Goal: Task Accomplishment & Management: Use online tool/utility

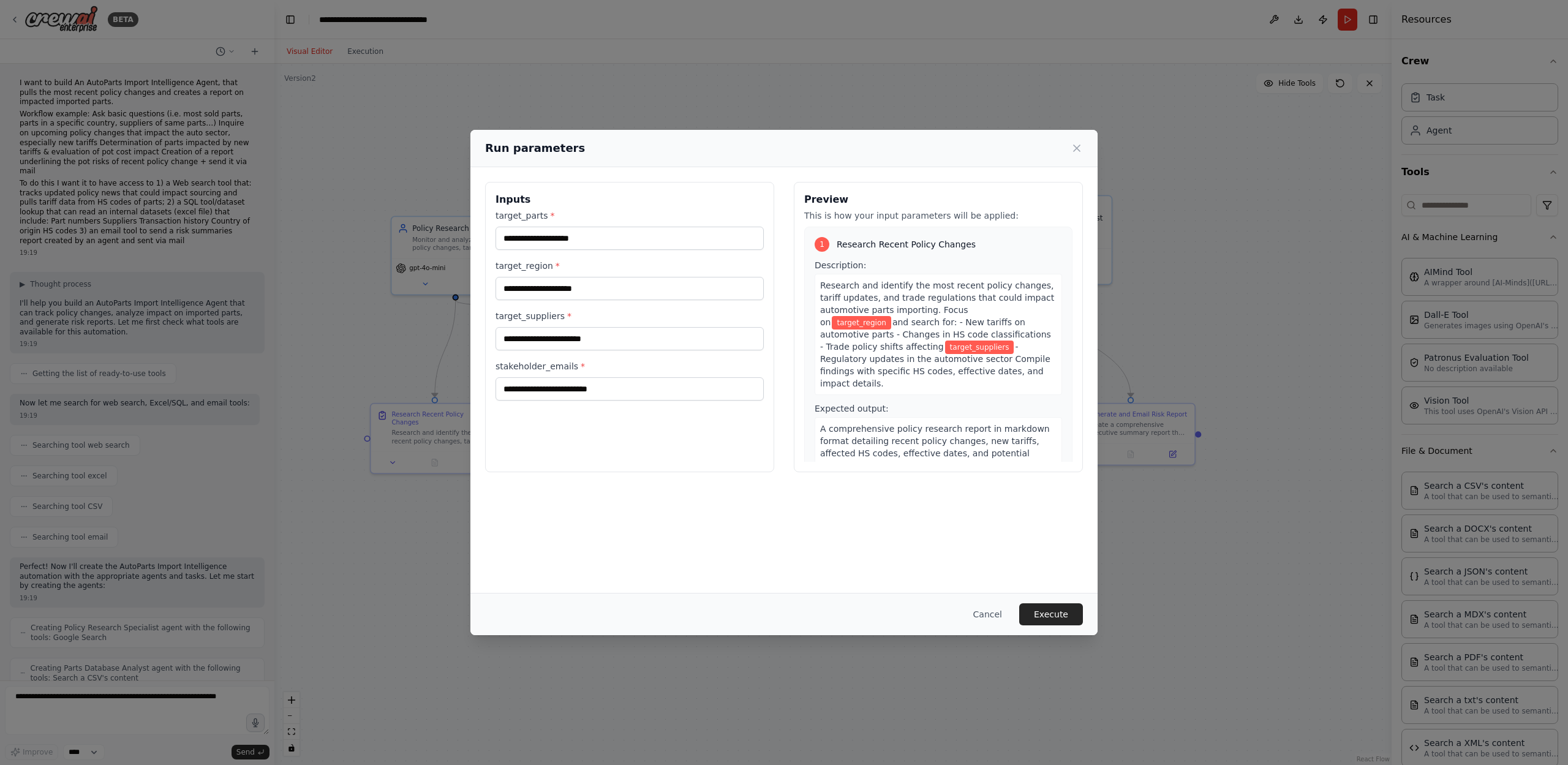
scroll to position [141, 0]
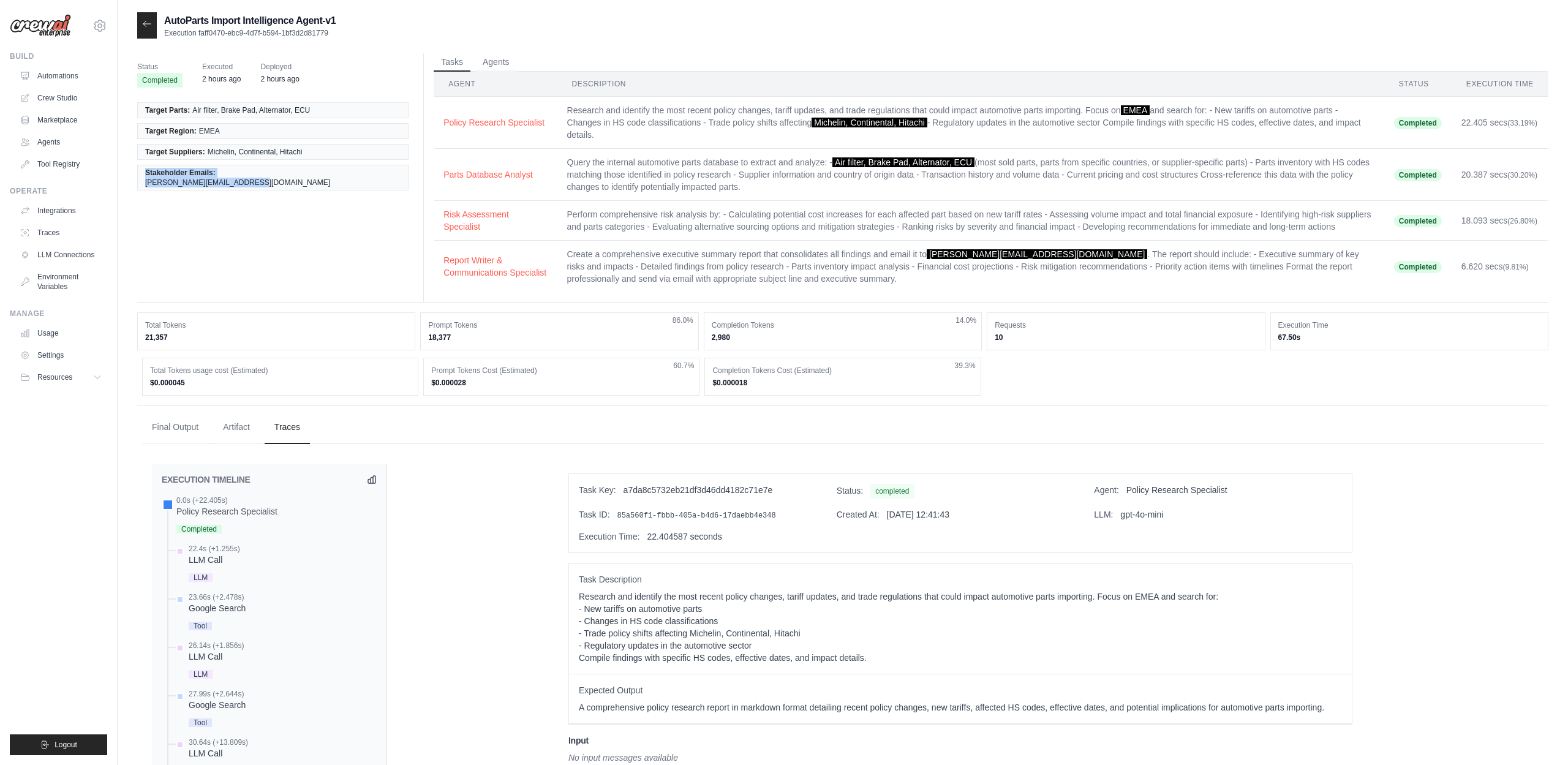
click at [299, 227] on div "Status Completed Executed 2 hours ago Deployed 2 hours ago Target Parts: Air fi…" at bounding box center [843, 178] width 1411 height 249
click at [69, 207] on link "Integrations" at bounding box center [62, 210] width 92 height 20
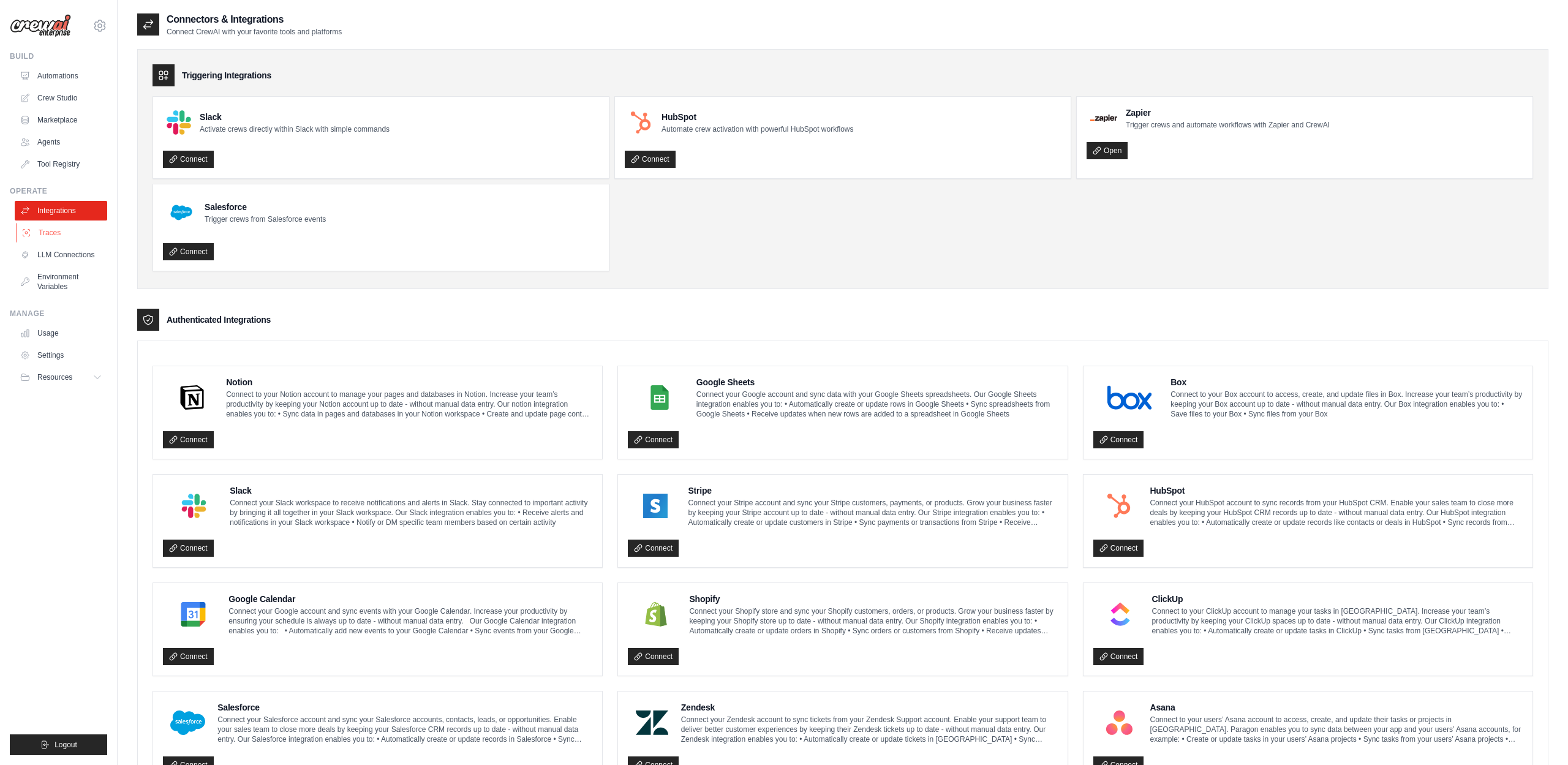
click at [62, 238] on link "Traces" at bounding box center [62, 232] width 92 height 20
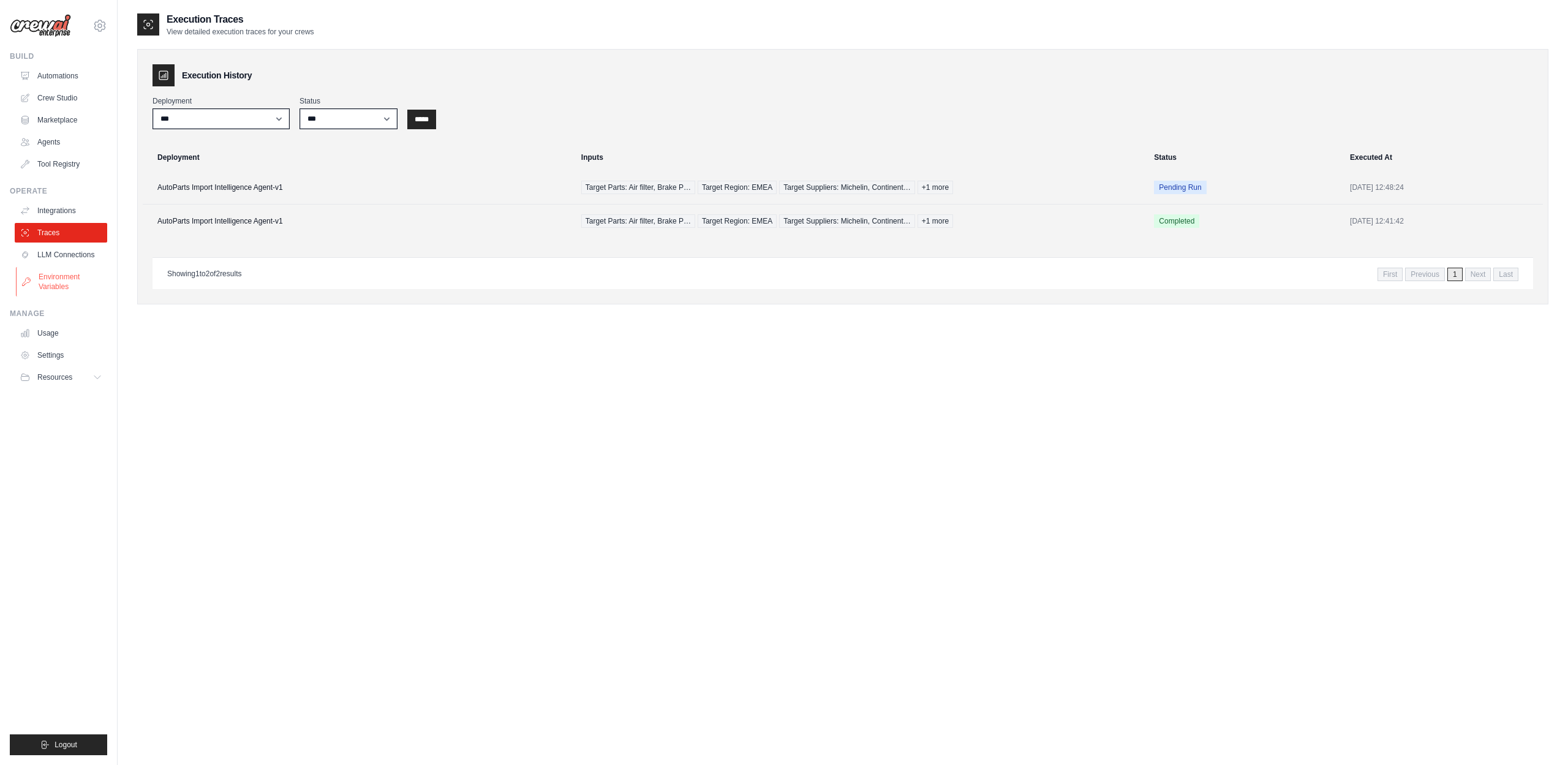
click at [57, 268] on link "Environment Variables" at bounding box center [62, 281] width 92 height 30
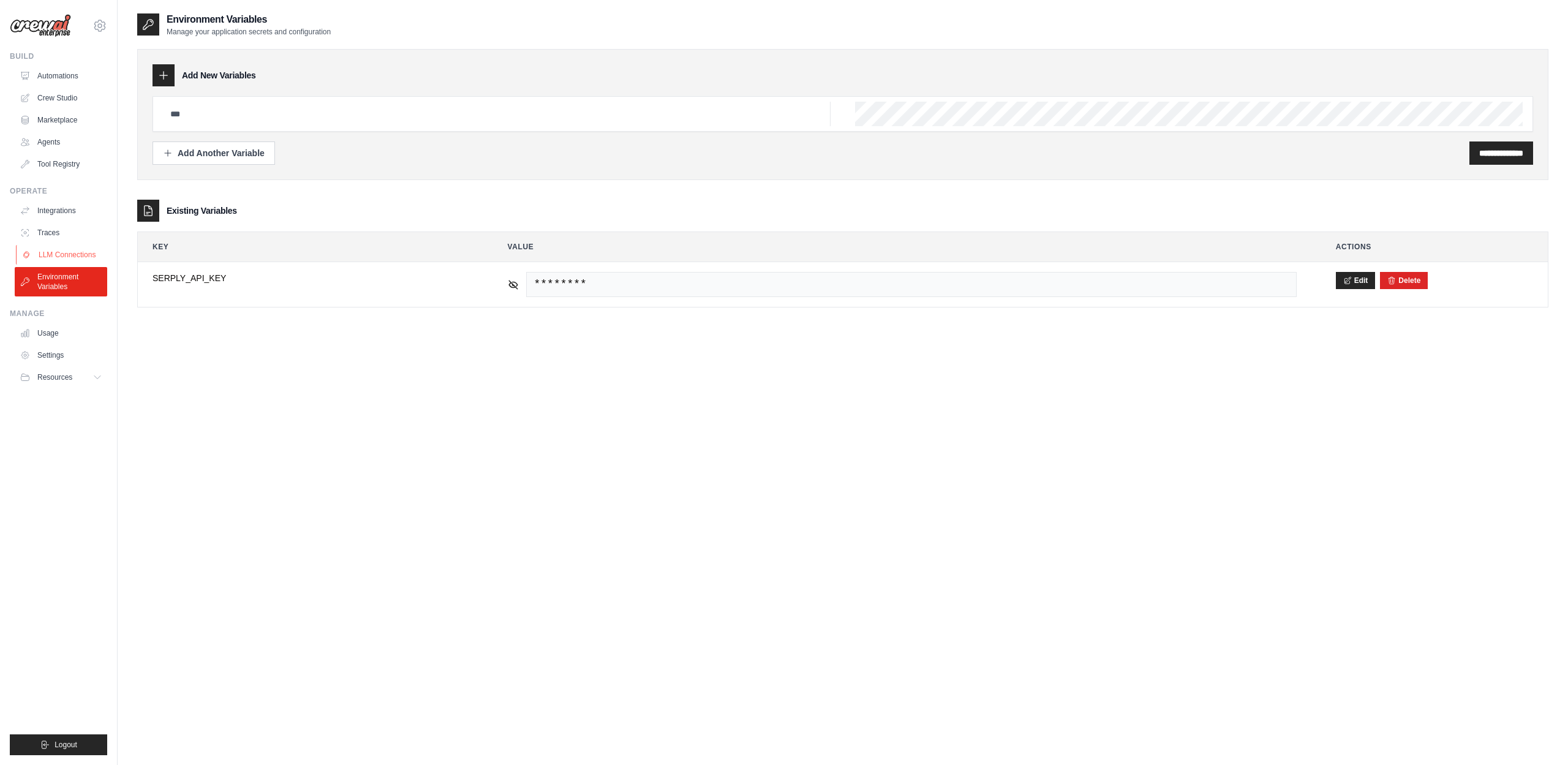
click at [59, 255] on link "LLM Connections" at bounding box center [62, 255] width 92 height 20
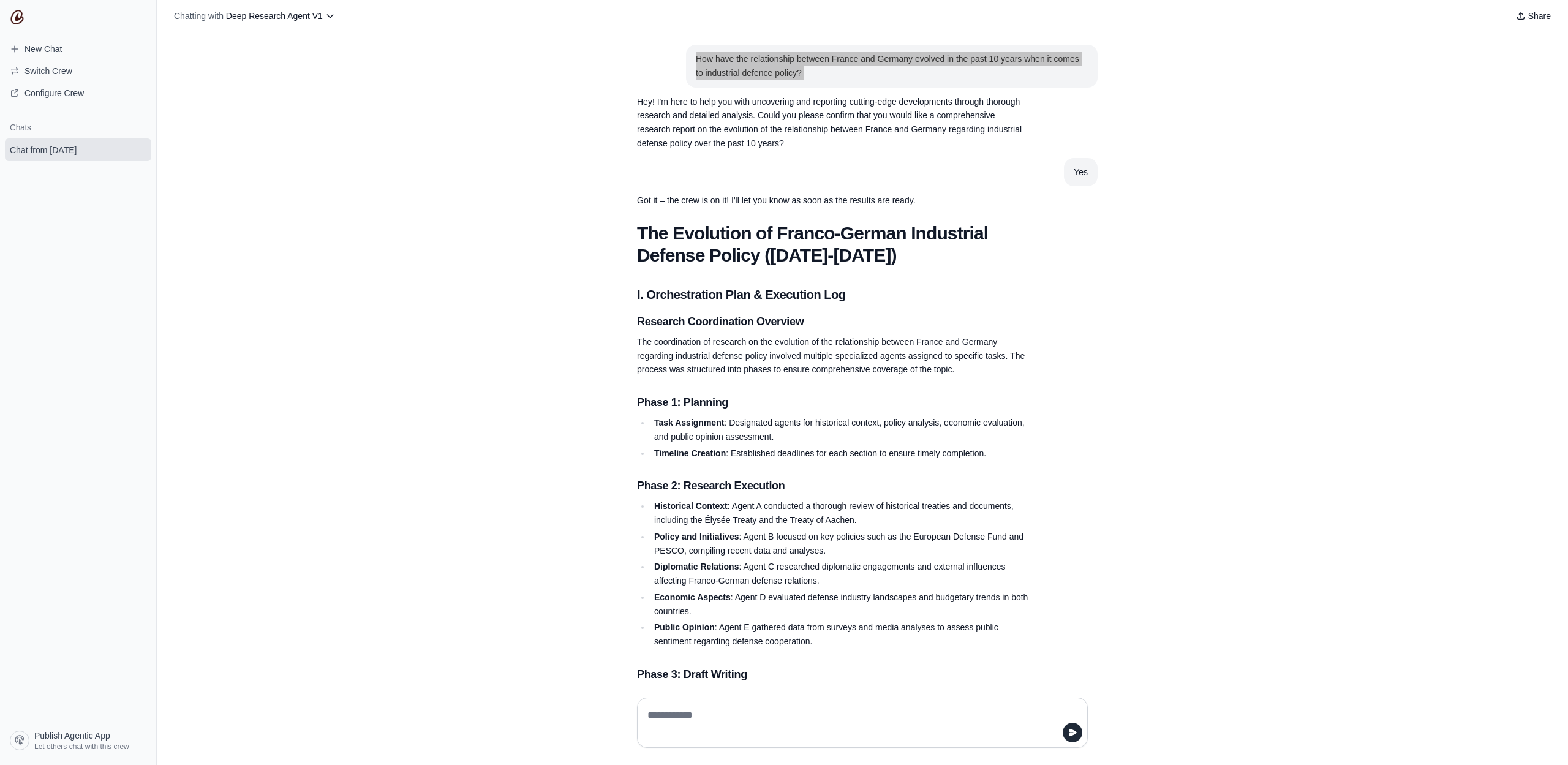
scroll to position [1991, 0]
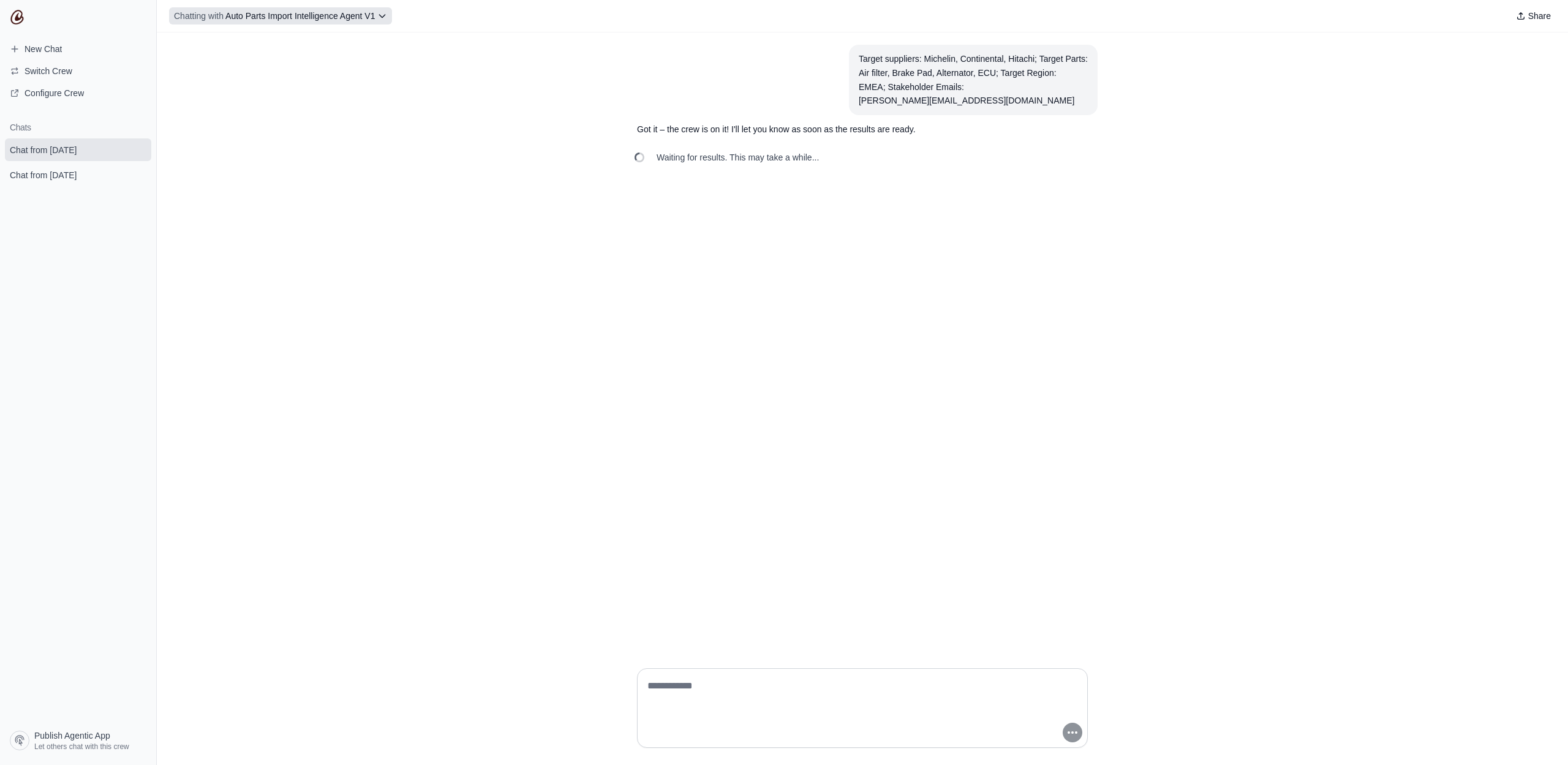
click at [368, 20] on span "Auto Parts Import Intelligence Agent V1" at bounding box center [300, 15] width 150 height 10
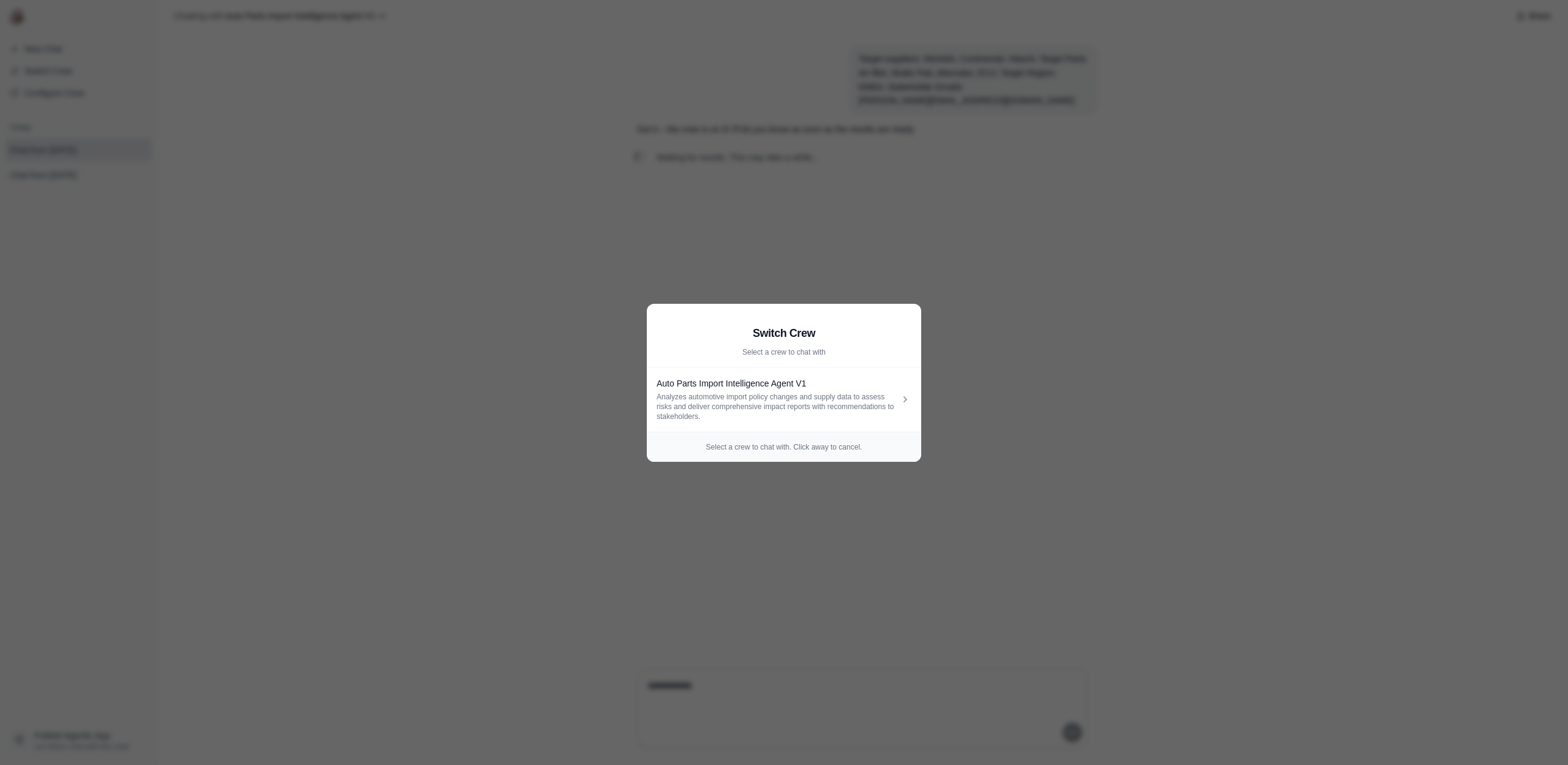
click at [562, 260] on aside "Switch Crew Select a crew to chat with Auto Parts Import Intelligence Agent V1 …" at bounding box center [784, 382] width 1568 height 765
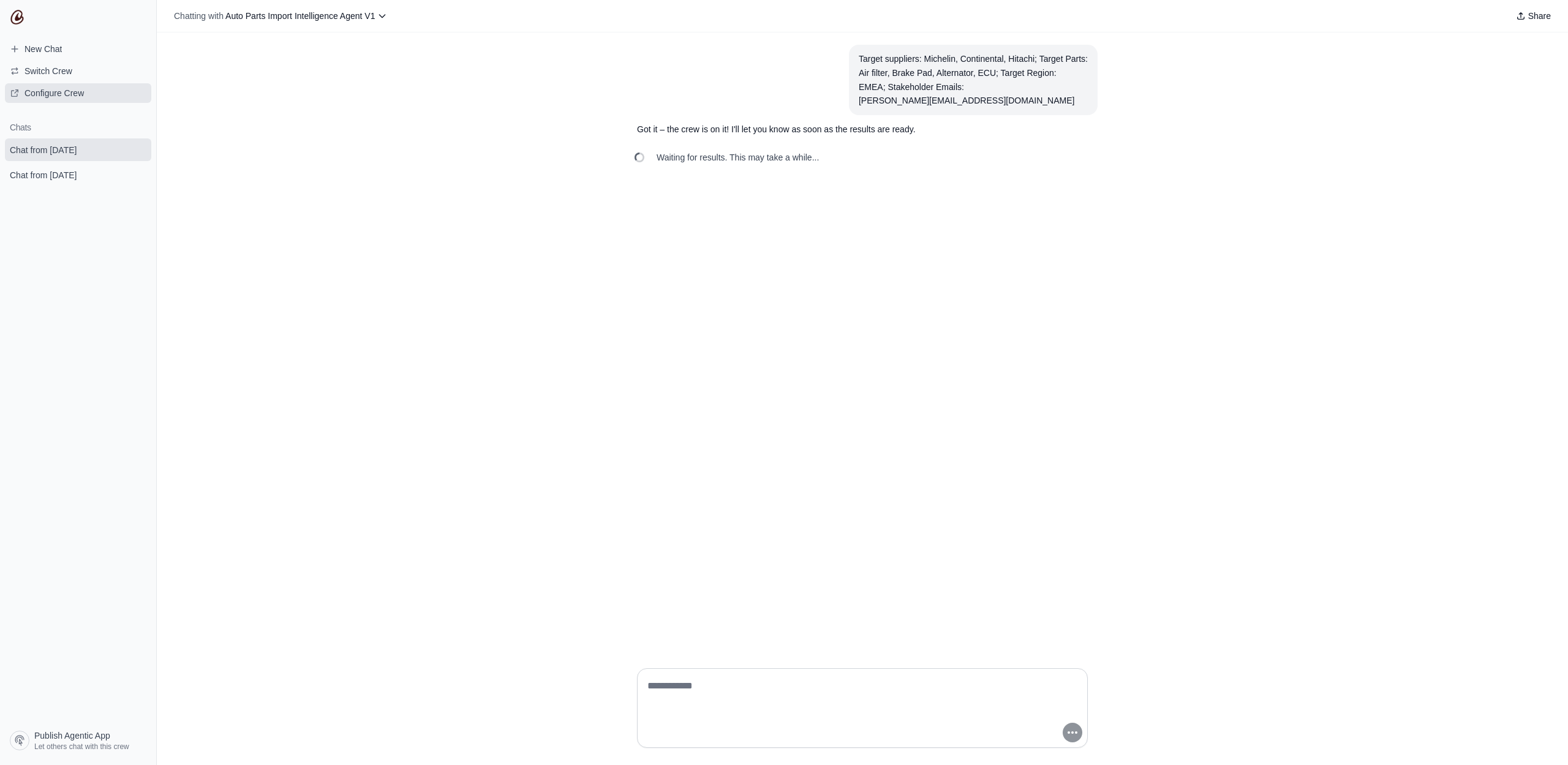
click at [73, 94] on span "Configure Crew" at bounding box center [54, 93] width 59 height 12
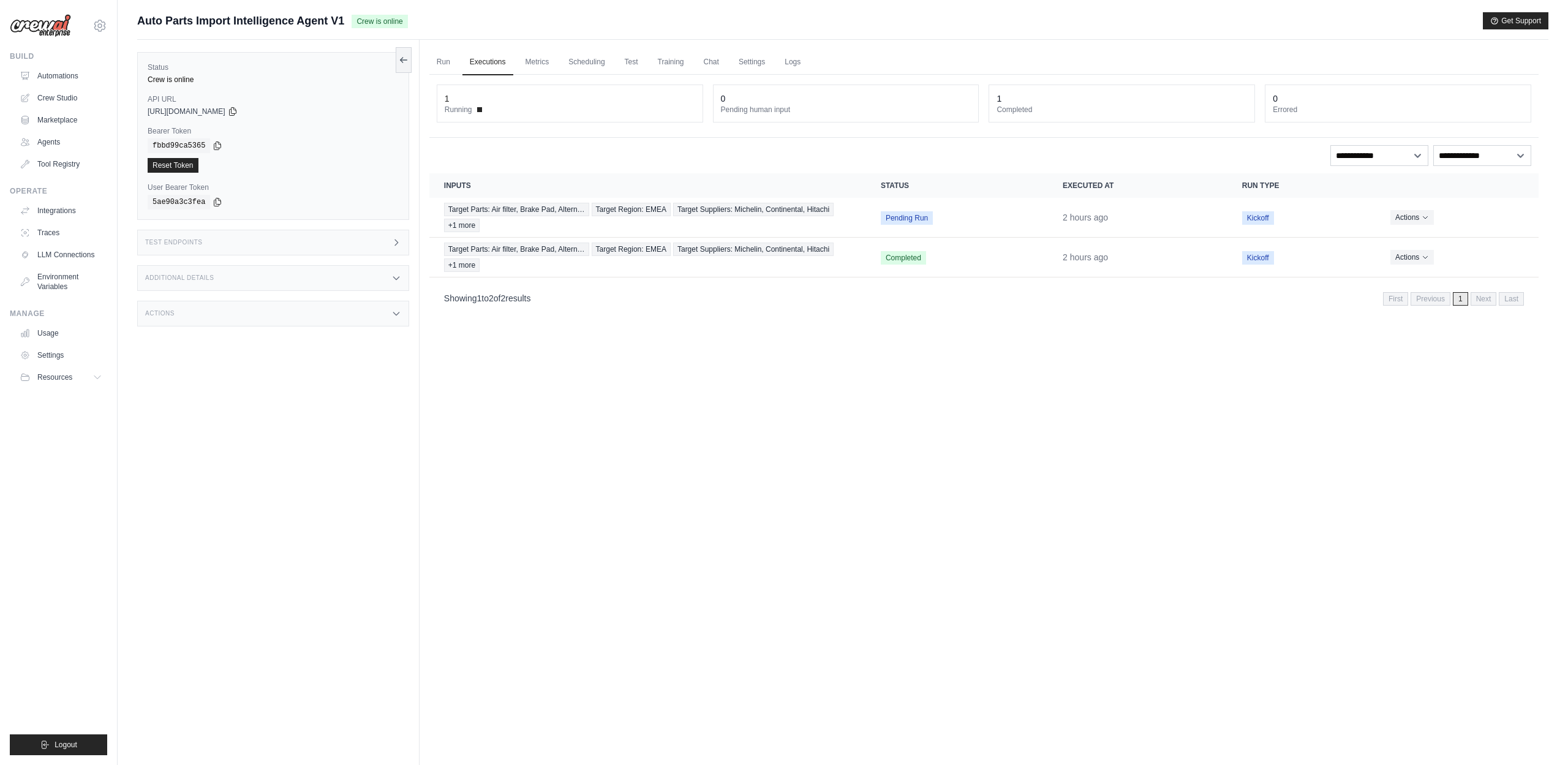
click at [486, 111] on dt "Running" at bounding box center [570, 110] width 251 height 10
click at [462, 107] on span "Running" at bounding box center [458, 110] width 28 height 10
click at [899, 215] on span "Pending Run" at bounding box center [907, 218] width 52 height 13
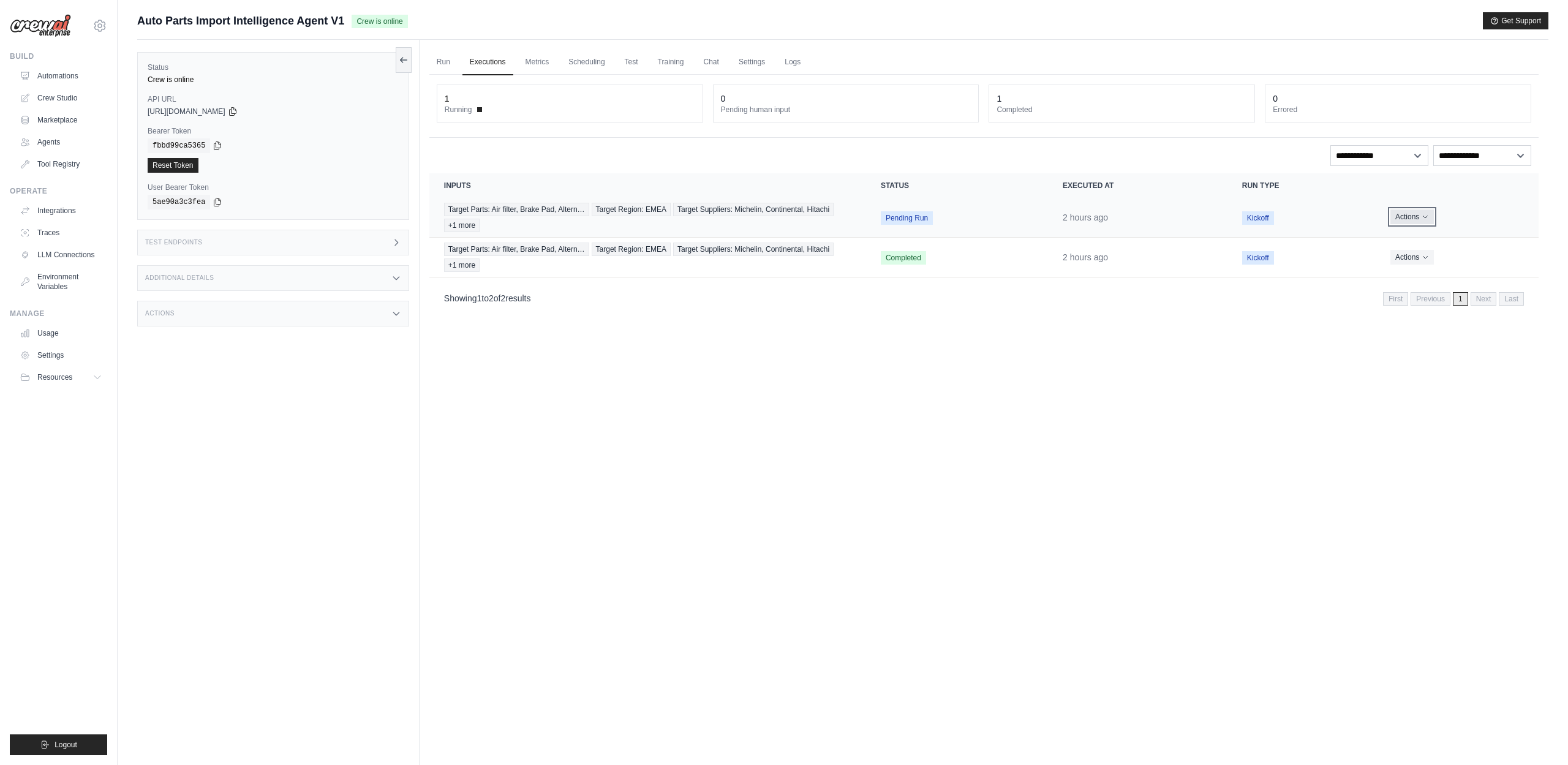
click at [1424, 220] on icon "Actions for execution" at bounding box center [1425, 216] width 7 height 7
click at [1464, 236] on link "View Details" at bounding box center [1484, 239] width 78 height 20
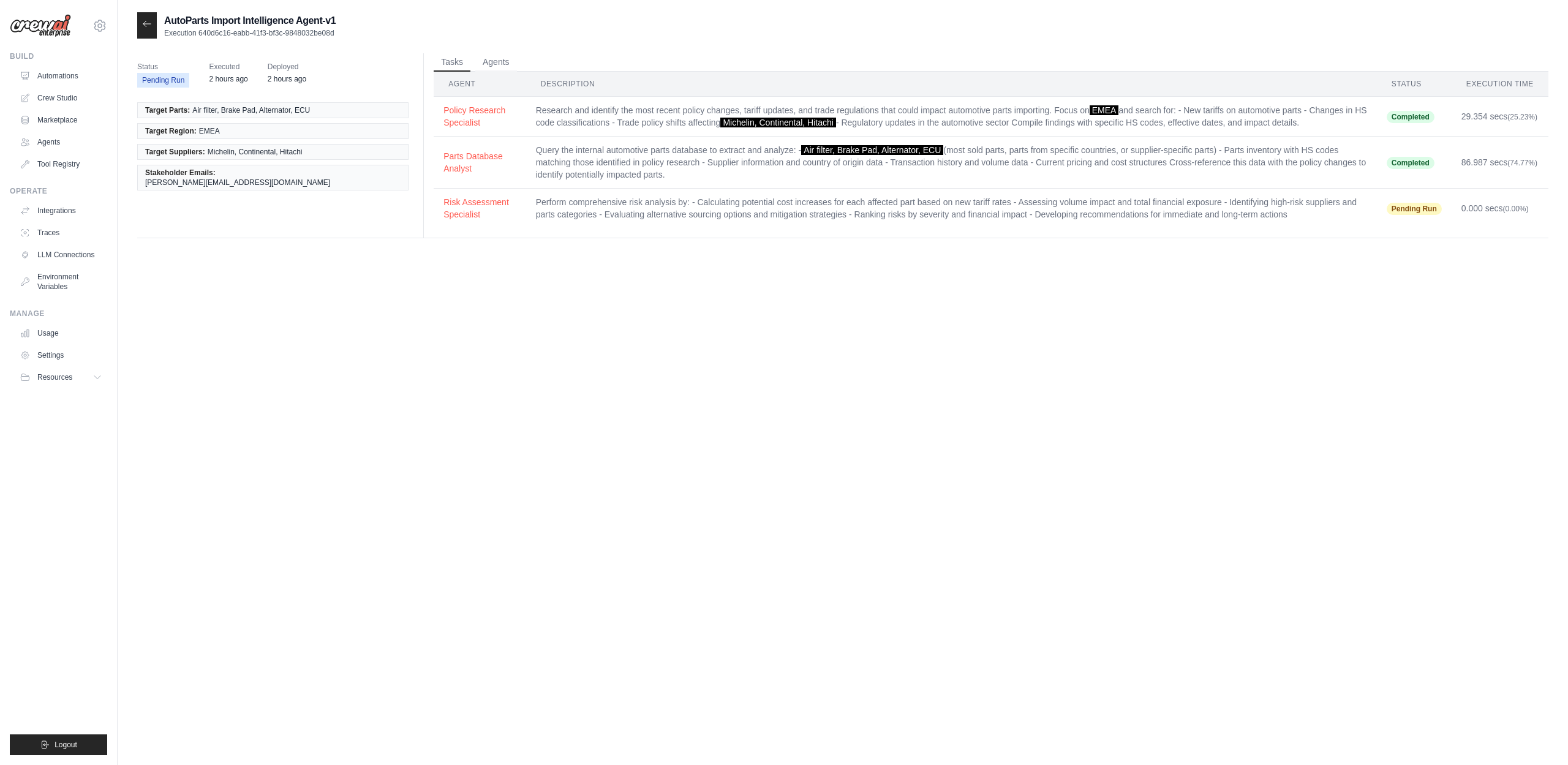
scroll to position [24, 0]
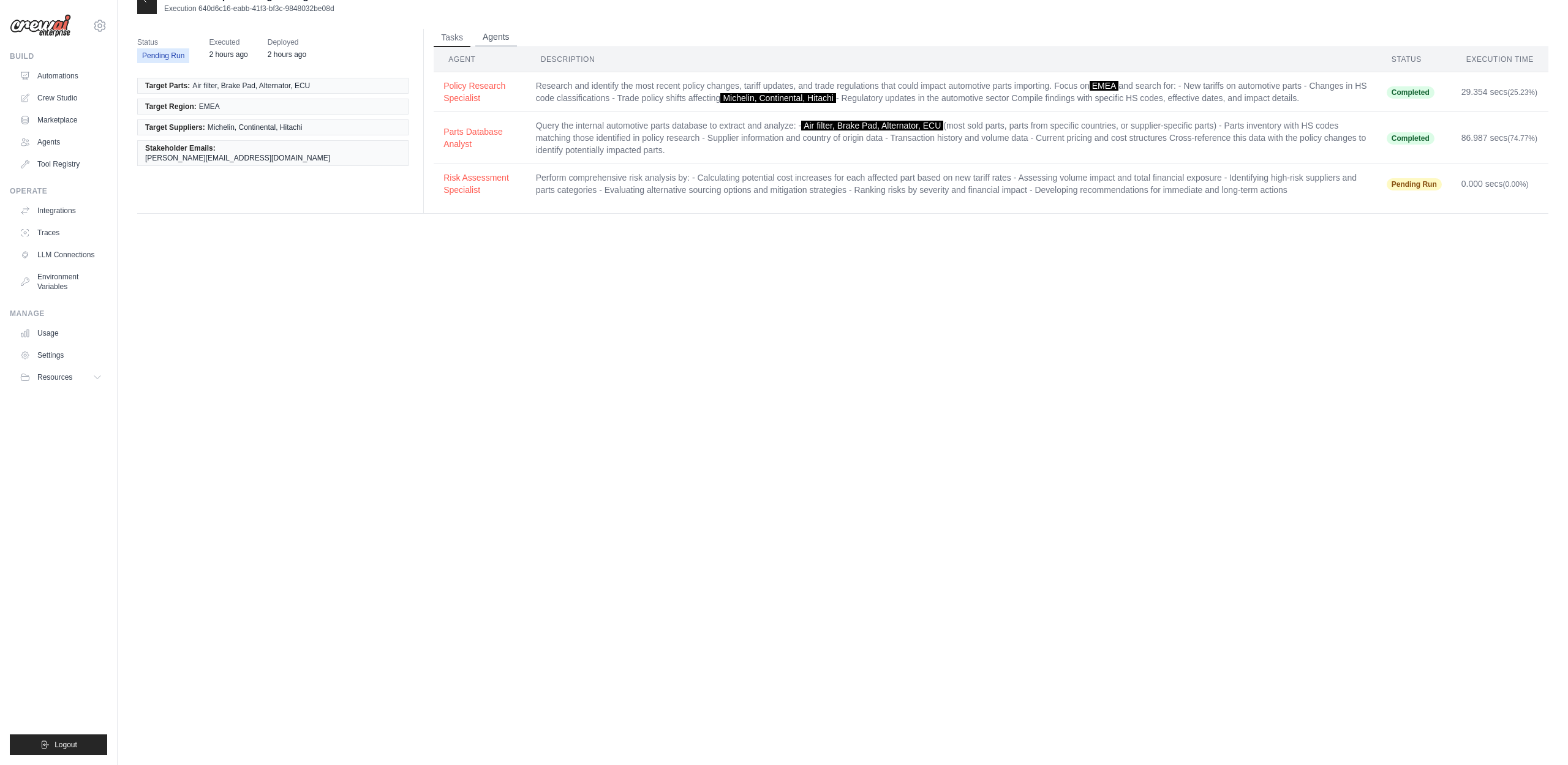
click at [490, 40] on button "Agents" at bounding box center [496, 37] width 42 height 18
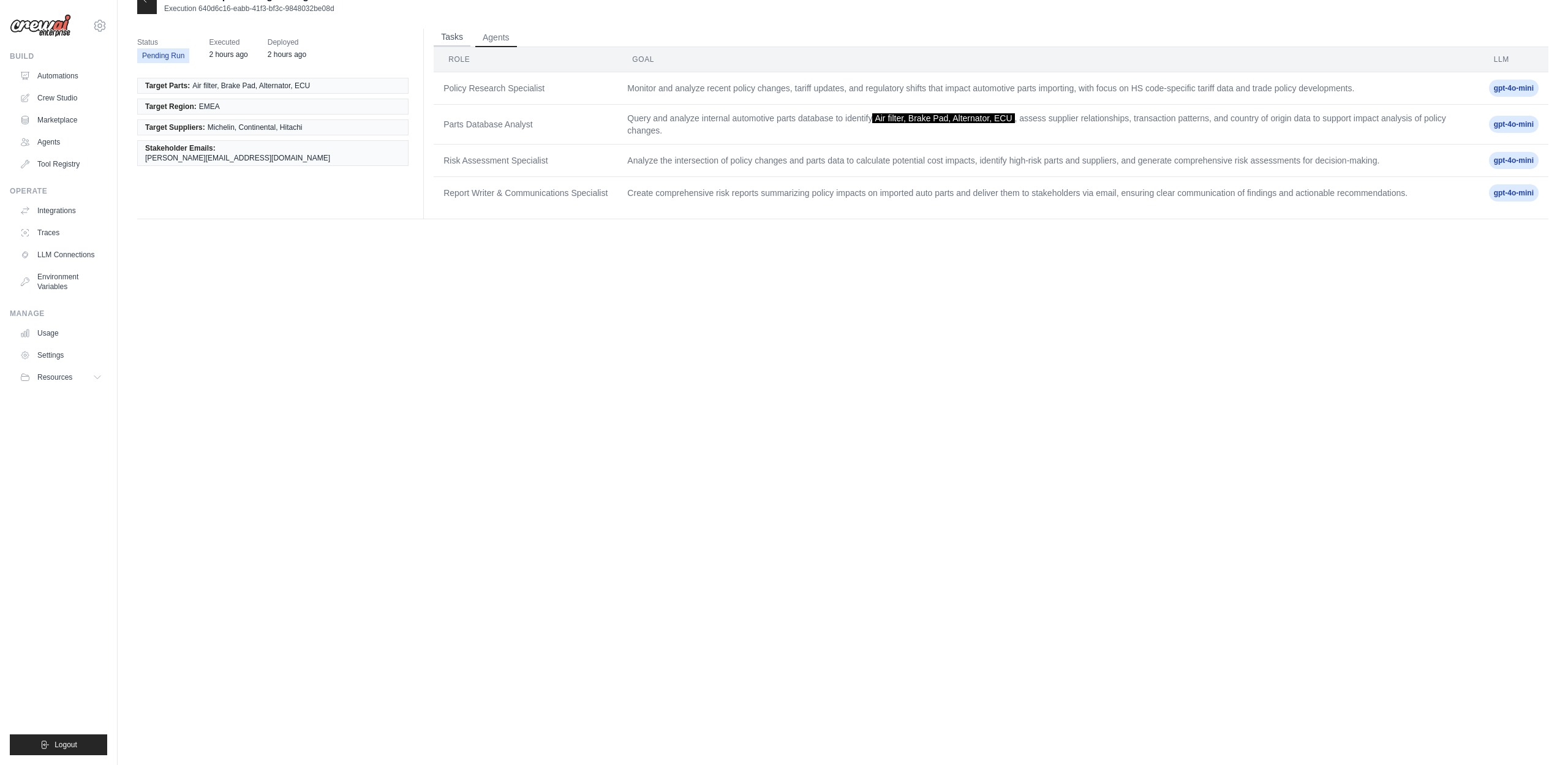
click at [445, 42] on button "Tasks" at bounding box center [452, 37] width 37 height 18
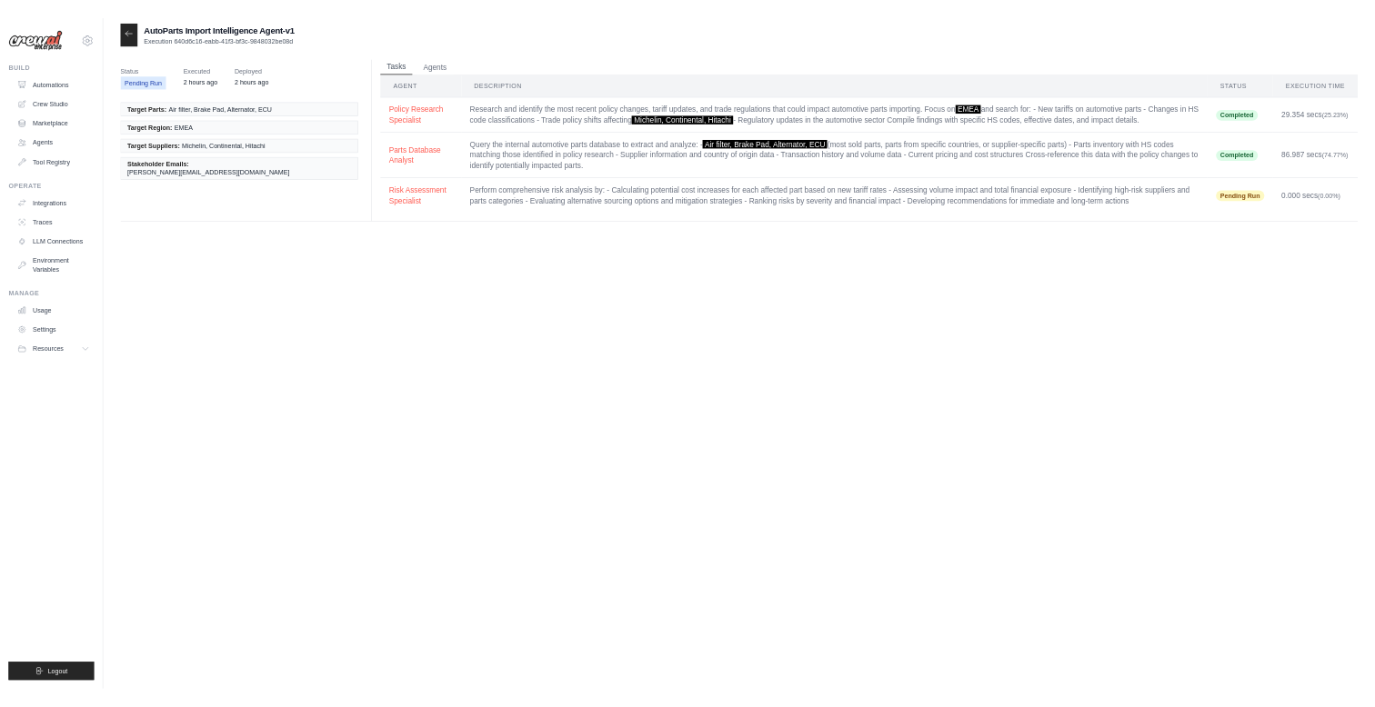
scroll to position [0, 0]
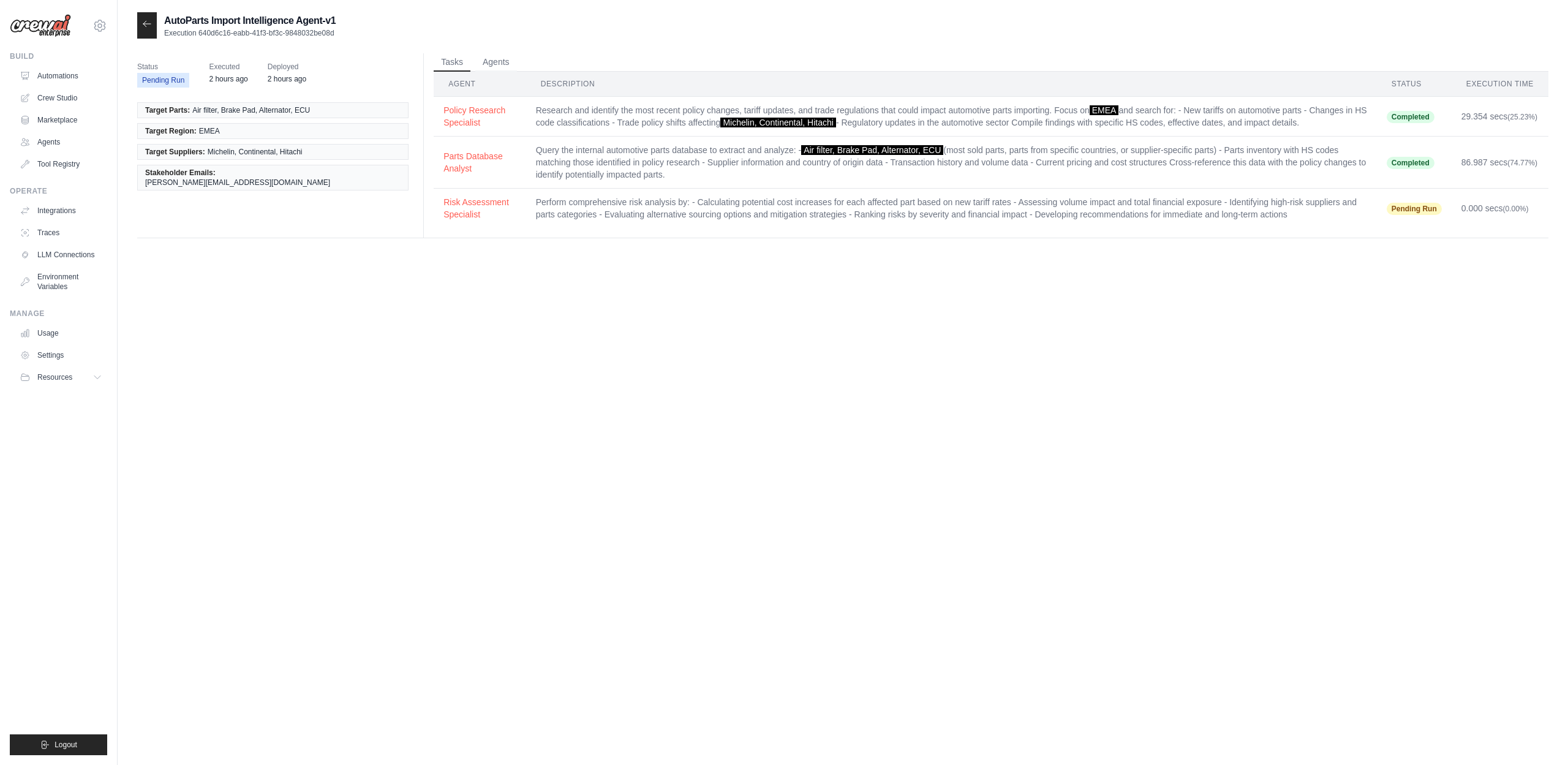
click at [148, 24] on icon at bounding box center [147, 24] width 10 height 10
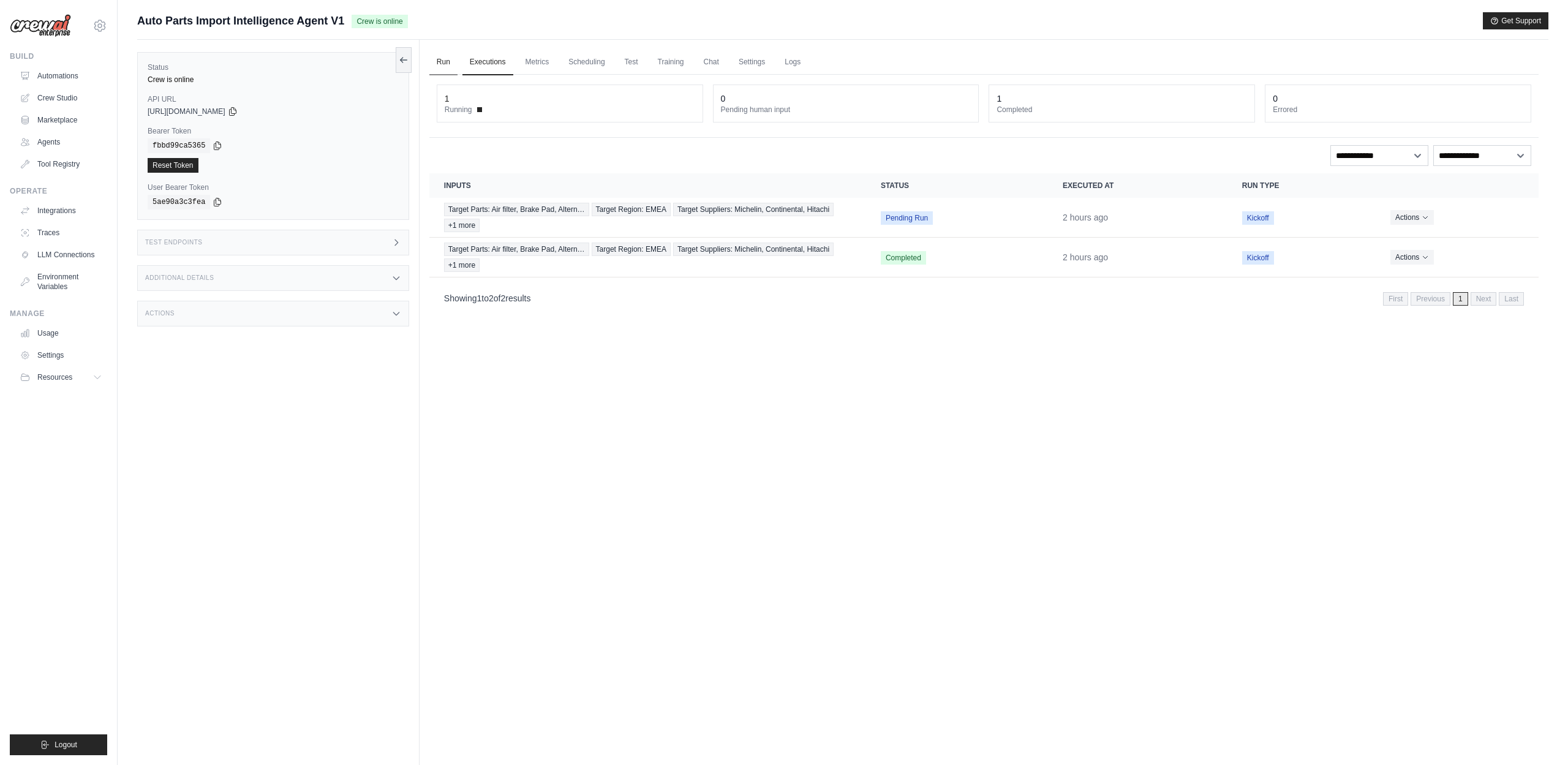
click at [441, 62] on link "Run" at bounding box center [443, 63] width 28 height 26
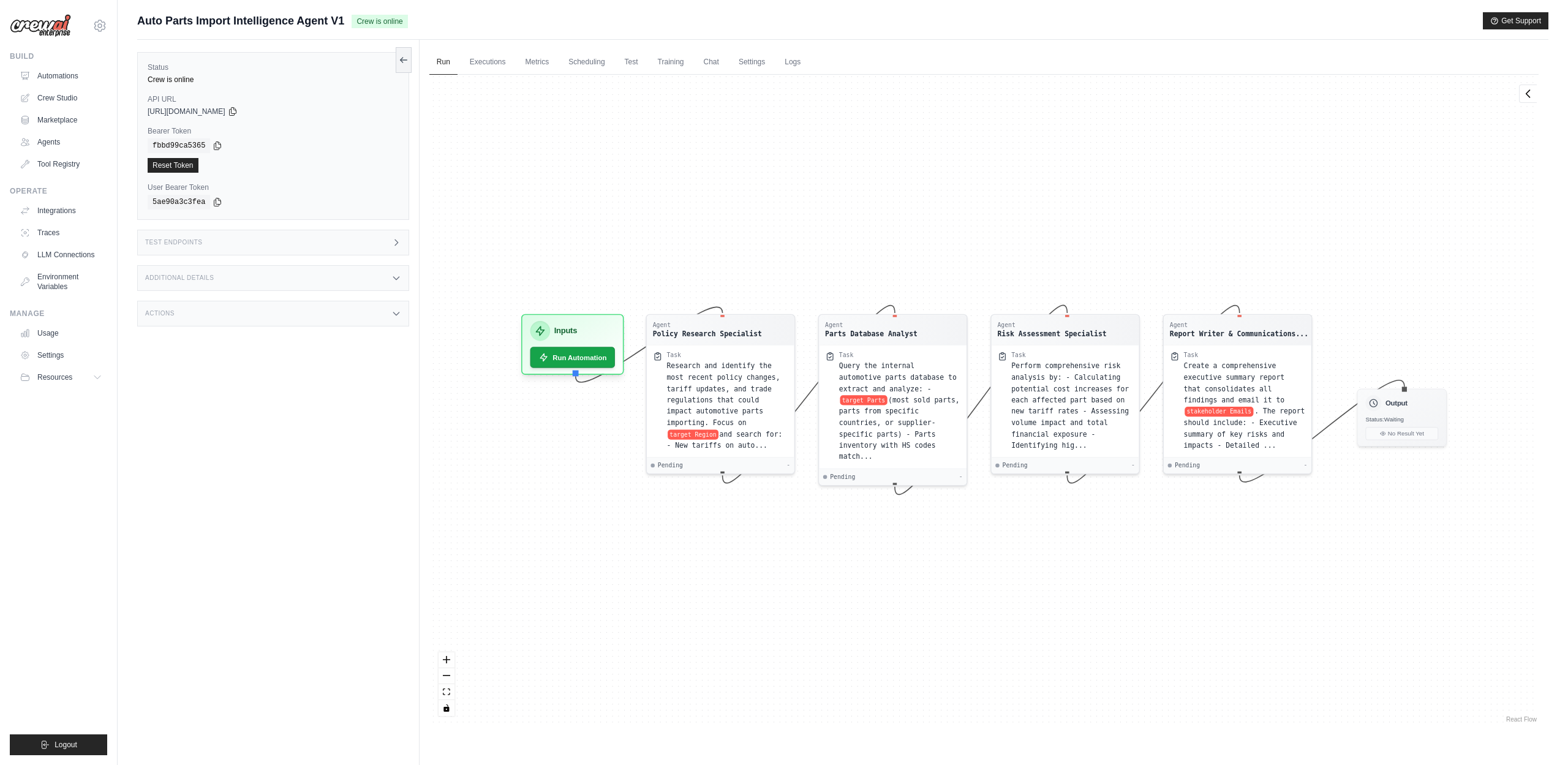
click at [576, 217] on div "Agent Policy Research Specialist Task Research and identify the most recent pol…" at bounding box center [983, 400] width 1109 height 651
click at [446, 708] on icon "toggle interactivity" at bounding box center [446, 707] width 7 height 7
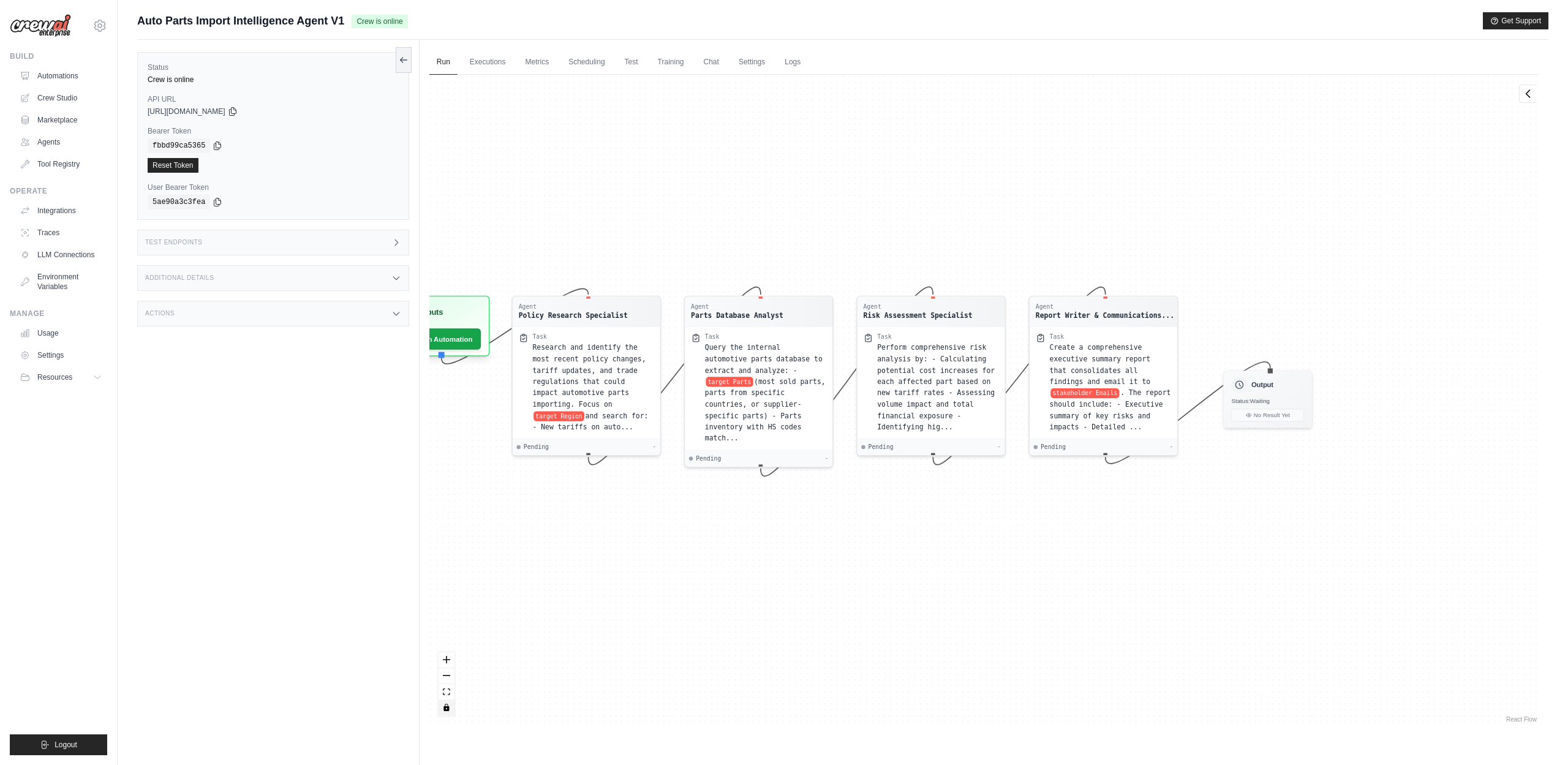
drag, startPoint x: 616, startPoint y: 580, endPoint x: 480, endPoint y: 561, distance: 137.3
click at [480, 561] on div "Agent Policy Research Specialist Task Research and identify the most recent pol…" at bounding box center [983, 400] width 1109 height 651
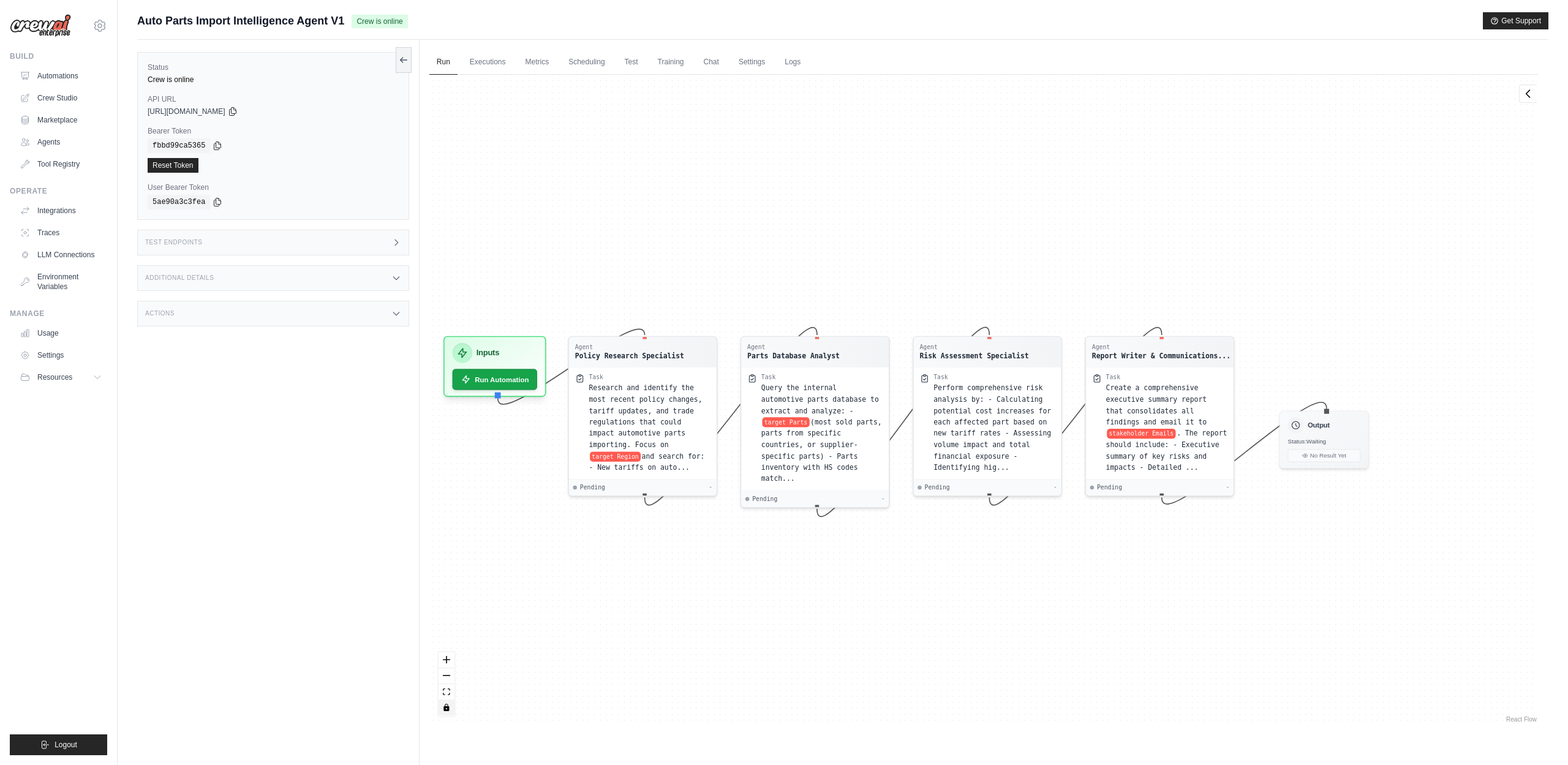
drag, startPoint x: 476, startPoint y: 514, endPoint x: 533, endPoint y: 557, distance: 71.4
click at [533, 557] on div "Agent Policy Research Specialist Task Research and identify the most recent pol…" at bounding box center [983, 400] width 1109 height 651
click at [445, 709] on icon "toggle interactivity" at bounding box center [446, 707] width 5 height 7
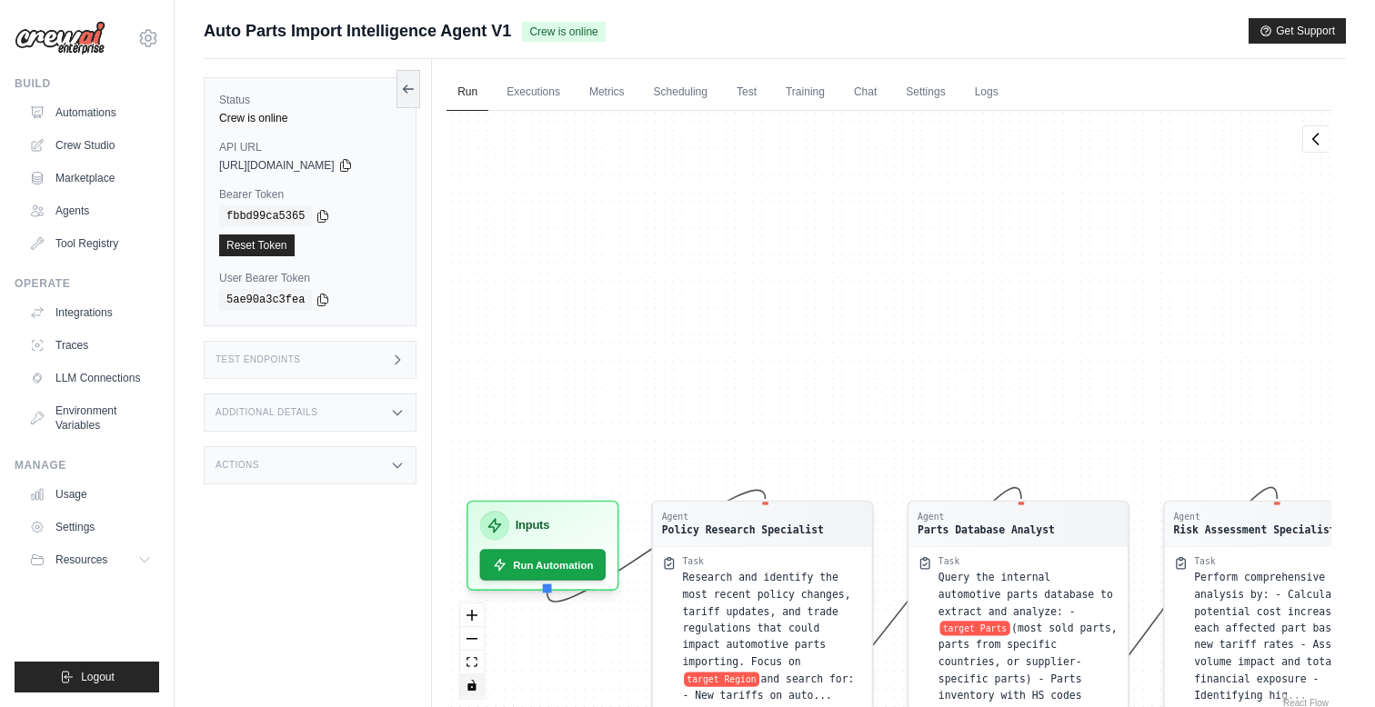
click at [609, 265] on div "Agent Policy Research Specialist Task Research and identify the most recent pol…" at bounding box center [888, 411] width 885 height 601
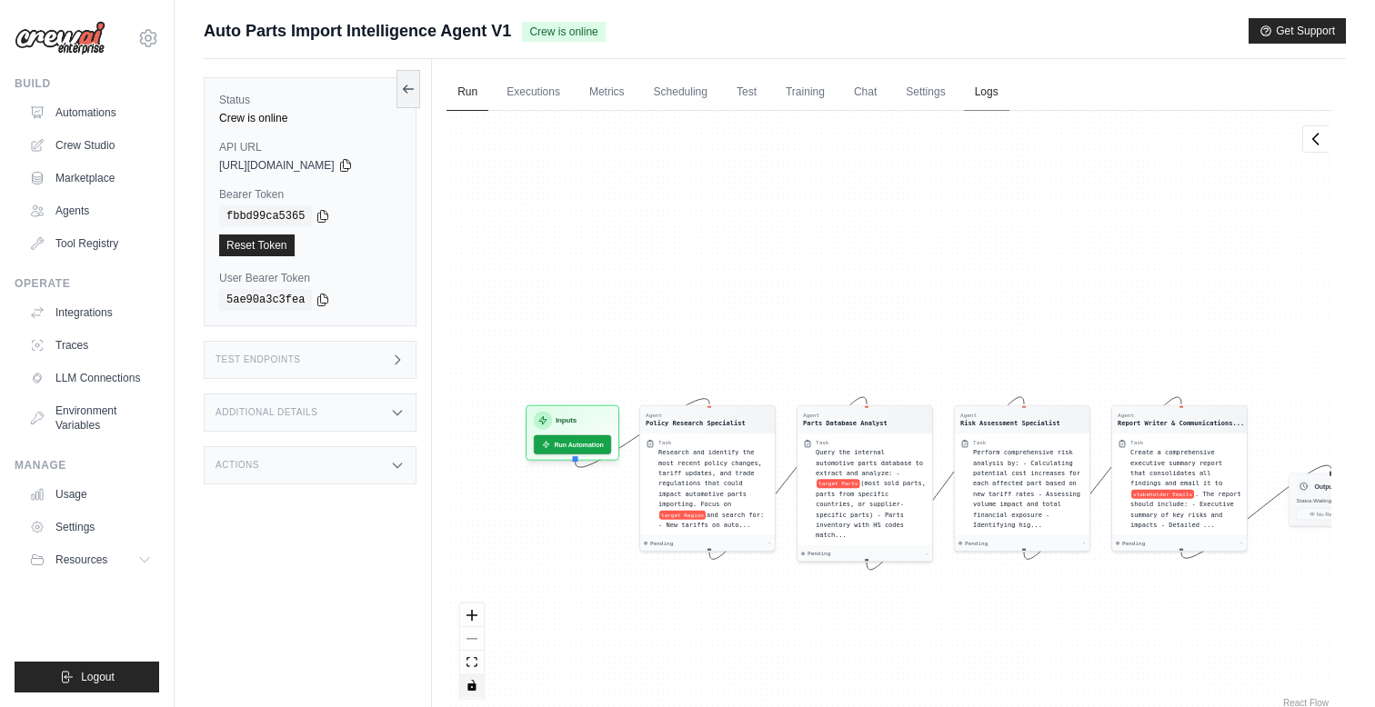
click at [974, 80] on link "Logs" at bounding box center [986, 93] width 45 height 38
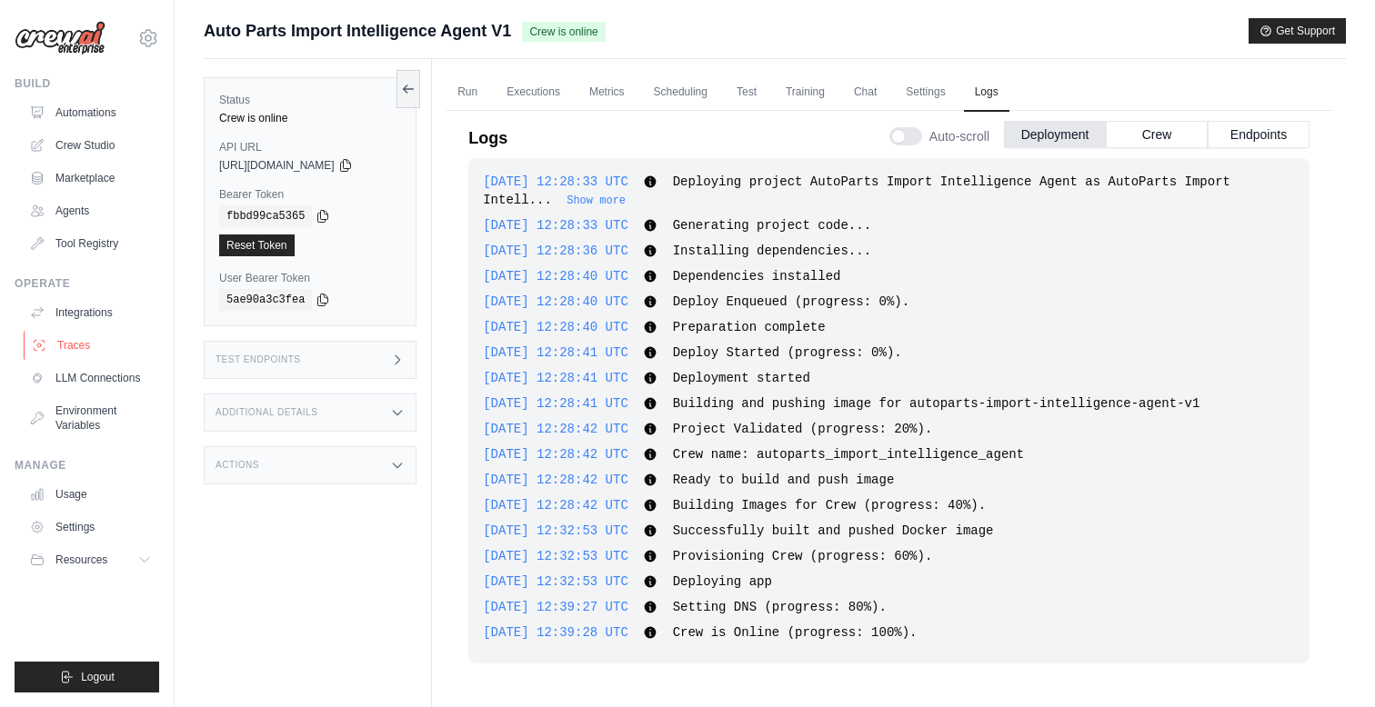
click at [65, 340] on link "Traces" at bounding box center [92, 345] width 137 height 29
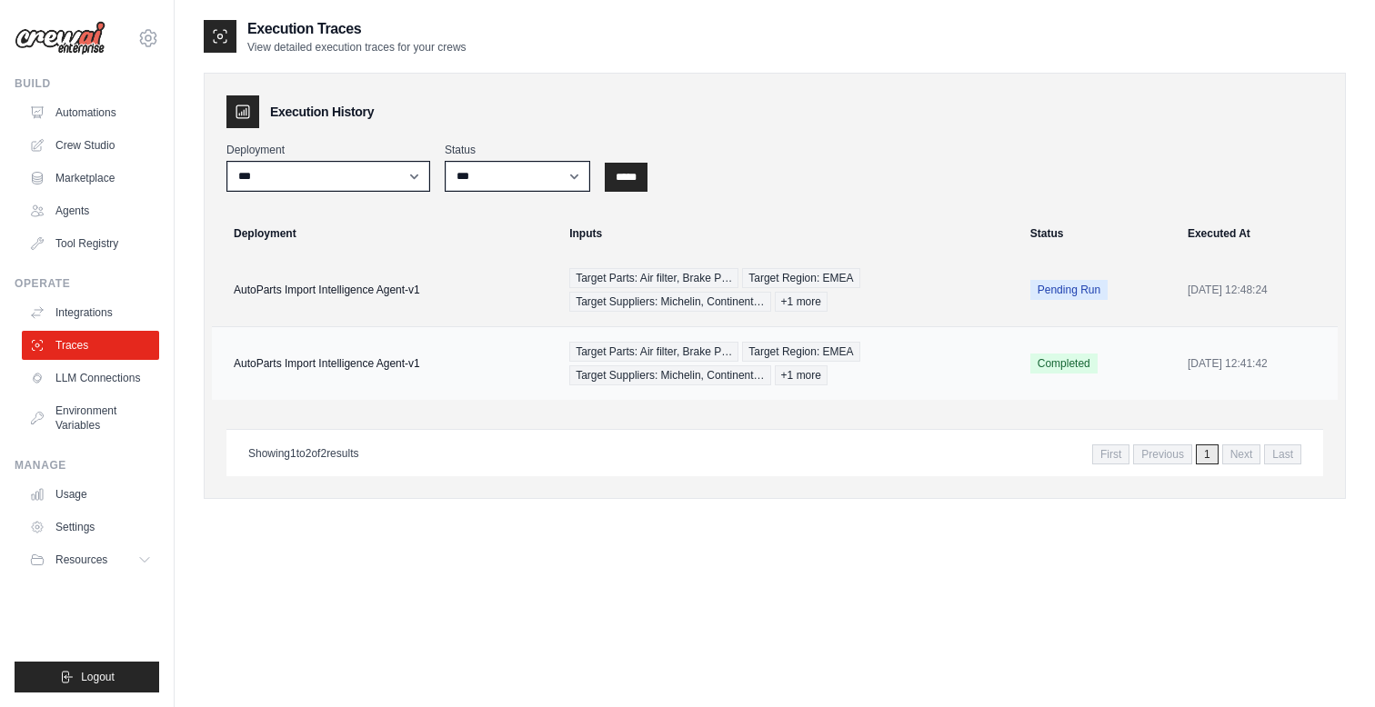
click at [326, 356] on td "AutoParts Import Intelligence Agent-v1" at bounding box center [385, 364] width 346 height 74
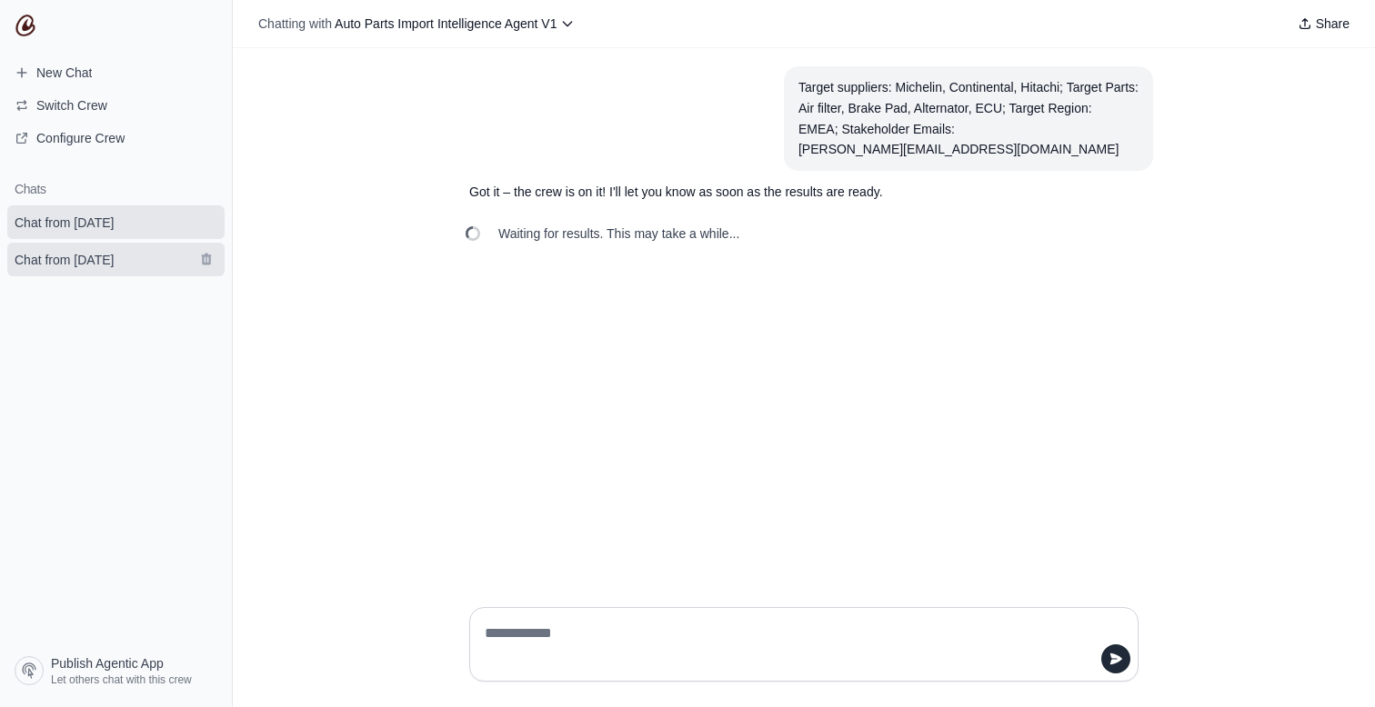
click at [146, 255] on link "Chat from [DATE]" at bounding box center [115, 260] width 217 height 34
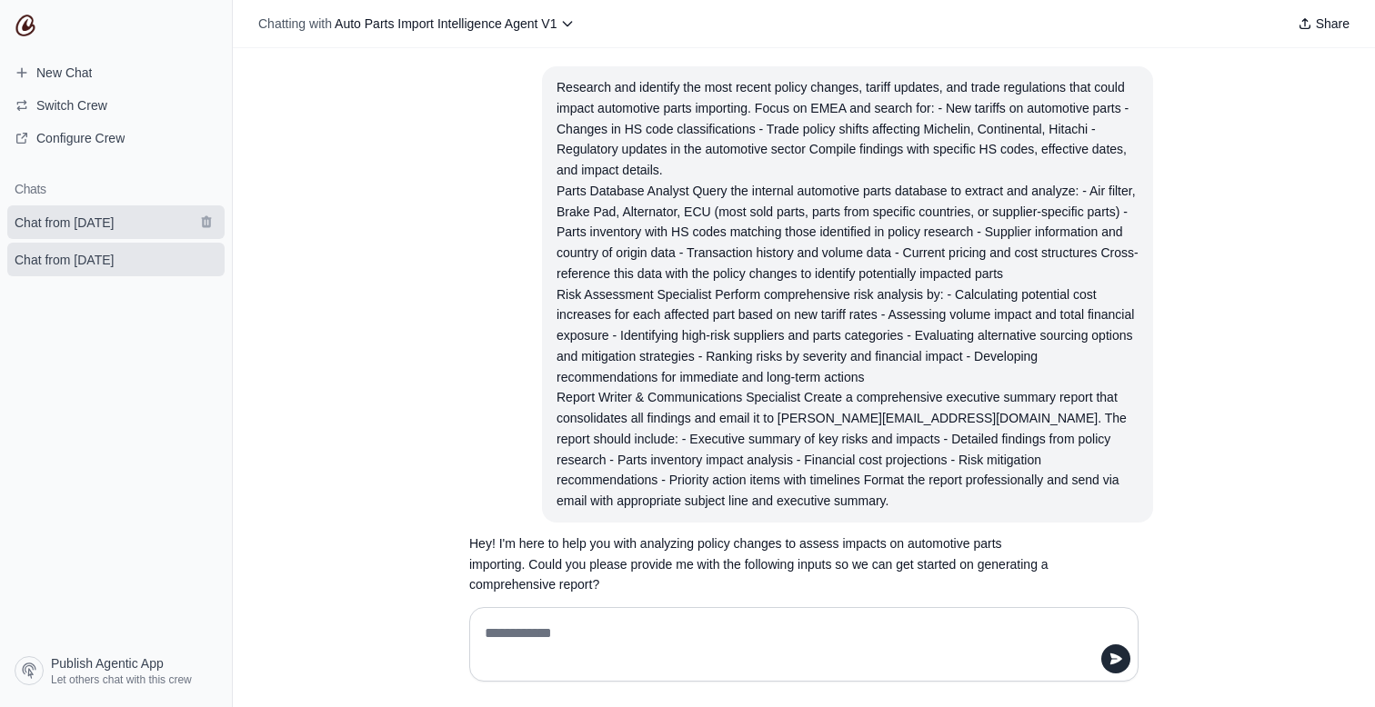
click at [105, 224] on span "Chat from August 21" at bounding box center [64, 223] width 99 height 18
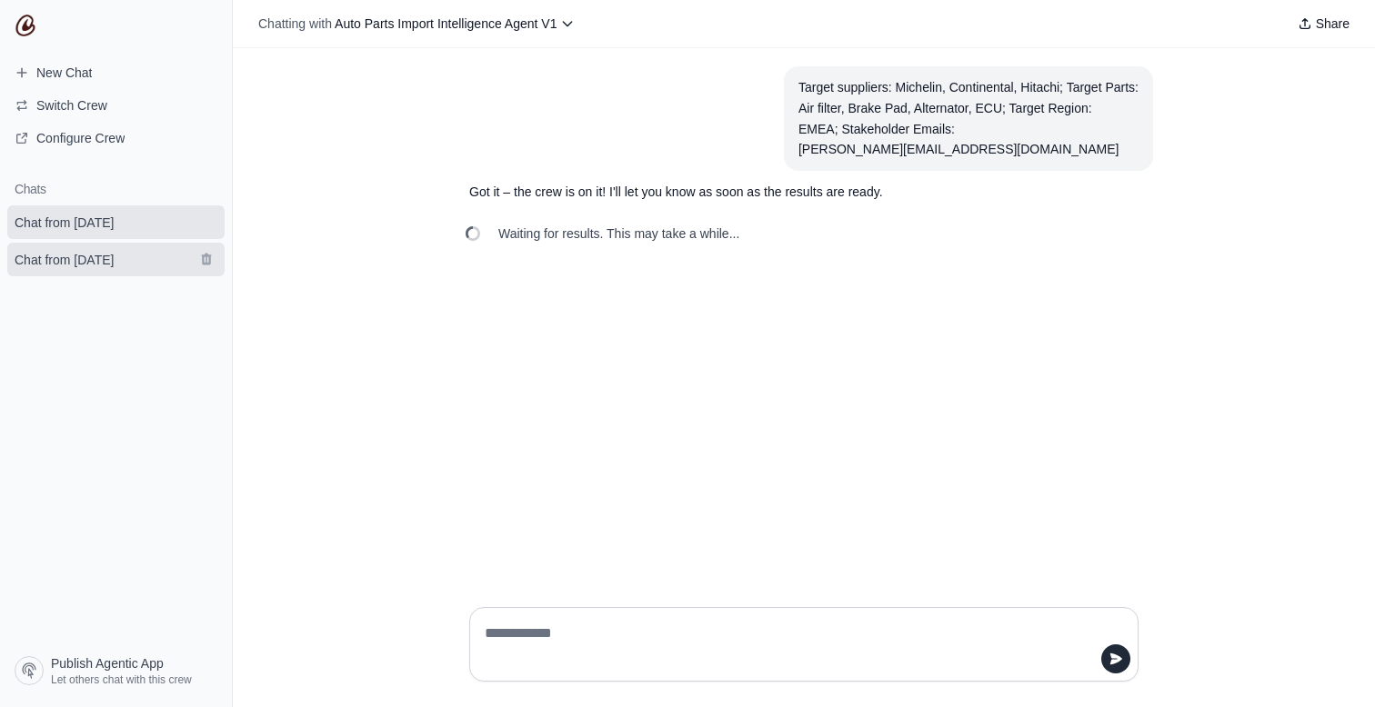
click at [95, 254] on span "Chat from August 21" at bounding box center [64, 260] width 99 height 18
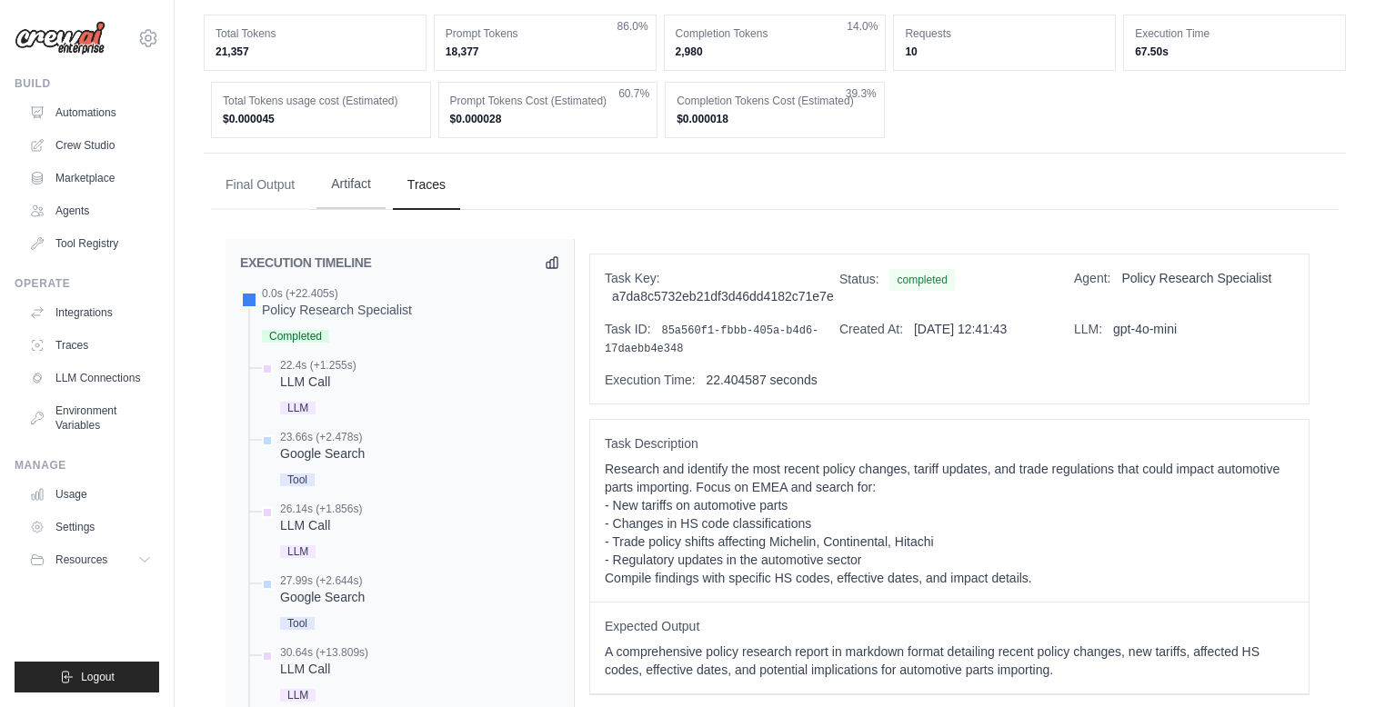
click at [358, 193] on button "Artifact" at bounding box center [350, 184] width 69 height 49
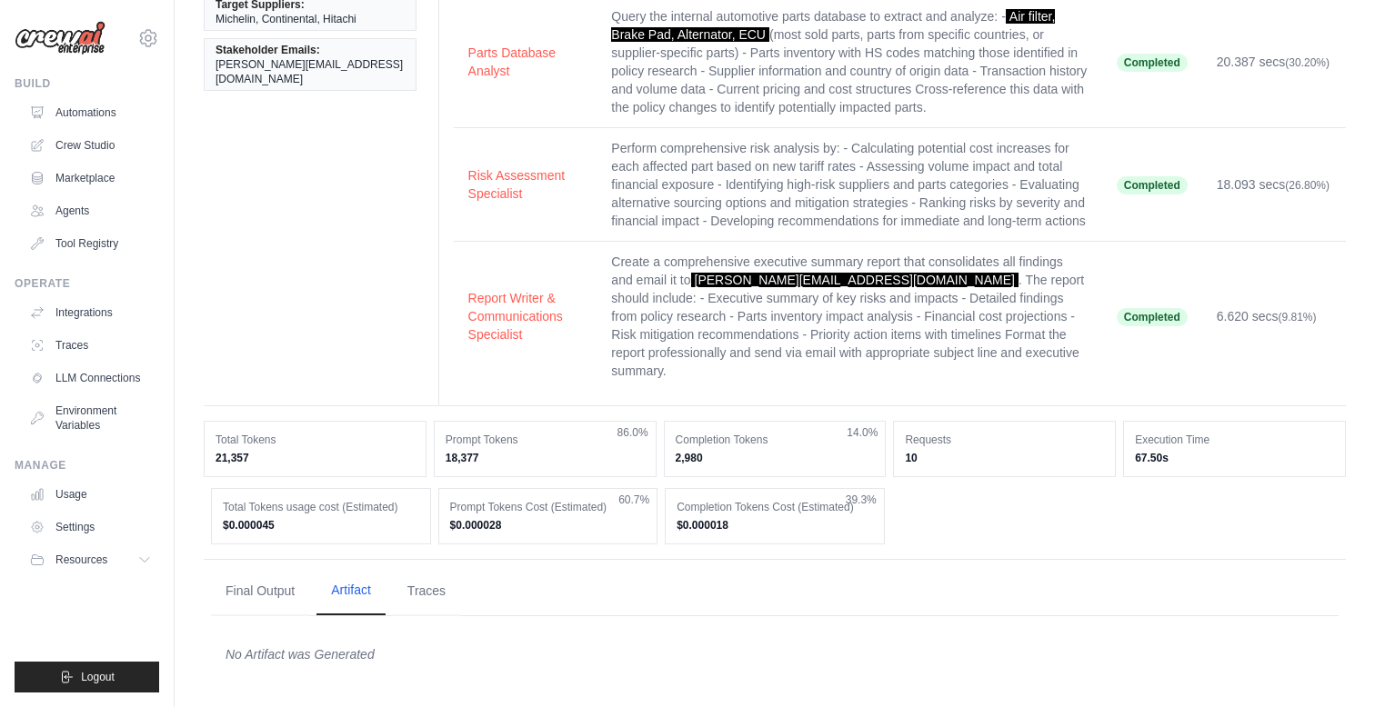
scroll to position [279, 0]
click at [436, 571] on button "Traces" at bounding box center [426, 591] width 67 height 49
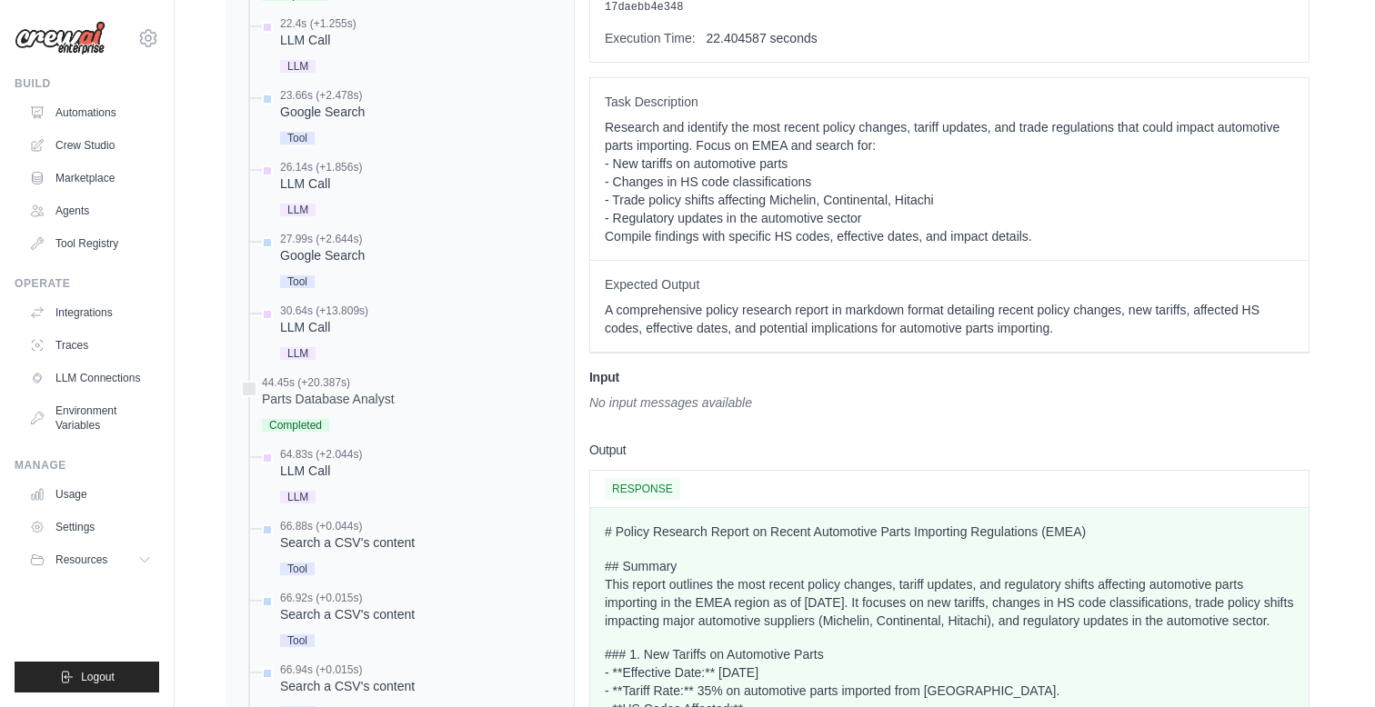
scroll to position [1029, 0]
click at [258, 384] on div "44.45s (+20.387s) Parts Database Analyst" at bounding box center [399, 404] width 319 height 61
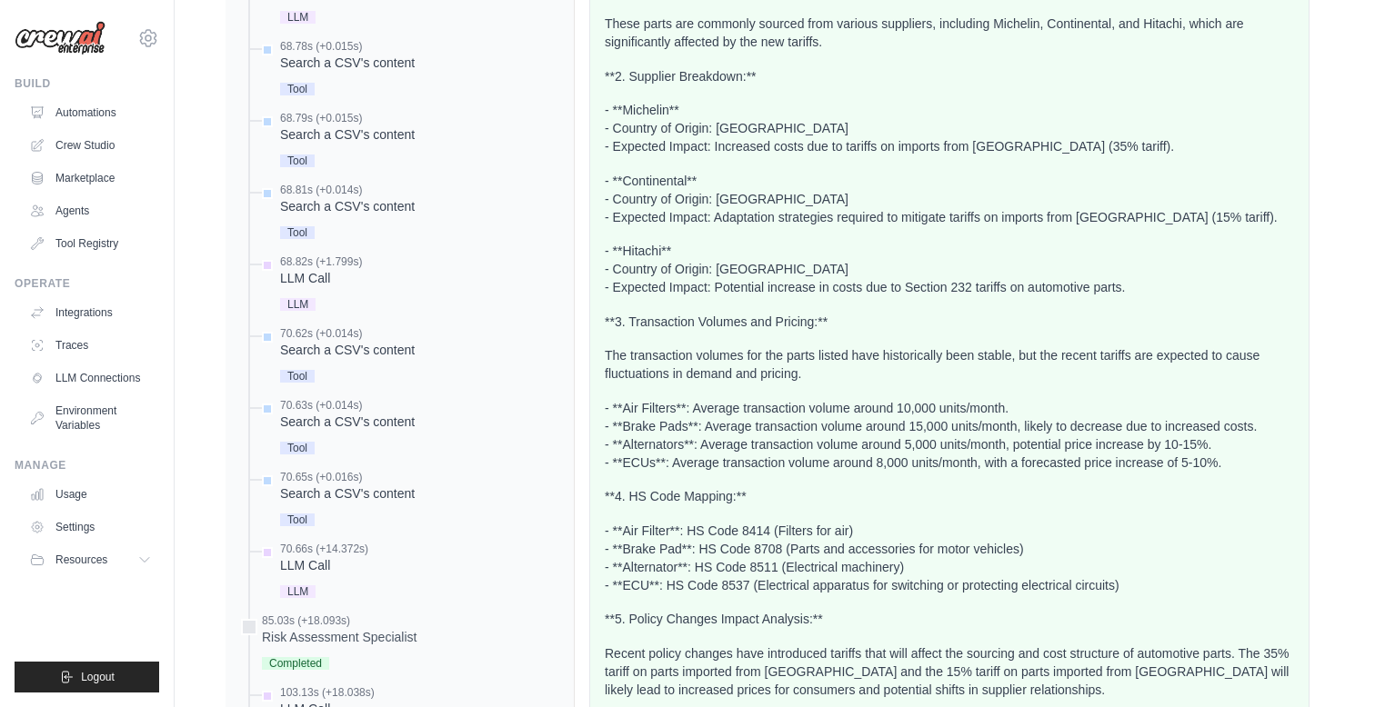
scroll to position [2180, 0]
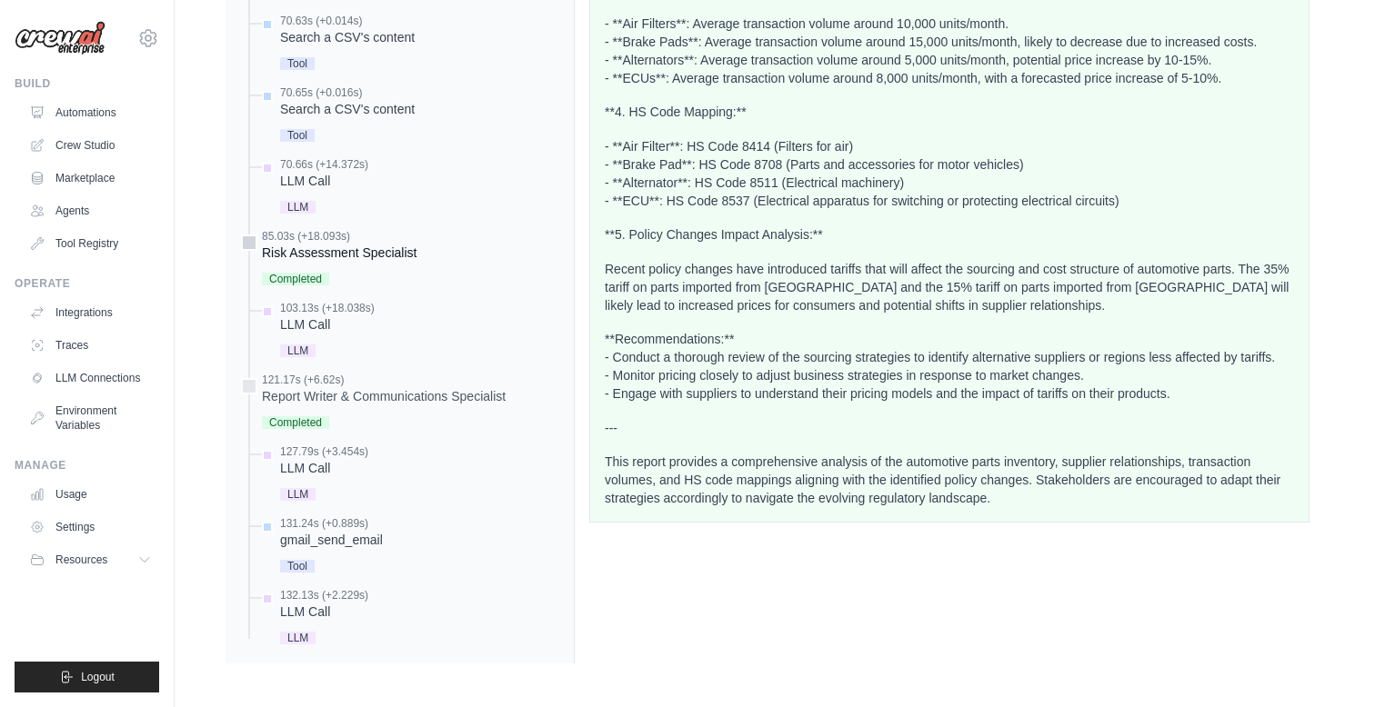
click at [329, 255] on div "Risk Assessment Specialist" at bounding box center [339, 253] width 155 height 18
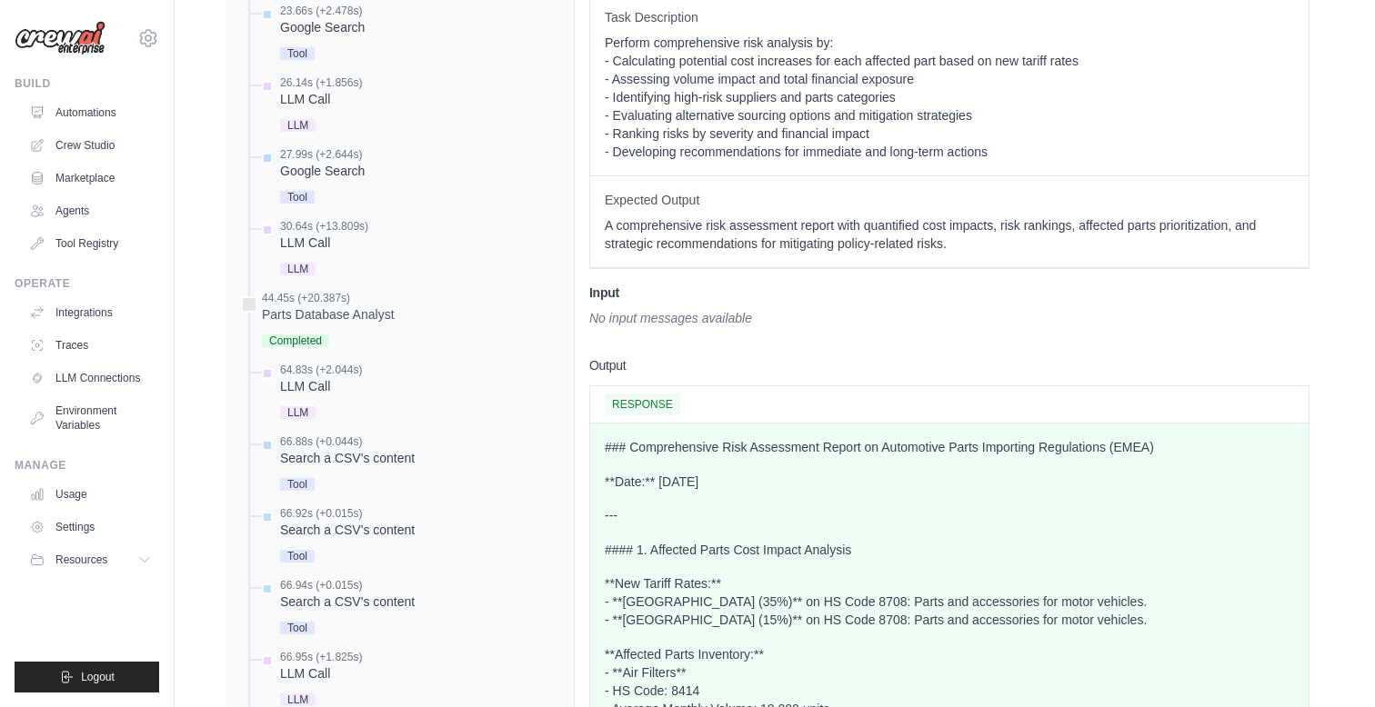
scroll to position [1101, 0]
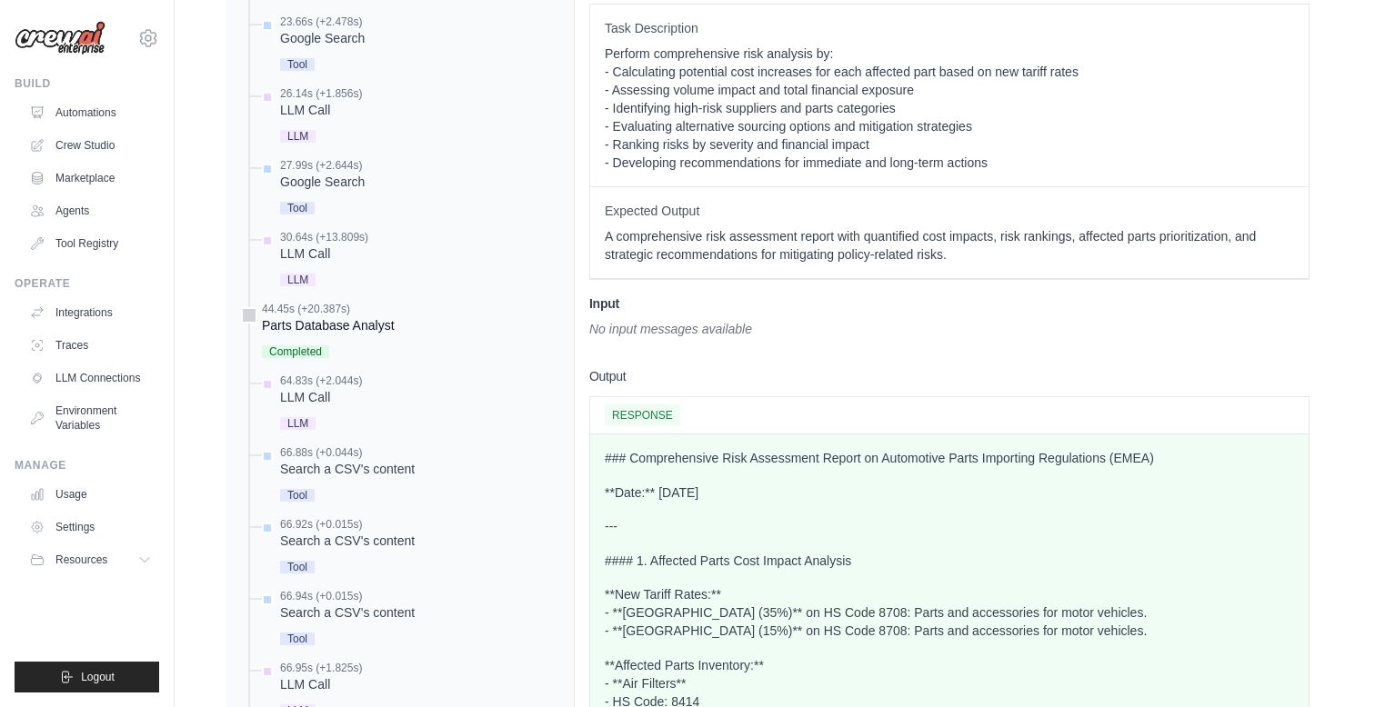
click at [281, 329] on div "Parts Database Analyst" at bounding box center [328, 325] width 133 height 18
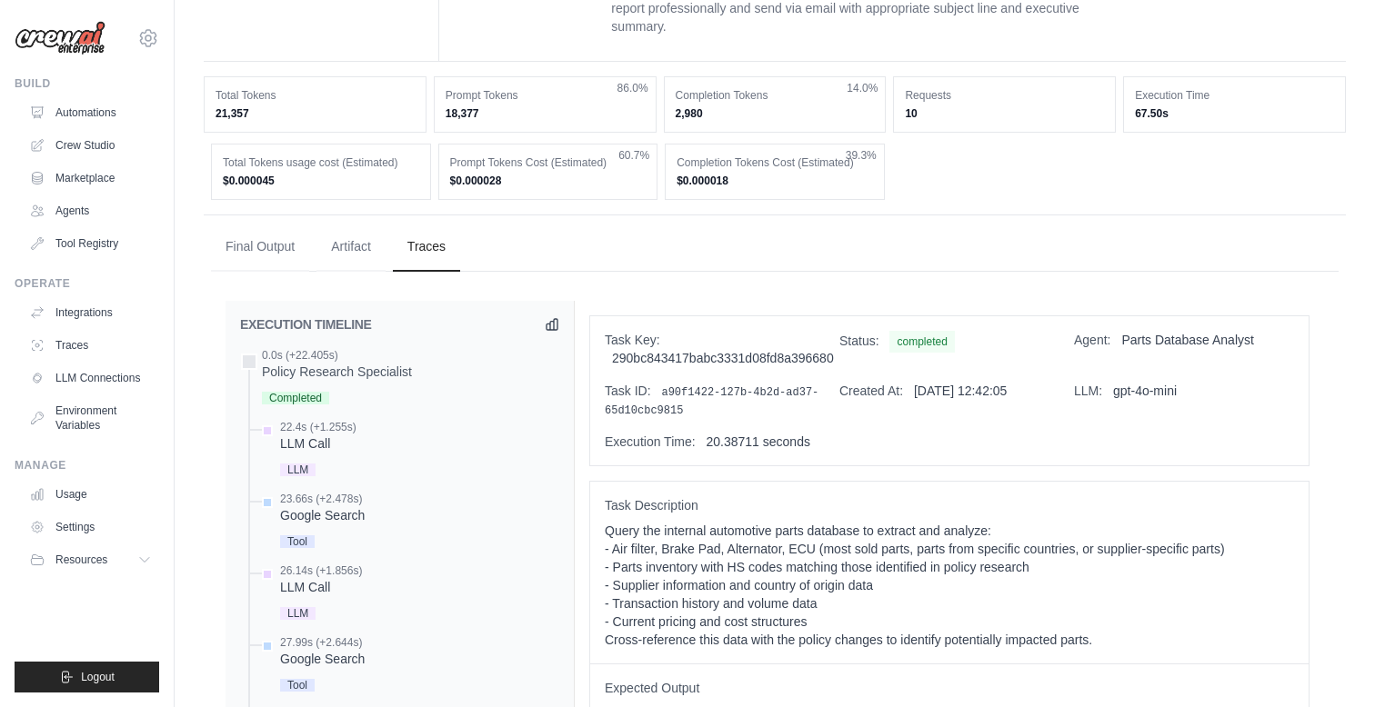
scroll to position [0, 0]
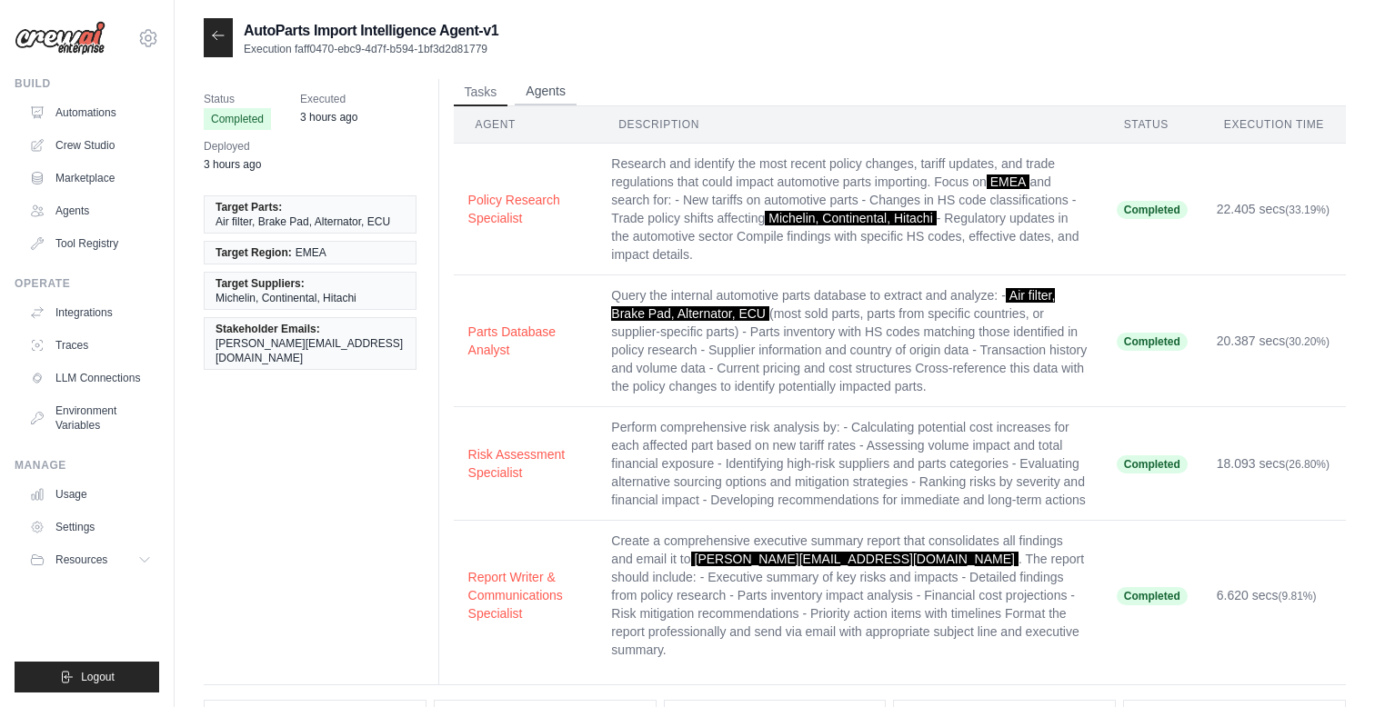
click at [551, 91] on button "Agents" at bounding box center [546, 91] width 62 height 27
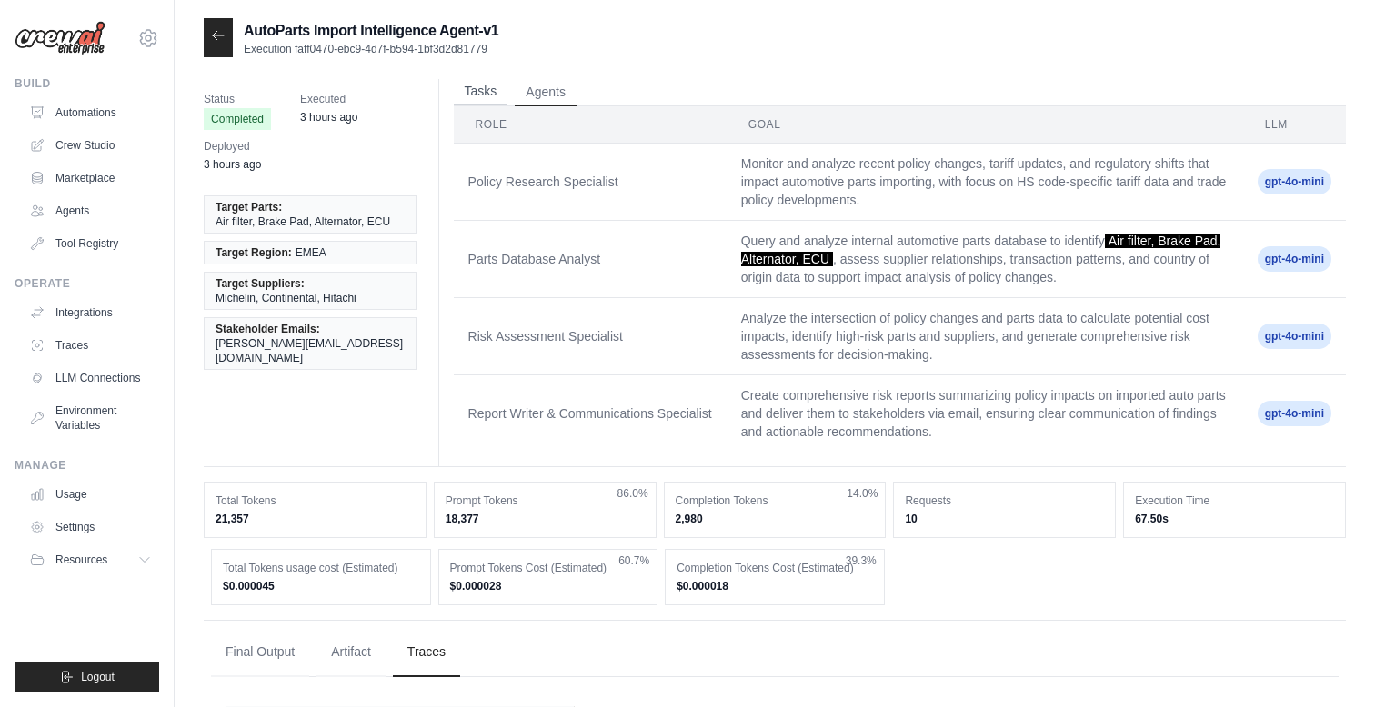
click at [485, 88] on button "Tasks" at bounding box center [481, 91] width 55 height 27
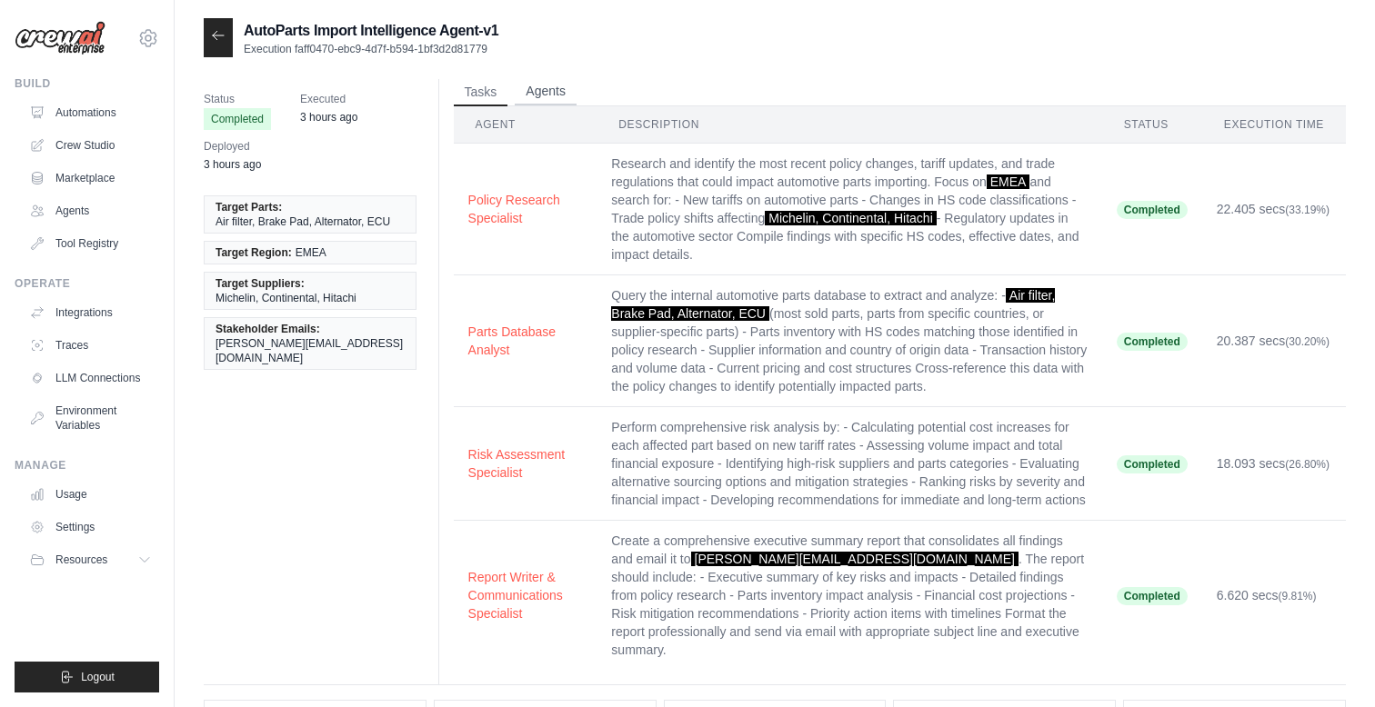
click at [533, 85] on button "Agents" at bounding box center [546, 91] width 62 height 27
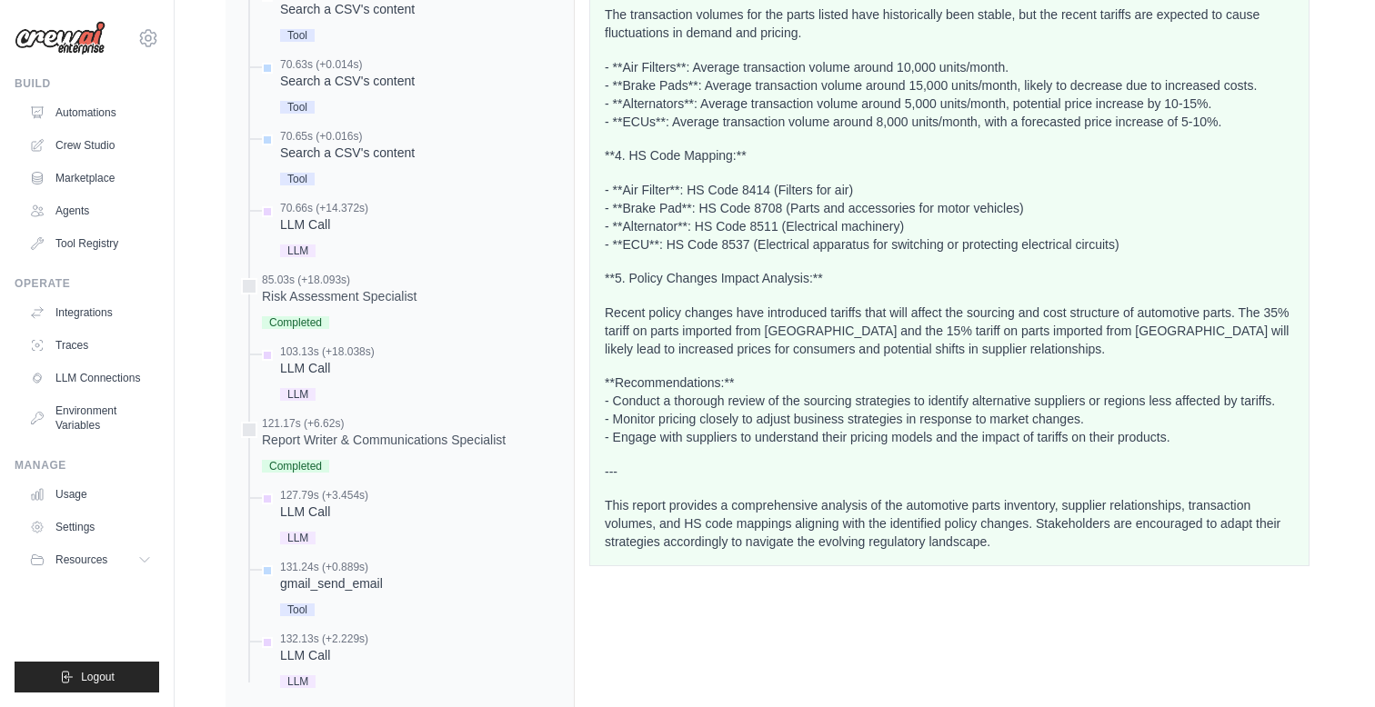
scroll to position [1962, 0]
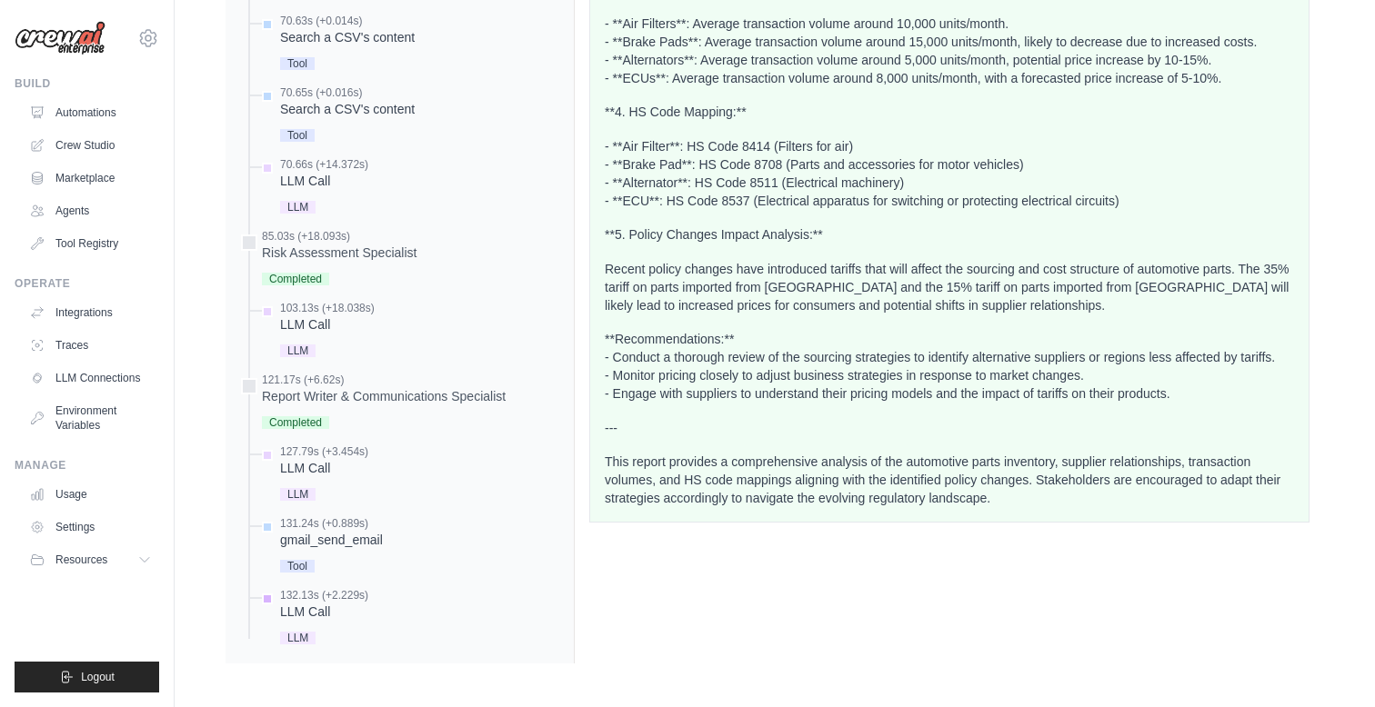
click at [349, 616] on div "LLM Call" at bounding box center [324, 612] width 88 height 18
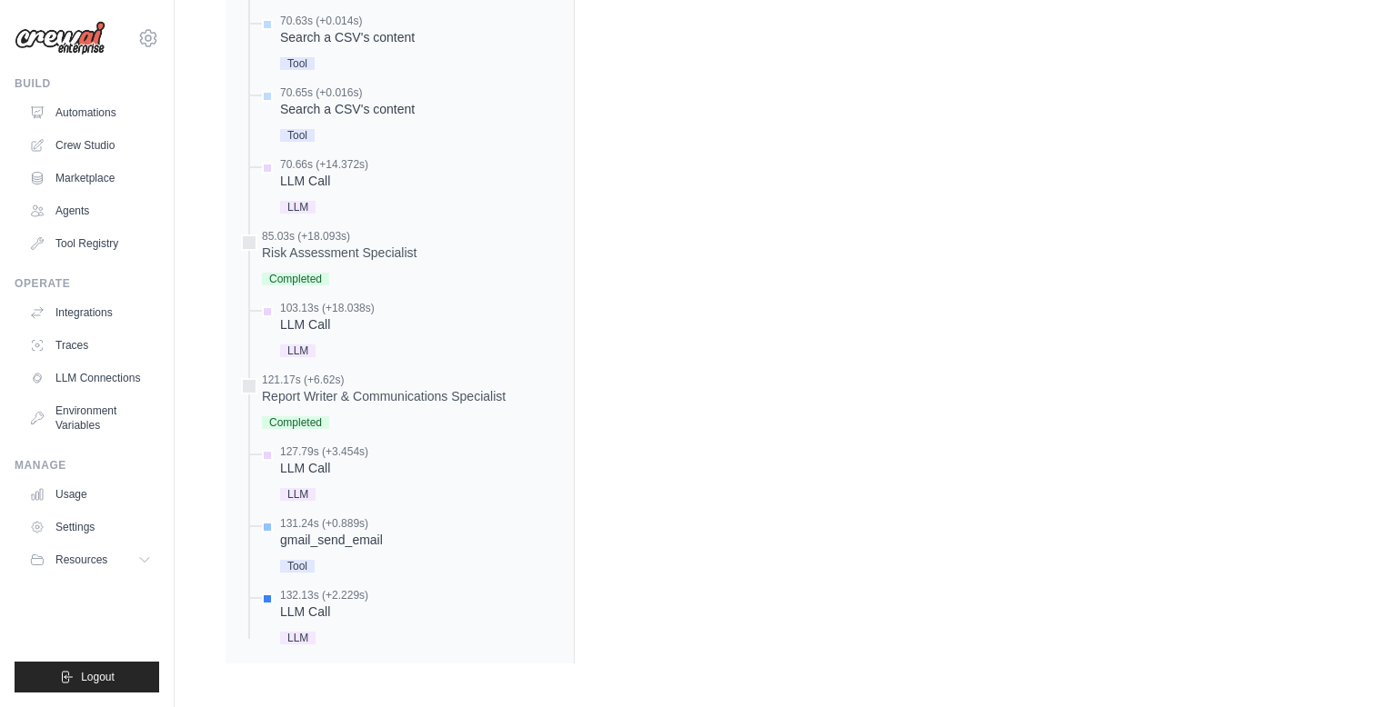
click at [338, 557] on div "Tool" at bounding box center [331, 565] width 103 height 25
click at [344, 535] on div "gmail_send_email" at bounding box center [331, 540] width 103 height 18
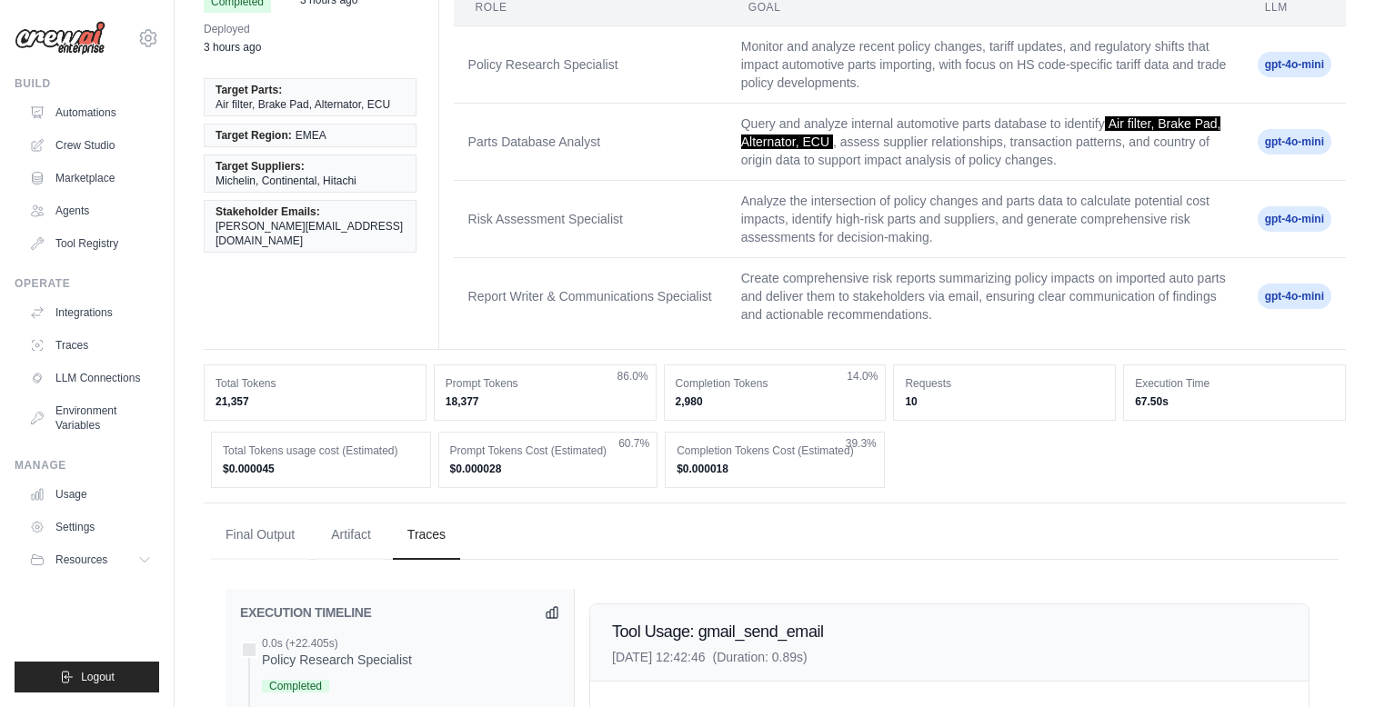
scroll to position [0, 0]
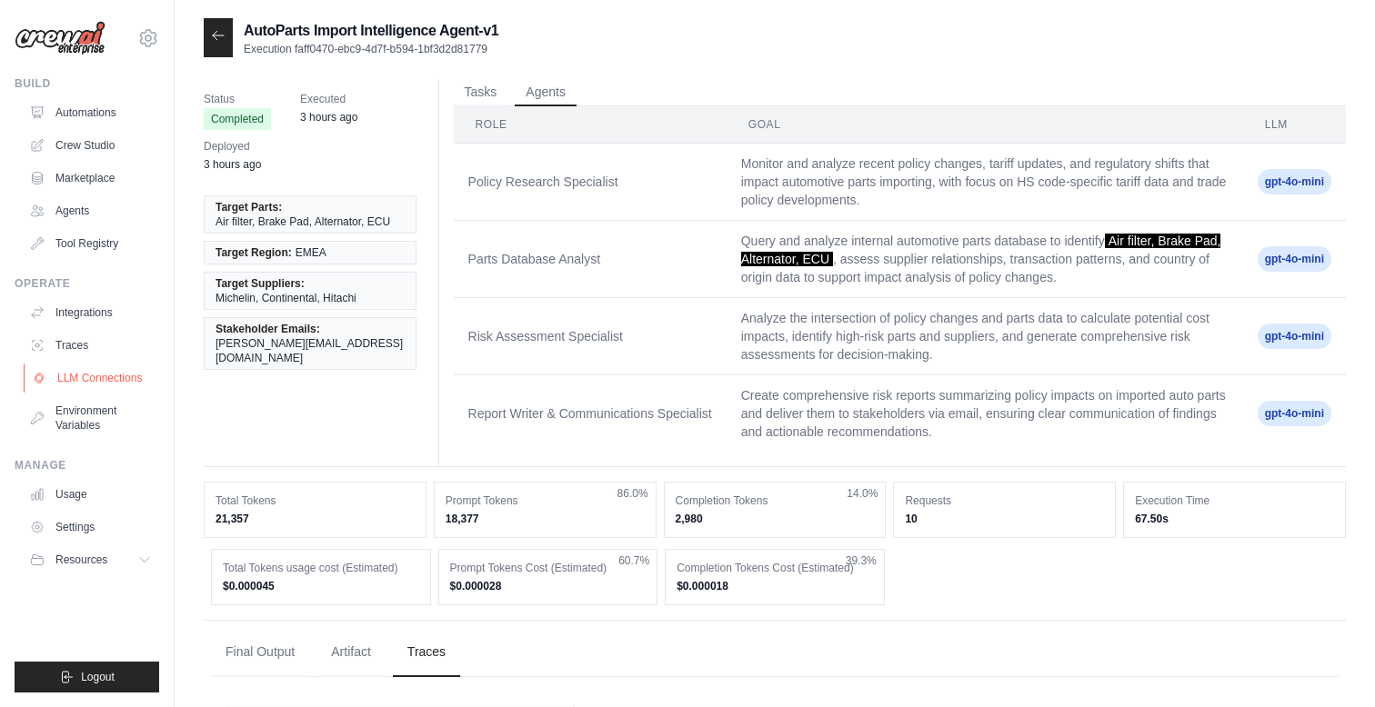
click at [105, 384] on link "LLM Connections" at bounding box center [92, 378] width 137 height 29
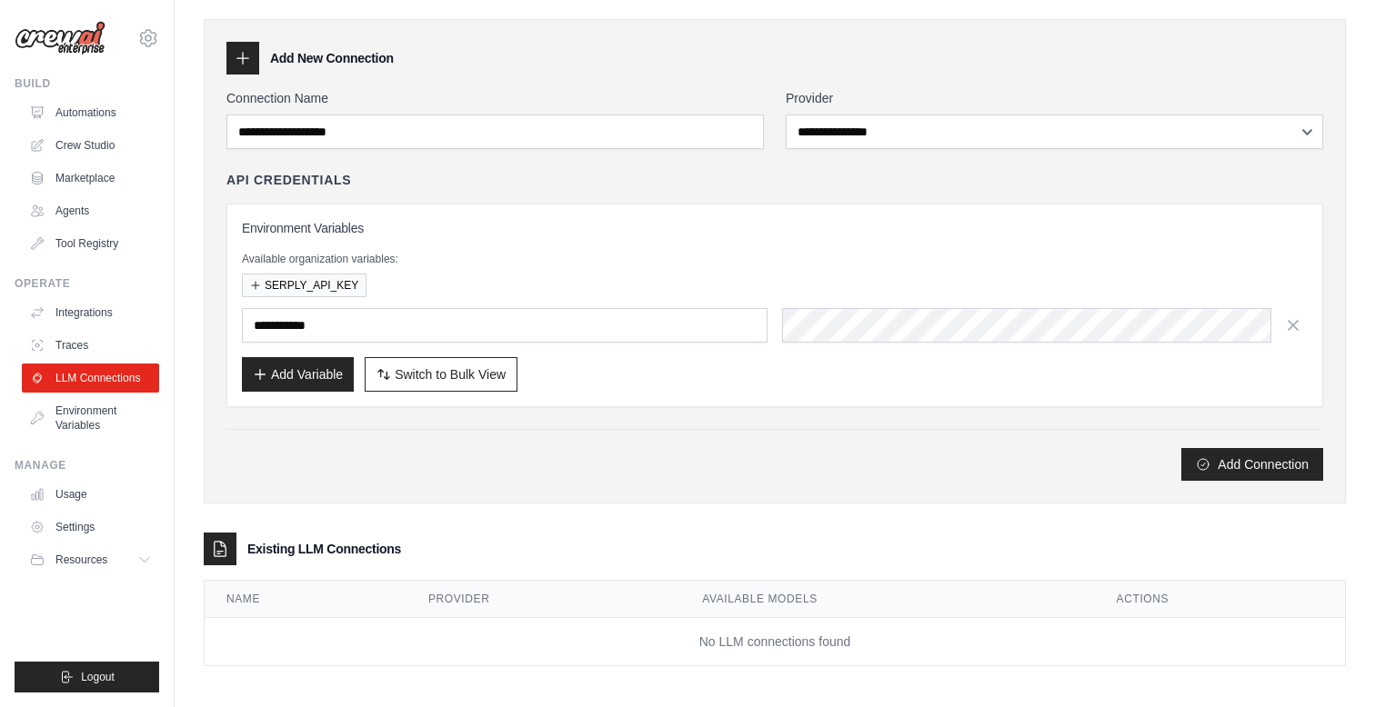
scroll to position [60, 0]
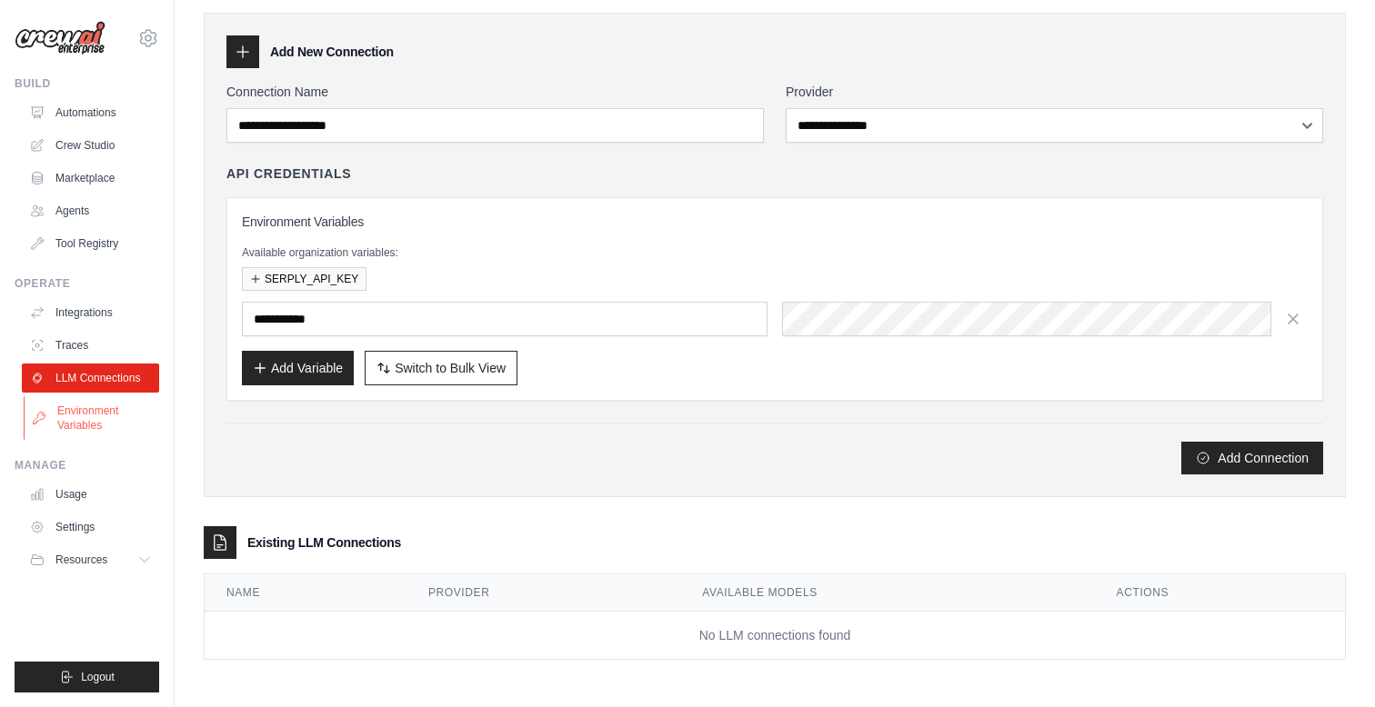
click at [105, 418] on link "Environment Variables" at bounding box center [92, 418] width 137 height 44
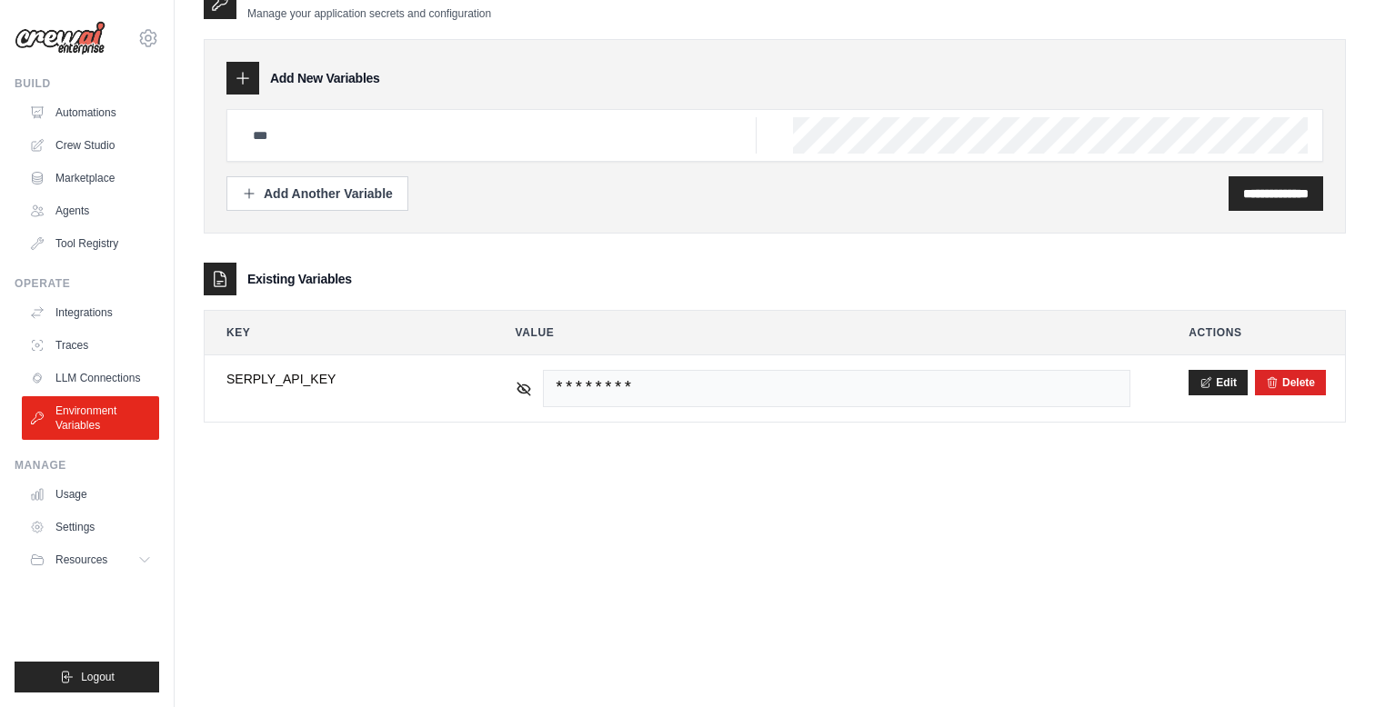
scroll to position [36, 0]
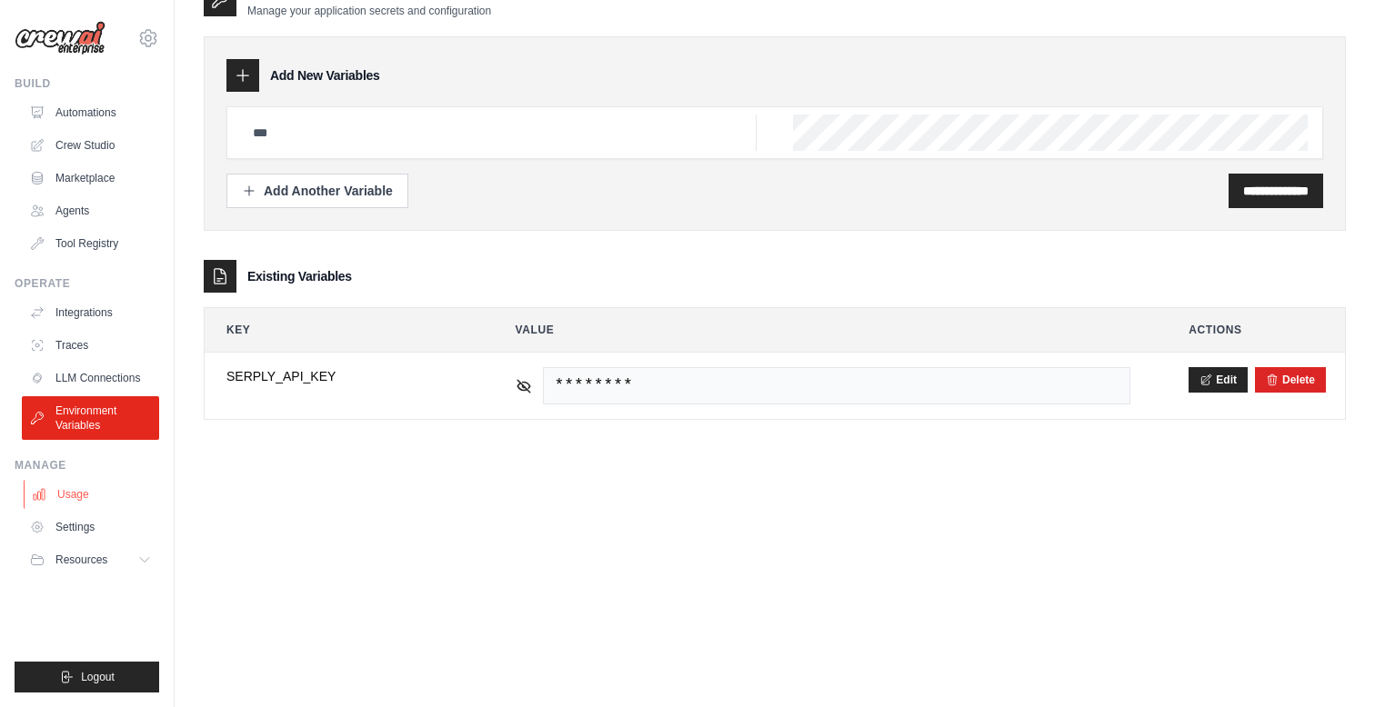
click at [114, 500] on link "Usage" at bounding box center [92, 494] width 137 height 29
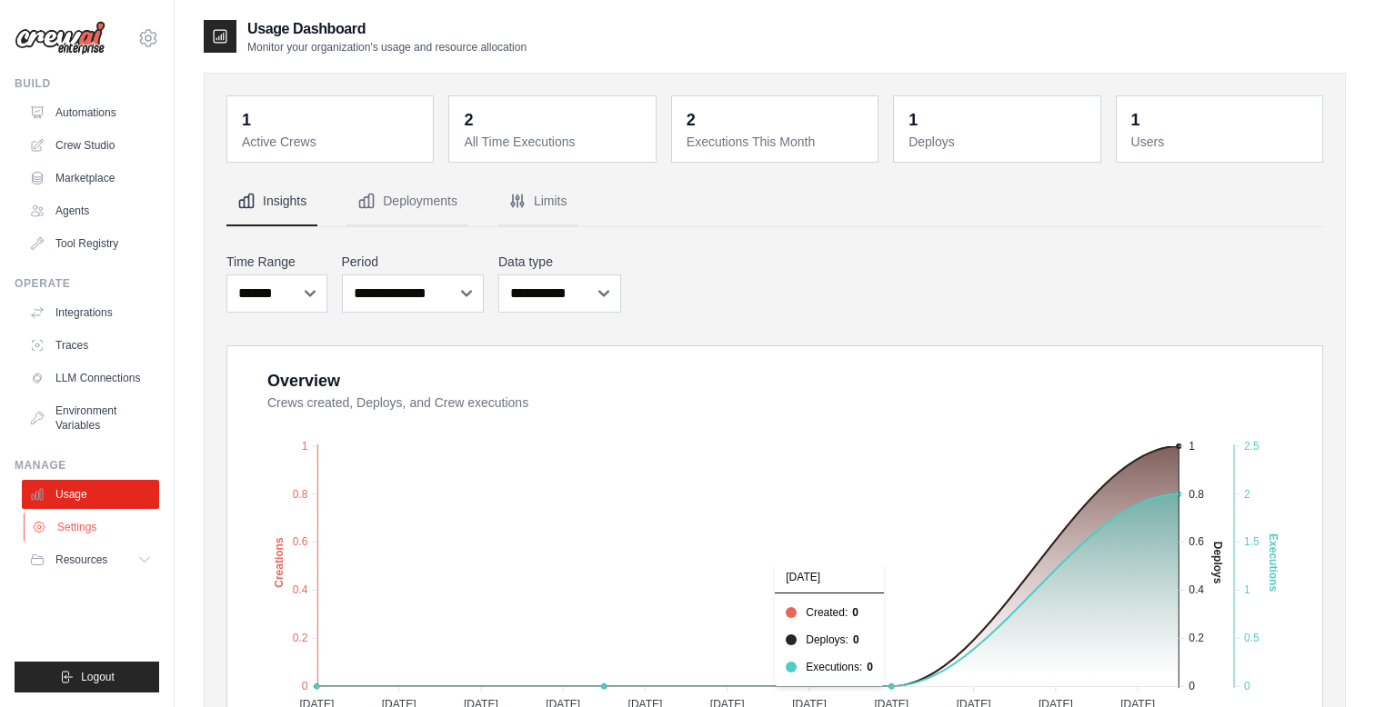
click at [92, 520] on link "Settings" at bounding box center [92, 527] width 137 height 29
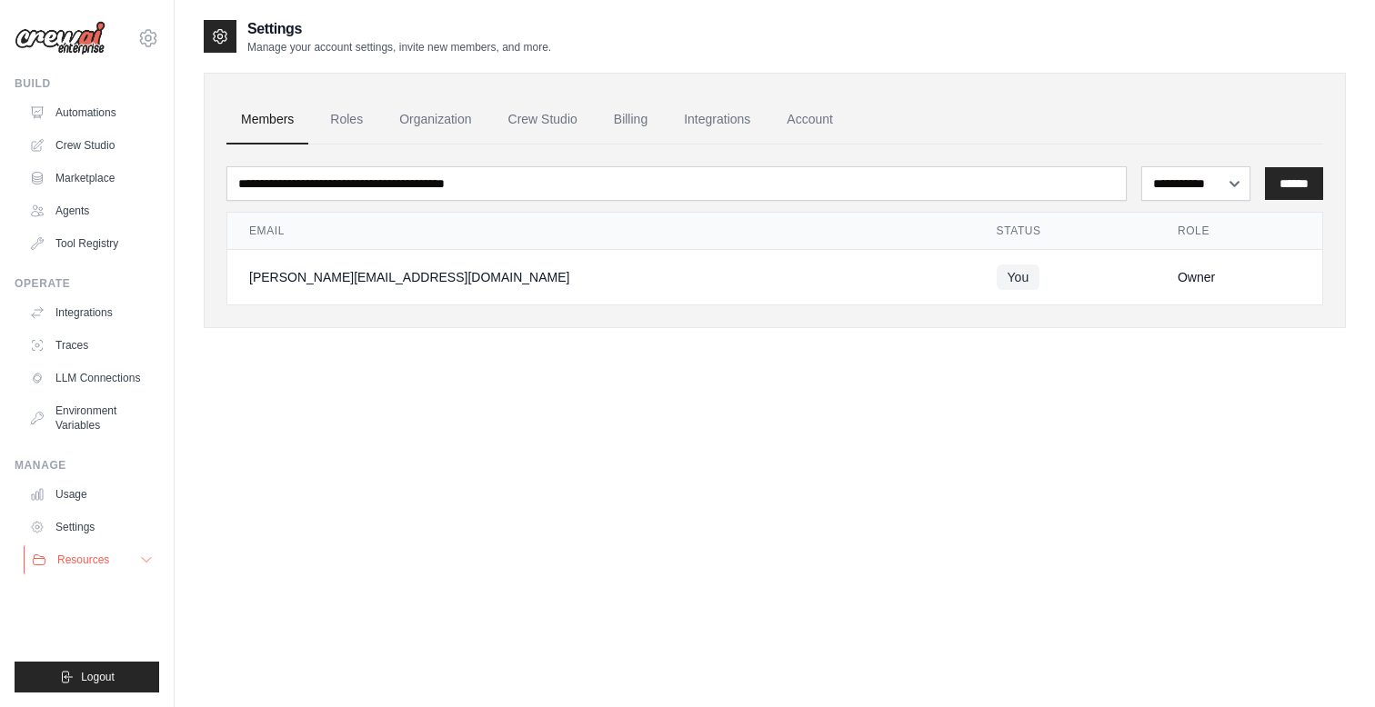
click at [94, 559] on span "Resources" at bounding box center [83, 560] width 52 height 15
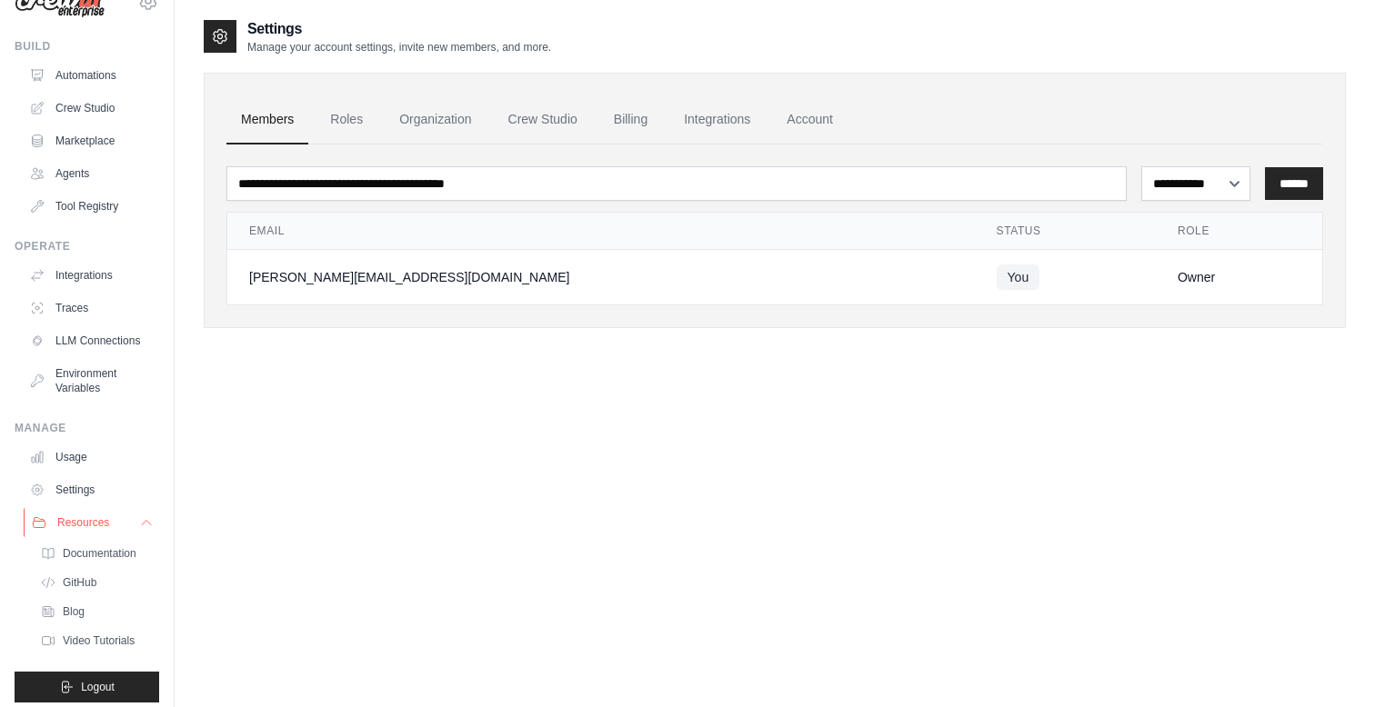
scroll to position [39, 0]
click at [104, 517] on span "Resources" at bounding box center [83, 521] width 52 height 15
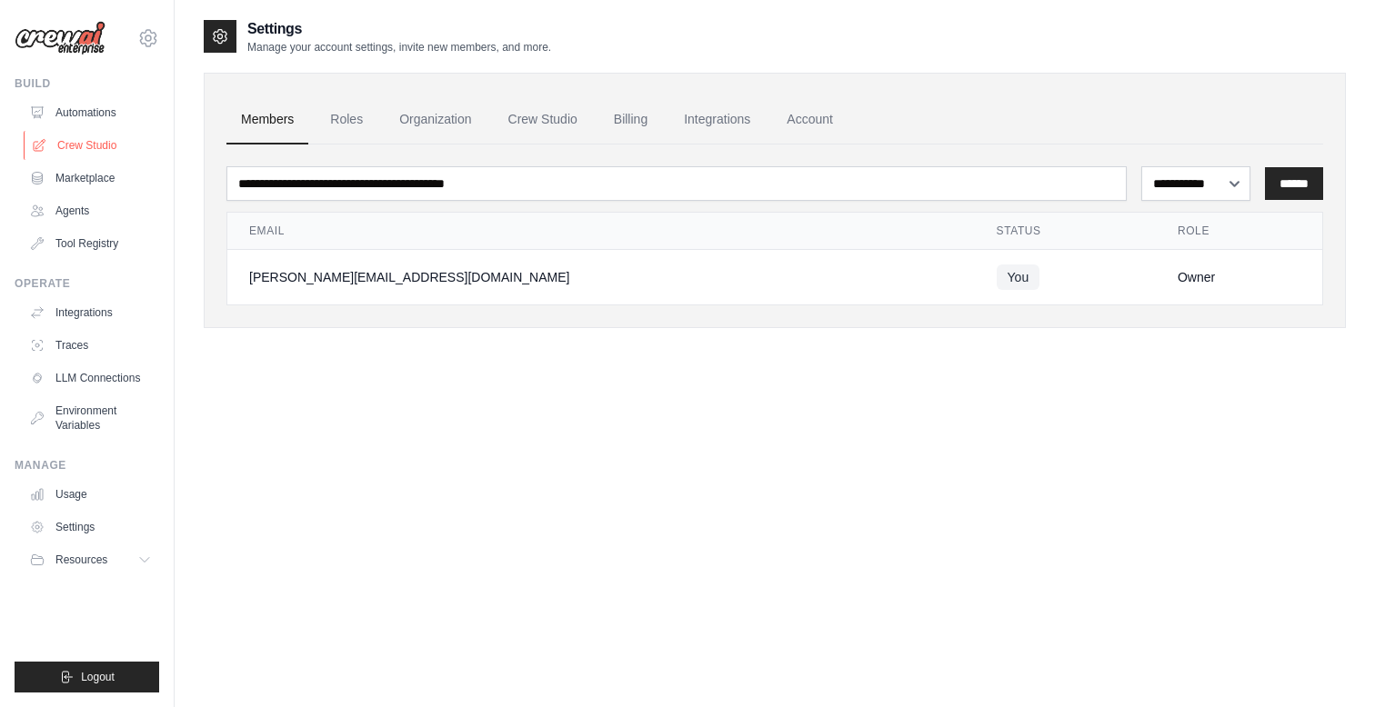
click at [72, 140] on link "Crew Studio" at bounding box center [92, 145] width 137 height 29
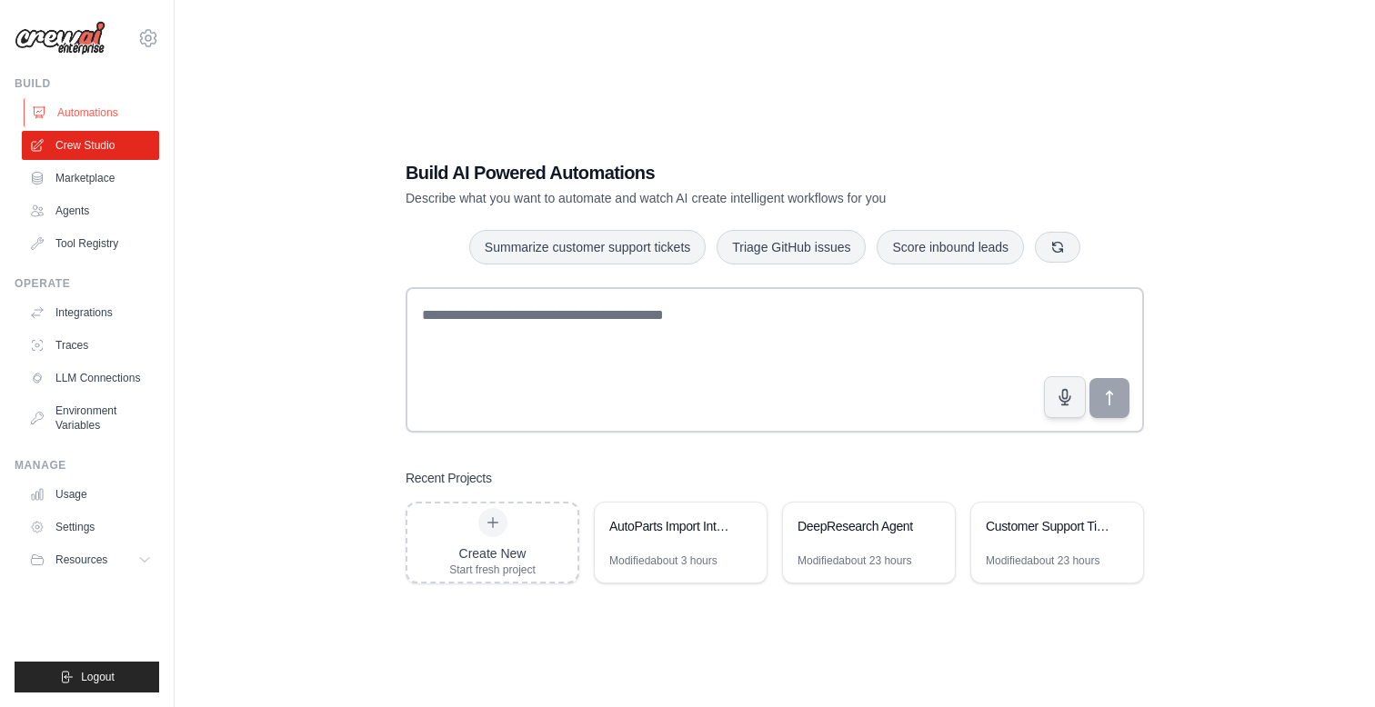
click at [101, 113] on link "Automations" at bounding box center [92, 112] width 137 height 29
click at [63, 43] on img at bounding box center [60, 38] width 91 height 35
click at [145, 38] on icon at bounding box center [148, 38] width 22 height 22
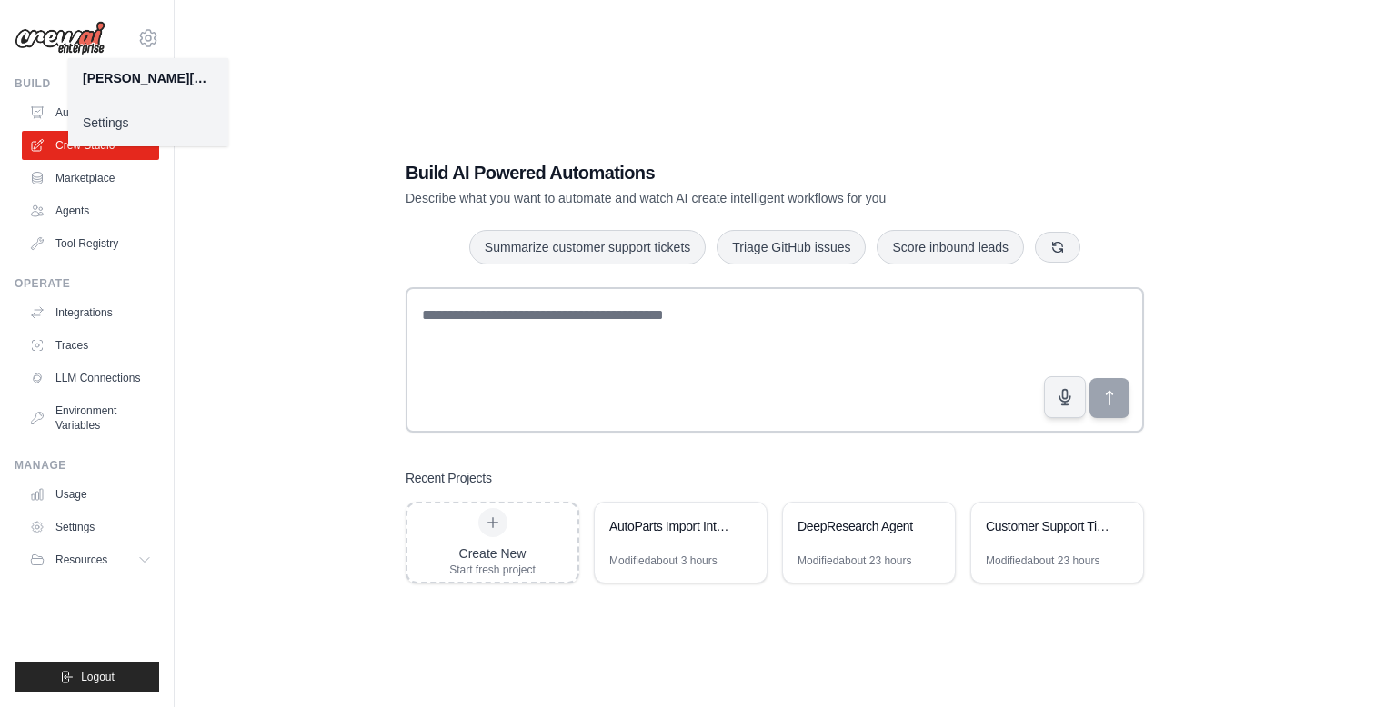
click at [138, 123] on link "Settings" at bounding box center [148, 122] width 160 height 33
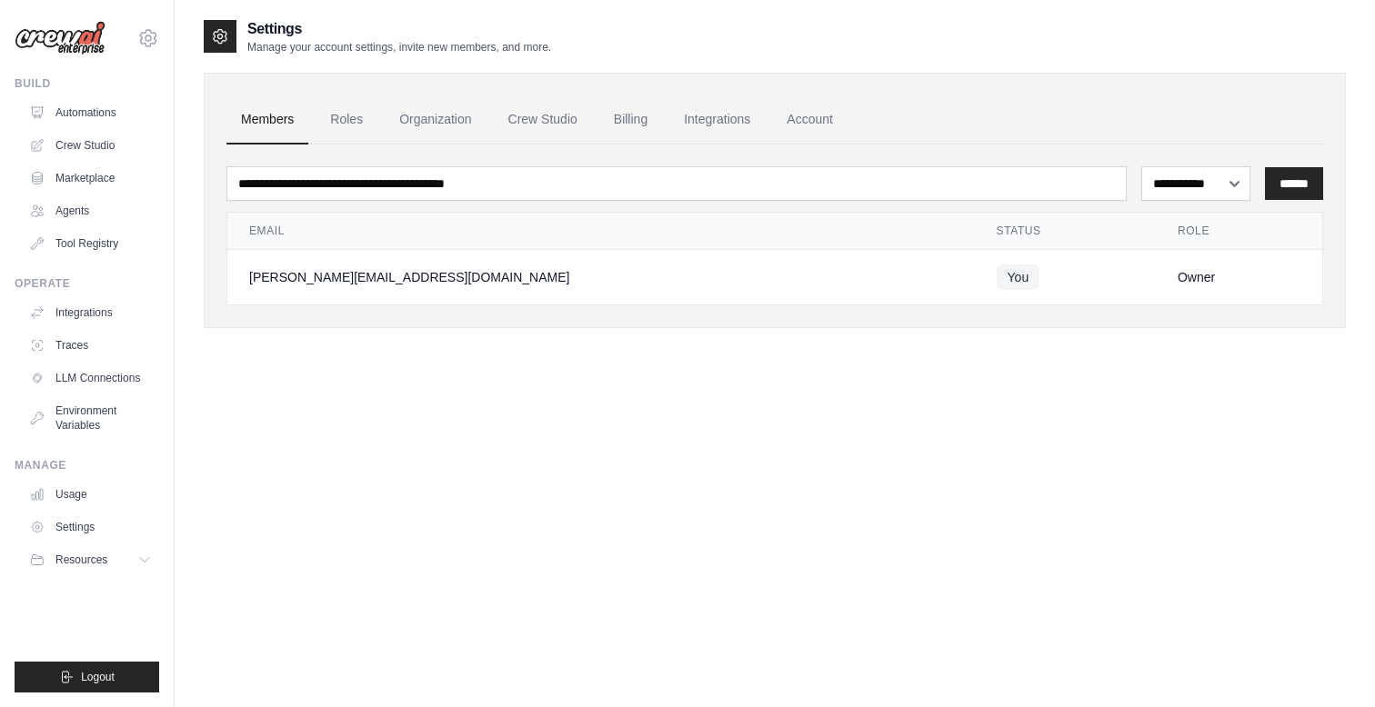
click at [75, 42] on img at bounding box center [60, 38] width 91 height 35
click at [55, 115] on link "Automations" at bounding box center [92, 112] width 137 height 29
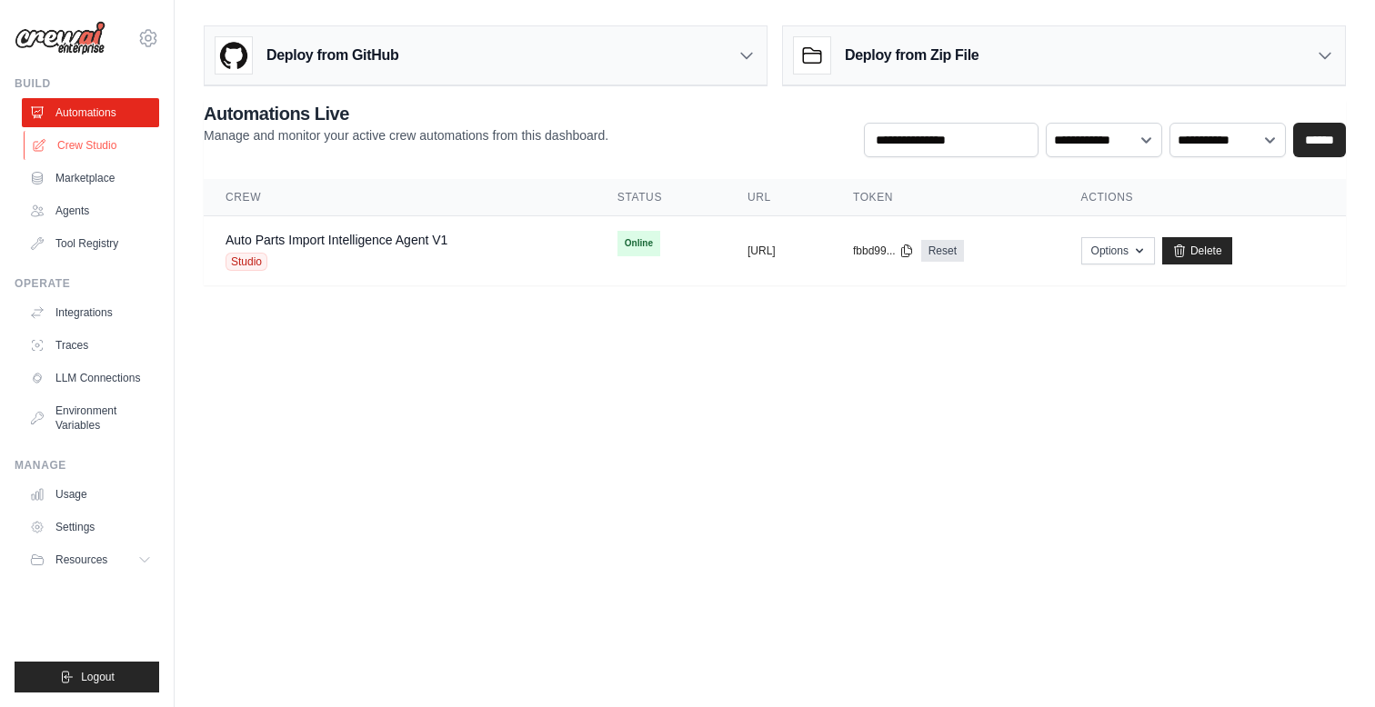
click at [61, 152] on link "Crew Studio" at bounding box center [92, 145] width 137 height 29
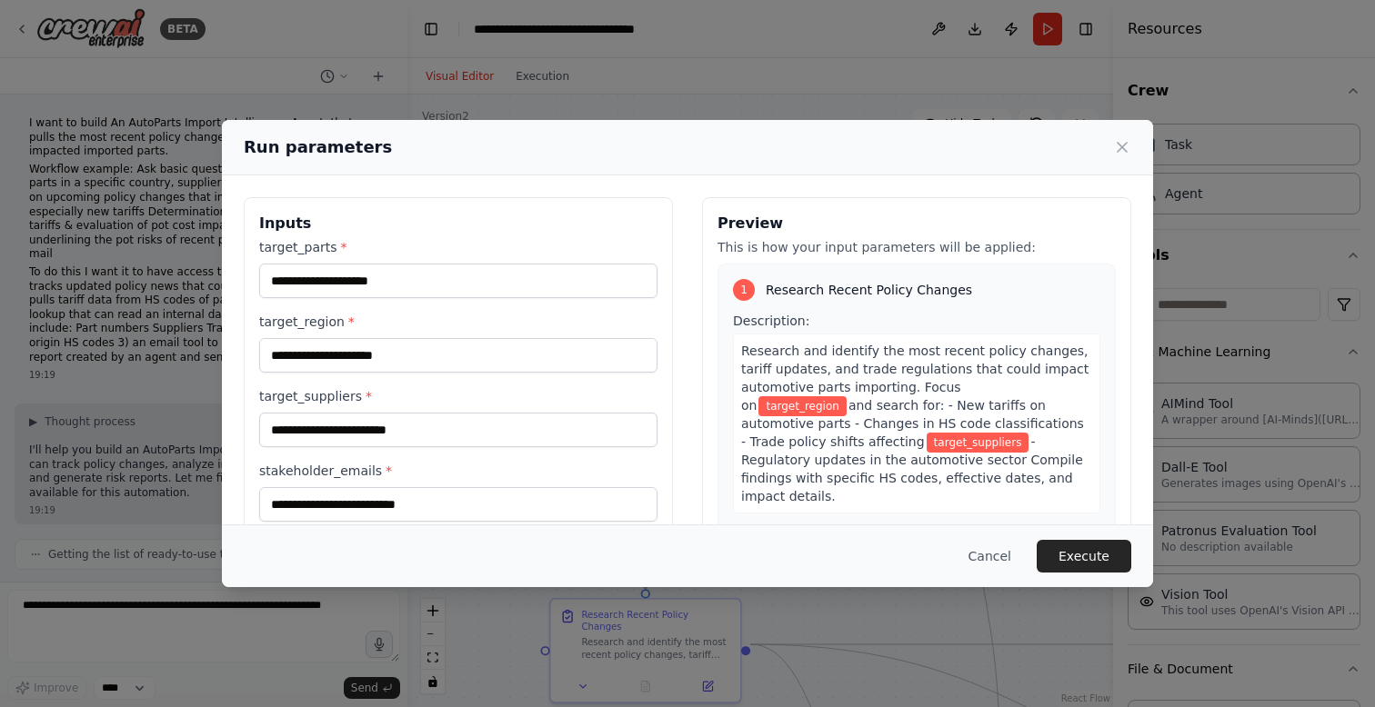
scroll to position [1339, 0]
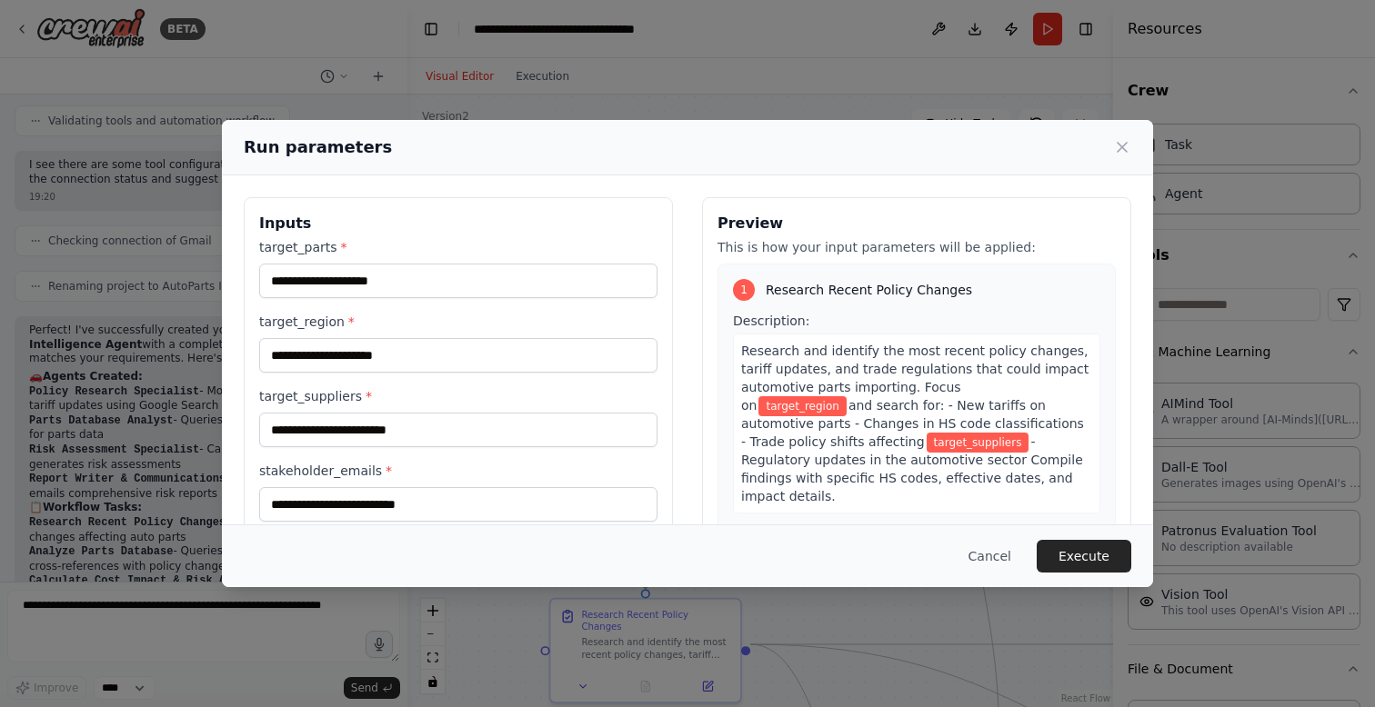
click at [142, 117] on div "Run parameters Inputs target_parts * target_region * target_suppliers * stakeho…" at bounding box center [687, 353] width 1375 height 707
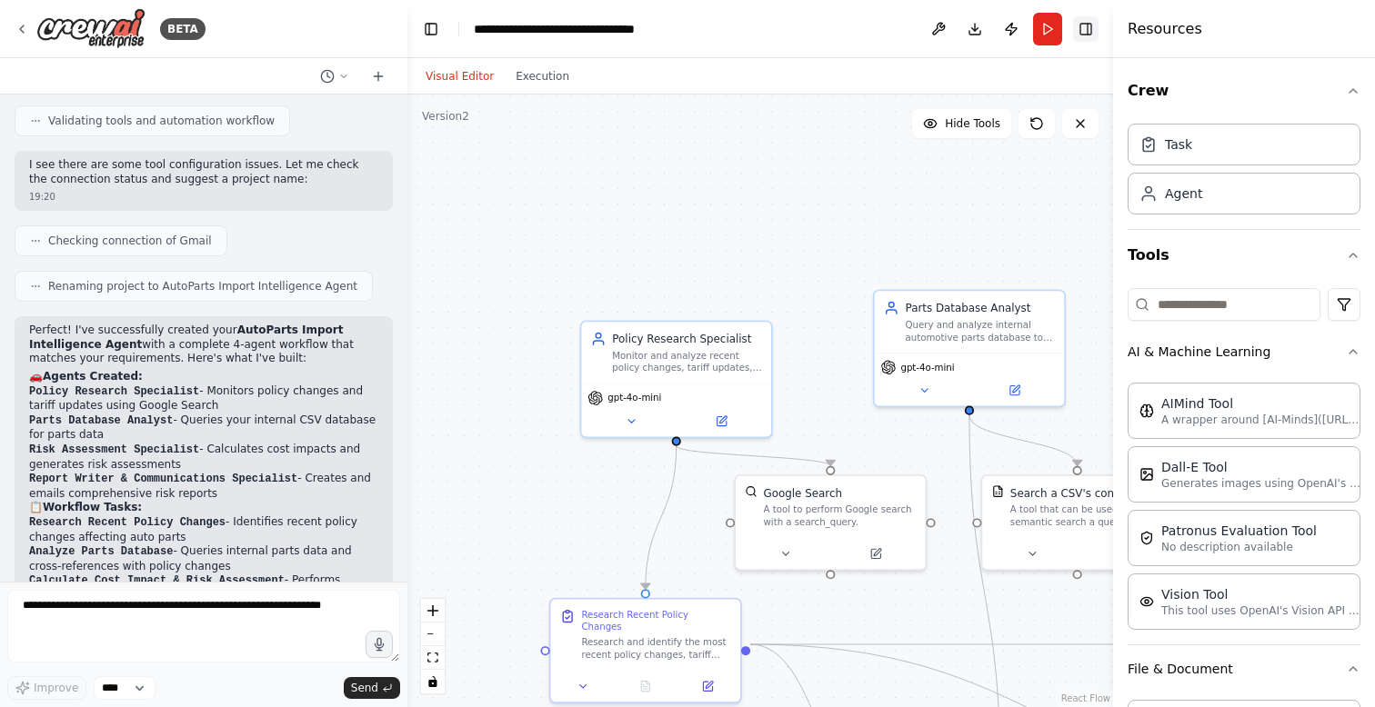
click at [1086, 38] on button "Toggle Right Sidebar" at bounding box center [1085, 28] width 25 height 25
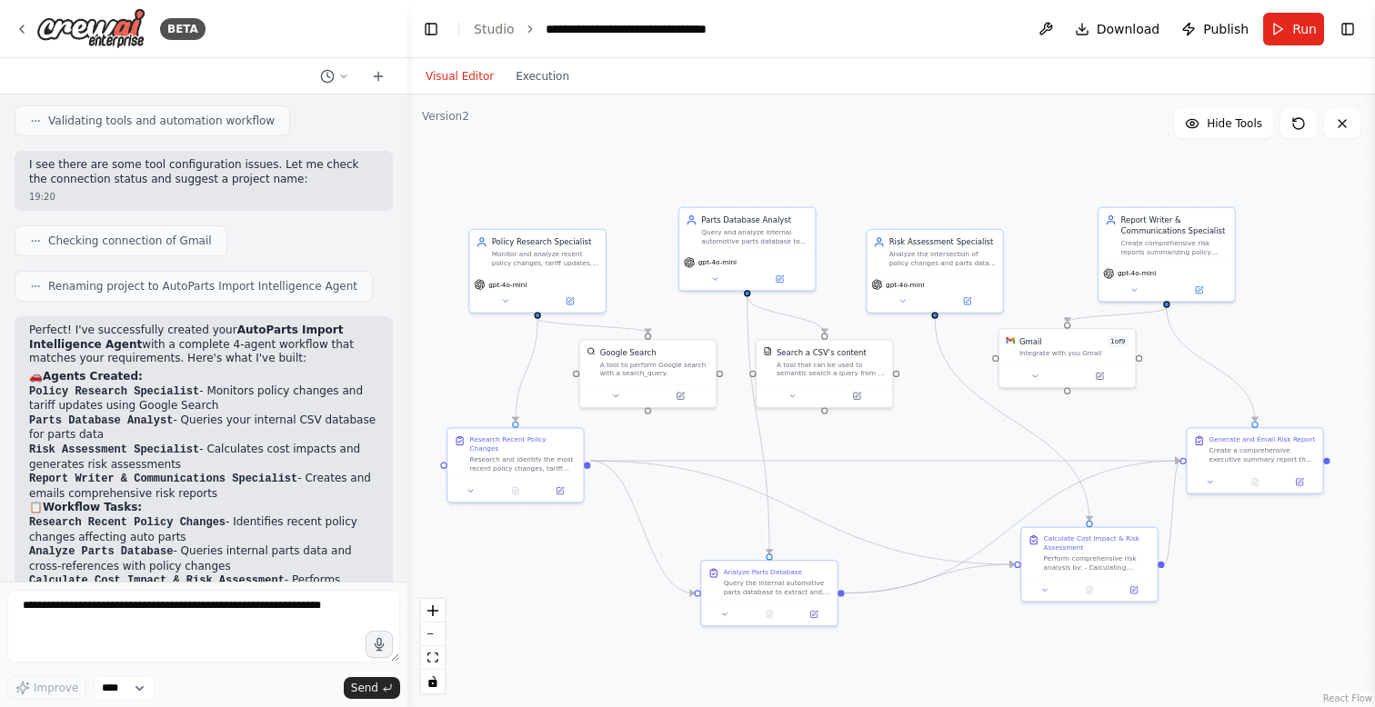
drag, startPoint x: 1044, startPoint y: 258, endPoint x: 834, endPoint y: 185, distance: 222.6
click at [834, 185] on div ".deletable-edge-delete-btn { width: 20px; height: 20px; border: 0px solid #ffff…" at bounding box center [891, 401] width 968 height 613
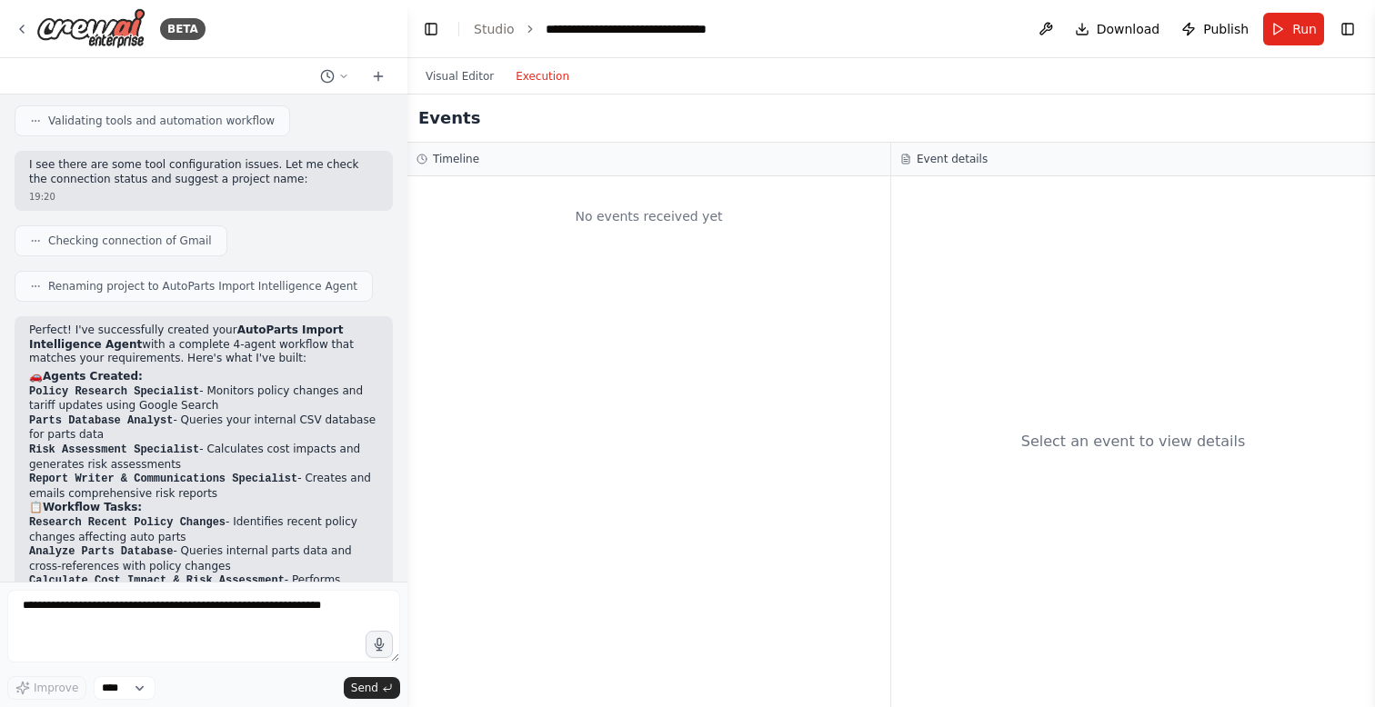
click at [543, 79] on button "Execution" at bounding box center [542, 76] width 75 height 22
click at [944, 173] on div "Event details" at bounding box center [1133, 160] width 484 height 34
click at [459, 84] on button "Visual Editor" at bounding box center [460, 76] width 90 height 22
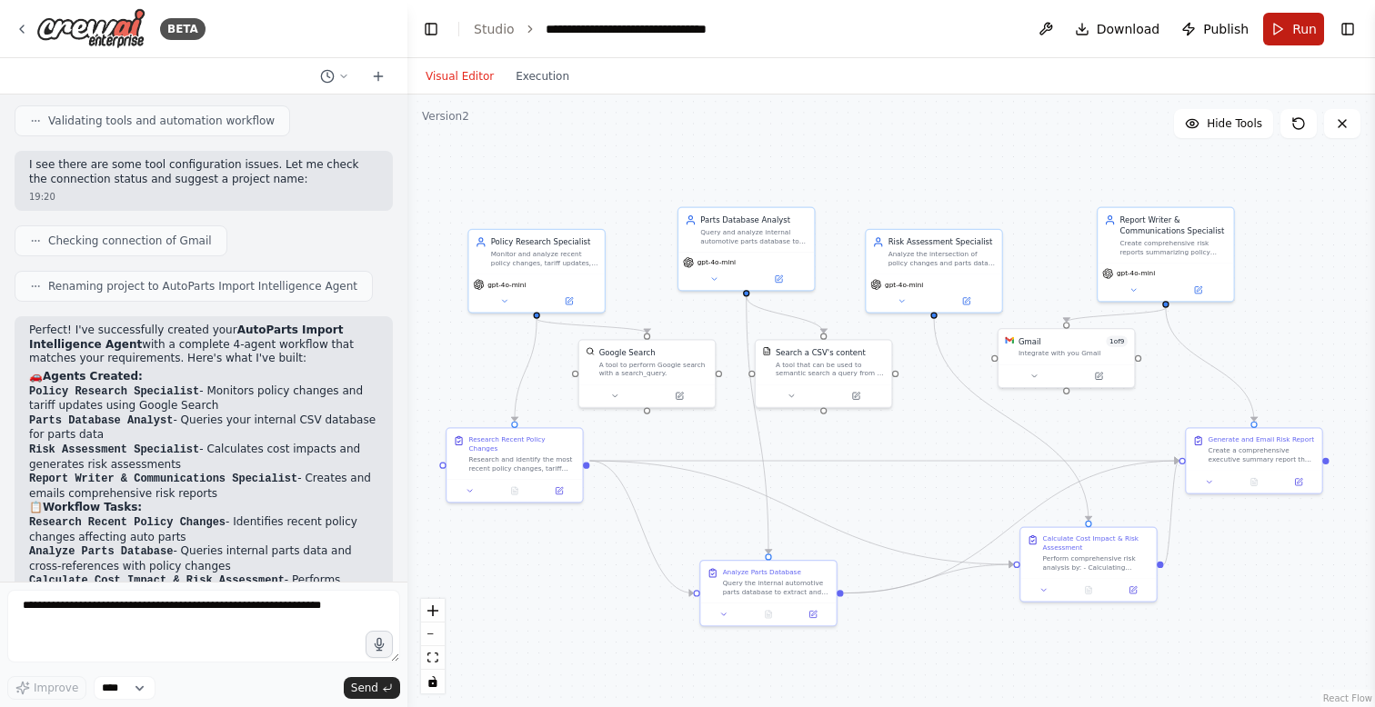
click at [1278, 28] on button "Run" at bounding box center [1293, 29] width 61 height 33
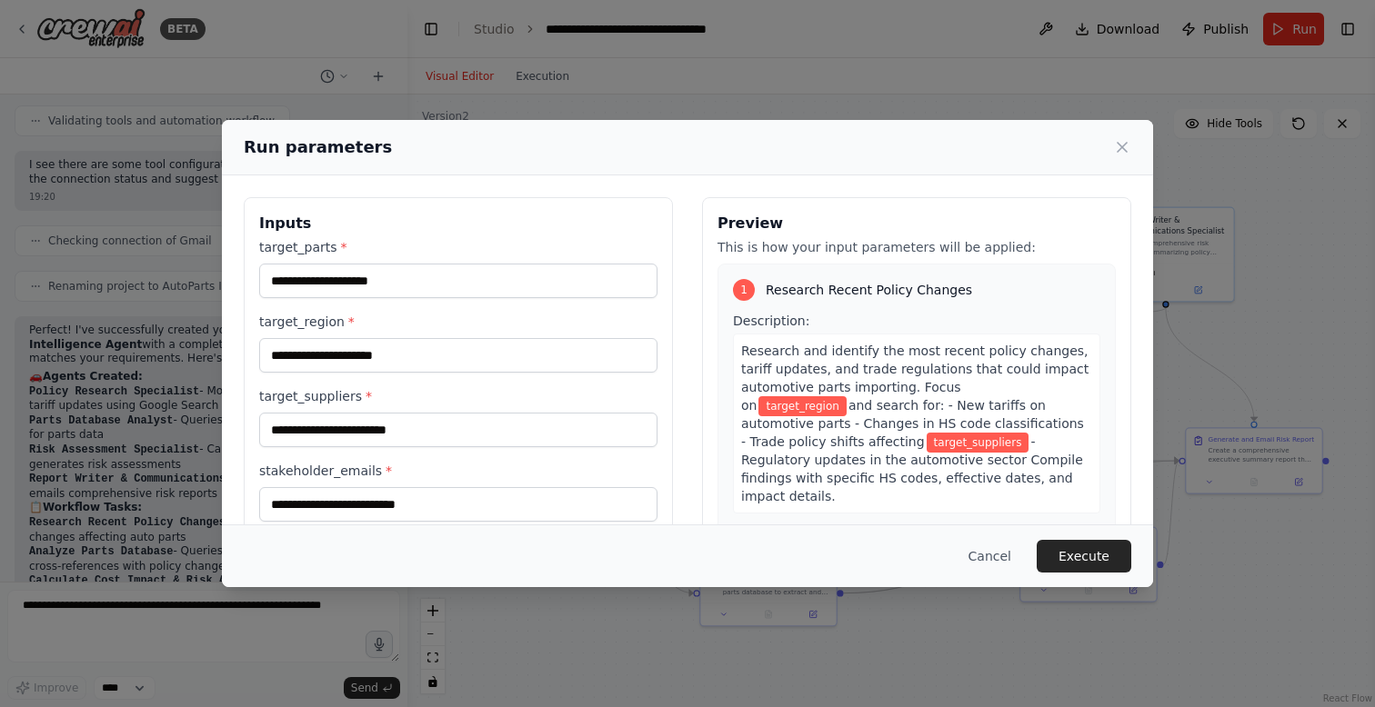
scroll to position [1768, 0]
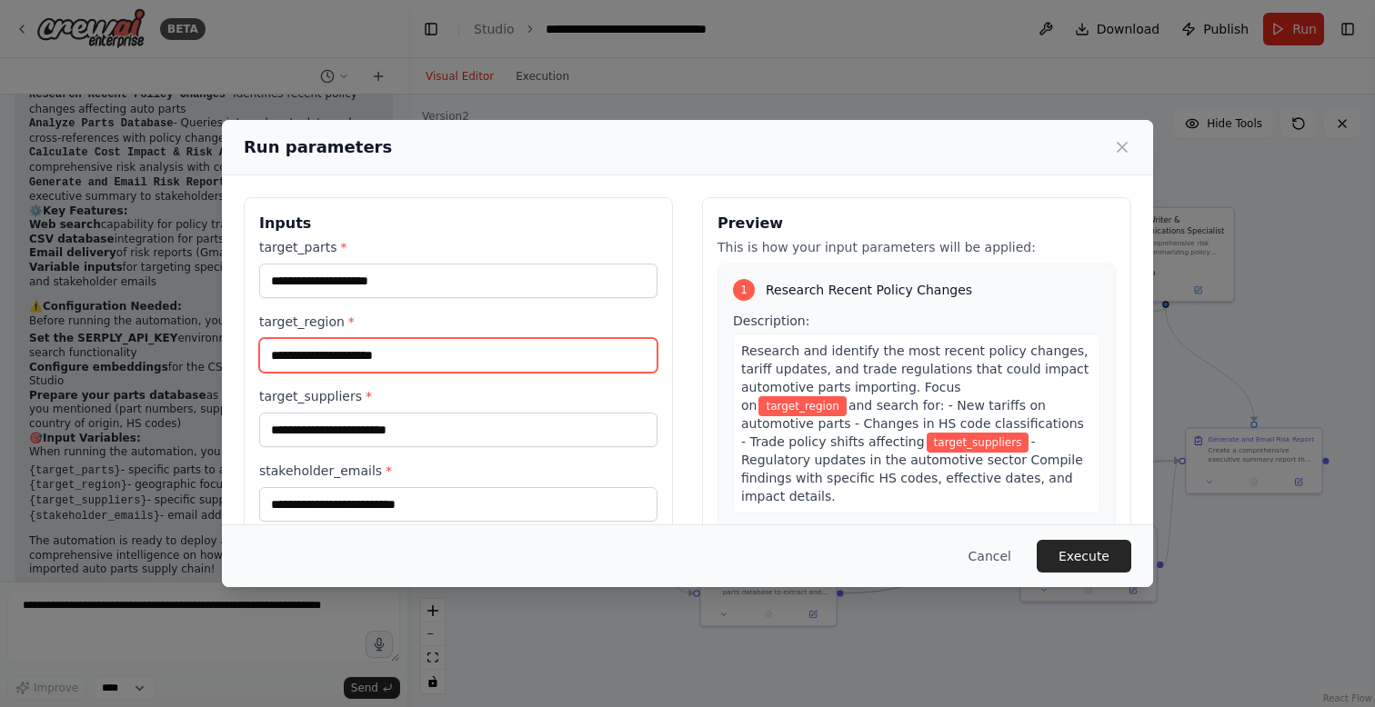
click at [456, 360] on input "target_region *" at bounding box center [458, 355] width 398 height 35
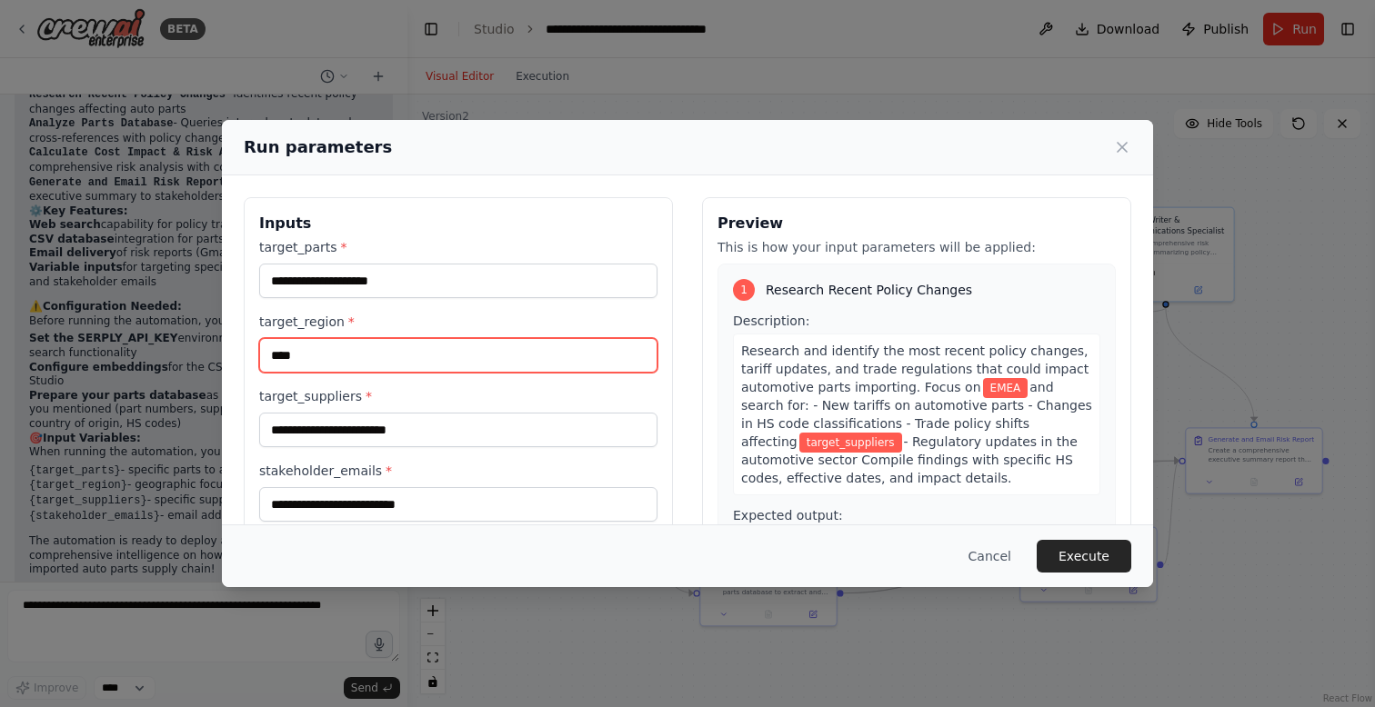
type input "****"
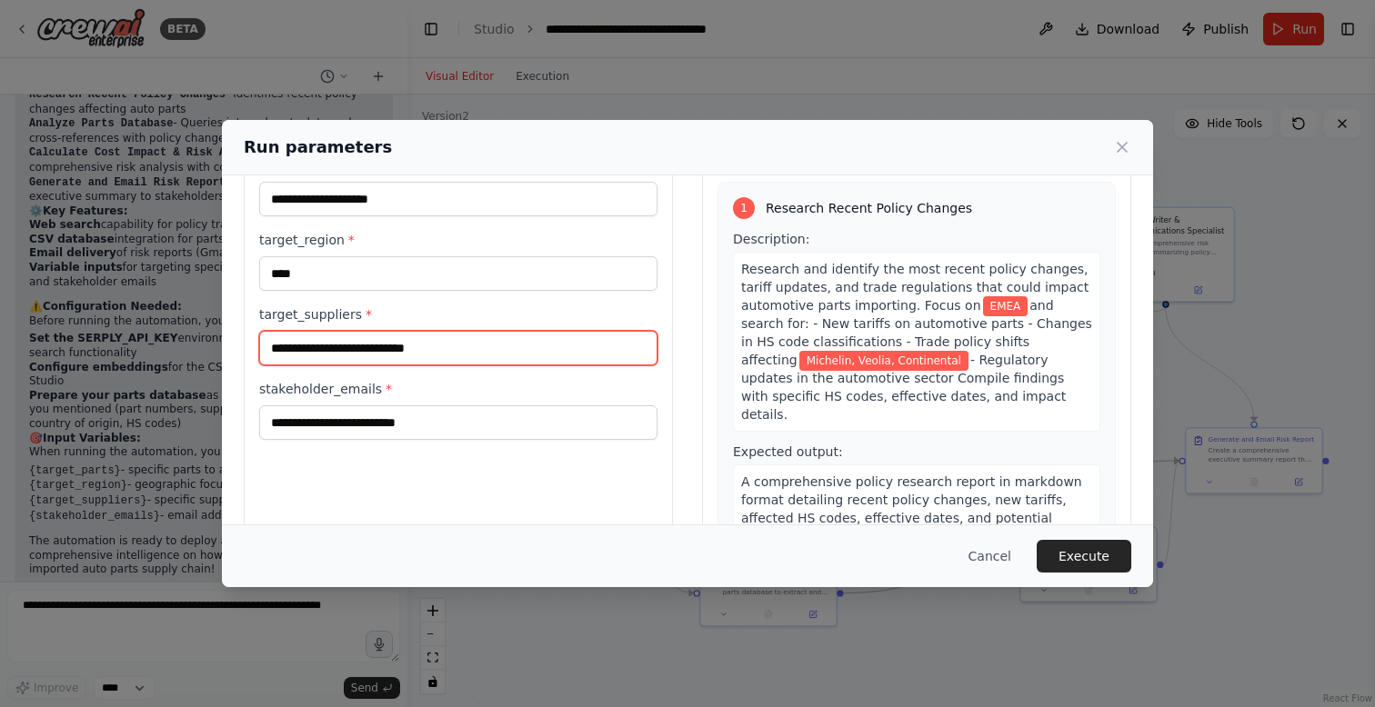
scroll to position [88, 0]
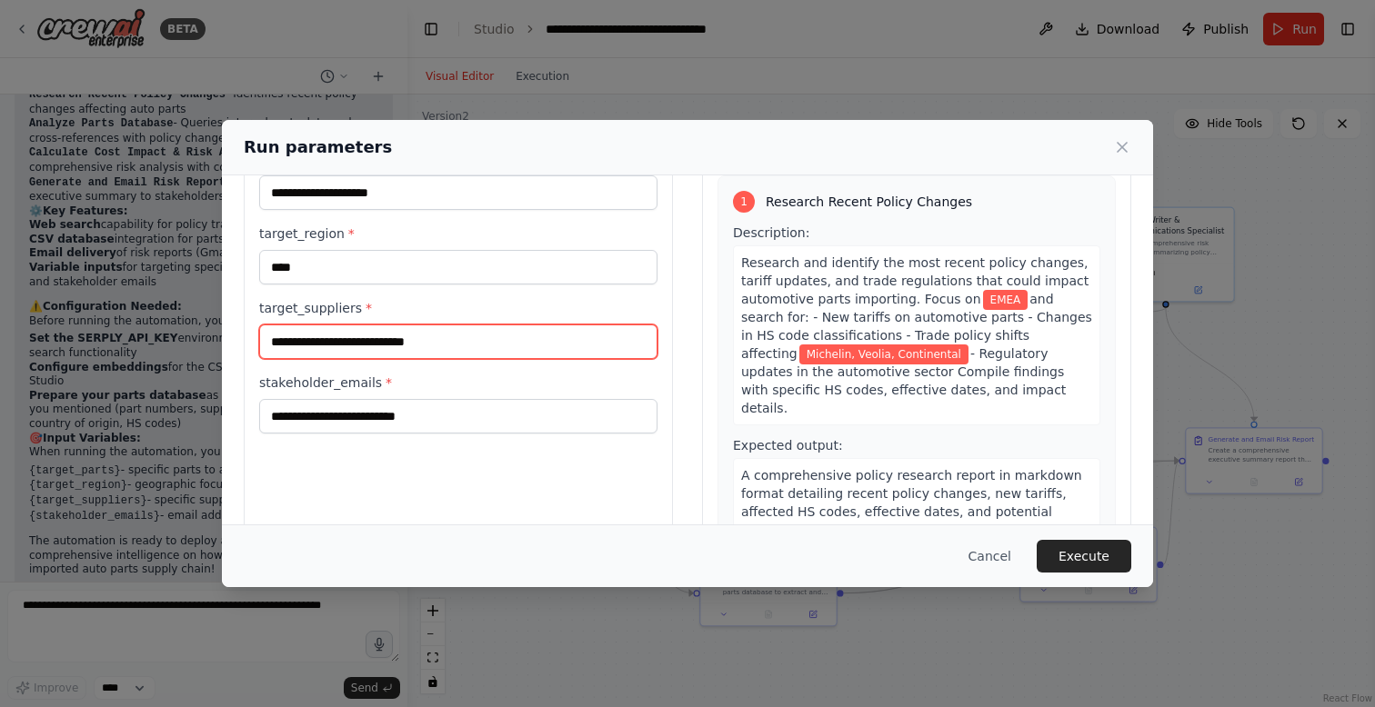
type input "**********"
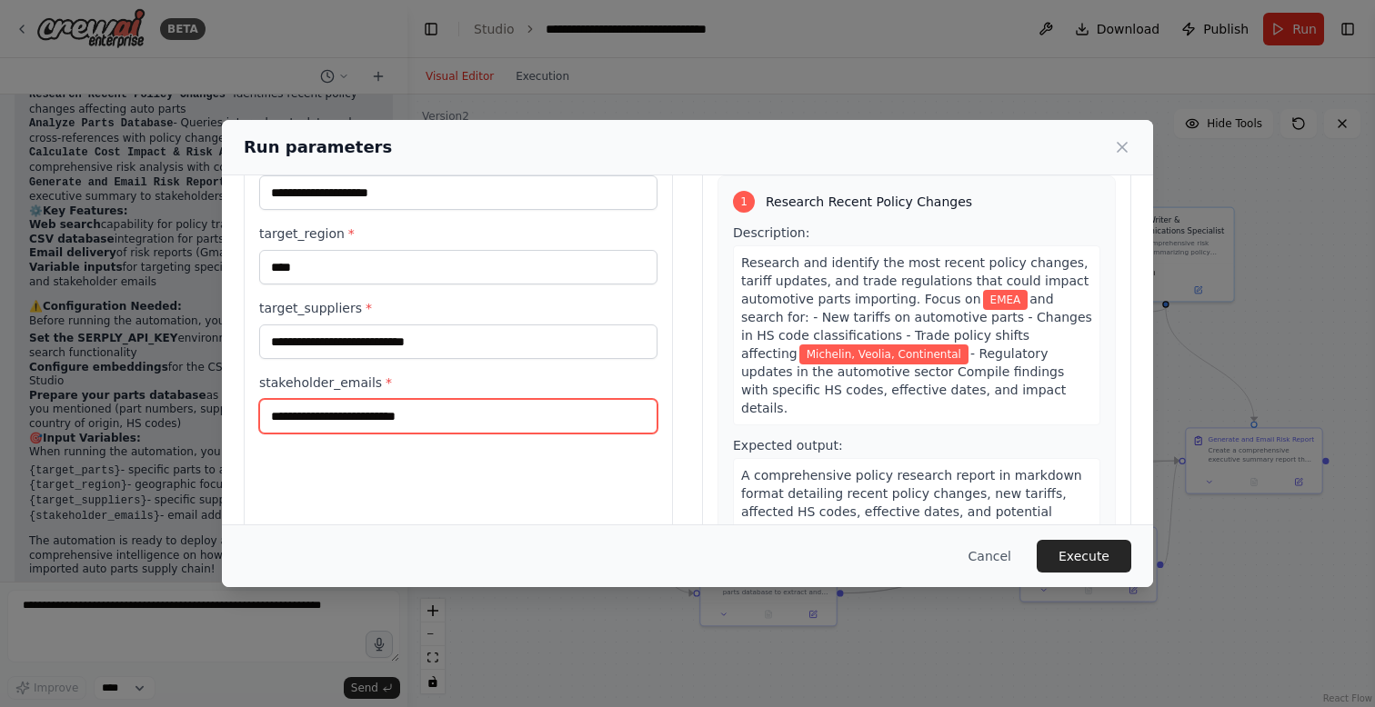
click at [449, 421] on input "stakeholder_emails *" at bounding box center [458, 416] width 398 height 35
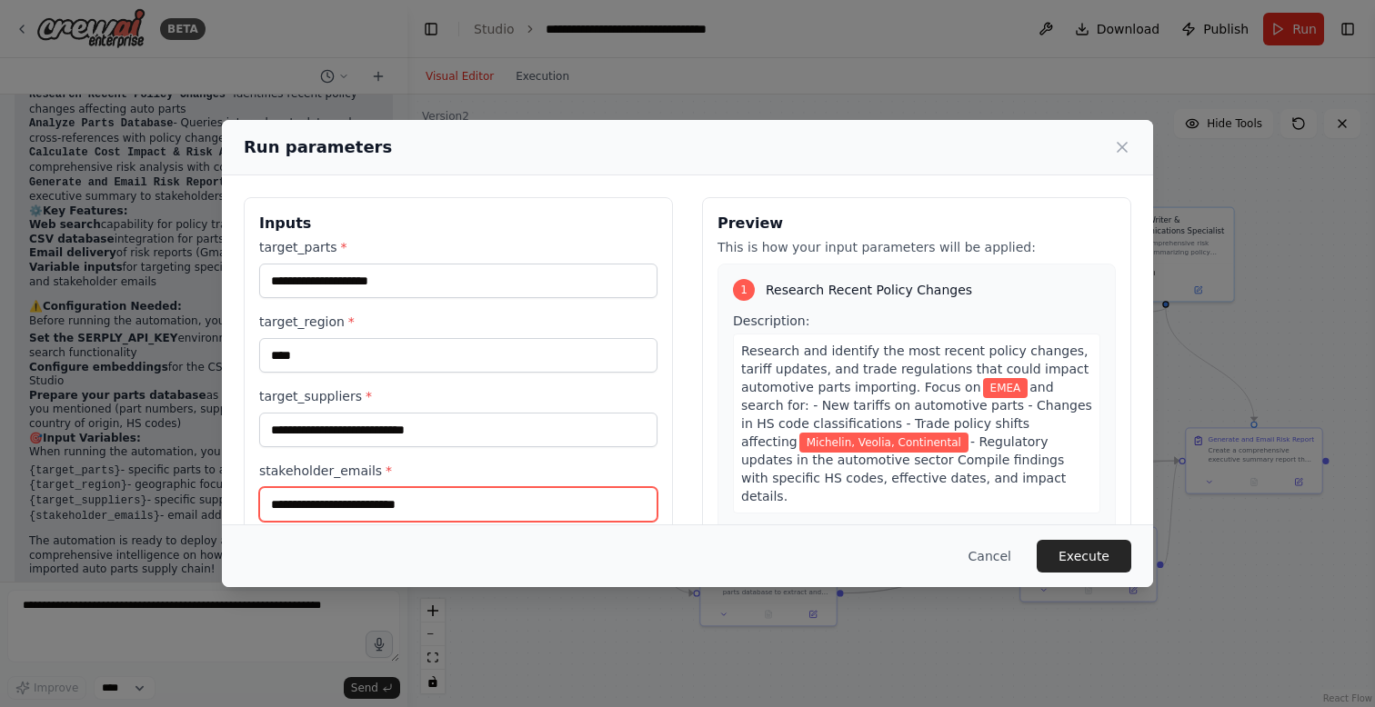
type input "**********"
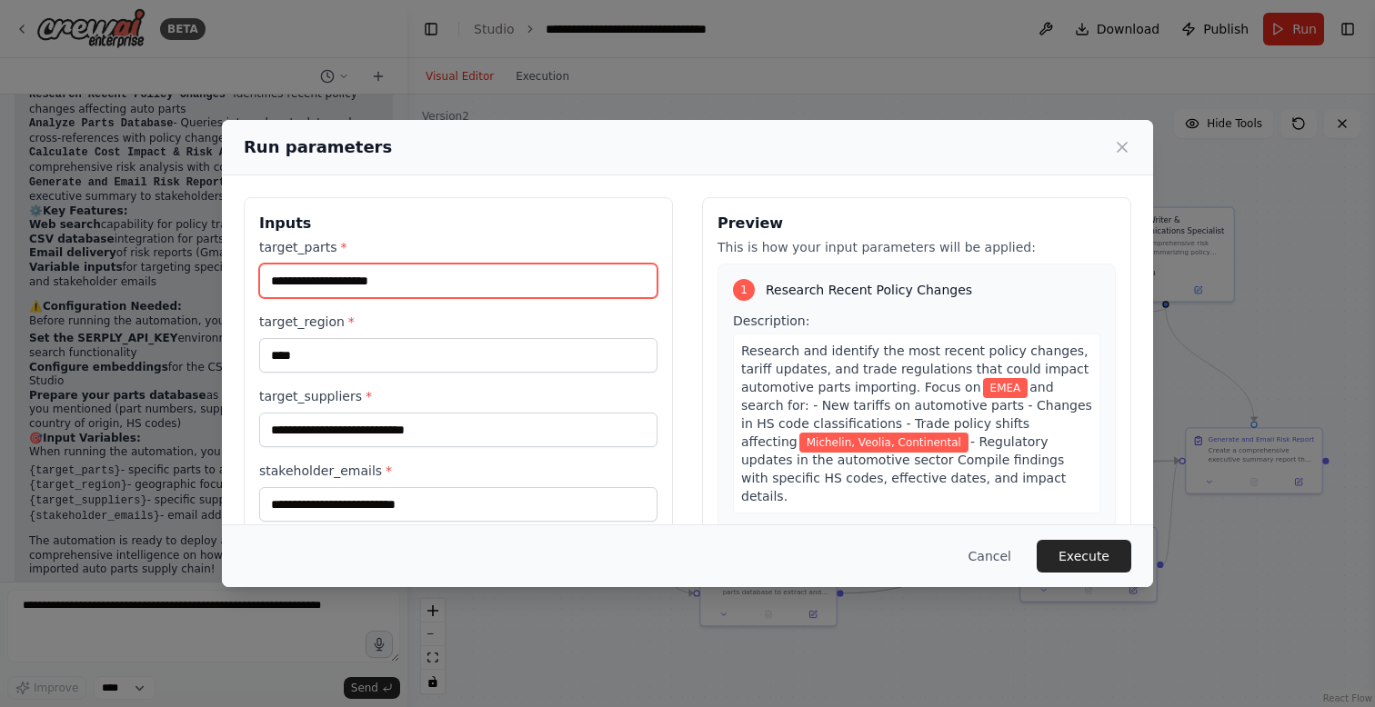
click at [429, 290] on input "target_parts *" at bounding box center [458, 281] width 398 height 35
type input "**********"
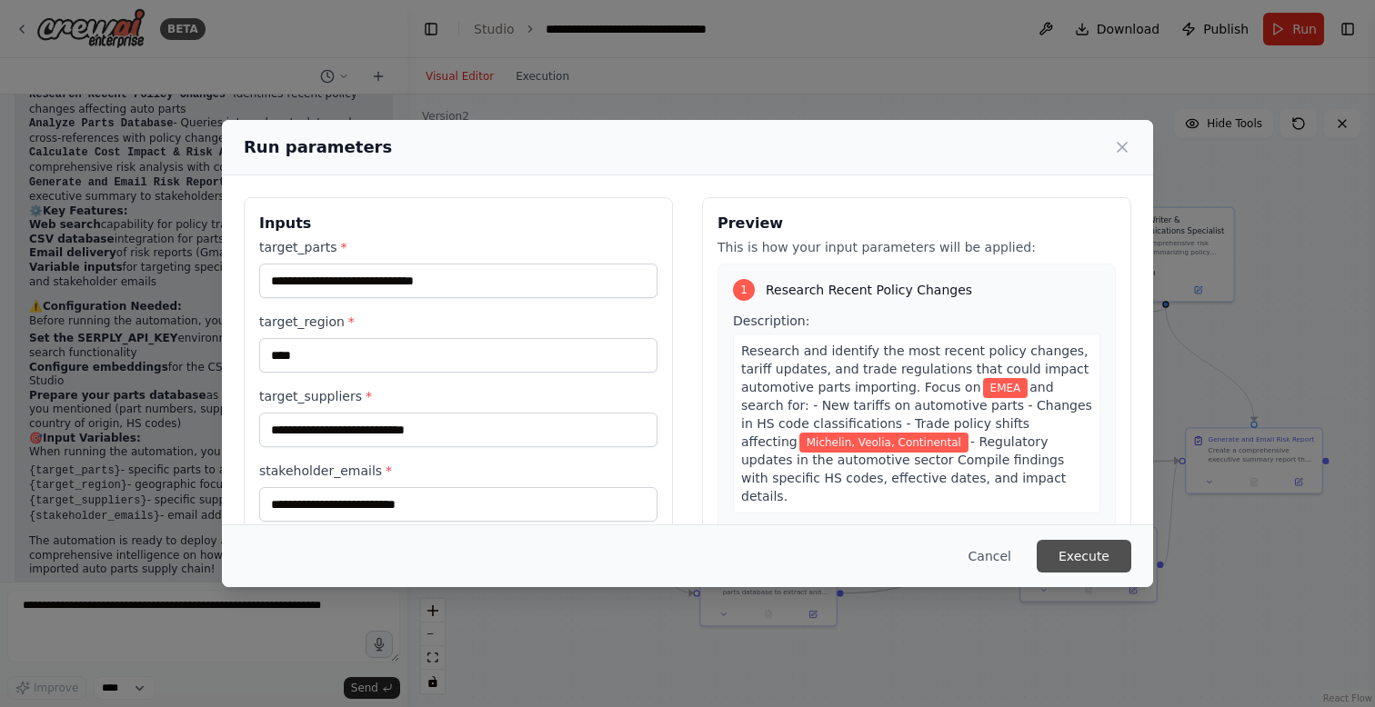
click at [1097, 549] on button "Execute" at bounding box center [1084, 556] width 95 height 33
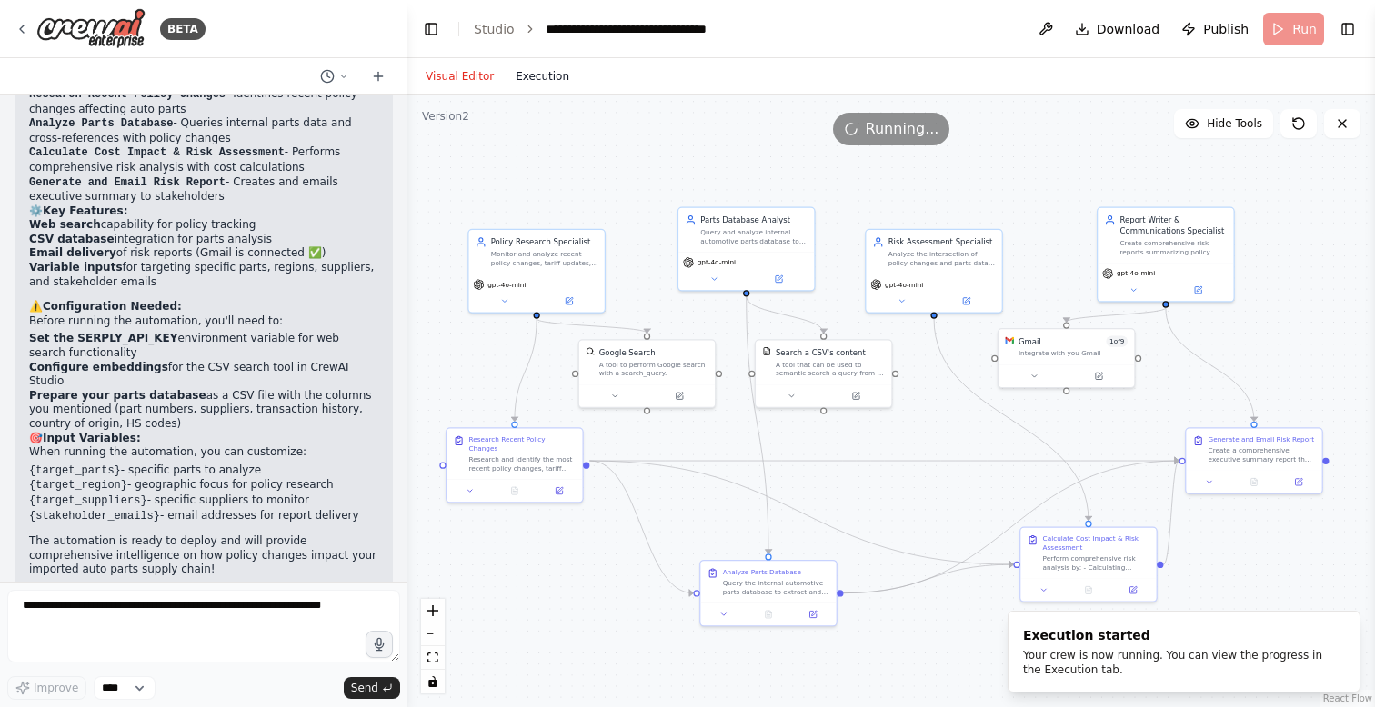
click at [553, 75] on button "Execution" at bounding box center [542, 76] width 75 height 22
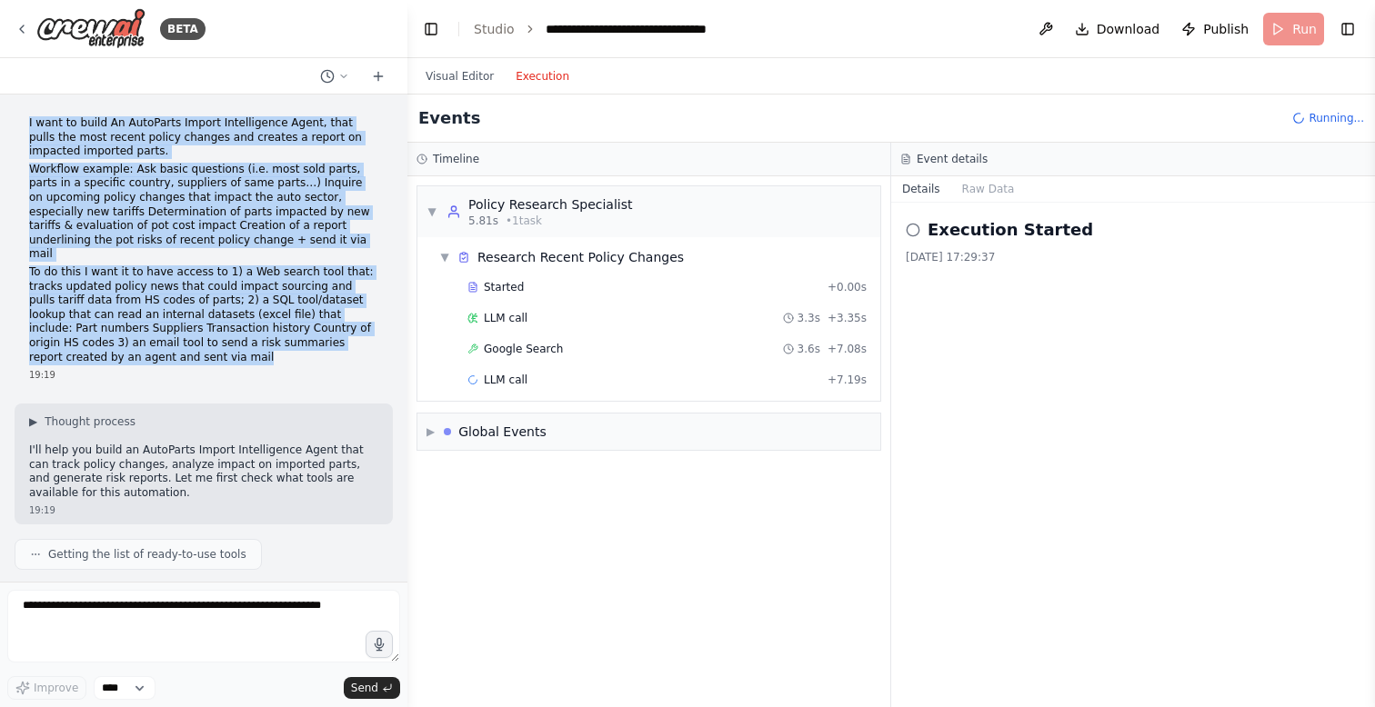
drag, startPoint x: 29, startPoint y: 121, endPoint x: 256, endPoint y: 348, distance: 321.5
click at [256, 348] on div "I want to build An AutoParts Import Intelligence Agent, that pulls the most rec…" at bounding box center [203, 240] width 349 height 248
copy div "I want to build An AutoParts Import Intelligence Agent, that pulls the most rec…"
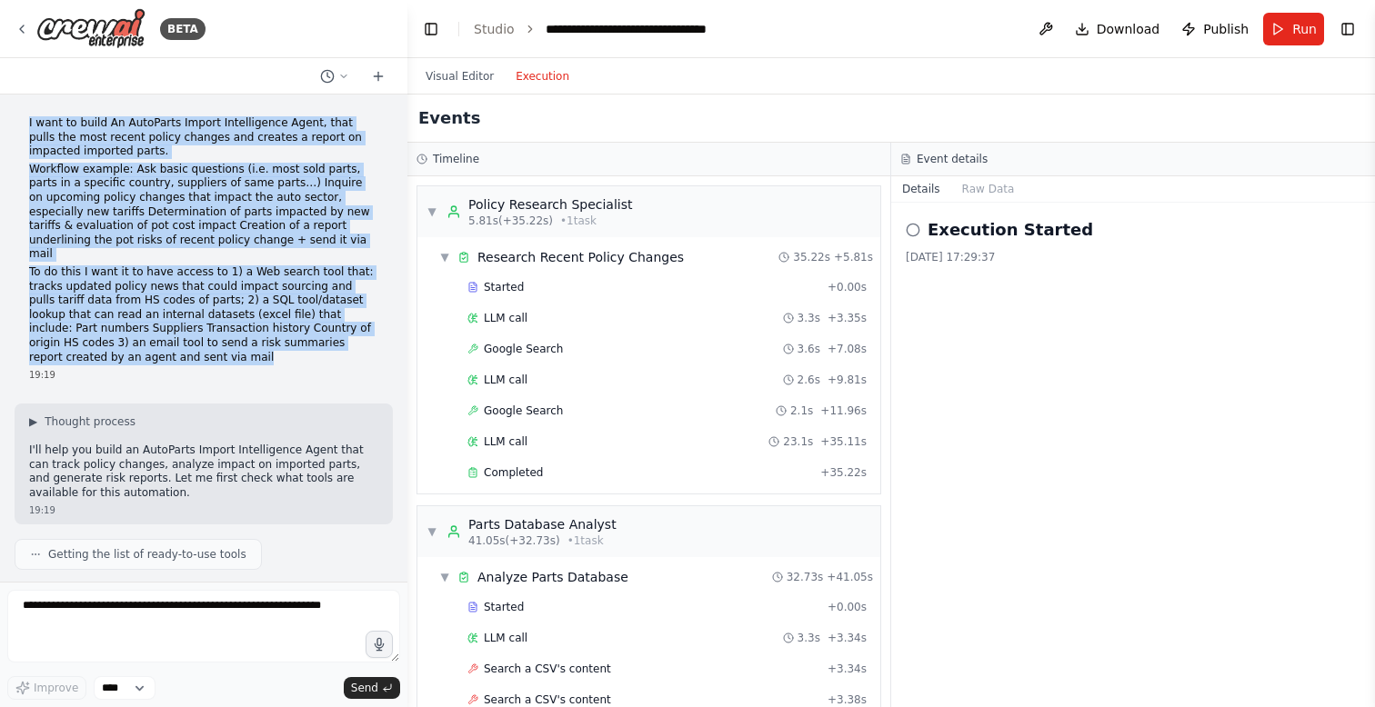
scroll to position [1682, 0]
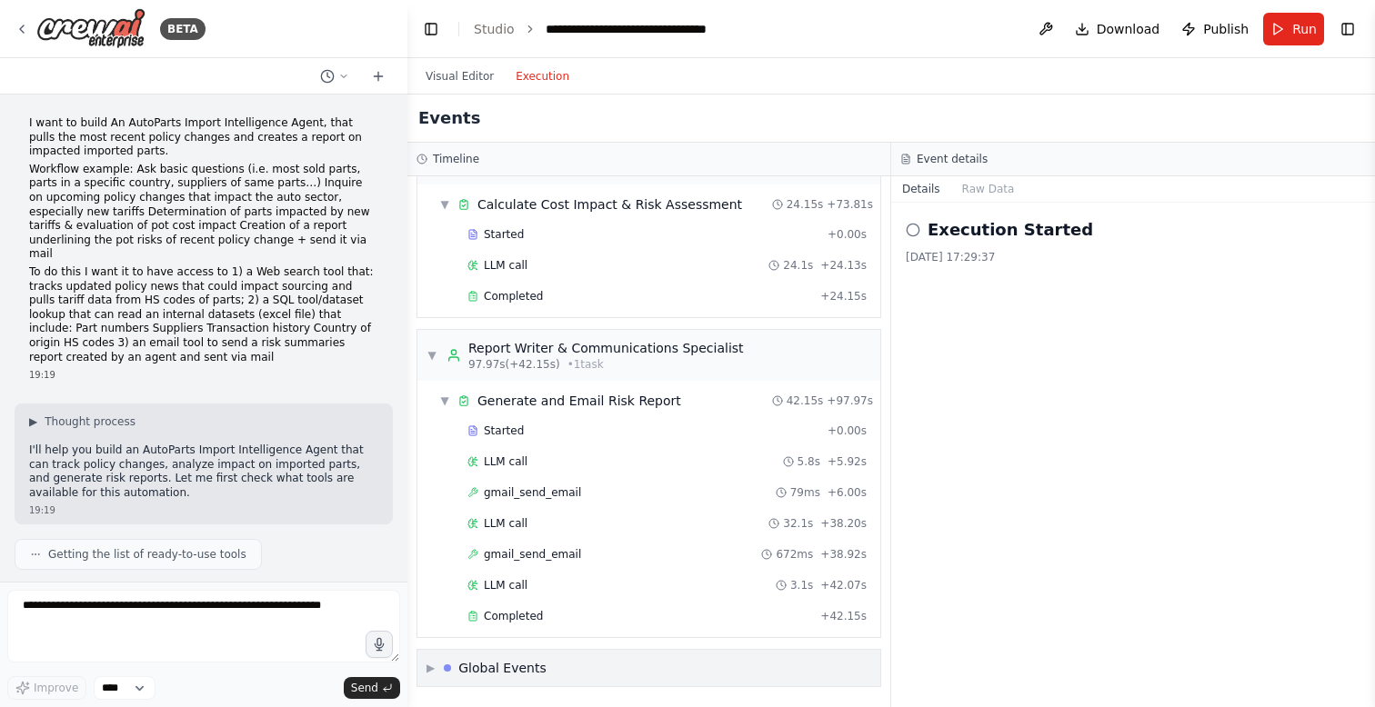
click at [427, 667] on span "▶" at bounding box center [430, 668] width 8 height 15
click at [426, 667] on span "▼" at bounding box center [430, 668] width 8 height 15
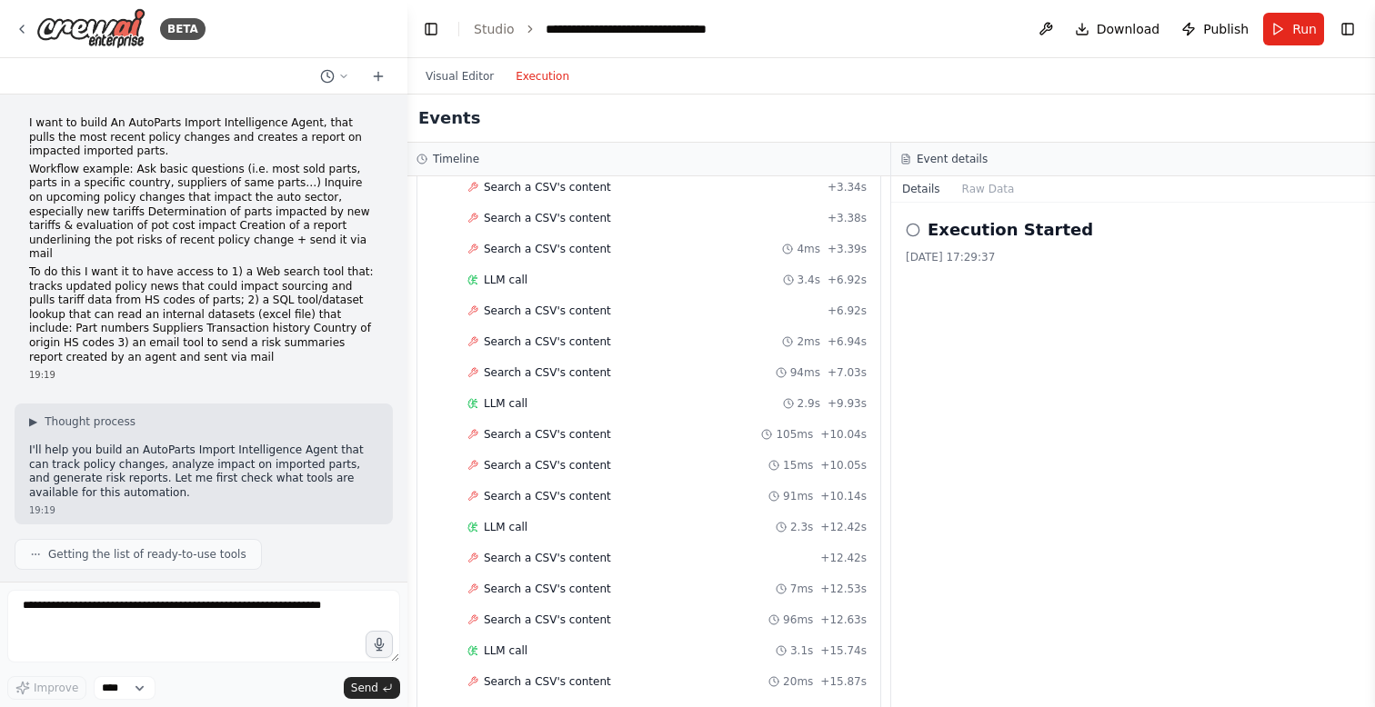
scroll to position [313, 0]
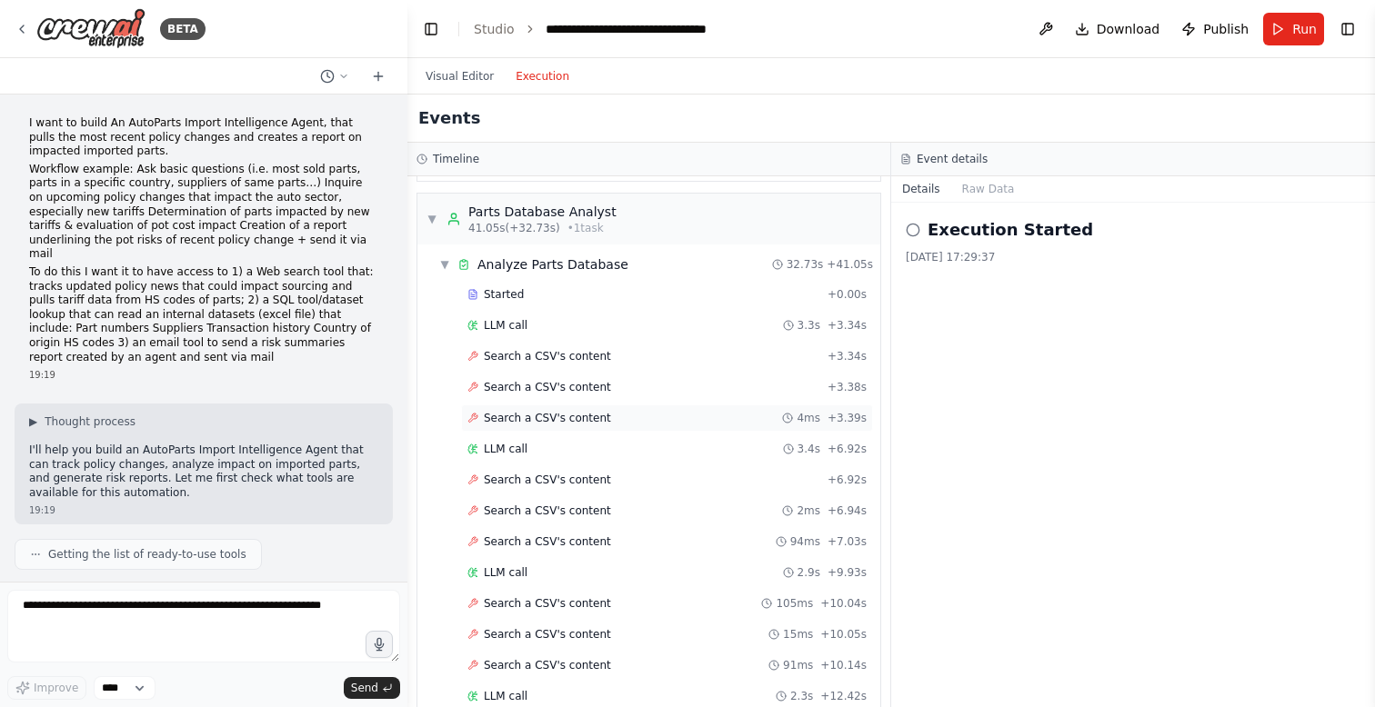
click at [503, 414] on span "Search a CSV's content" at bounding box center [547, 418] width 127 height 15
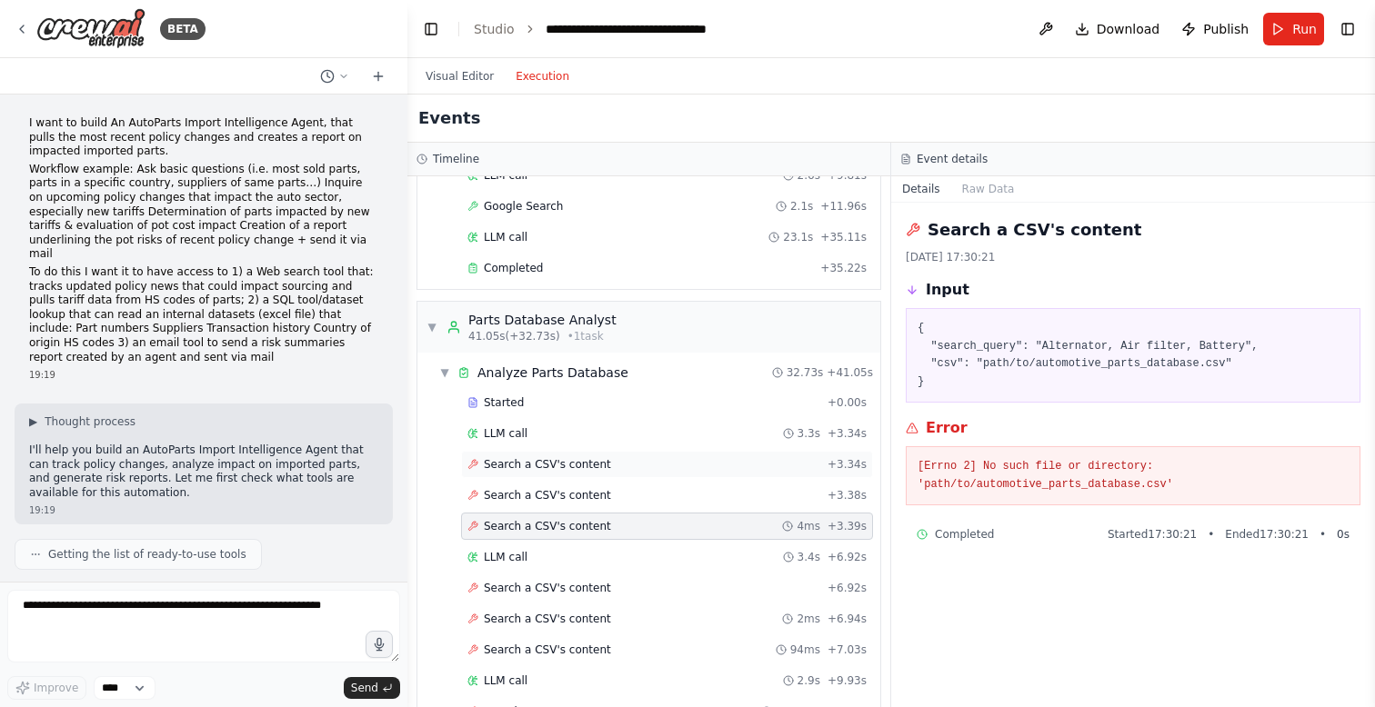
scroll to position [0, 0]
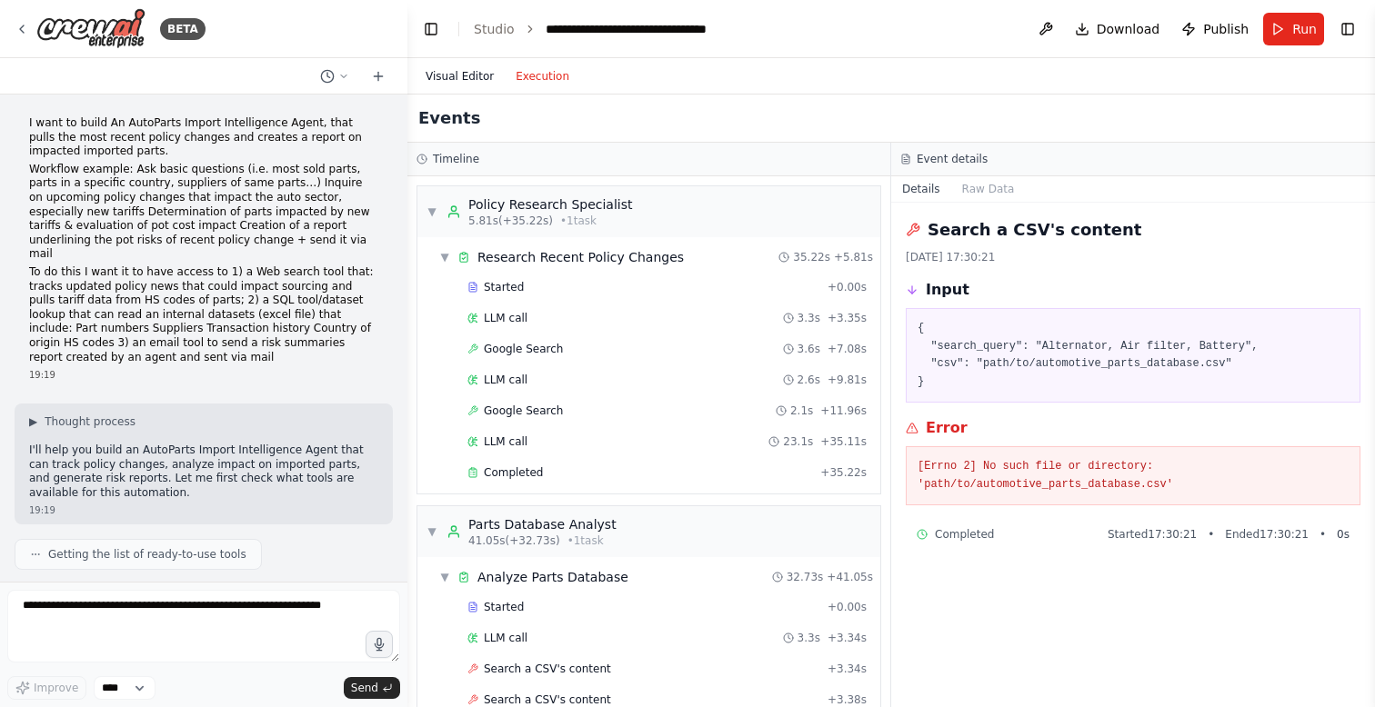
click at [467, 74] on button "Visual Editor" at bounding box center [460, 76] width 90 height 22
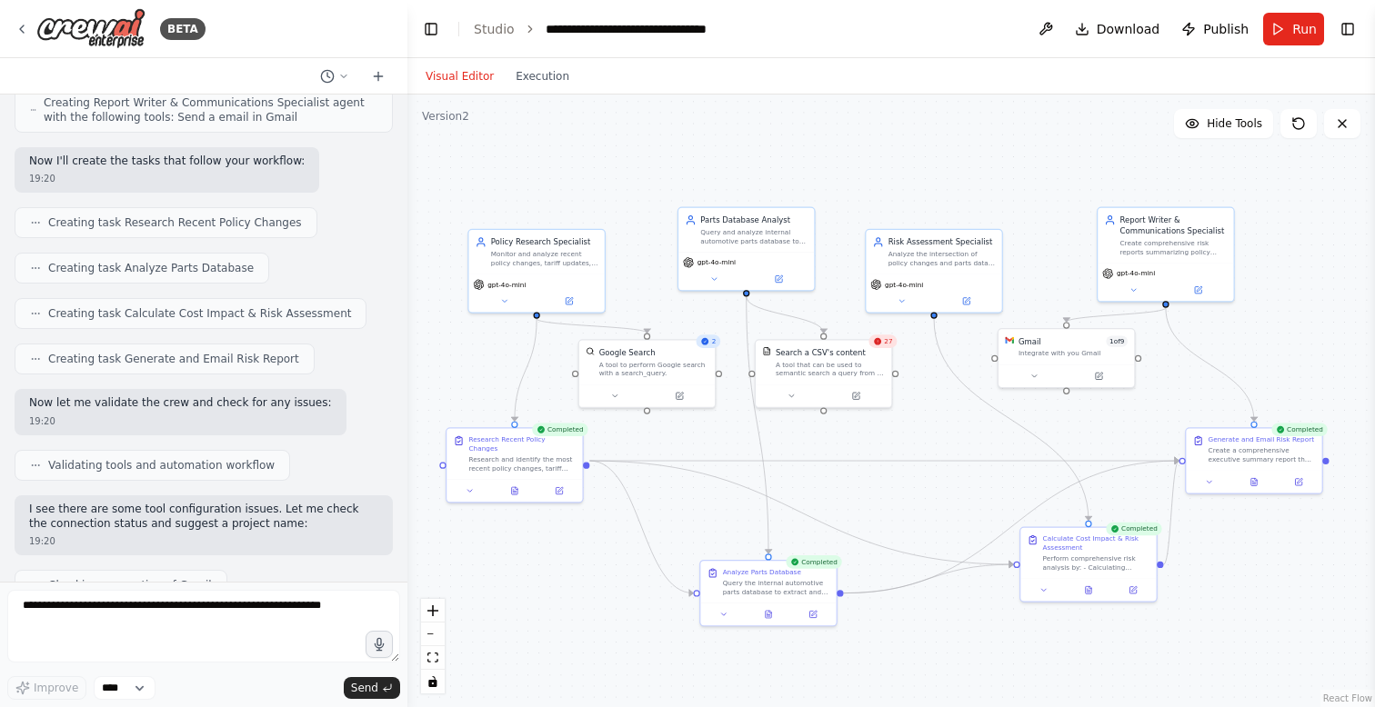
scroll to position [1768, 0]
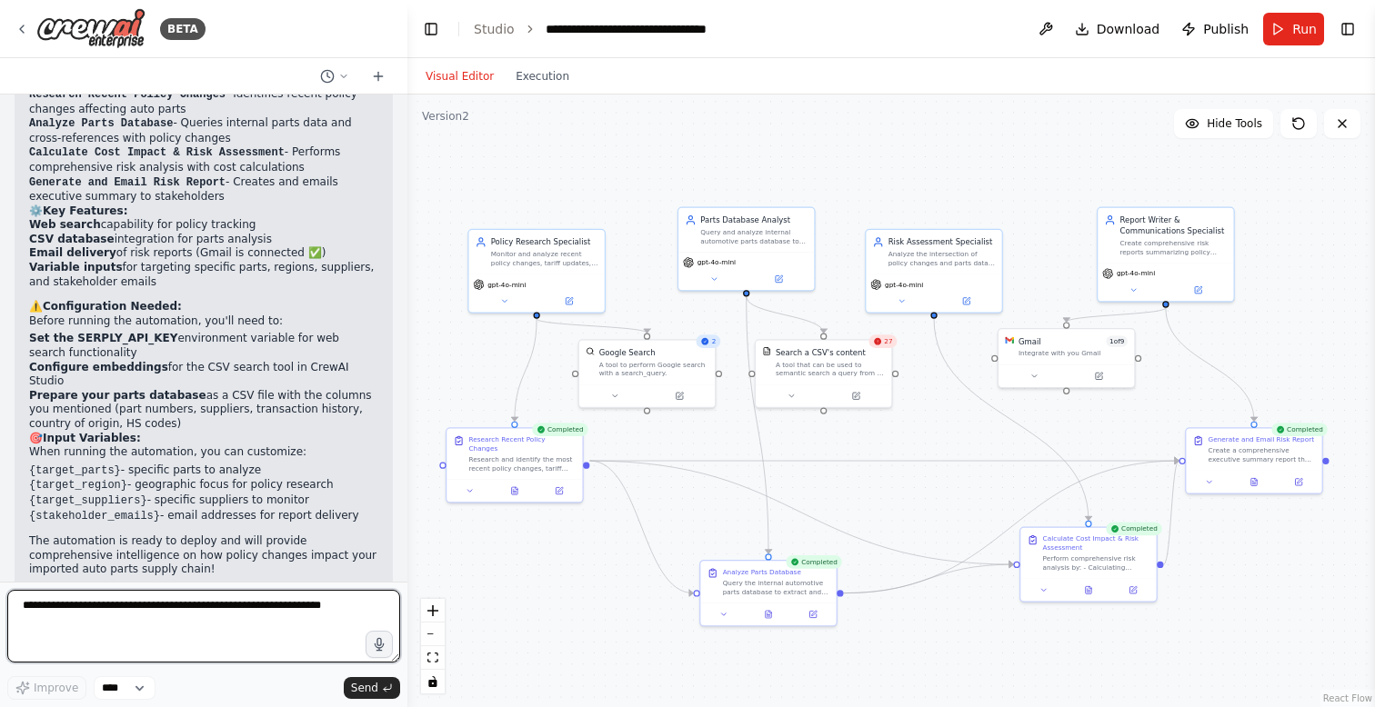
click at [177, 618] on textarea at bounding box center [203, 626] width 393 height 73
type textarea "**********"
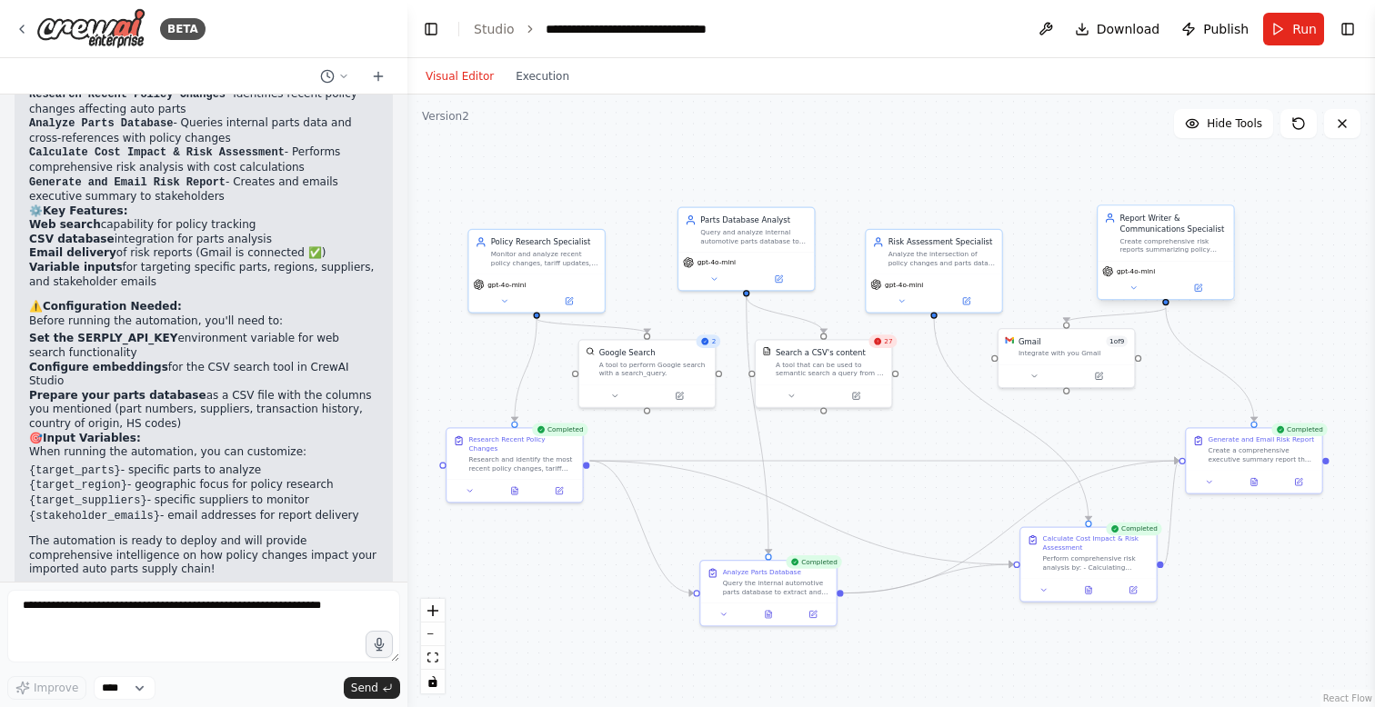
click at [1162, 231] on div "Report Writer & Communications Specialist" at bounding box center [1173, 224] width 107 height 22
click at [1139, 287] on button at bounding box center [1133, 289] width 63 height 14
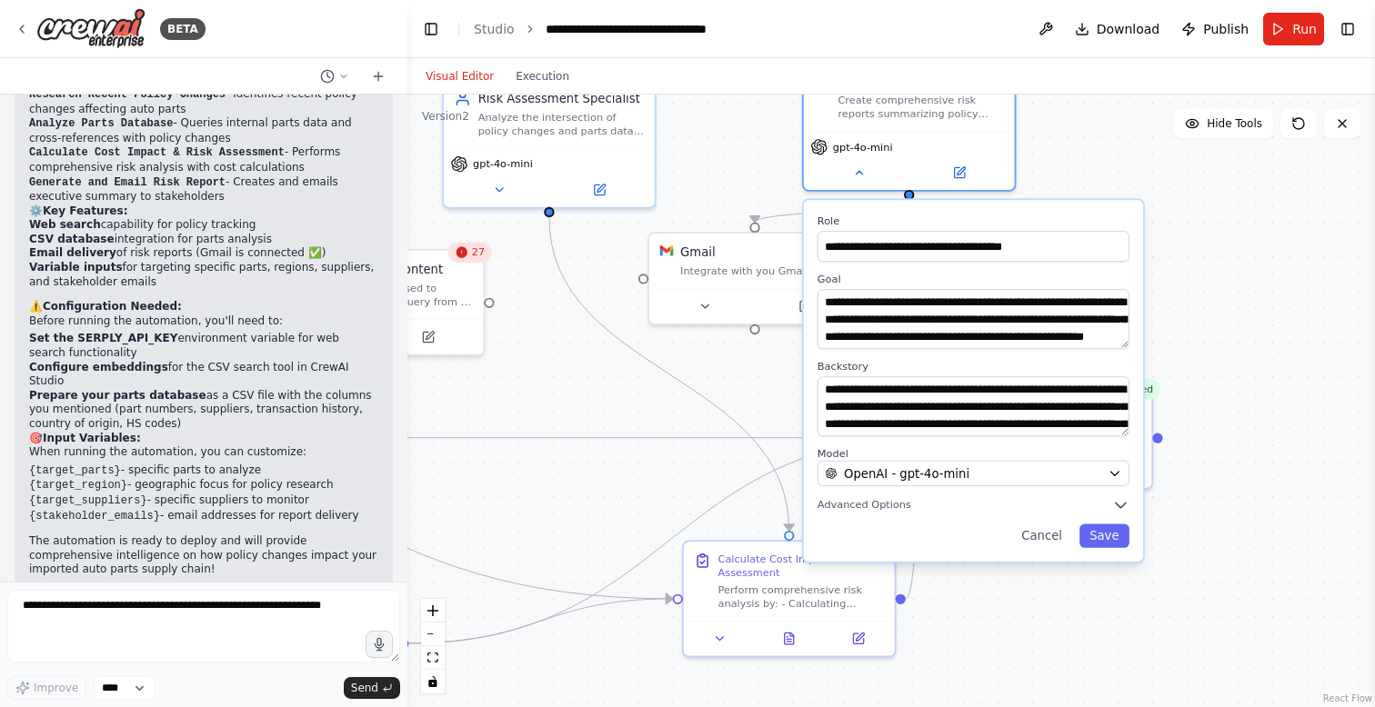
drag, startPoint x: 1034, startPoint y: 483, endPoint x: 745, endPoint y: 398, distance: 301.3
click at [745, 398] on div ".deletable-edge-delete-btn { width: 20px; height: 20px; border: 0px solid #ffff…" at bounding box center [891, 401] width 968 height 613
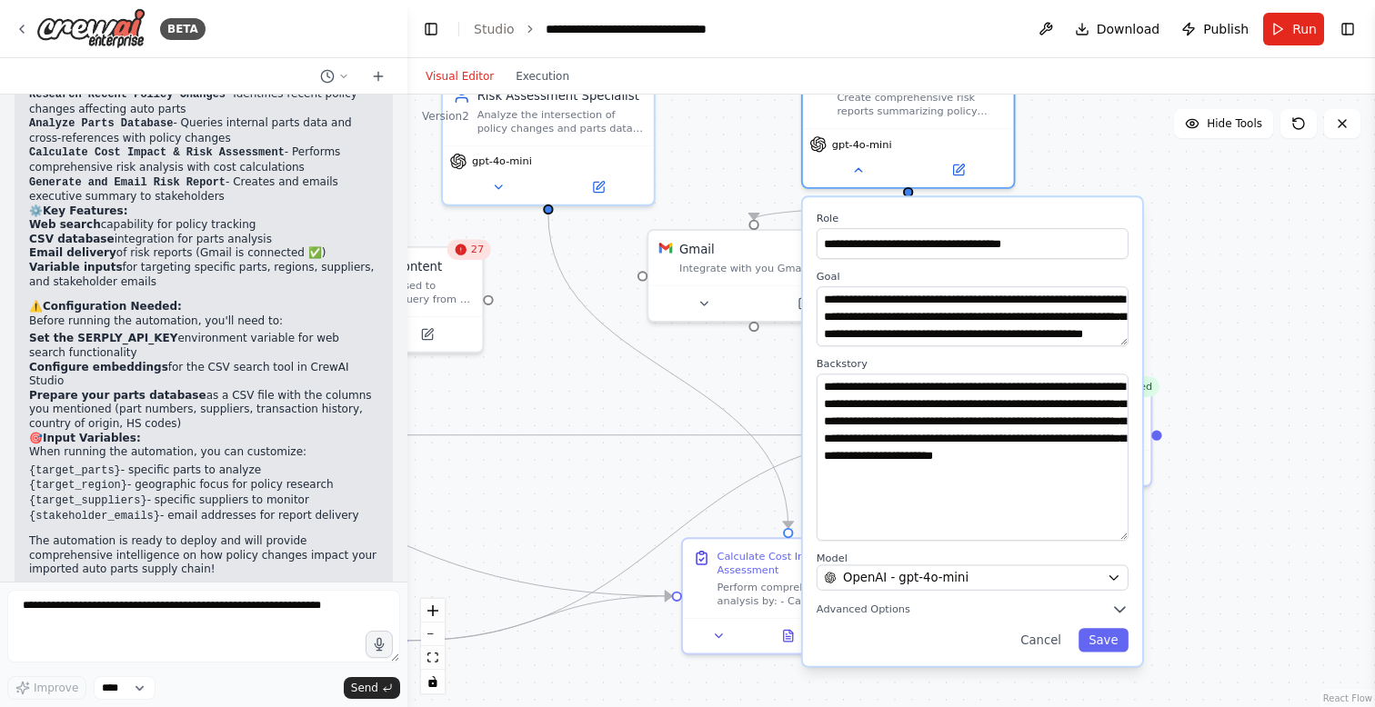
drag, startPoint x: 1122, startPoint y: 431, endPoint x: 1120, endPoint y: 537, distance: 105.5
click at [1121, 537] on textarea "**********" at bounding box center [973, 457] width 312 height 167
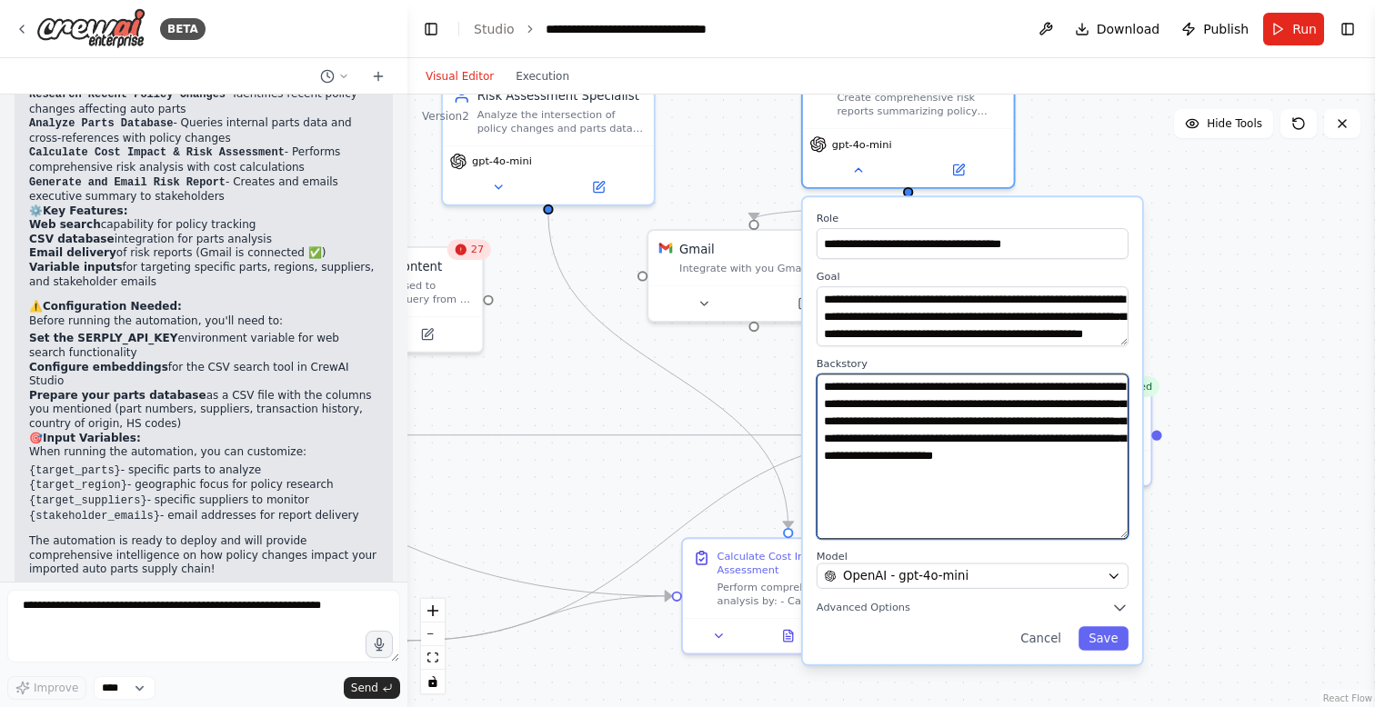
click at [994, 490] on textarea "**********" at bounding box center [973, 457] width 312 height 166
click at [929, 490] on textarea "**********" at bounding box center [973, 457] width 312 height 166
type textarea "**********"
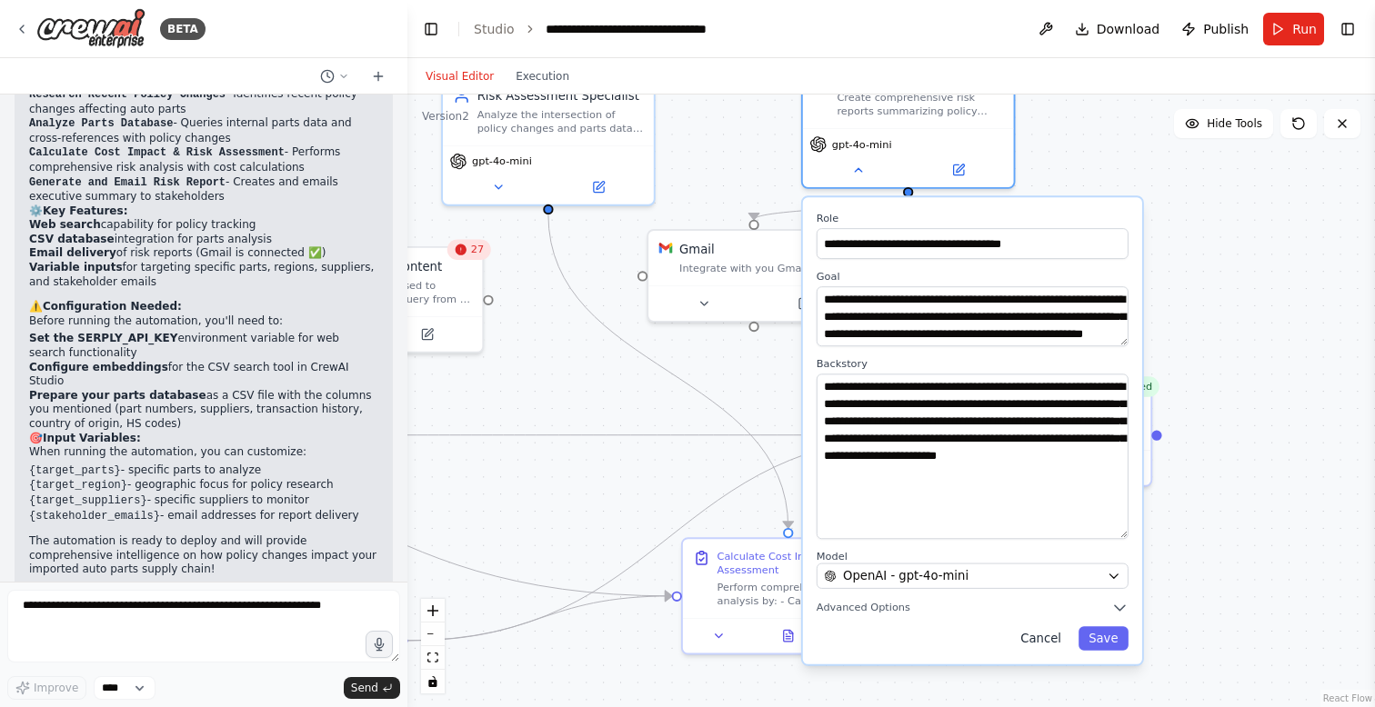
click at [1041, 640] on button "Cancel" at bounding box center [1040, 639] width 61 height 24
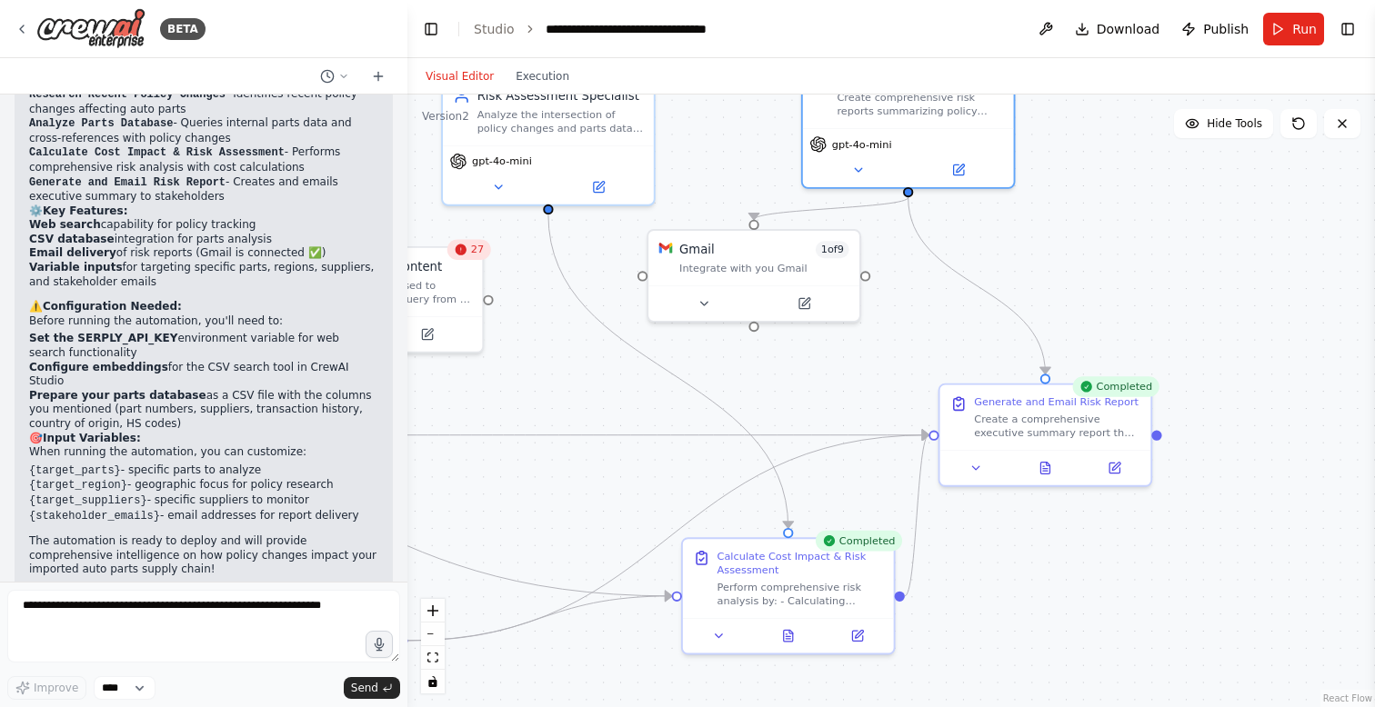
click at [1078, 286] on div ".deletable-edge-delete-btn { width: 20px; height: 20px; border: 0px solid #ffff…" at bounding box center [891, 401] width 968 height 613
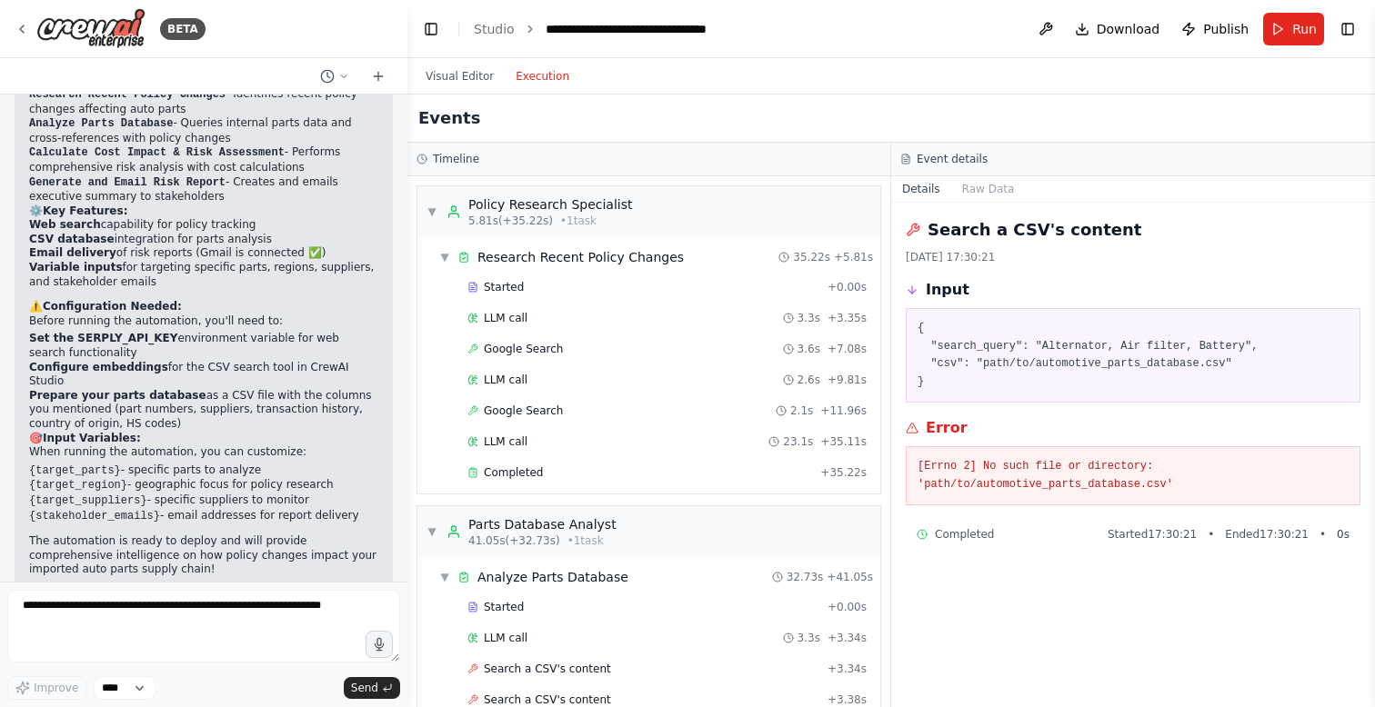
click at [536, 66] on button "Execution" at bounding box center [542, 76] width 75 height 22
click at [441, 257] on span "▼" at bounding box center [444, 257] width 11 height 15
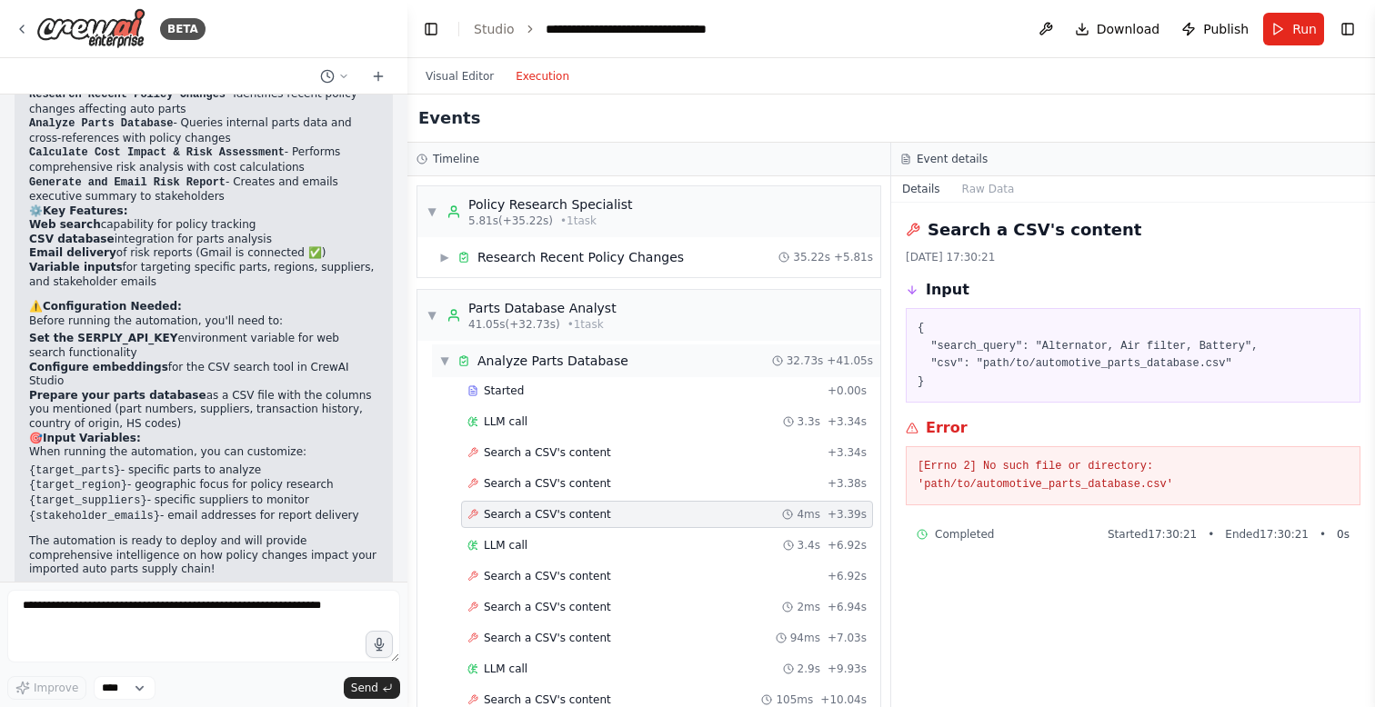
click at [442, 359] on span "▼" at bounding box center [444, 361] width 11 height 15
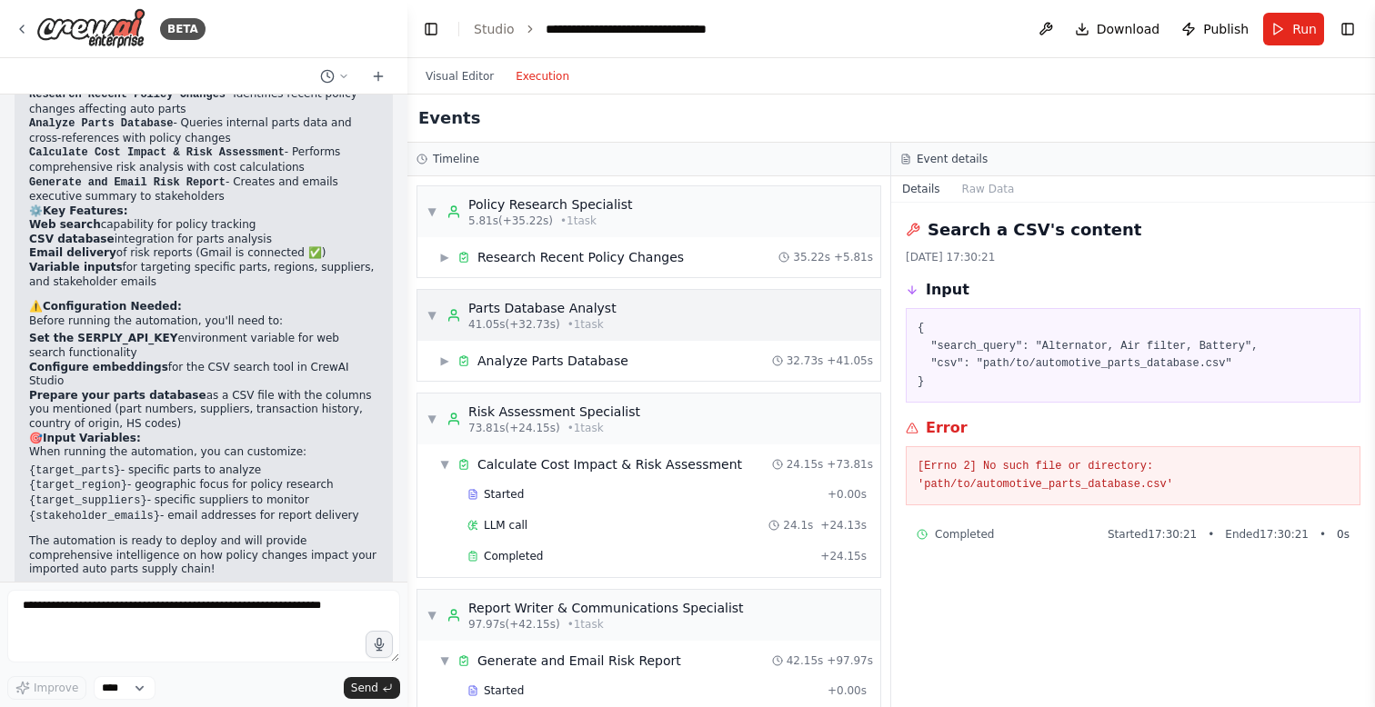
click at [429, 316] on span "▼" at bounding box center [431, 315] width 11 height 15
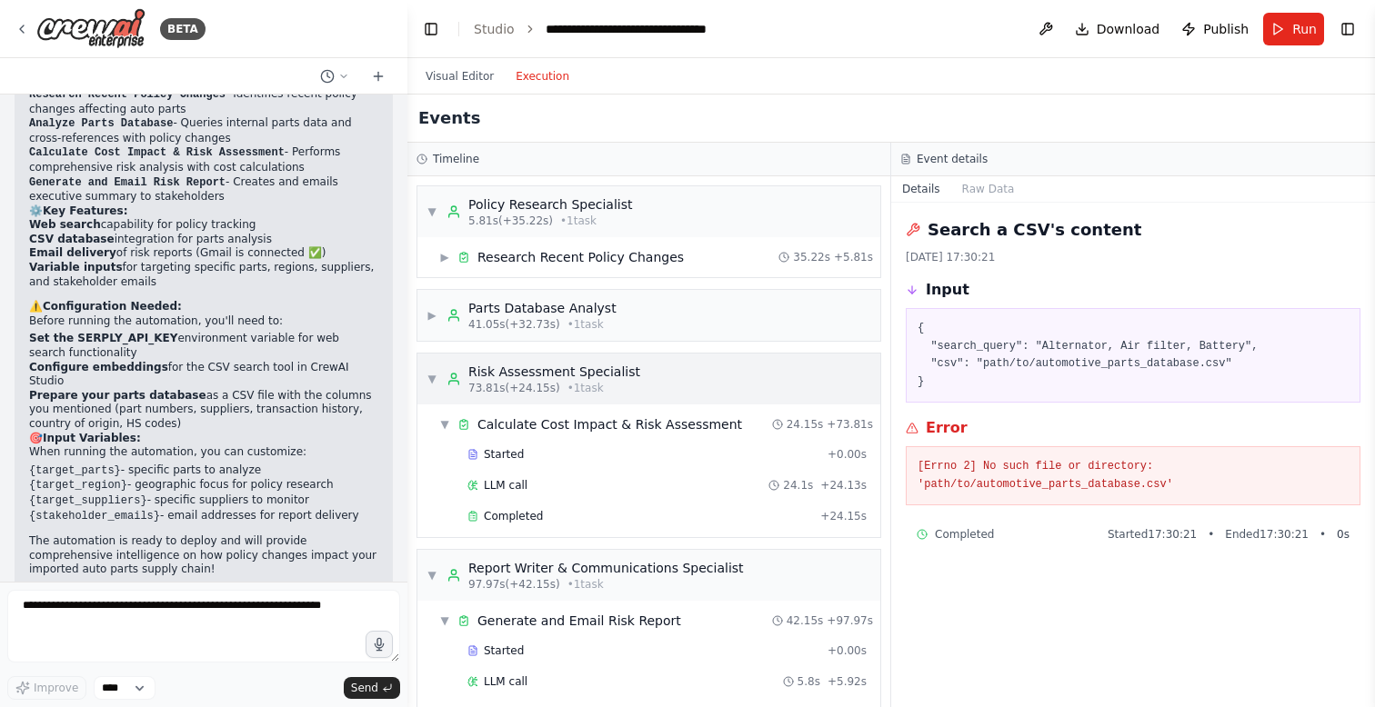
click at [434, 376] on span "▼" at bounding box center [431, 379] width 11 height 15
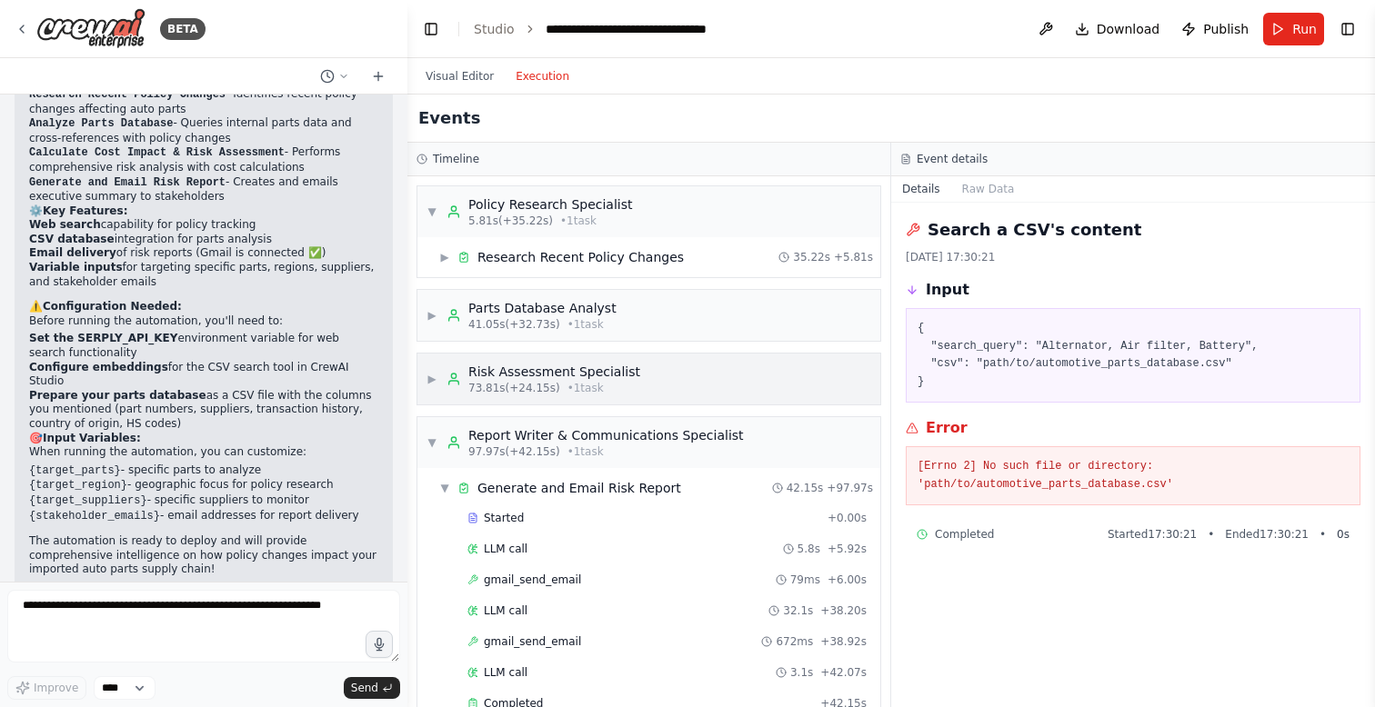
click at [434, 376] on span "▶" at bounding box center [431, 379] width 11 height 15
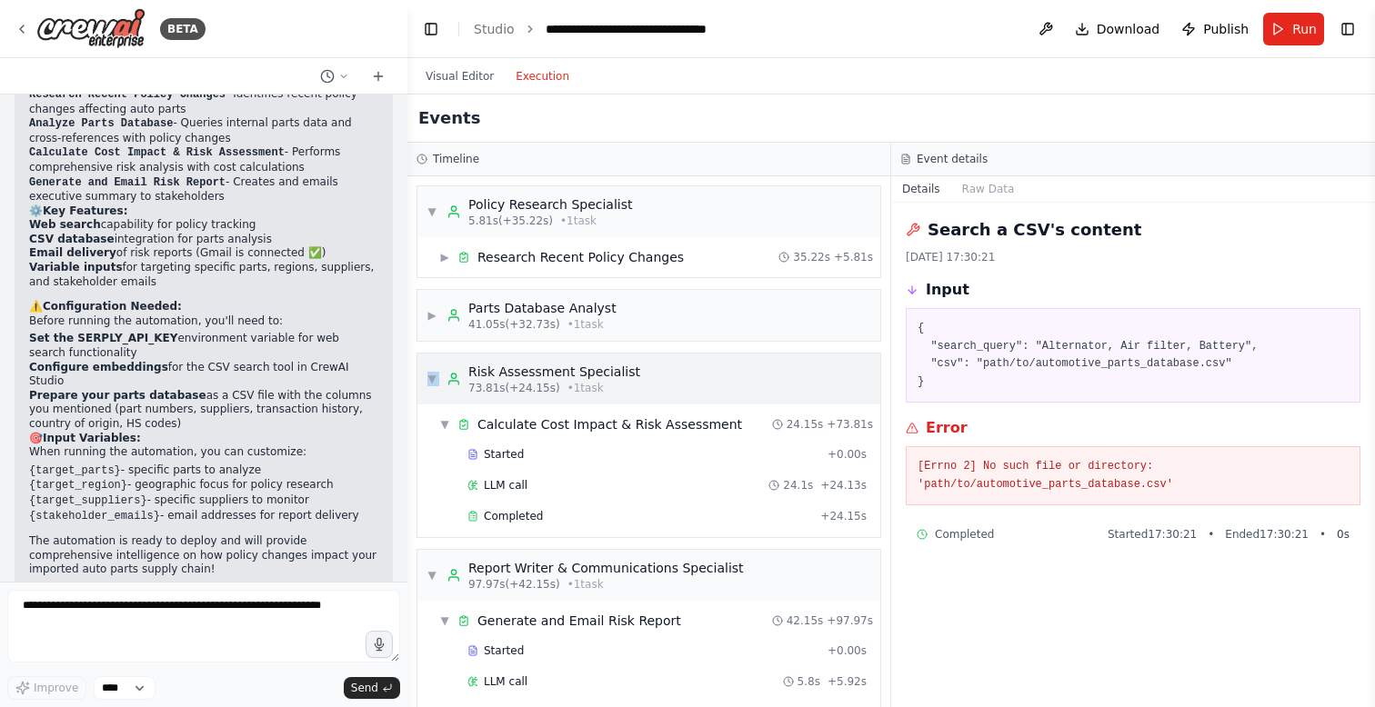
click at [434, 376] on span "▼" at bounding box center [431, 379] width 11 height 15
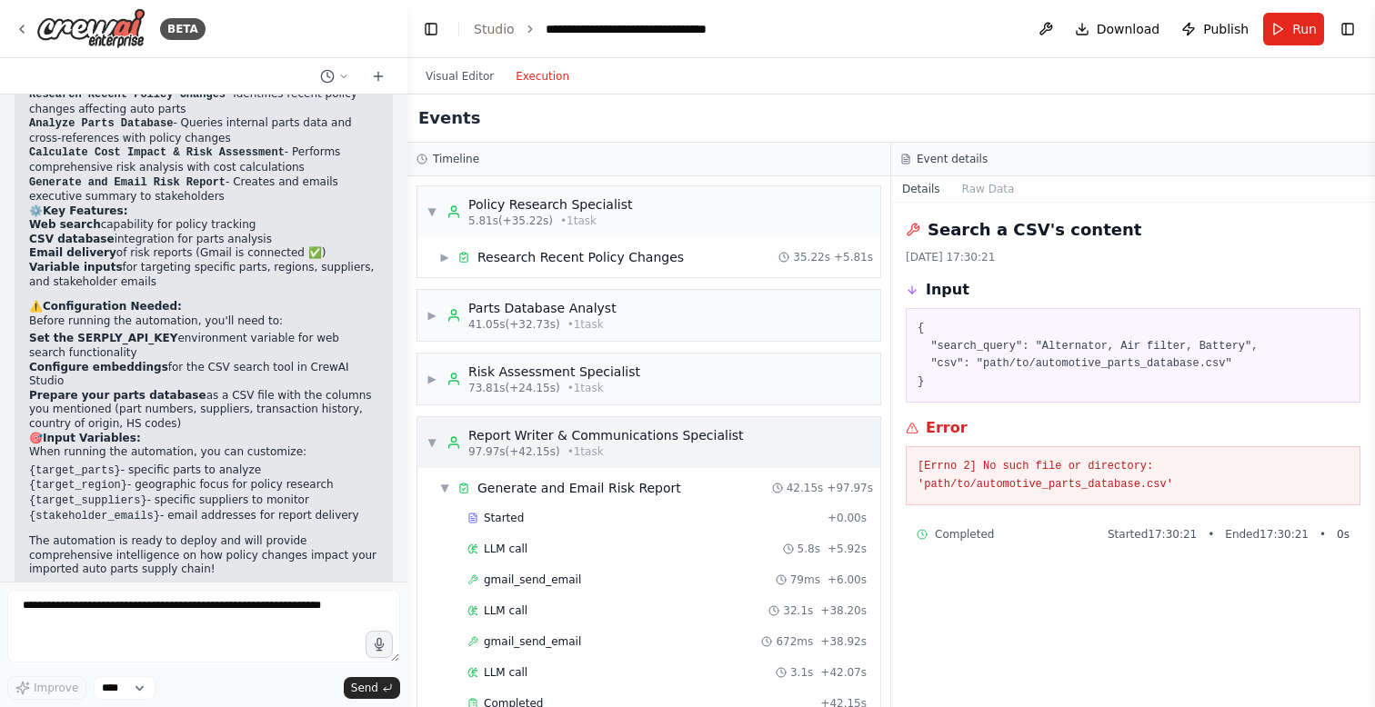
click at [433, 448] on span "▼" at bounding box center [431, 443] width 11 height 15
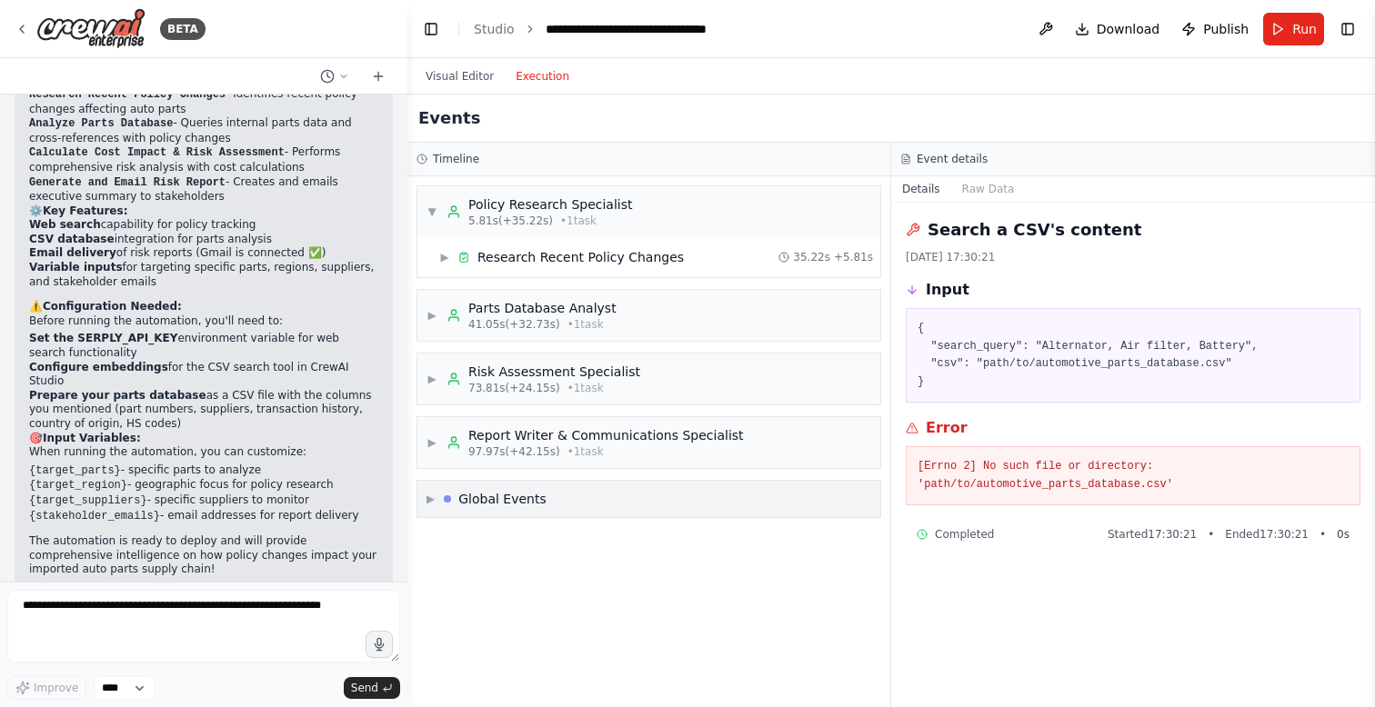
click at [434, 504] on span "▶" at bounding box center [430, 499] width 8 height 15
click at [473, 537] on span "Execution Started" at bounding box center [495, 538] width 97 height 15
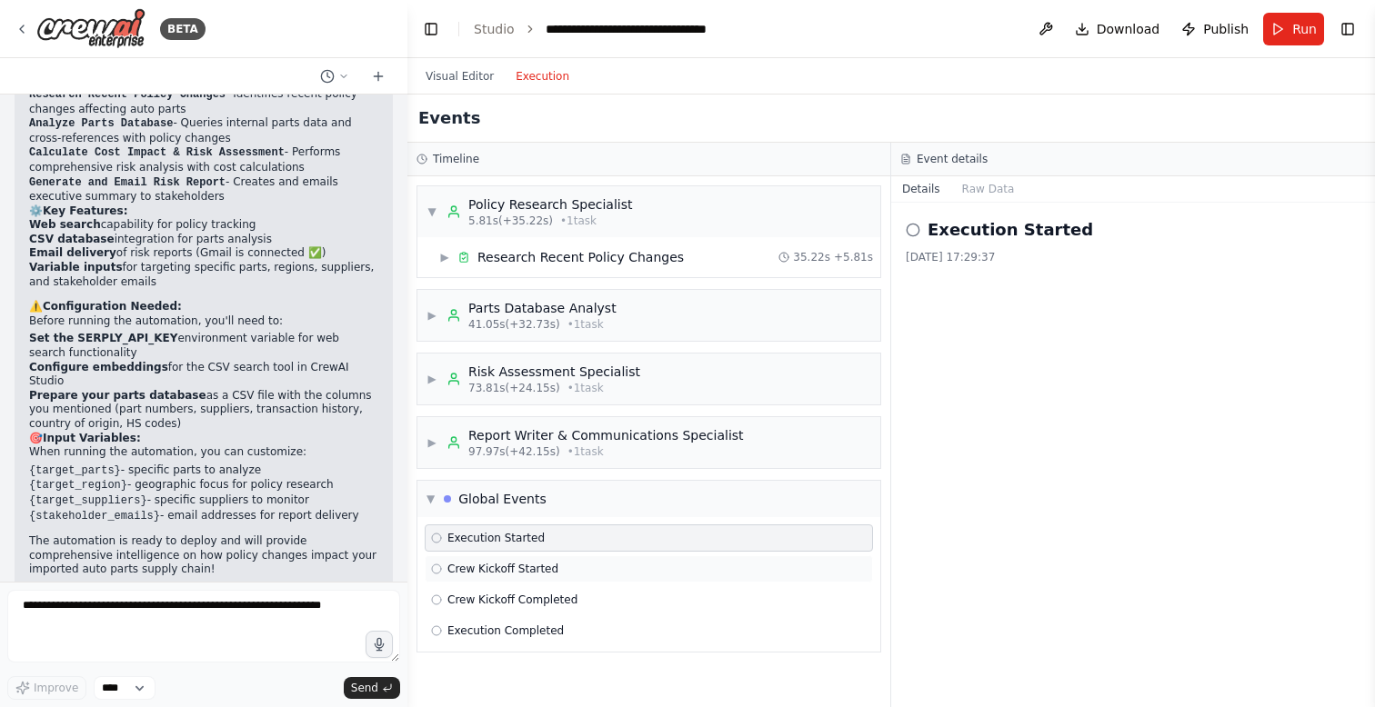
click at [483, 570] on span "Crew Kickoff Started" at bounding box center [502, 569] width 111 height 15
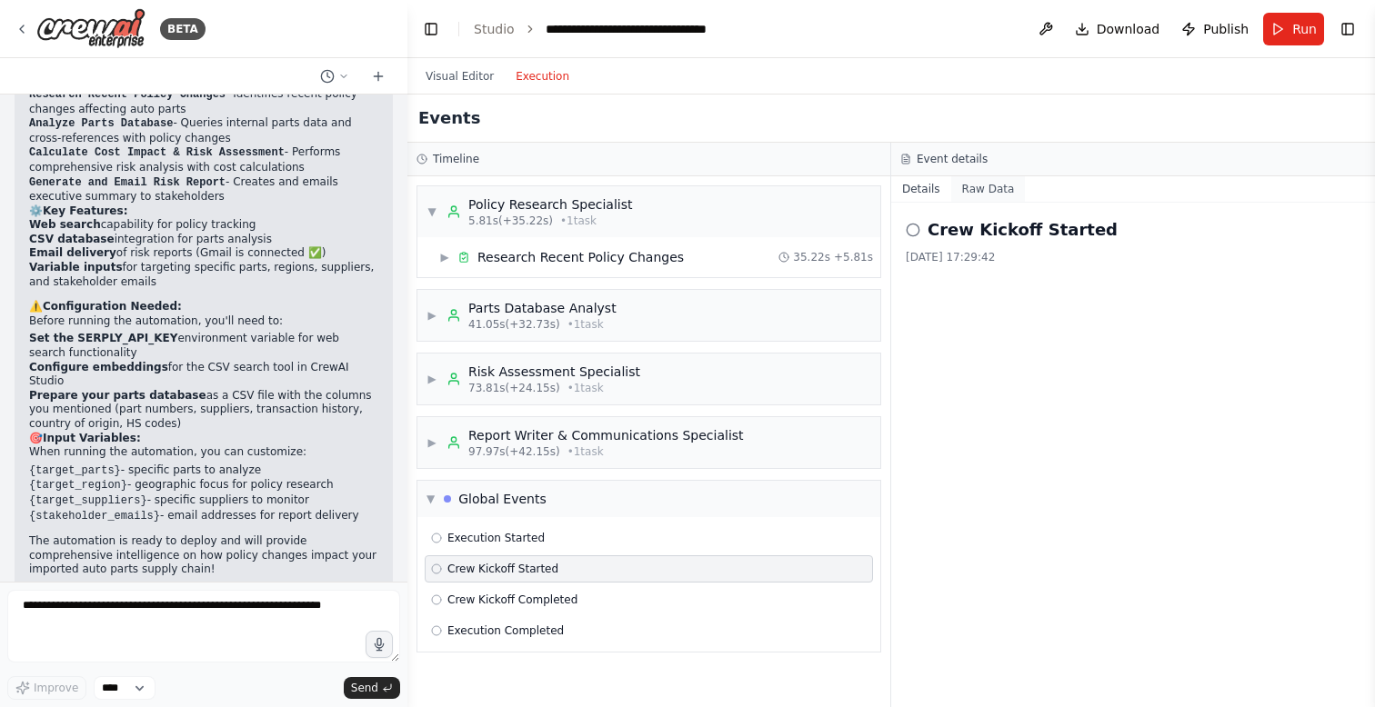
click at [981, 196] on button "Raw Data" at bounding box center [988, 188] width 75 height 25
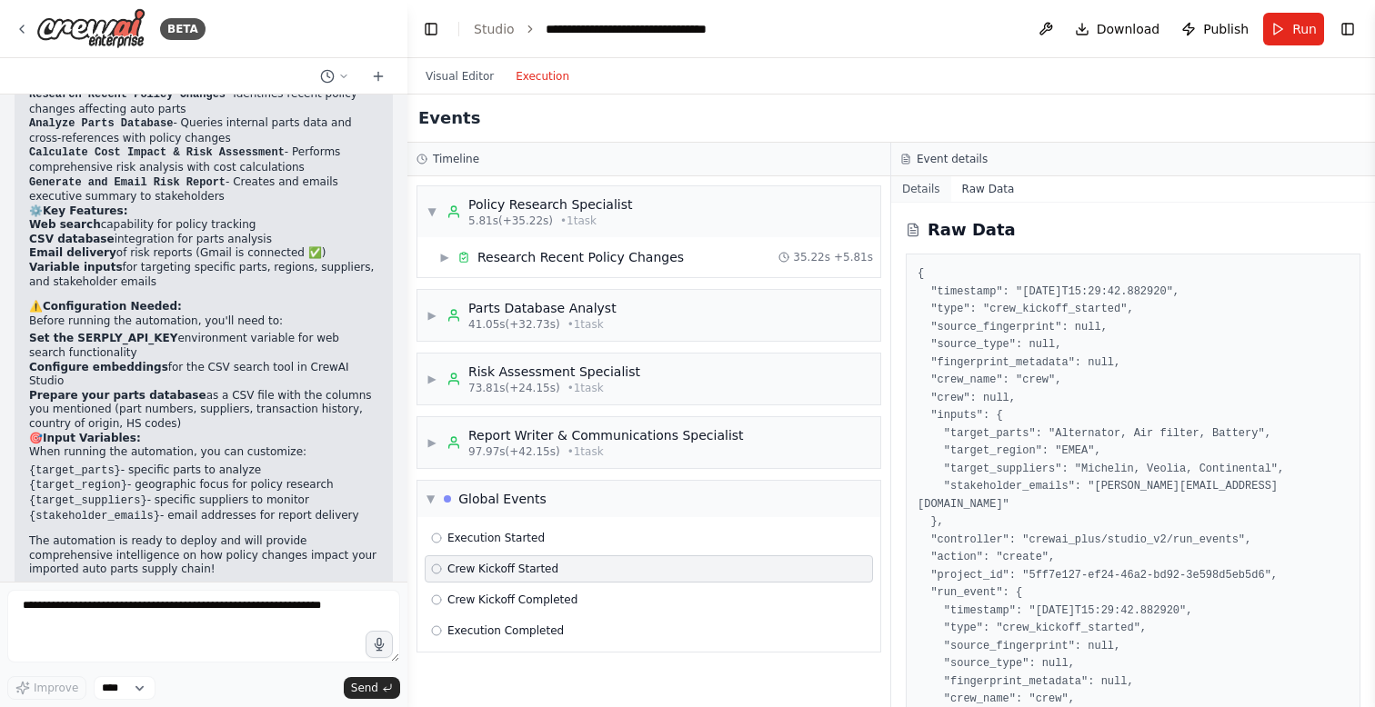
click at [933, 184] on button "Details" at bounding box center [921, 188] width 60 height 25
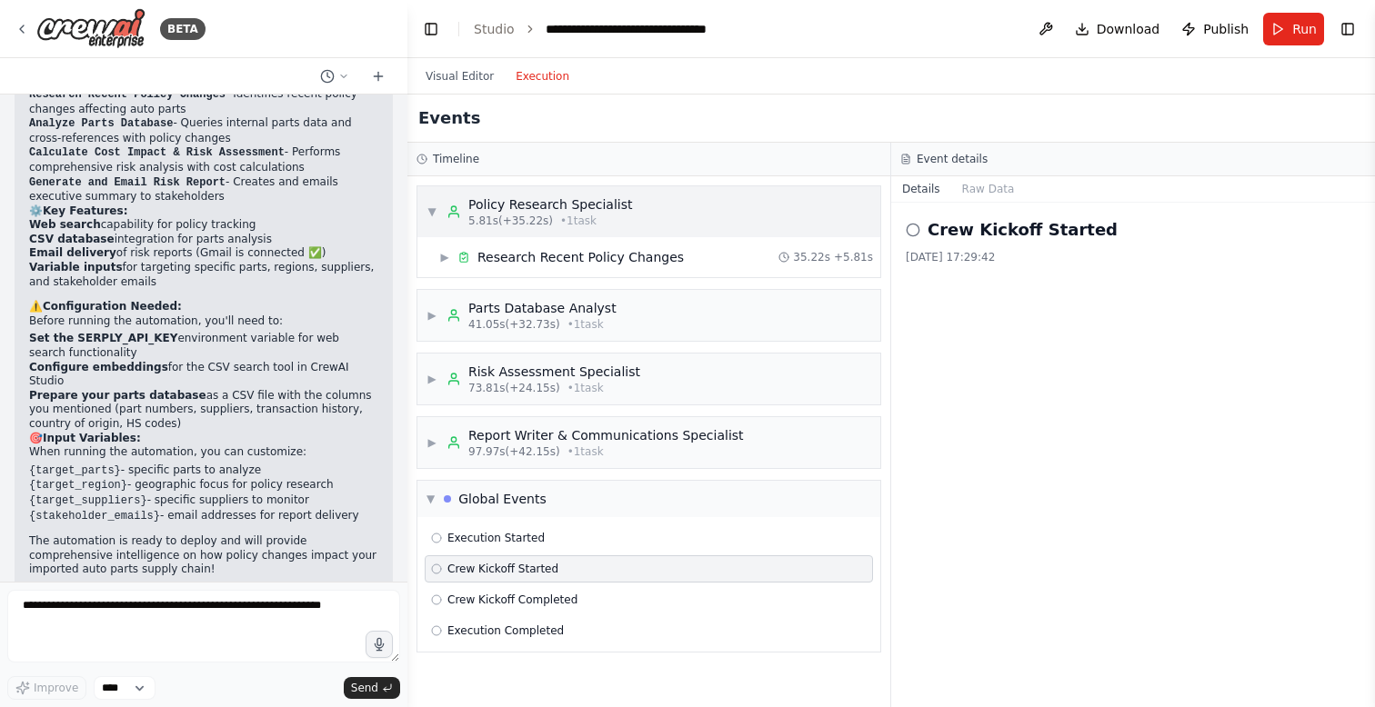
click at [433, 211] on span "▼" at bounding box center [431, 212] width 11 height 15
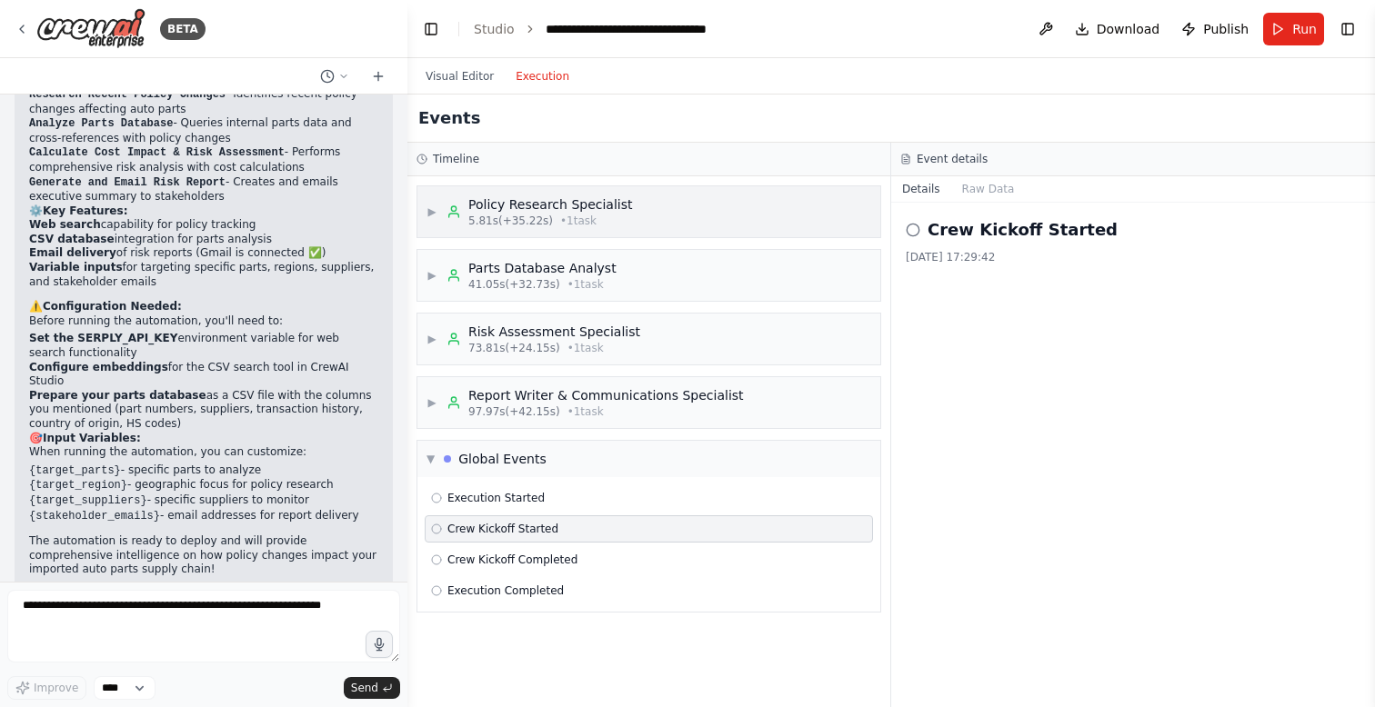
click at [430, 210] on span "▶" at bounding box center [431, 212] width 11 height 15
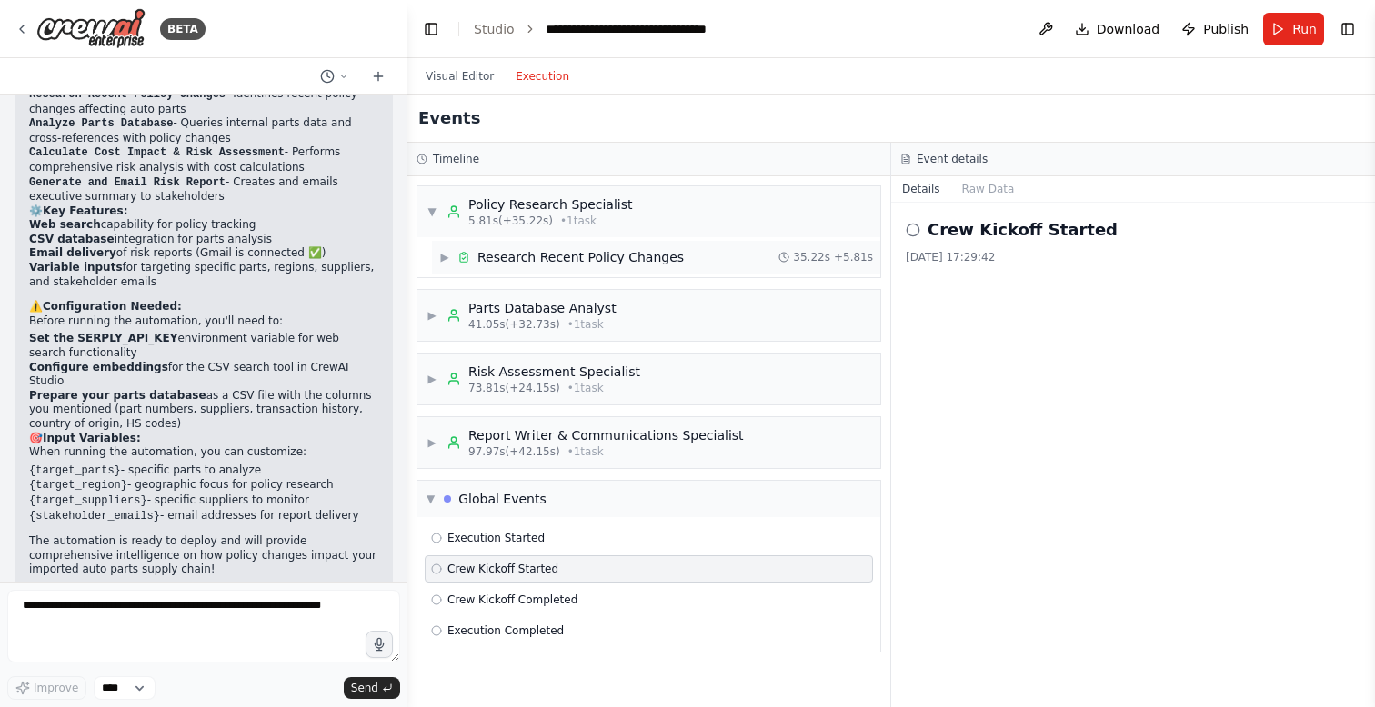
click at [444, 251] on span "▶" at bounding box center [444, 257] width 11 height 15
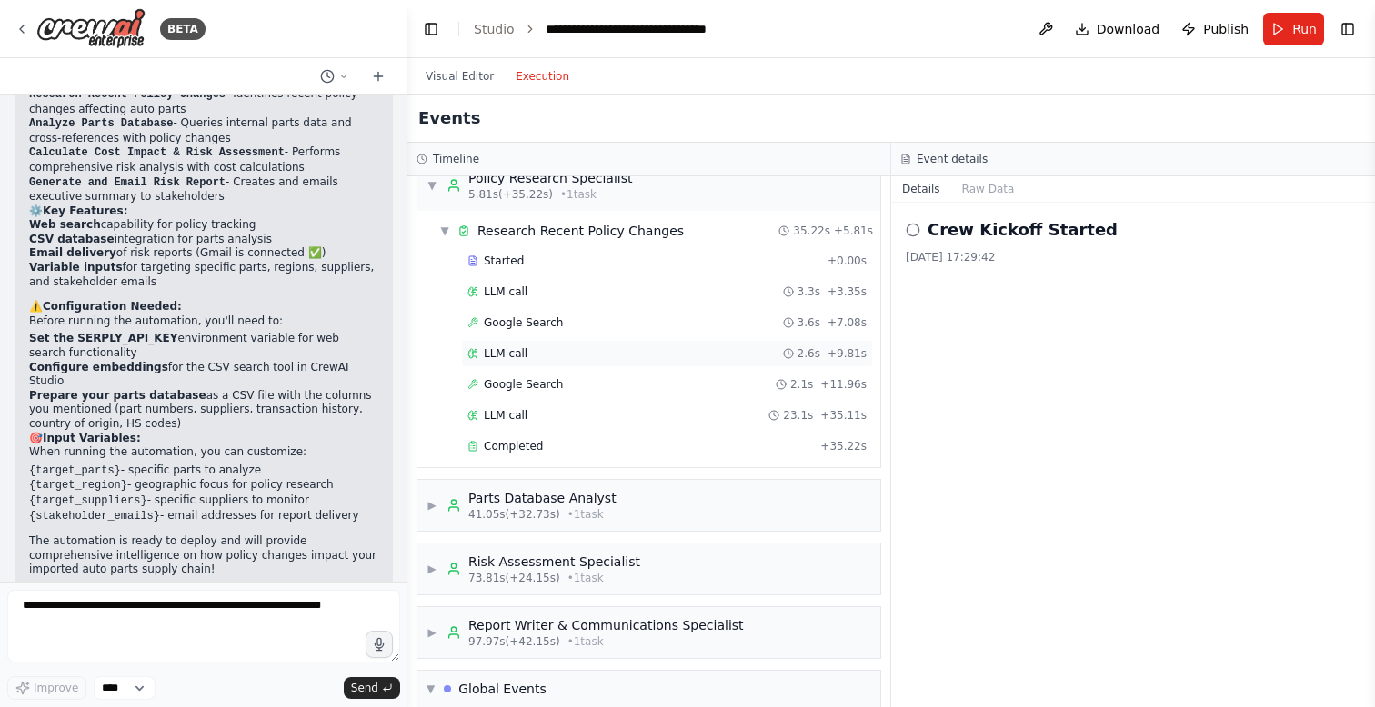
scroll to position [7, 0]
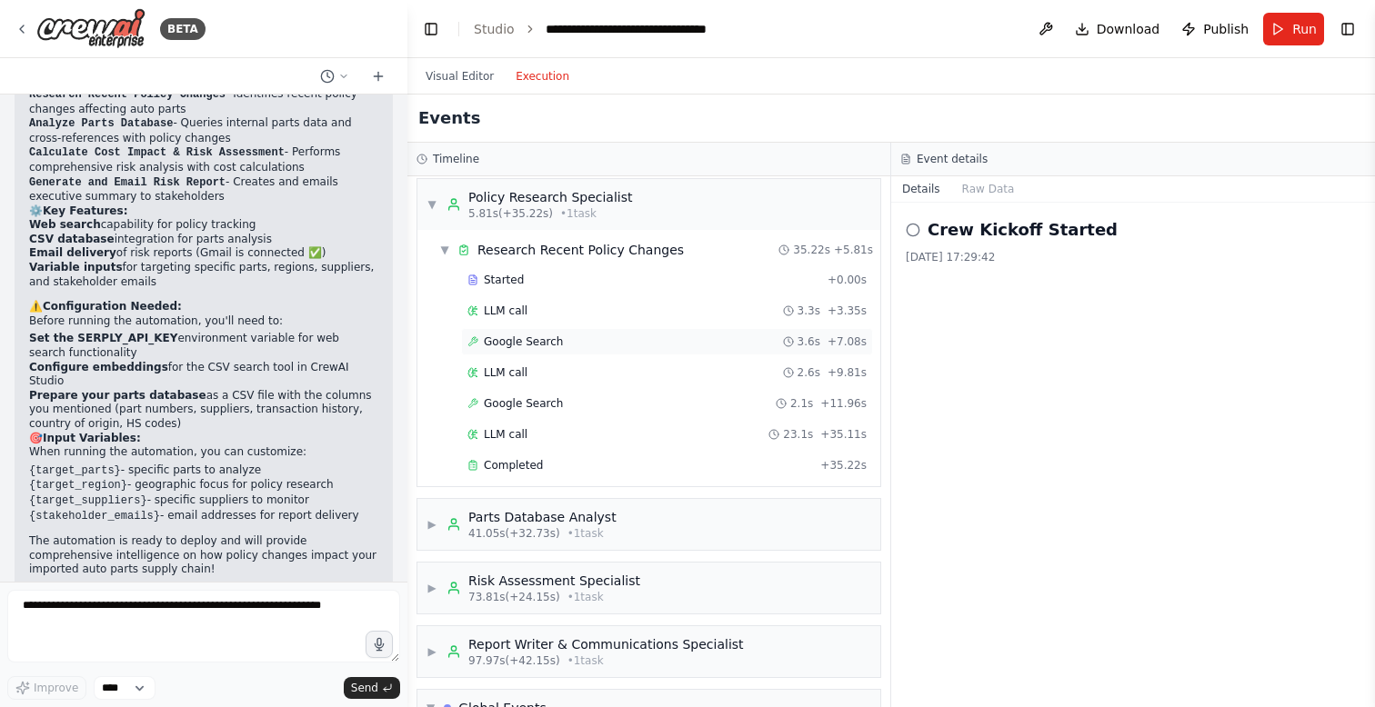
click at [540, 344] on span "Google Search" at bounding box center [523, 342] width 79 height 15
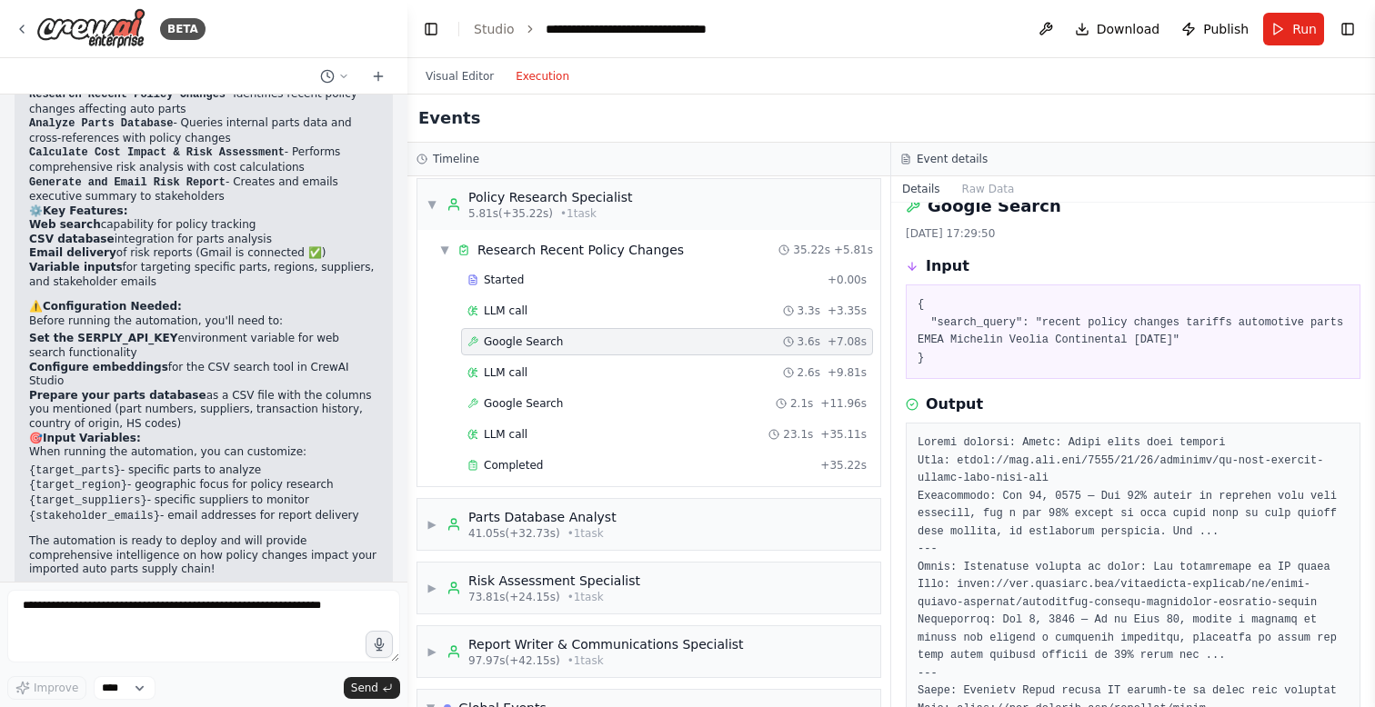
scroll to position [0, 0]
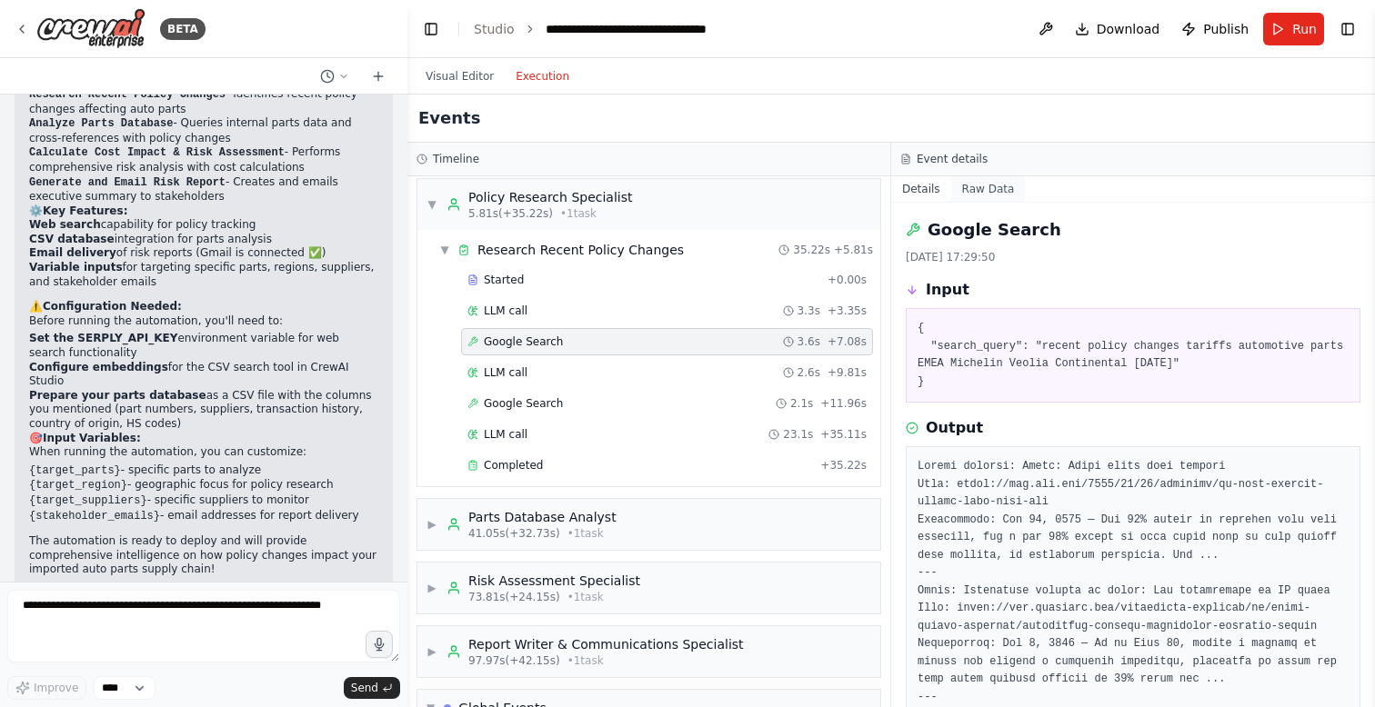
click at [987, 186] on button "Raw Data" at bounding box center [988, 188] width 75 height 25
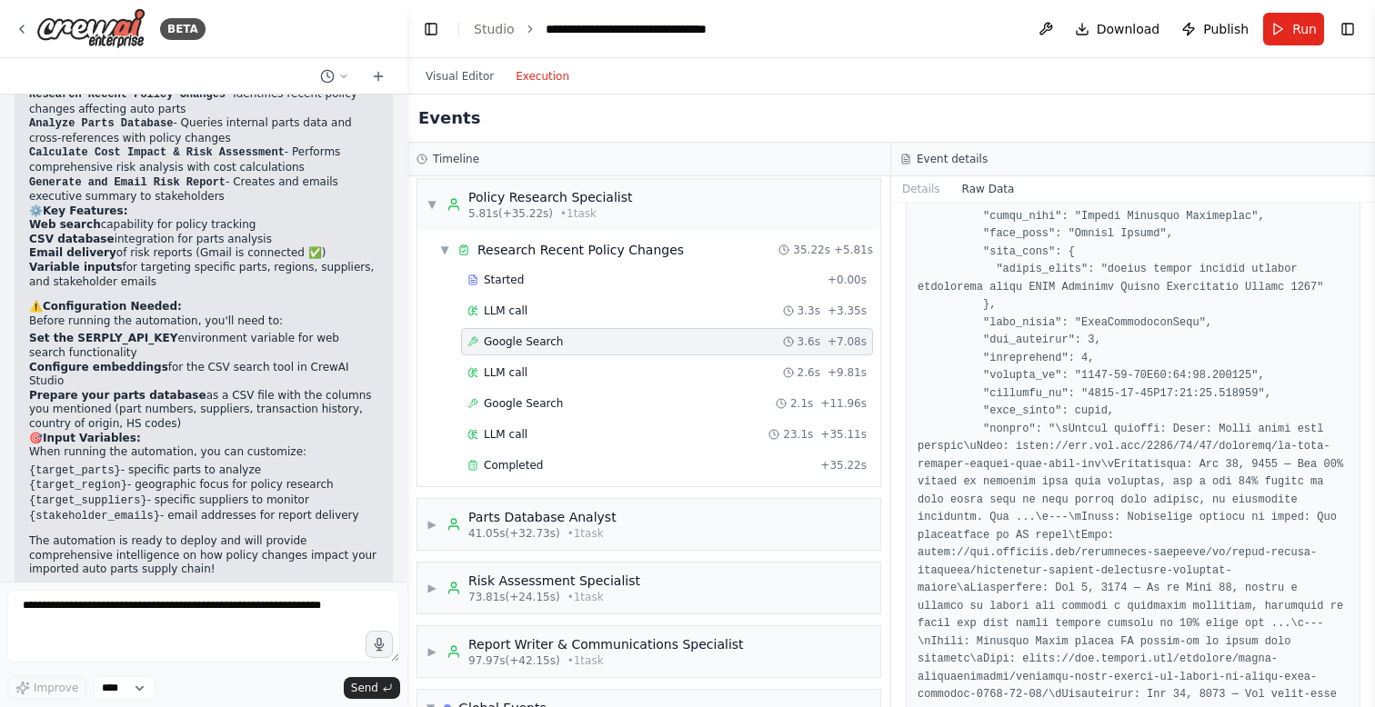
scroll to position [5646, 0]
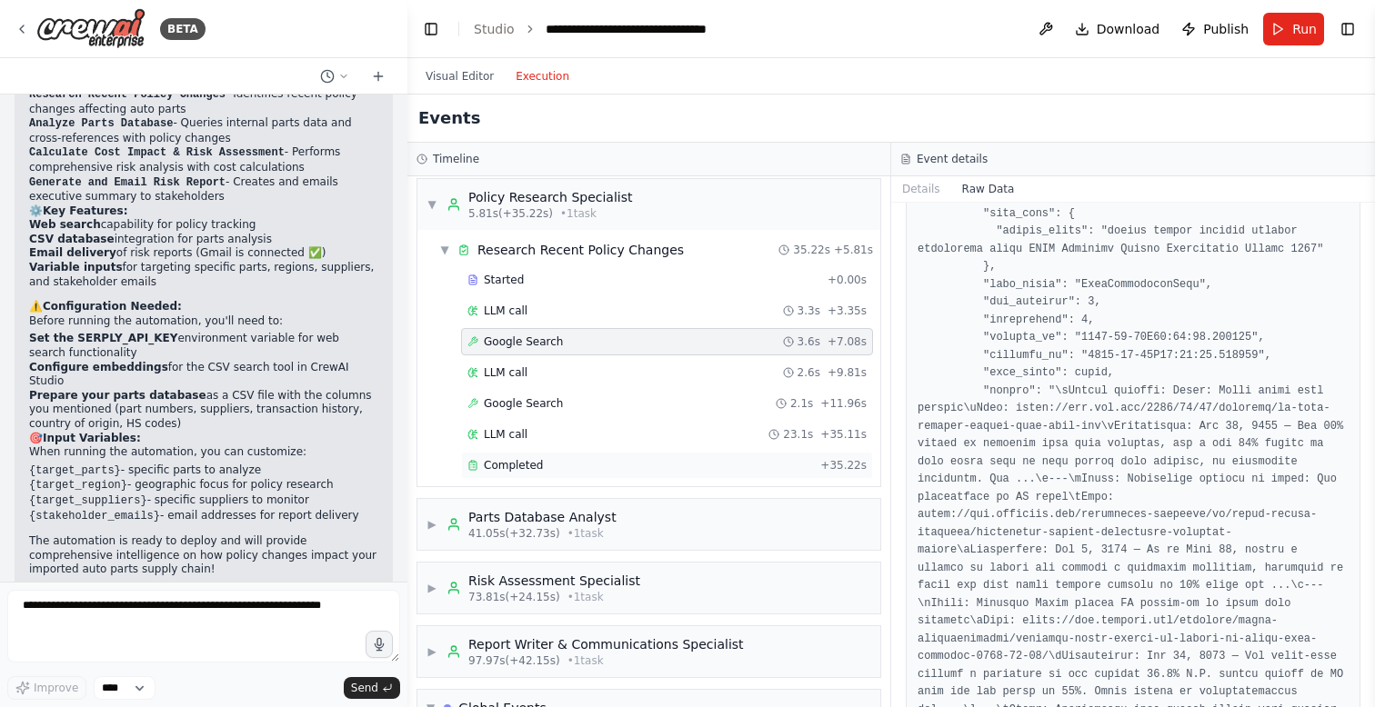
click at [547, 467] on div "Completed" at bounding box center [640, 465] width 346 height 15
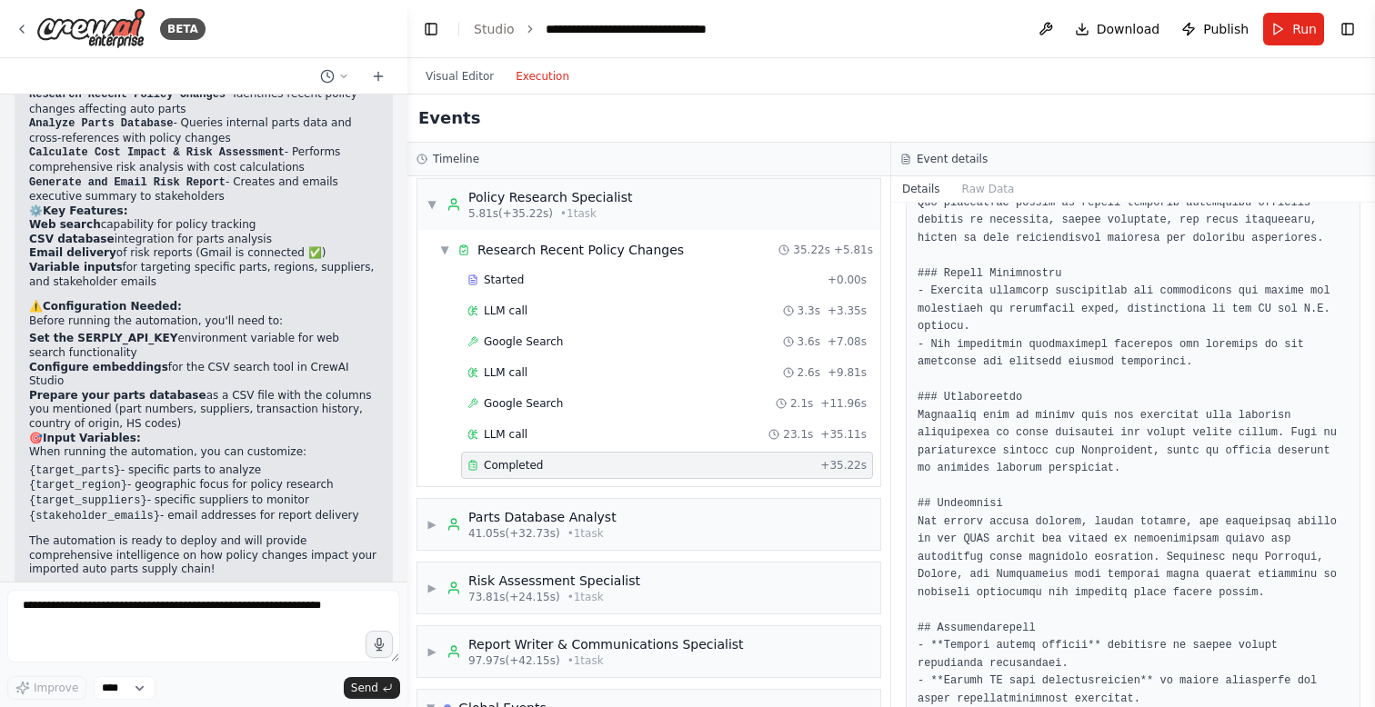
scroll to position [1621, 0]
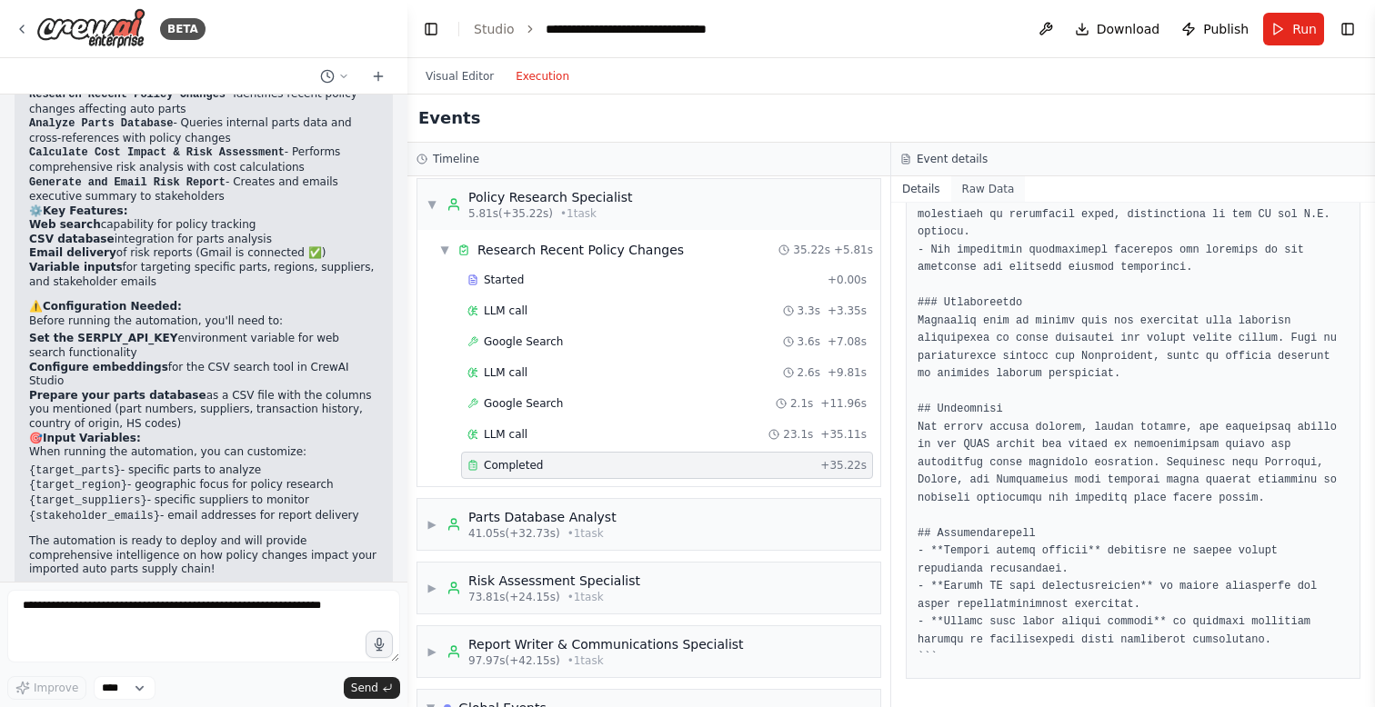
click at [984, 188] on button "Raw Data" at bounding box center [988, 188] width 75 height 25
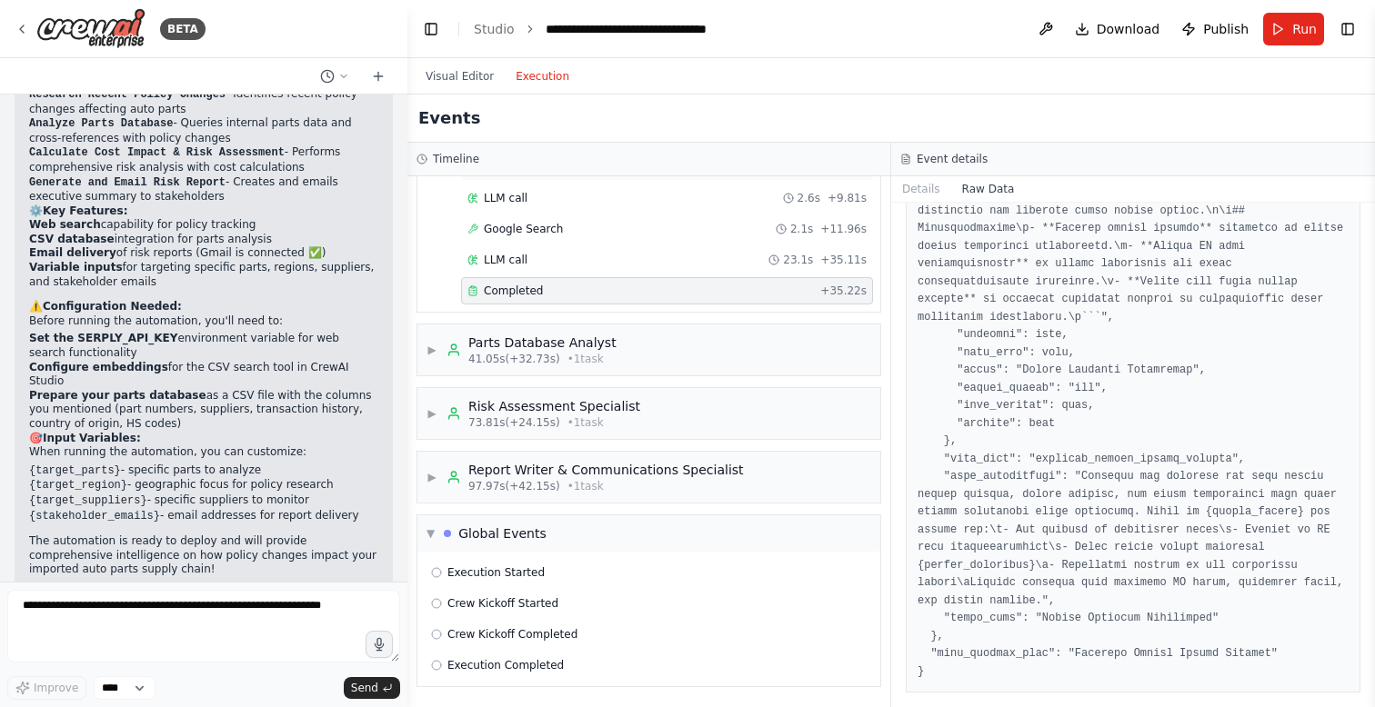
scroll to position [0, 0]
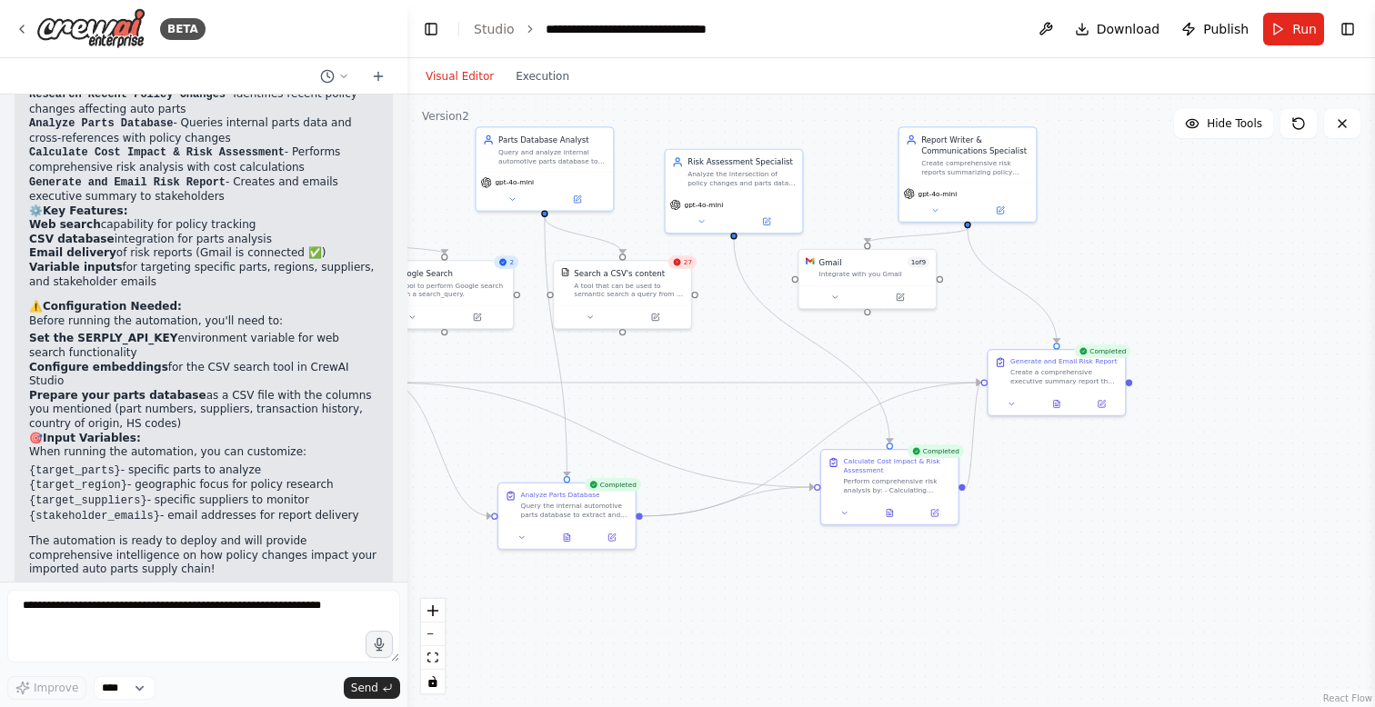
click at [468, 78] on button "Visual Editor" at bounding box center [460, 76] width 90 height 22
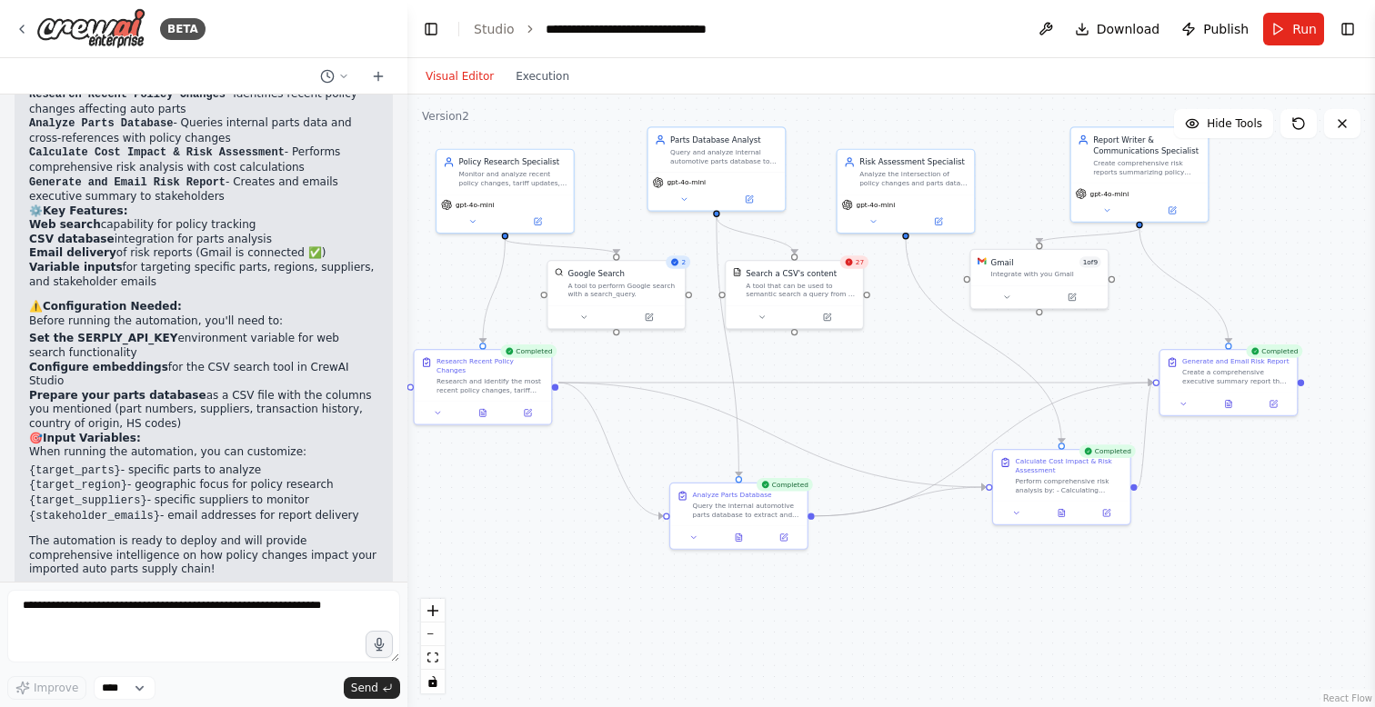
drag, startPoint x: 743, startPoint y: 135, endPoint x: 915, endPoint y: 135, distance: 171.9
click at [915, 135] on div ".deletable-edge-delete-btn { width: 20px; height: 20px; border: 0px solid #ffff…" at bounding box center [891, 401] width 968 height 613
click at [1219, 30] on span "Publish" at bounding box center [1225, 29] width 45 height 18
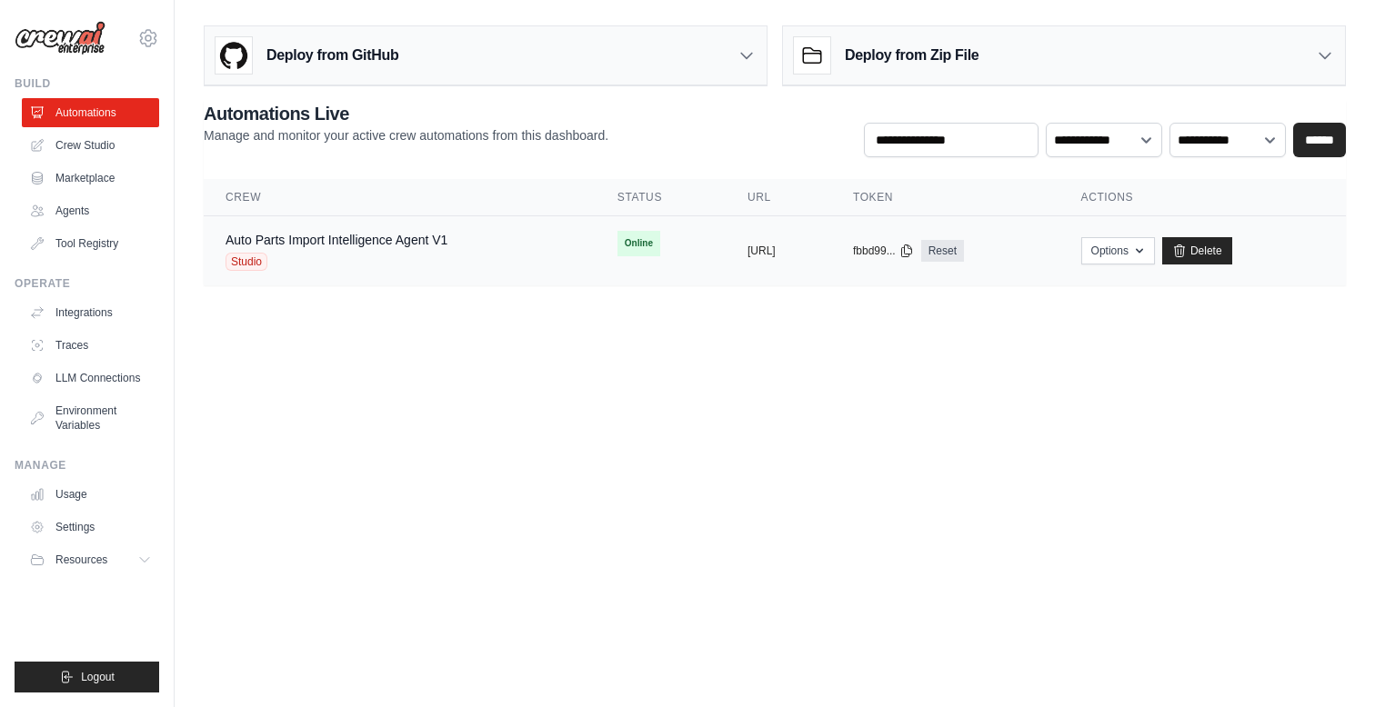
click at [363, 251] on div "Auto Parts Import Intelligence Agent V1 Studio" at bounding box center [337, 251] width 222 height 40
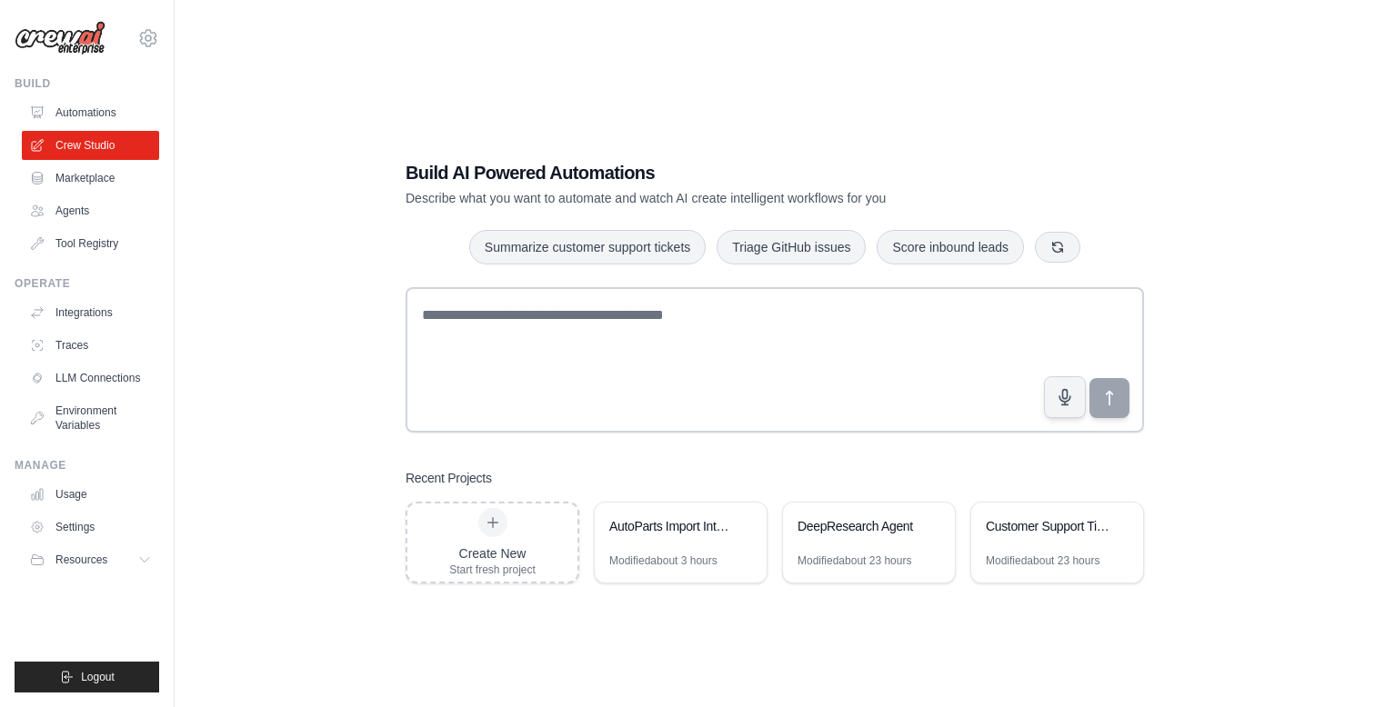
click at [302, 176] on div "Build AI Powered Automations Describe what you want to automate and watch AI cr…" at bounding box center [775, 371] width 1142 height 707
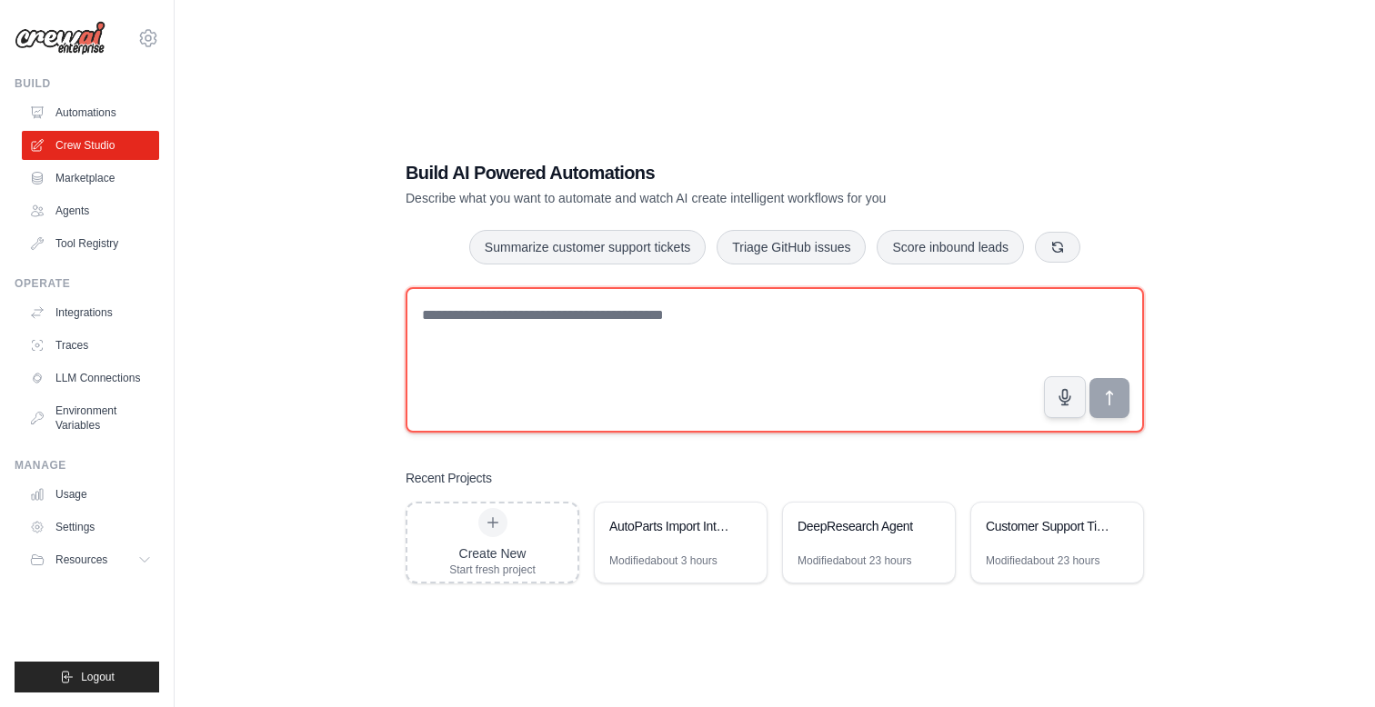
click at [526, 343] on textarea at bounding box center [775, 359] width 738 height 145
paste textarea "**********"
type textarea "**********"
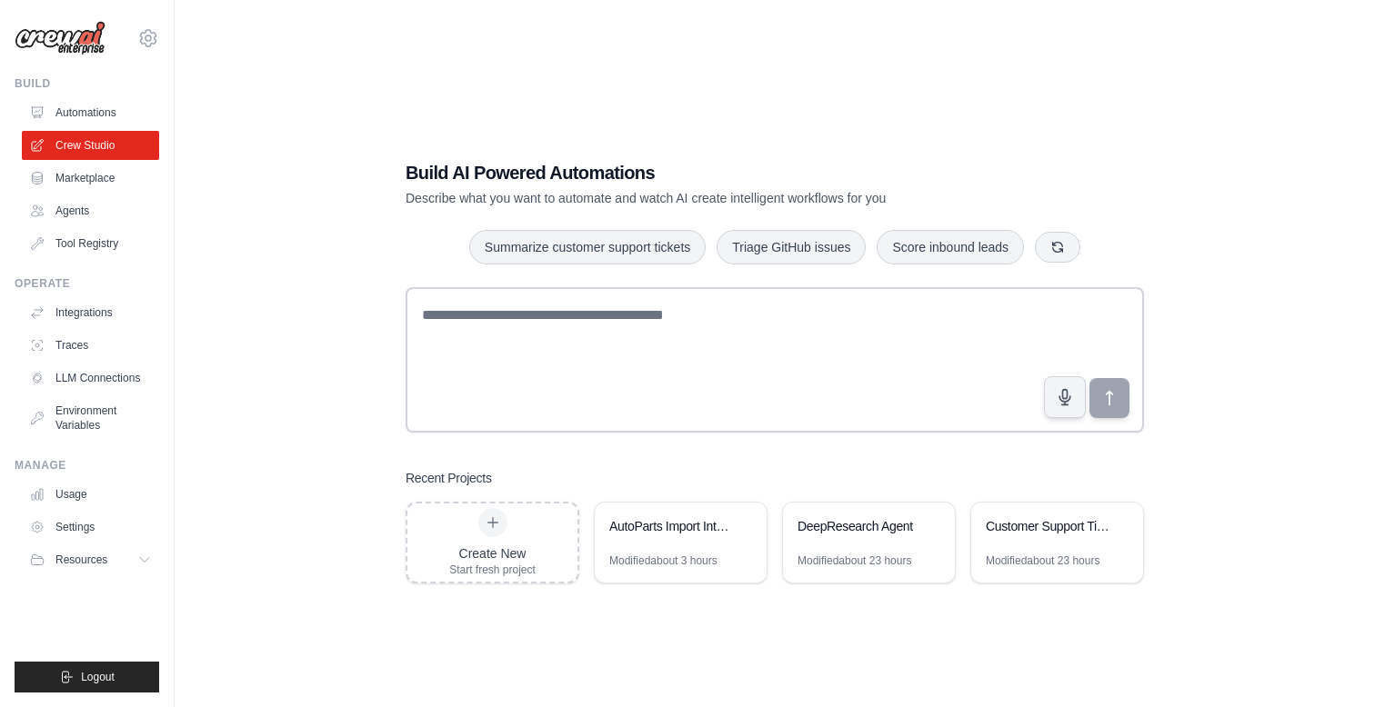
click at [319, 276] on div "Build AI Powered Automations Describe what you want to automate and watch AI cr…" at bounding box center [775, 371] width 1142 height 707
click at [78, 112] on link "Automations" at bounding box center [92, 112] width 137 height 29
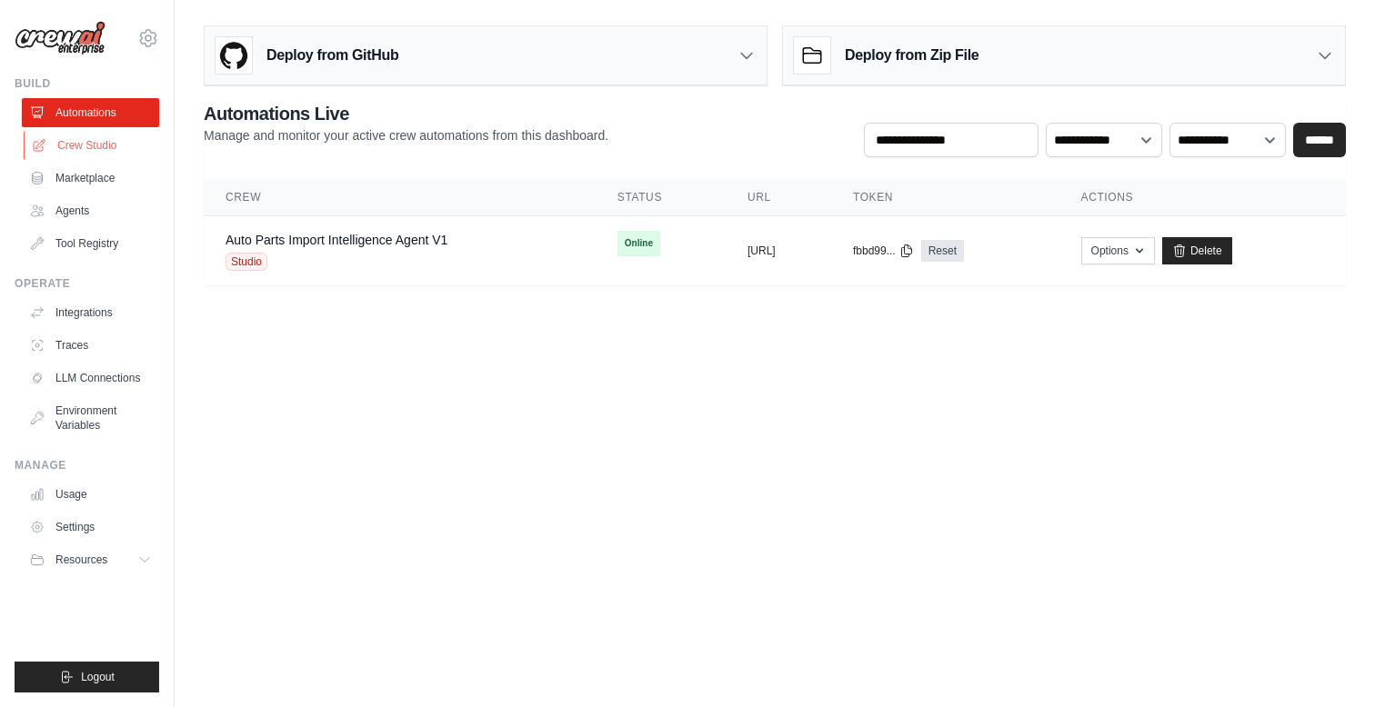
click at [81, 149] on link "Crew Studio" at bounding box center [92, 145] width 137 height 29
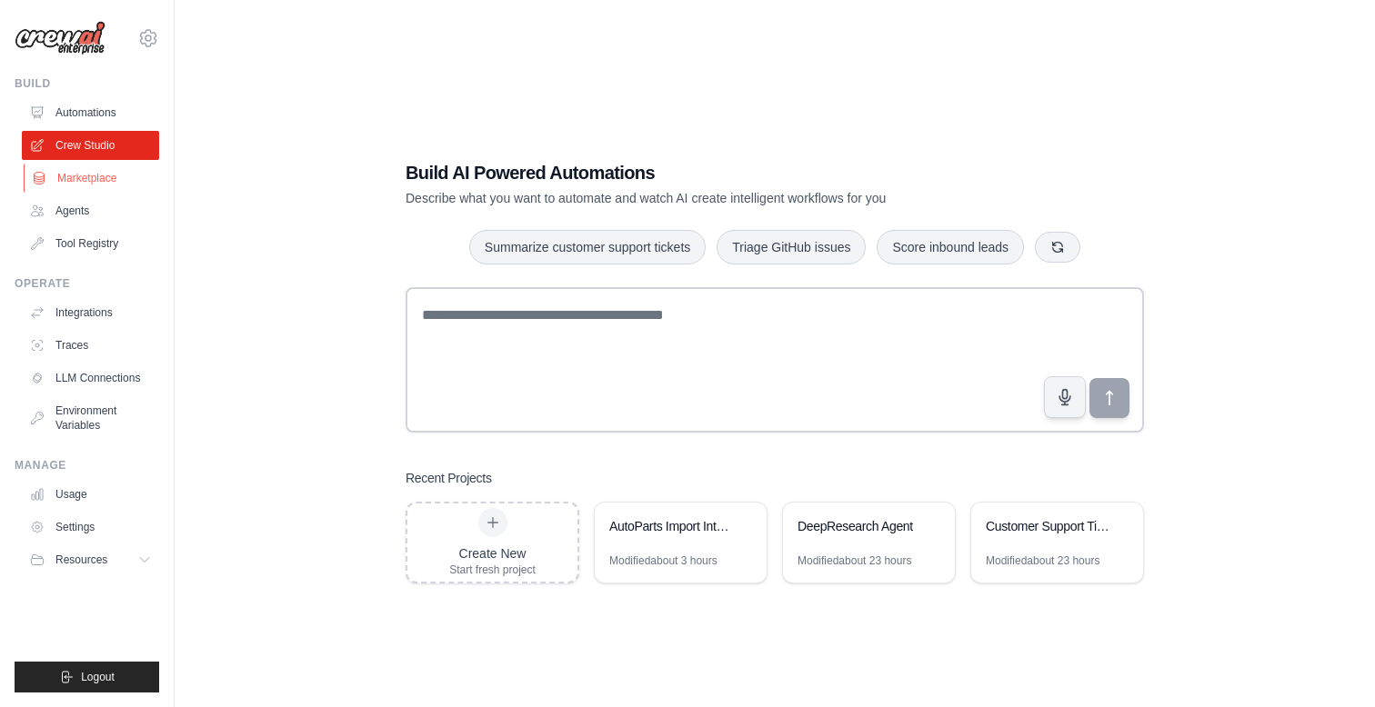
click at [91, 183] on link "Marketplace" at bounding box center [92, 178] width 137 height 29
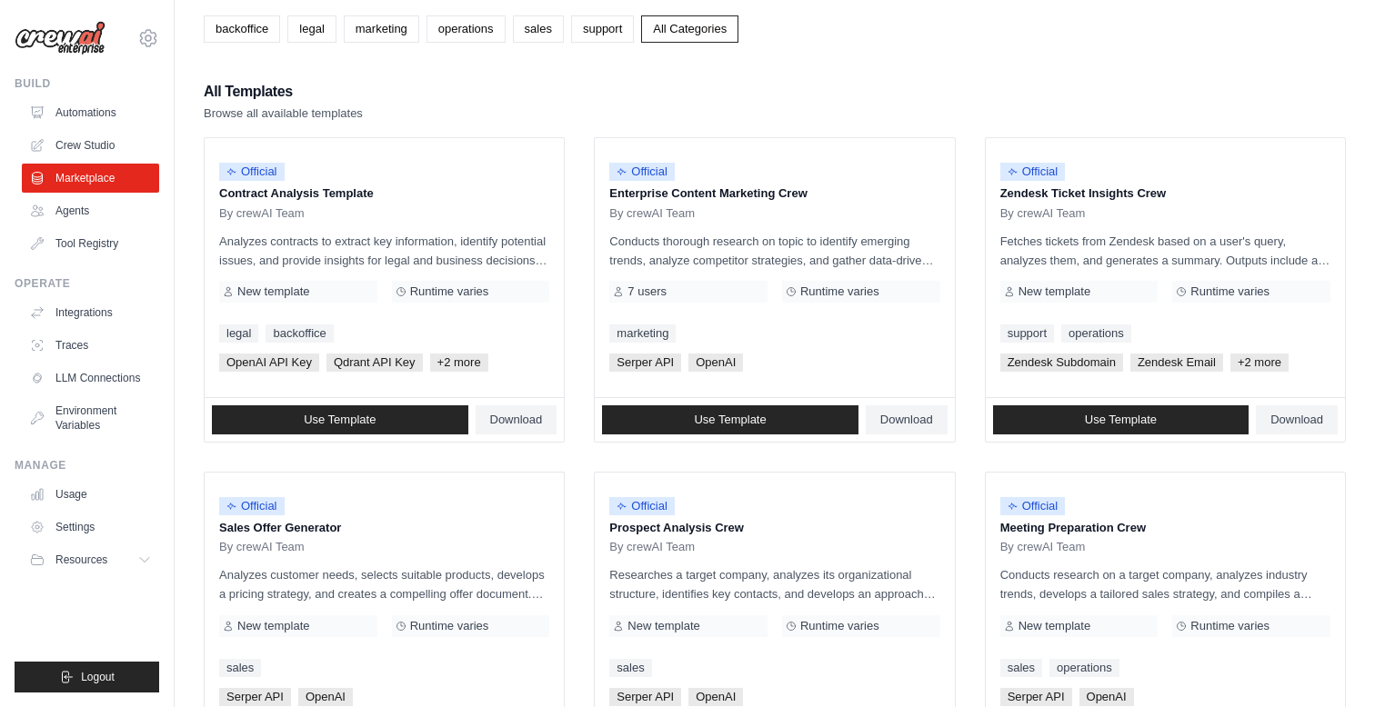
scroll to position [111, 0]
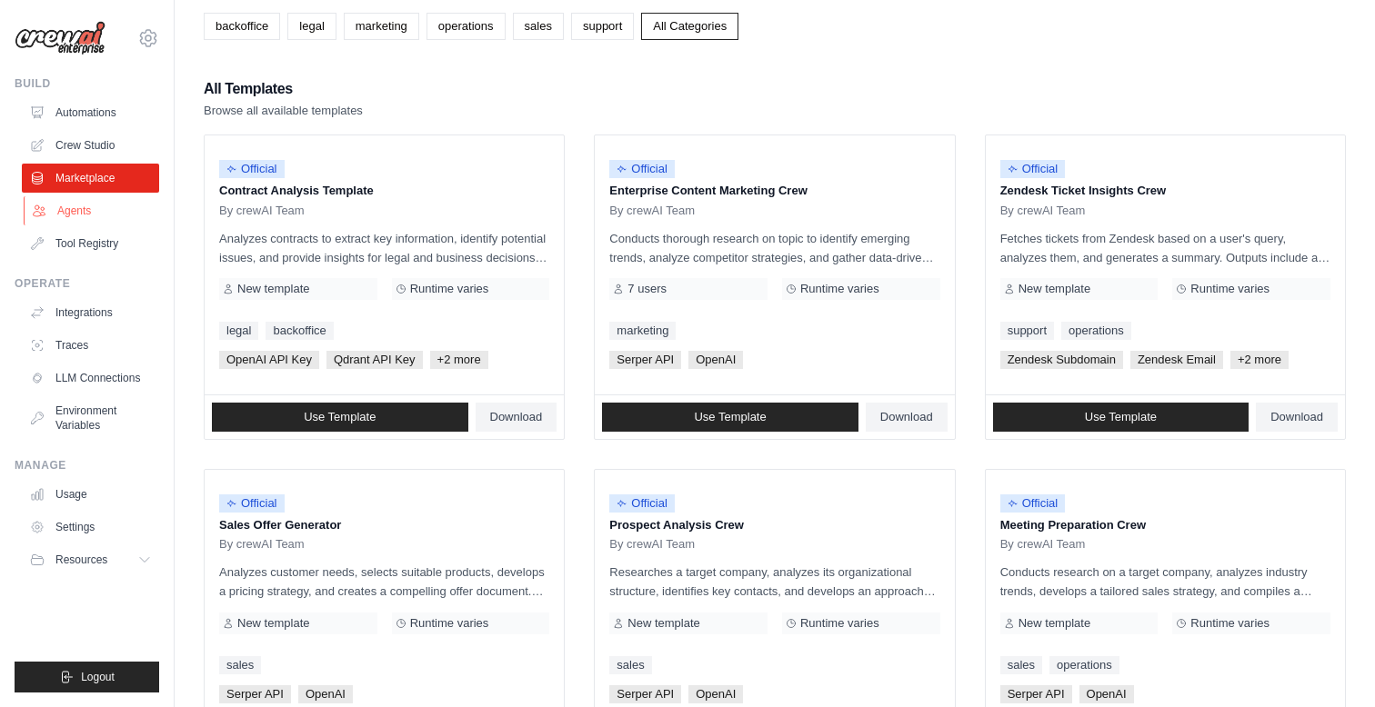
click at [99, 217] on link "Agents" at bounding box center [92, 210] width 137 height 29
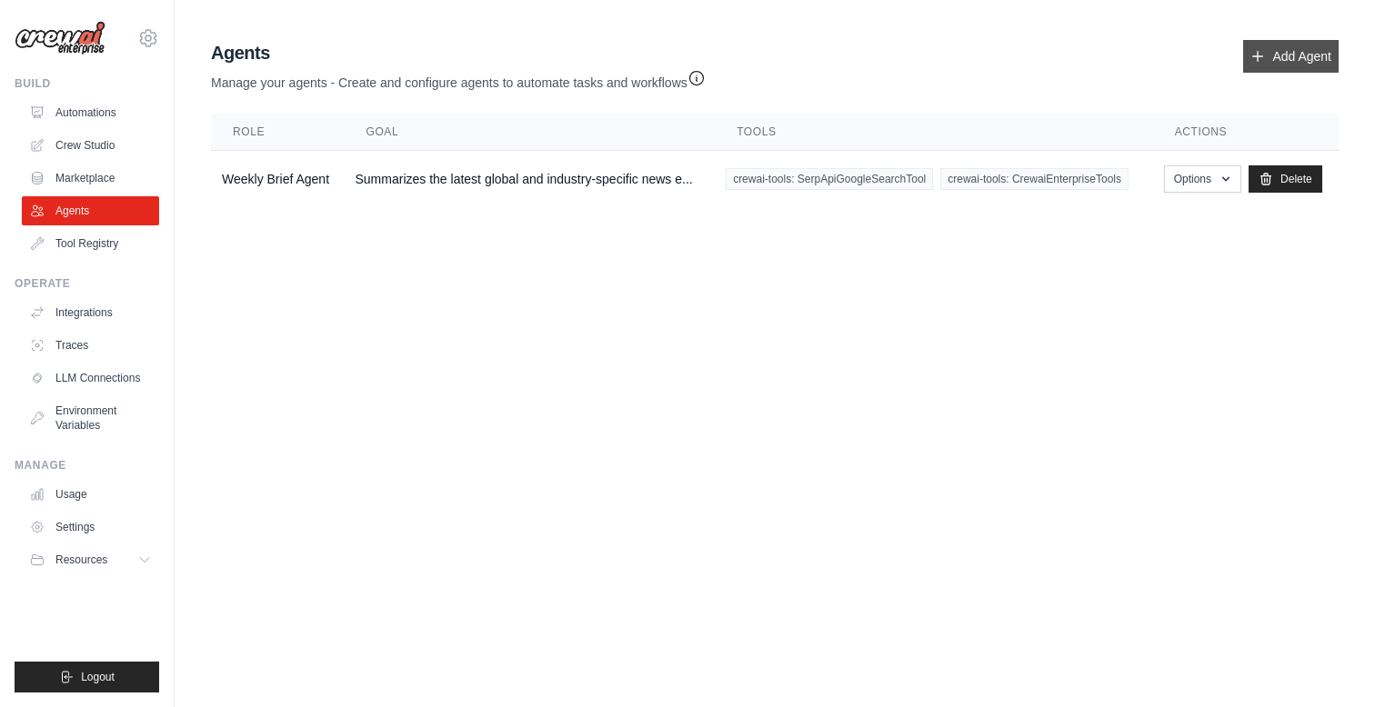
click at [1269, 55] on link "Add Agent" at bounding box center [1290, 56] width 95 height 33
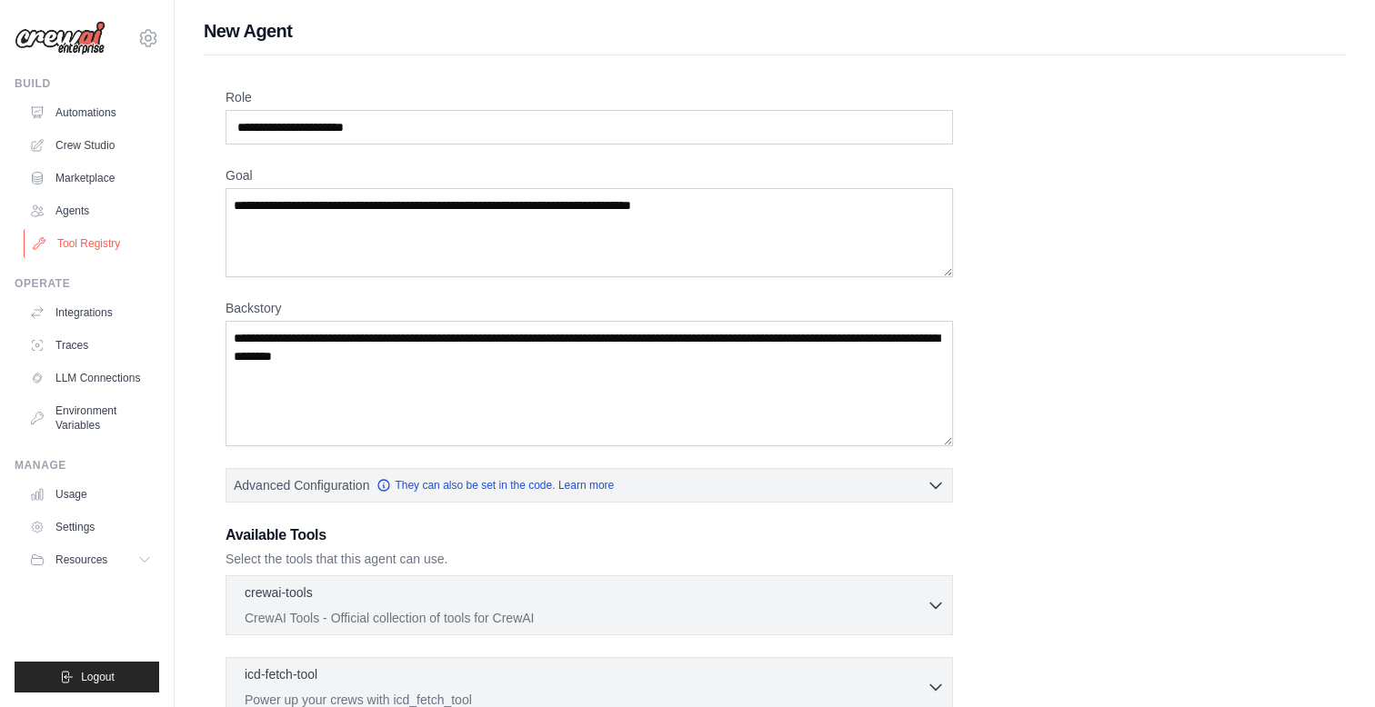
click at [106, 242] on link "Tool Registry" at bounding box center [92, 243] width 137 height 29
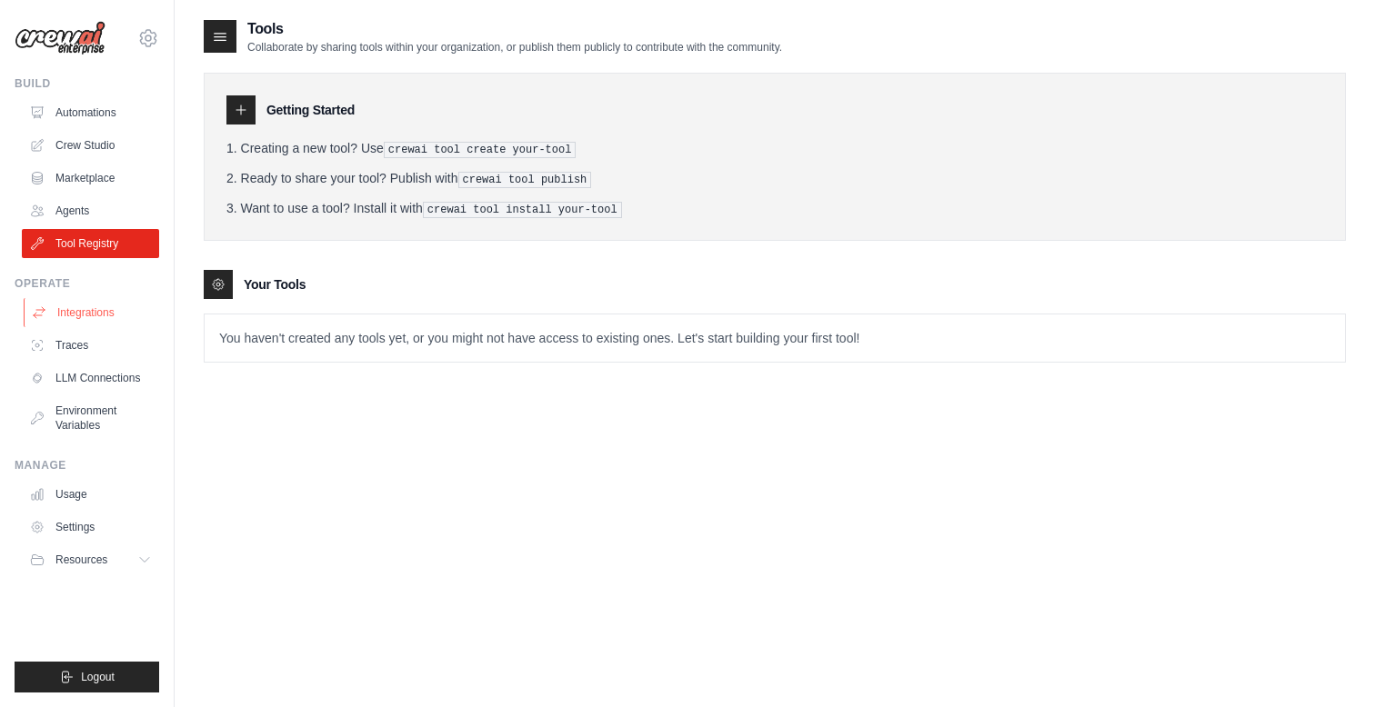
click at [103, 312] on link "Integrations" at bounding box center [92, 312] width 137 height 29
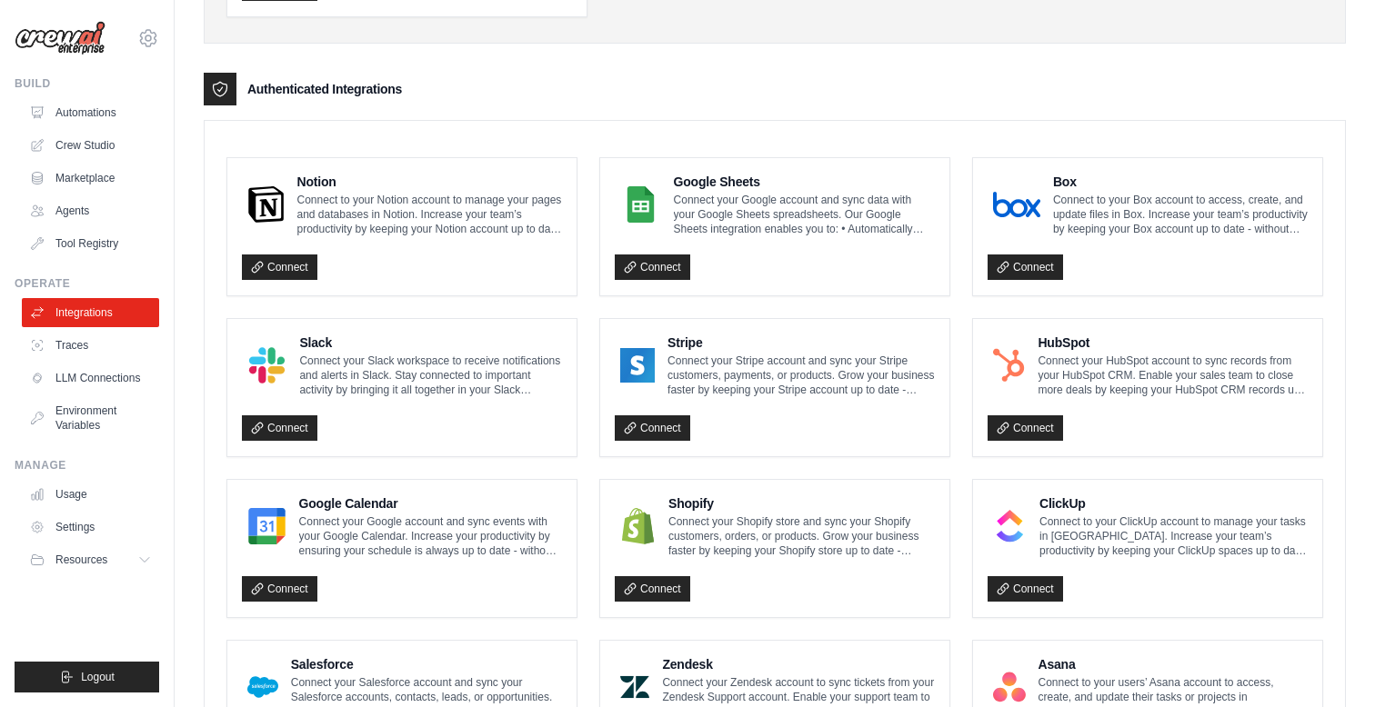
scroll to position [386, 0]
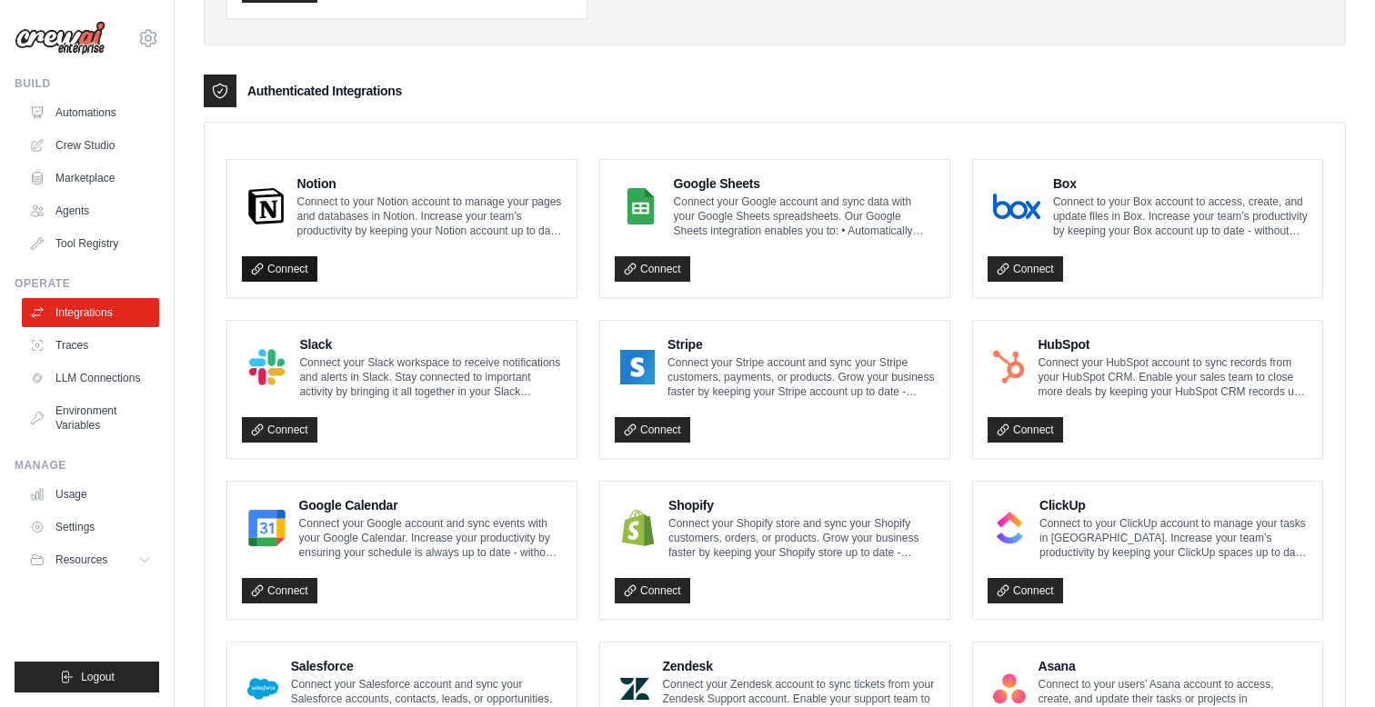
click at [285, 270] on link "Connect" at bounding box center [279, 268] width 75 height 25
click at [108, 350] on link "Traces" at bounding box center [92, 345] width 137 height 29
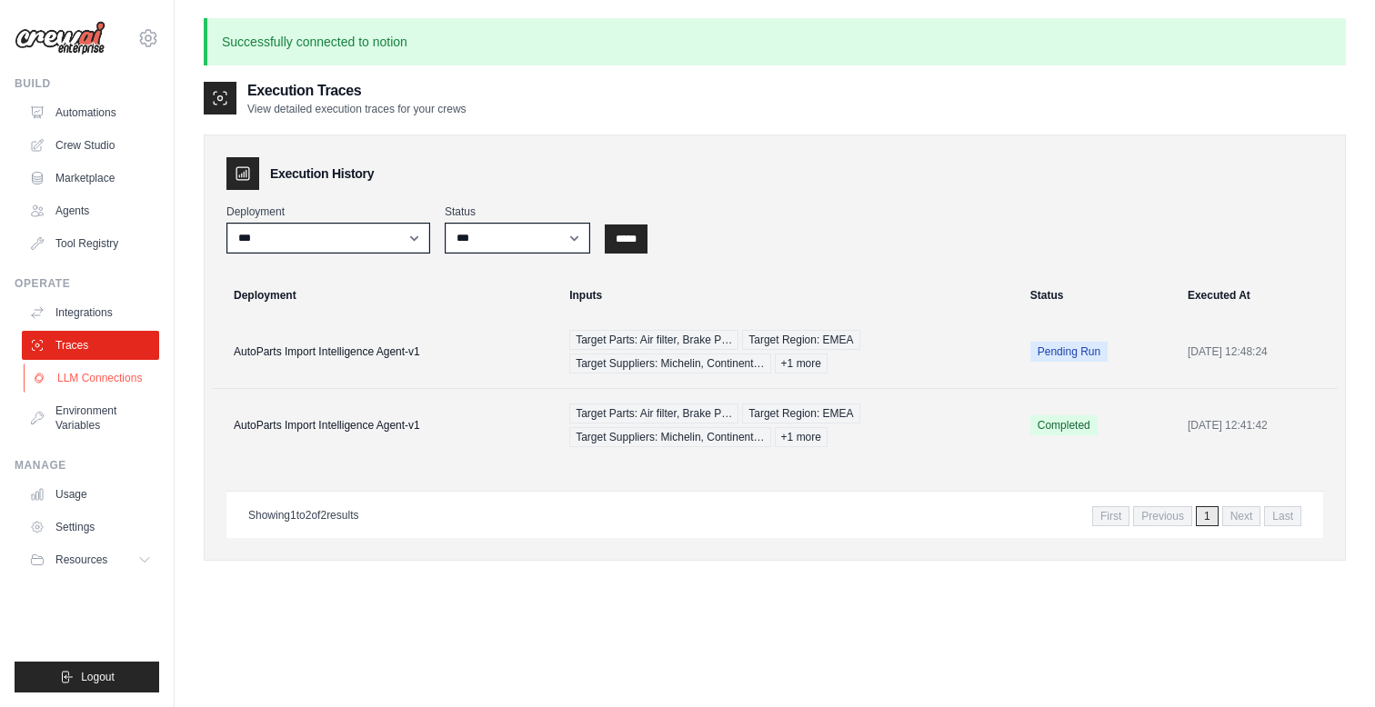
click at [78, 376] on link "LLM Connections" at bounding box center [92, 378] width 137 height 29
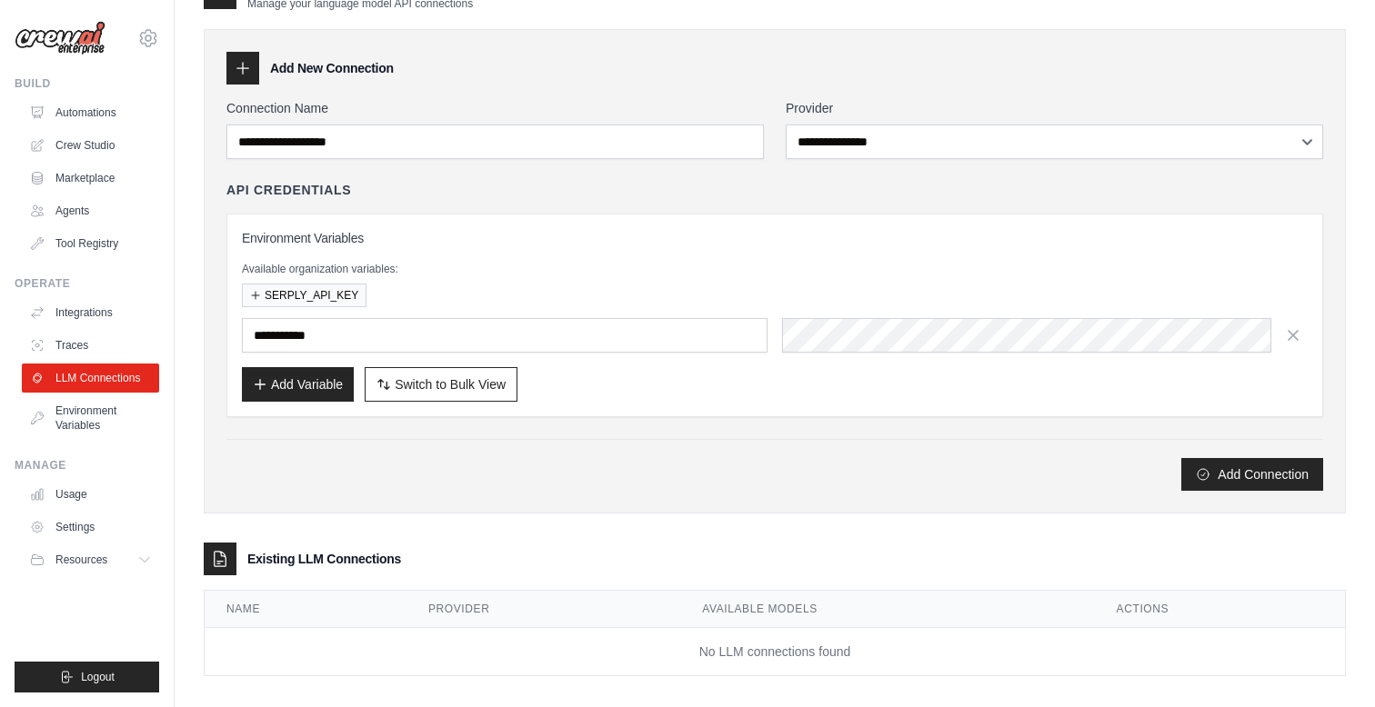
scroll to position [60, 0]
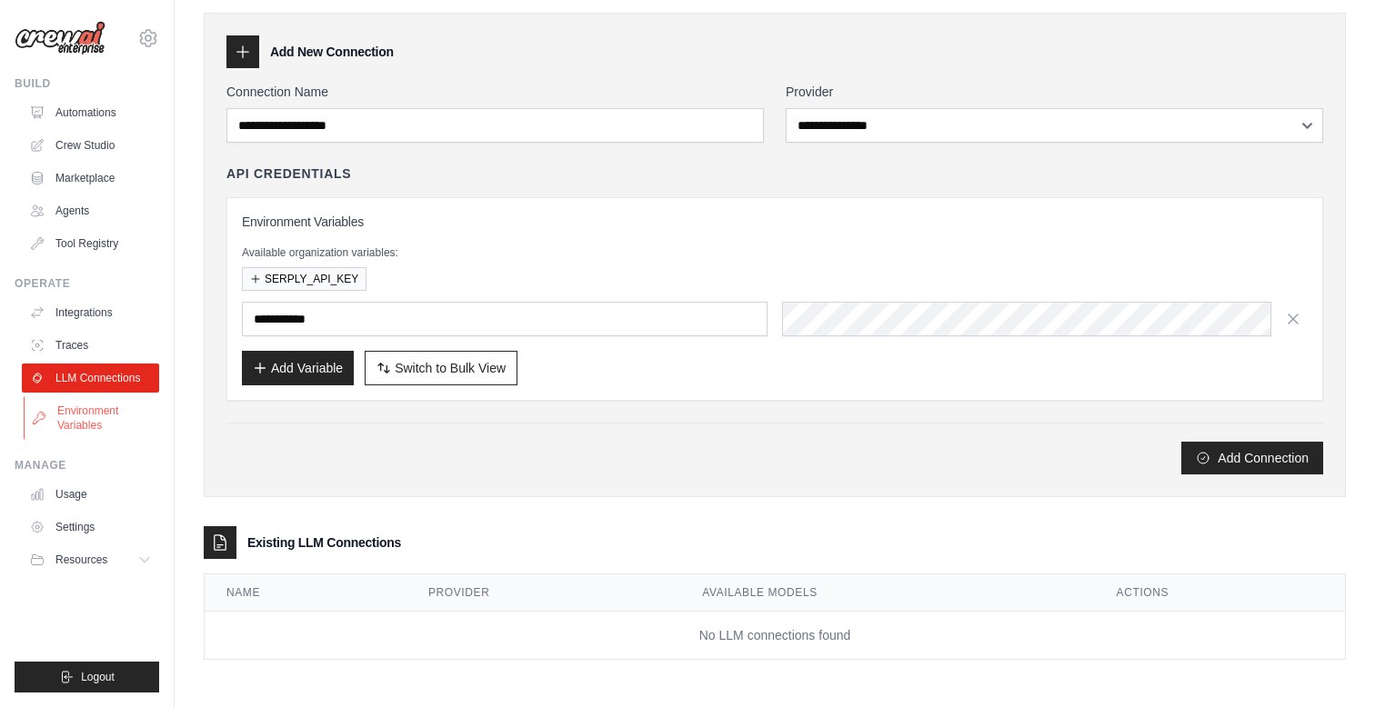
click at [100, 410] on link "Environment Variables" at bounding box center [92, 418] width 137 height 44
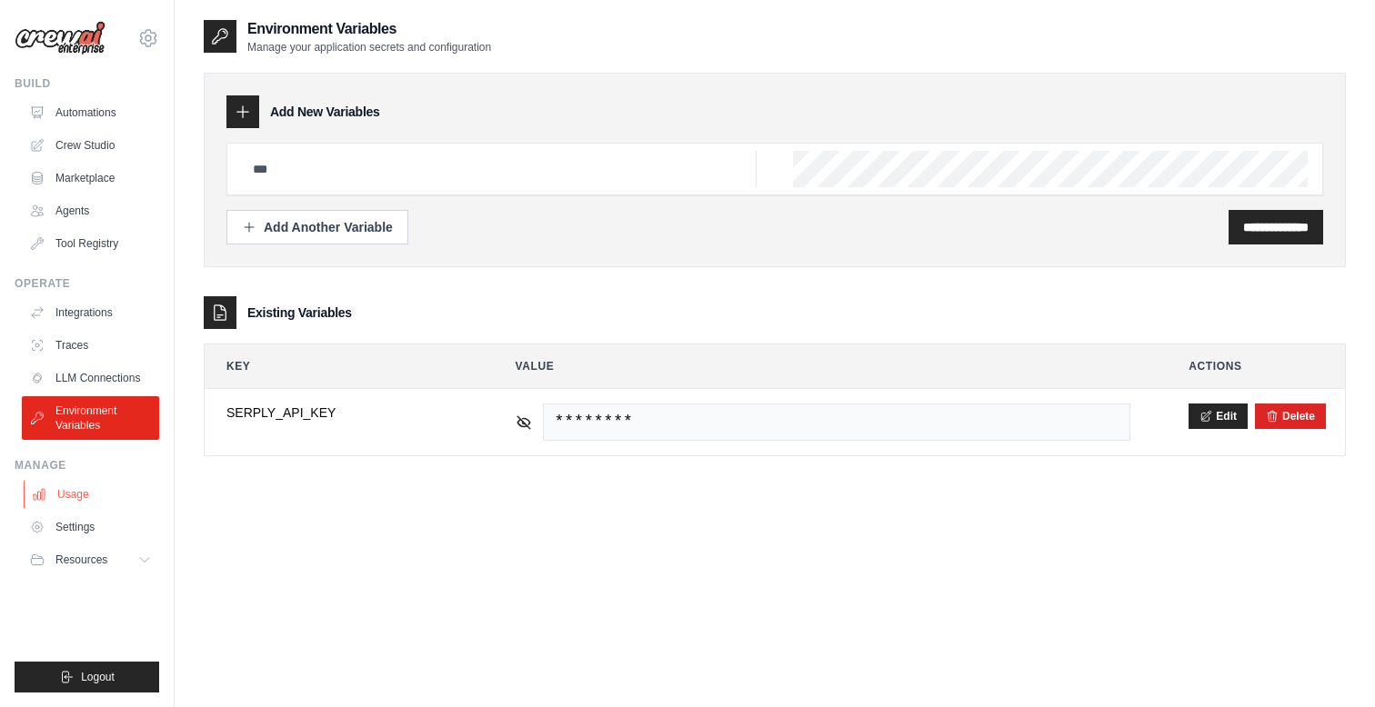
click at [71, 497] on link "Usage" at bounding box center [92, 494] width 137 height 29
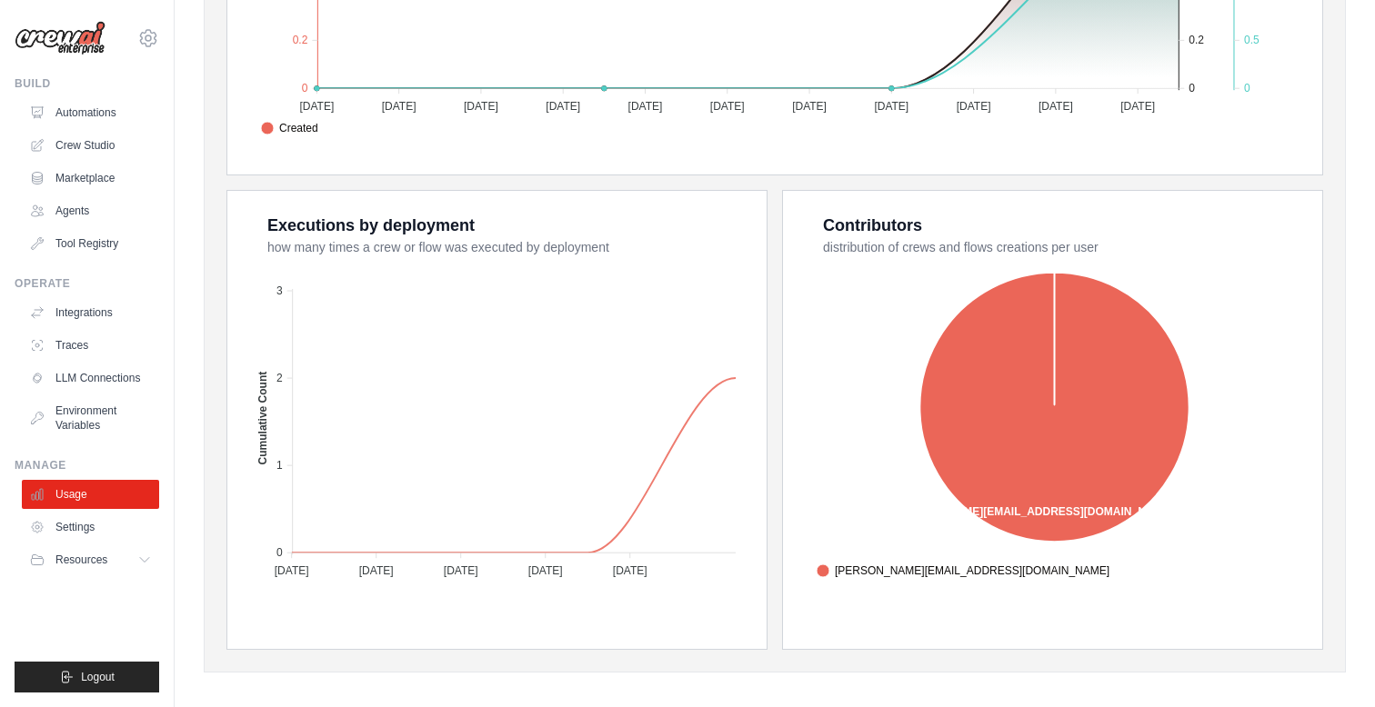
scroll to position [611, 0]
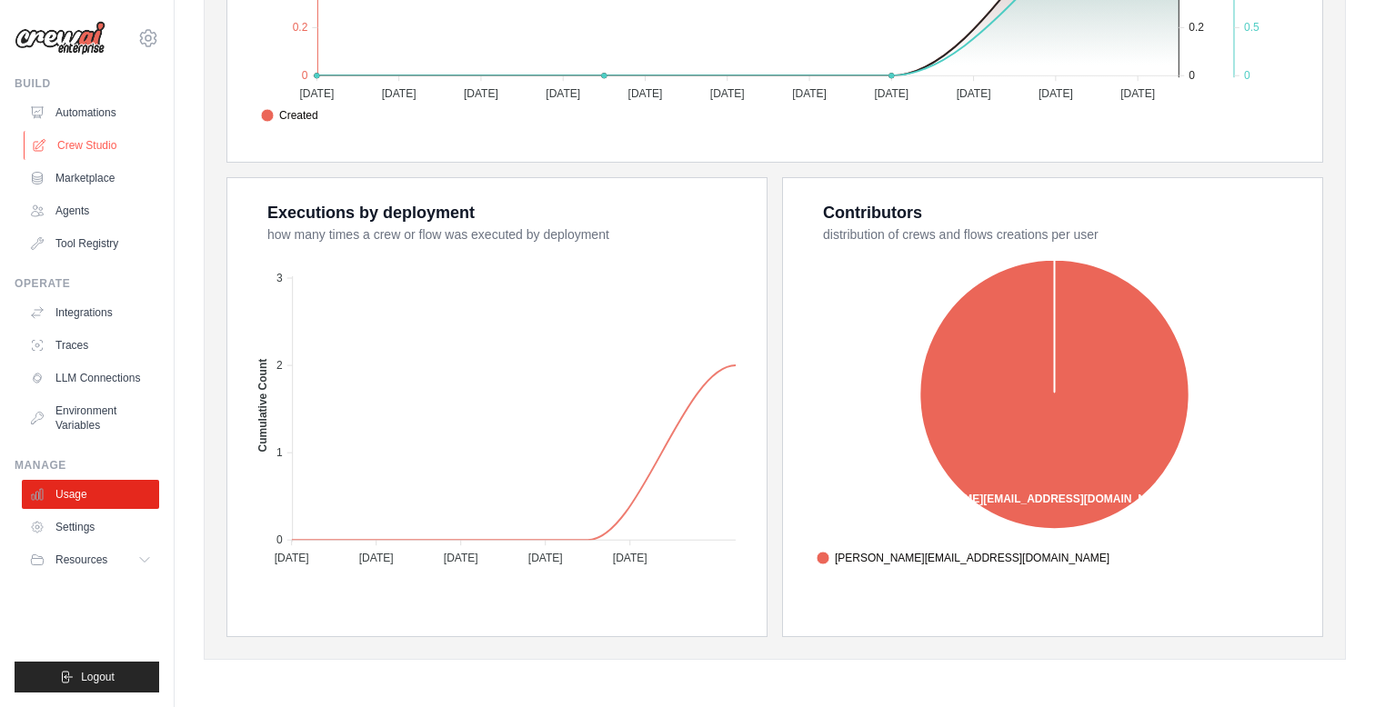
click at [106, 145] on link "Crew Studio" at bounding box center [92, 145] width 137 height 29
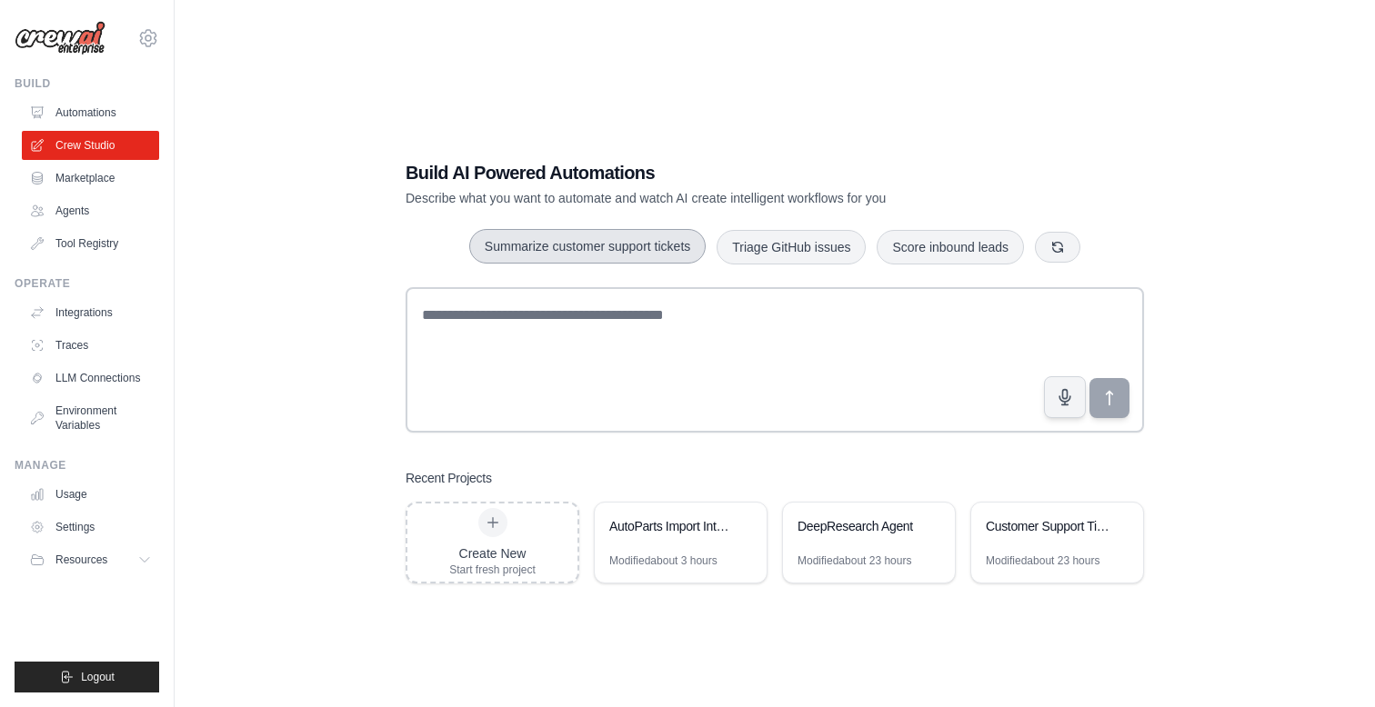
click at [601, 237] on button "Summarize customer support tickets" at bounding box center [587, 246] width 236 height 35
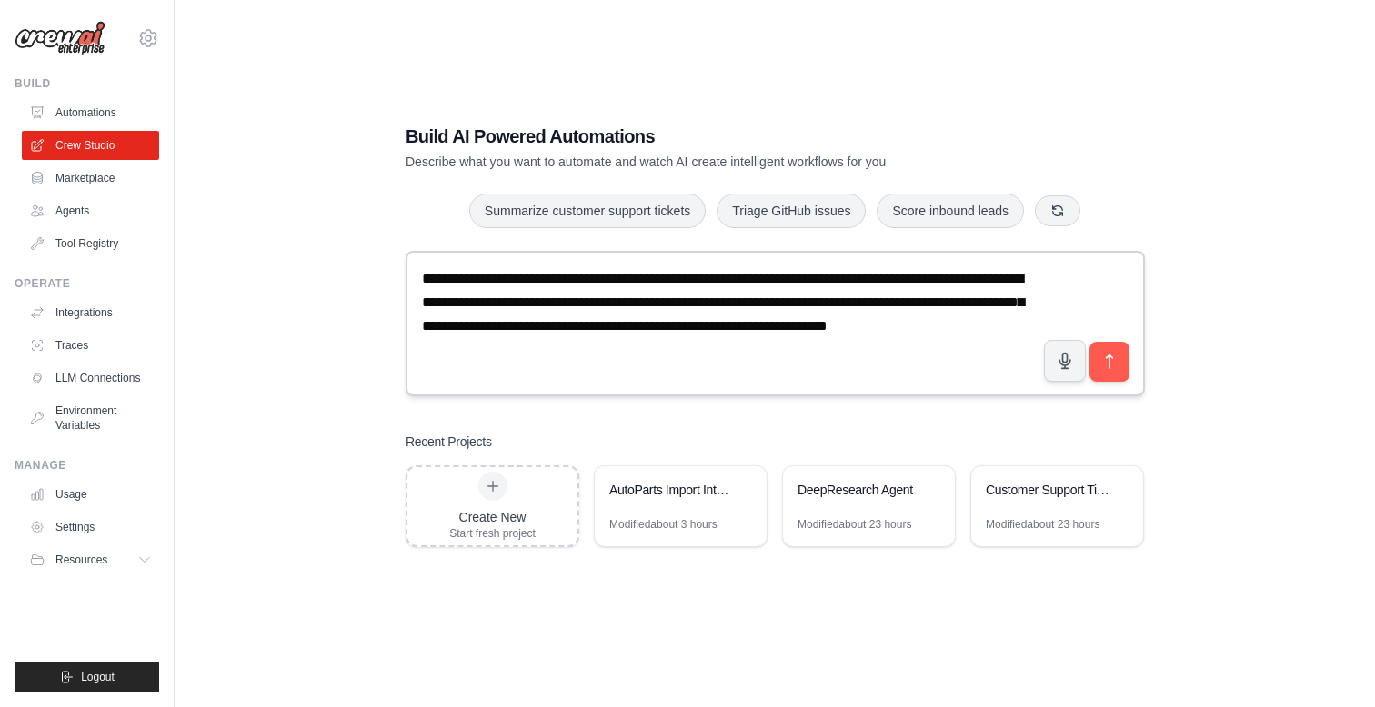
scroll to position [35, 0]
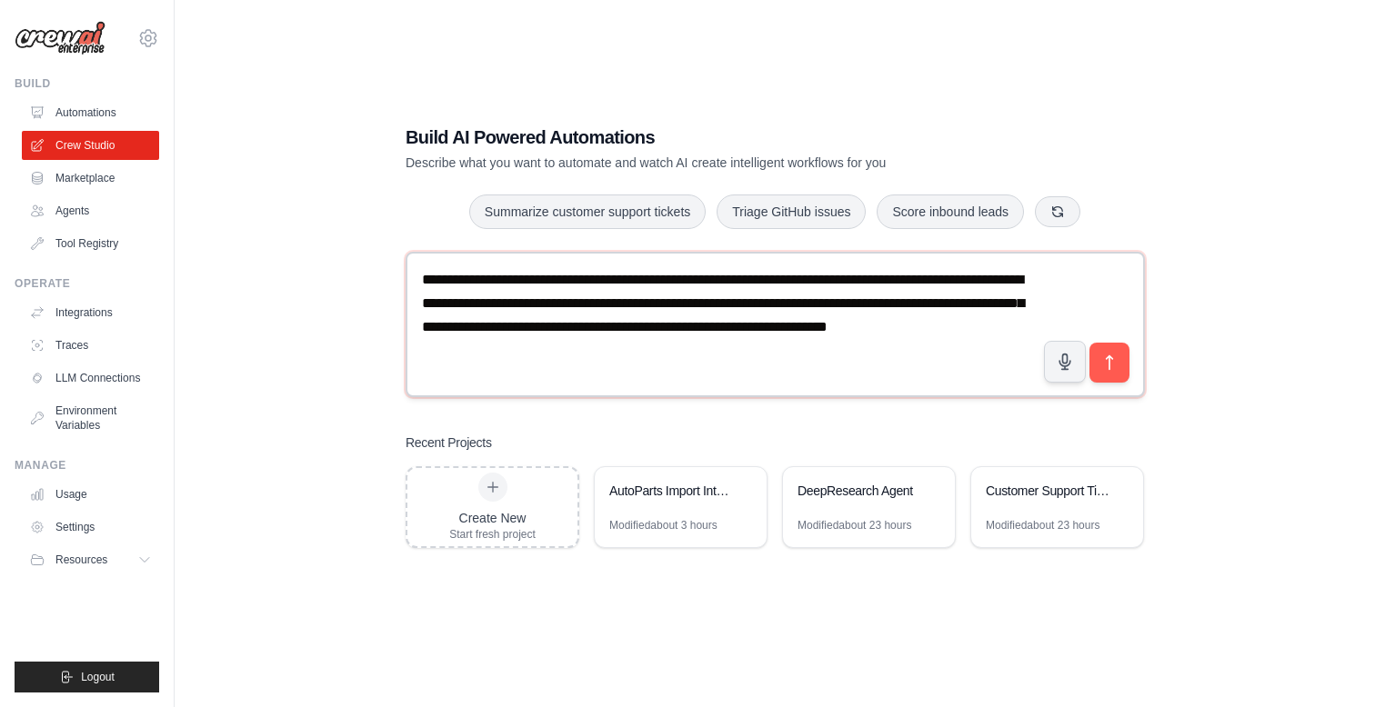
click at [634, 363] on textarea "**********" at bounding box center [775, 324] width 739 height 145
type textarea "**********"
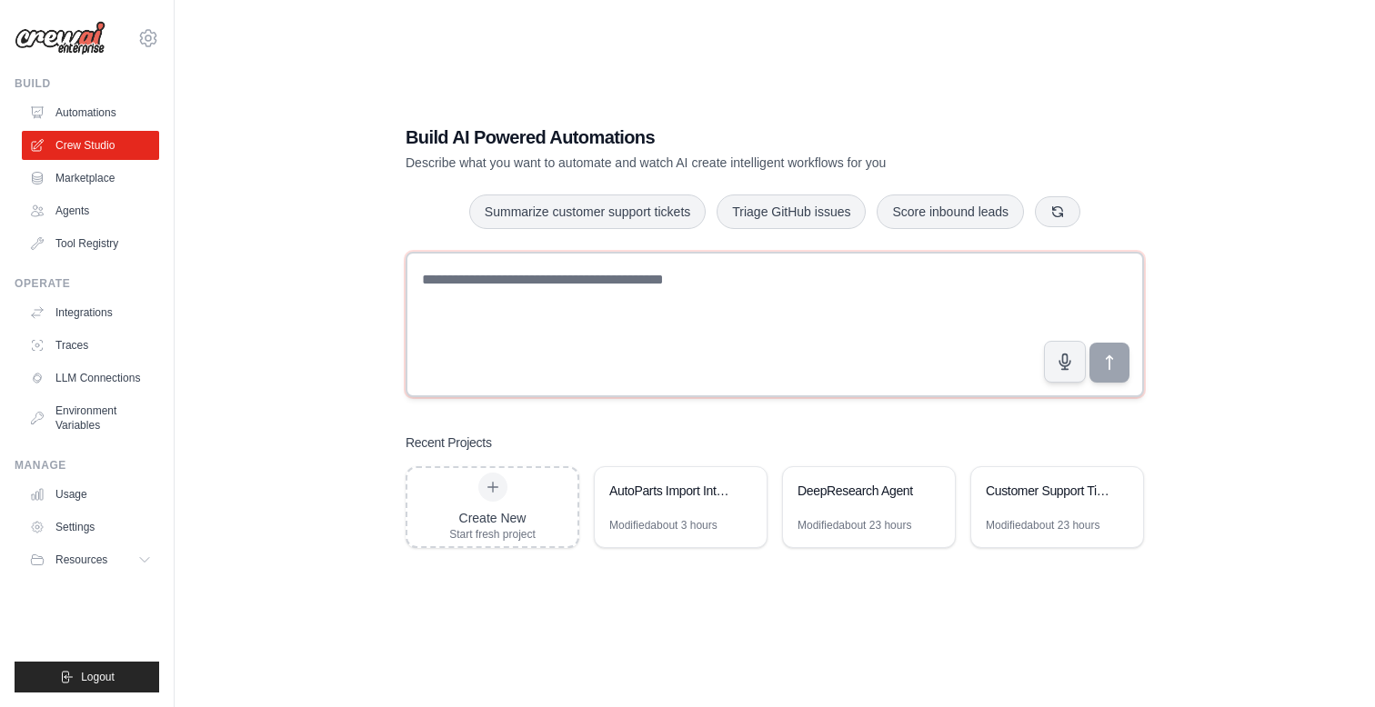
paste textarea "**********"
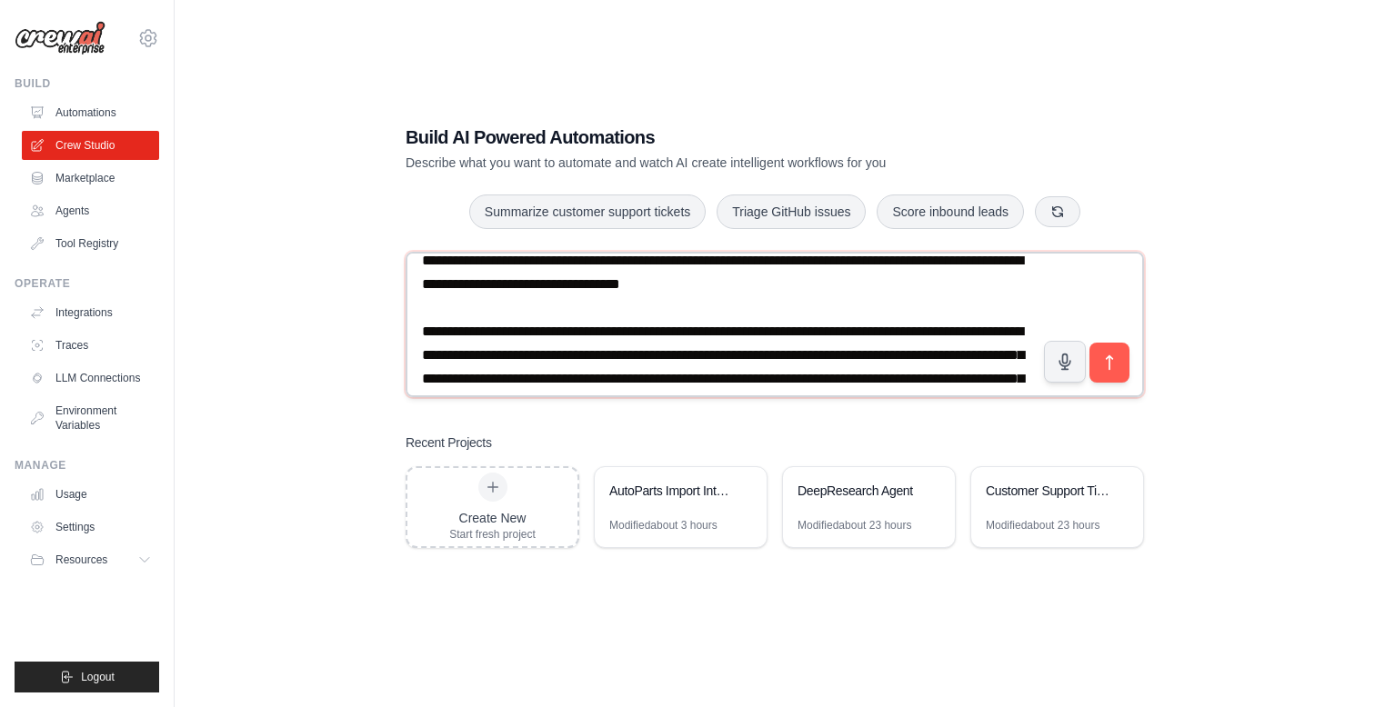
scroll to position [0, 0]
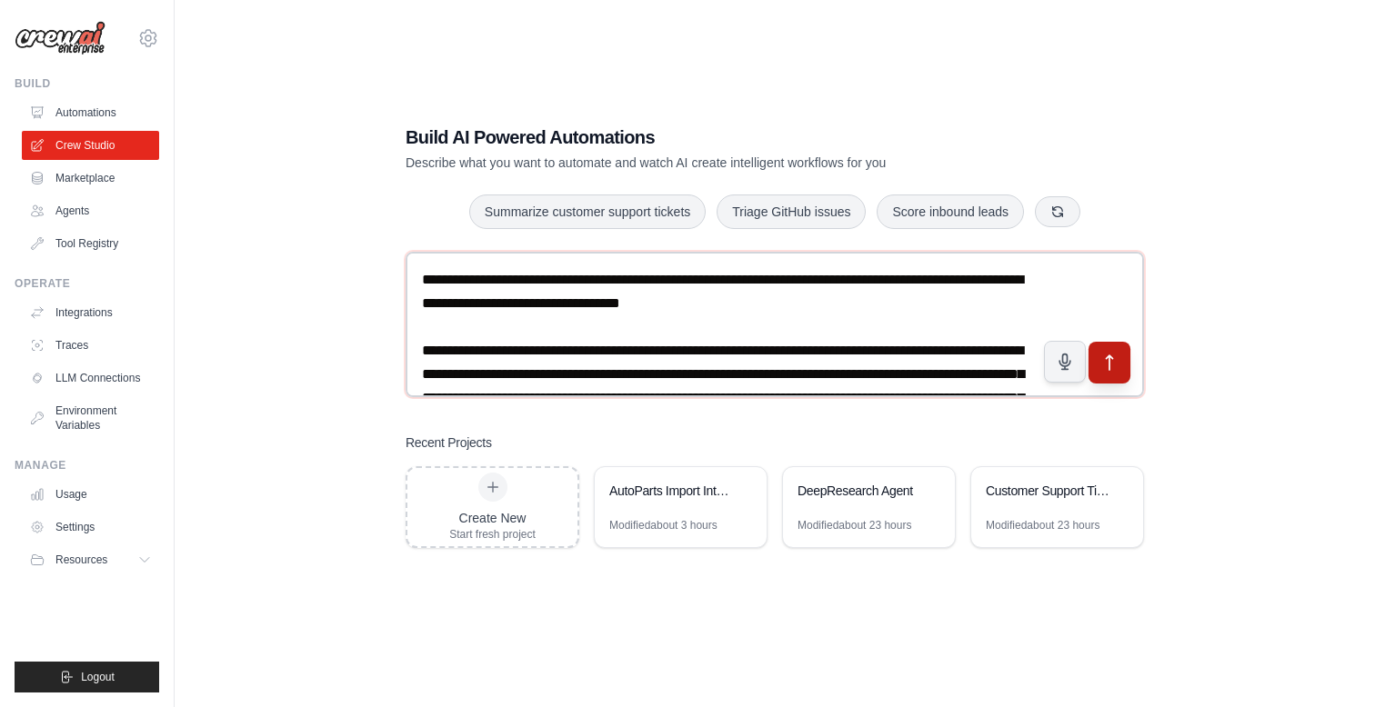
type textarea "**********"
click at [1121, 370] on button "submit" at bounding box center [1110, 363] width 42 height 42
click at [774, 385] on textarea "**********" at bounding box center [775, 324] width 738 height 145
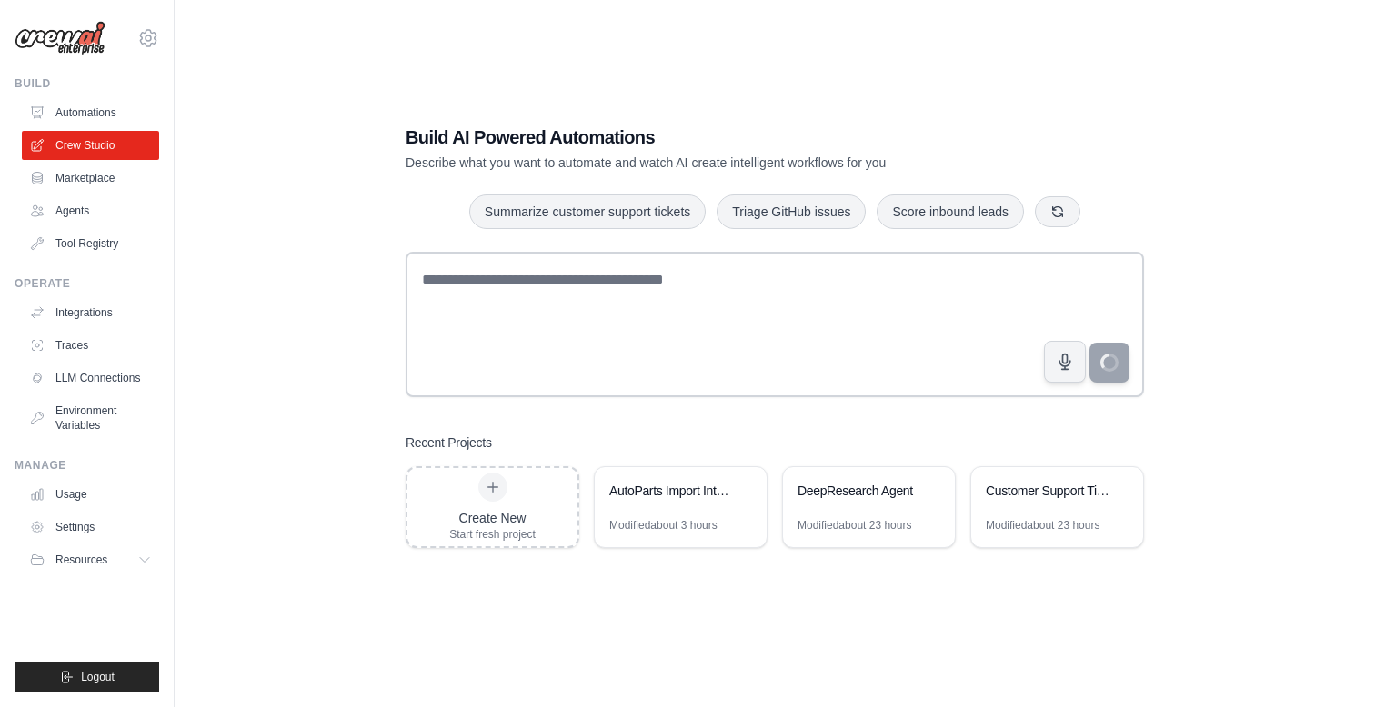
click at [747, 446] on div "Recent Projects" at bounding box center [775, 443] width 738 height 18
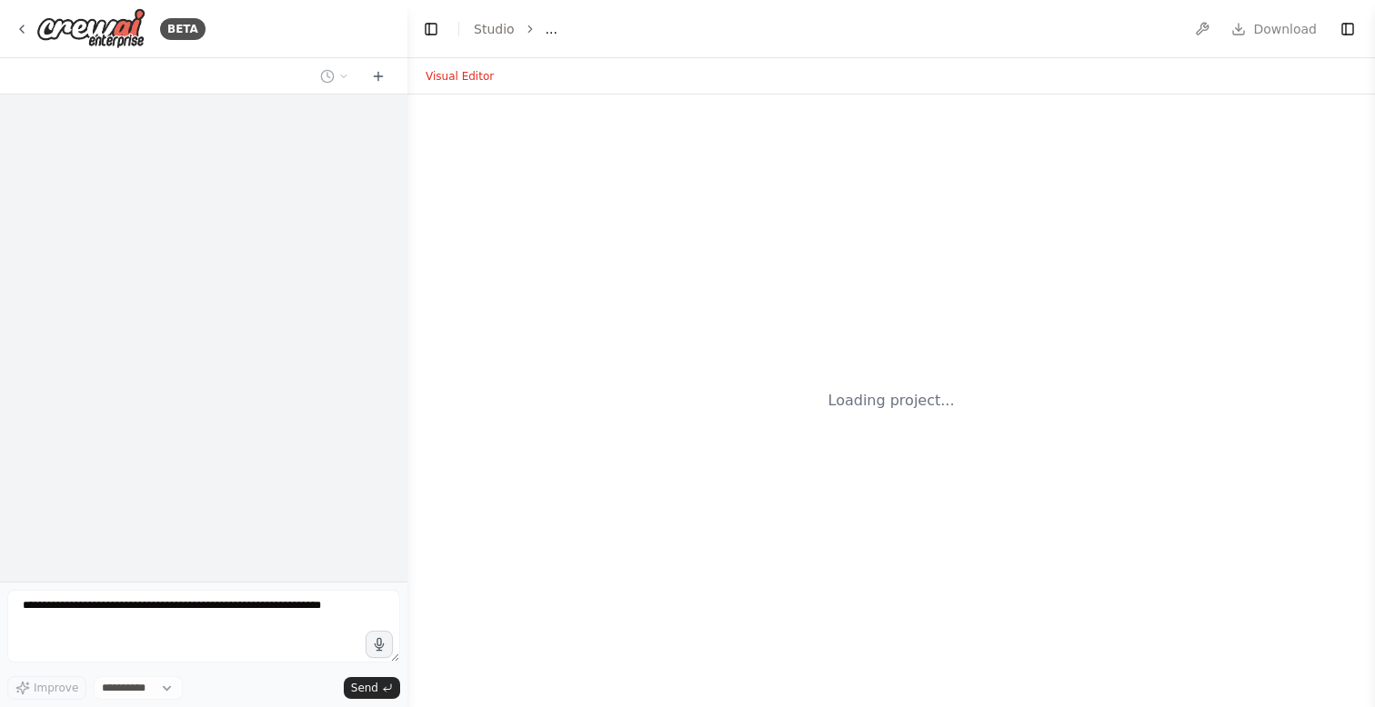
select select "****"
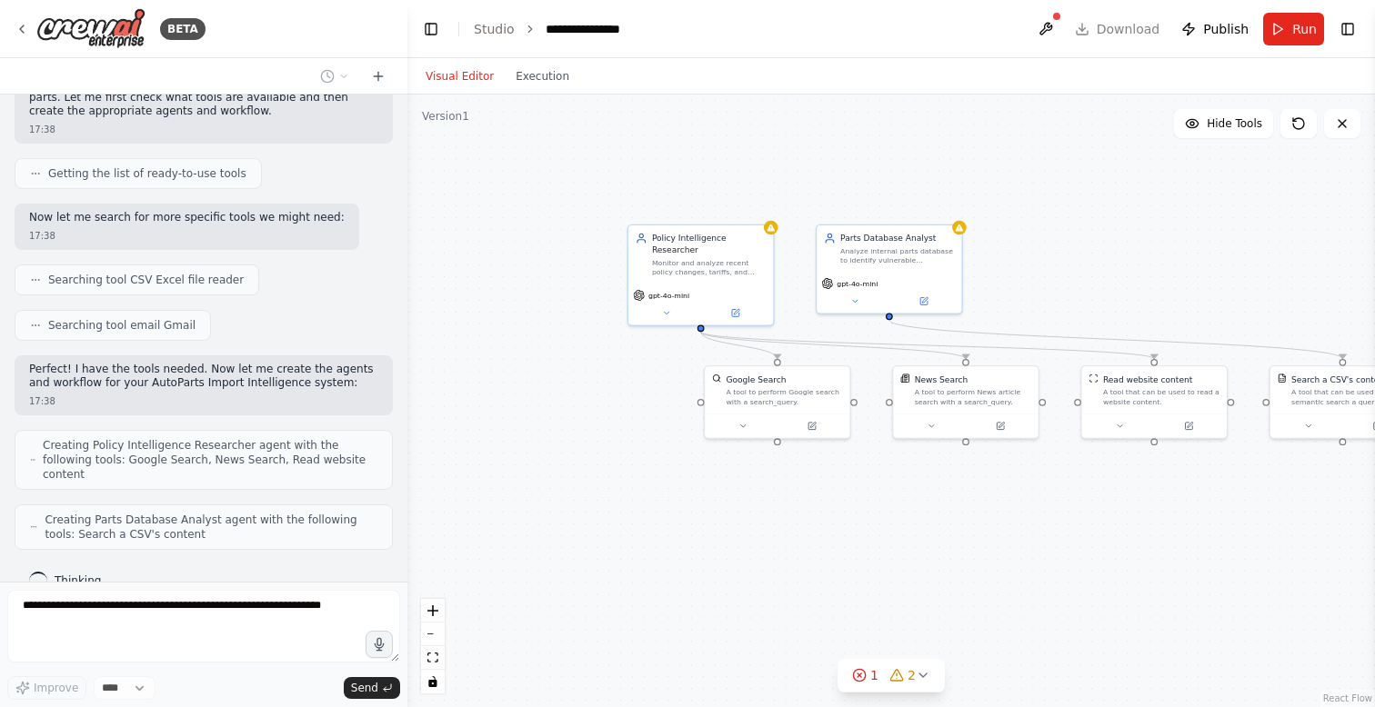
scroll to position [441, 0]
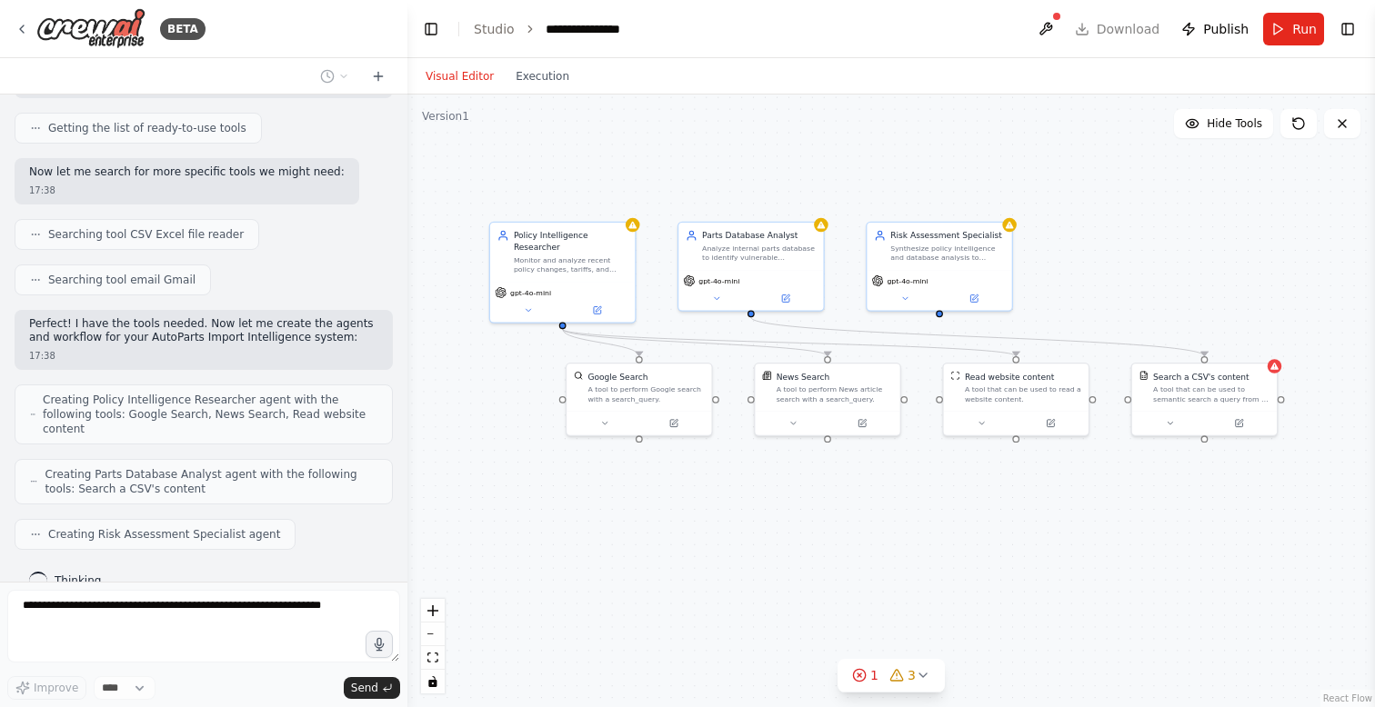
drag, startPoint x: 895, startPoint y: 535, endPoint x: 757, endPoint y: 533, distance: 138.2
click at [757, 533] on div ".deletable-edge-delete-btn { width: 20px; height: 20px; border: 0px solid #ffff…" at bounding box center [891, 401] width 968 height 613
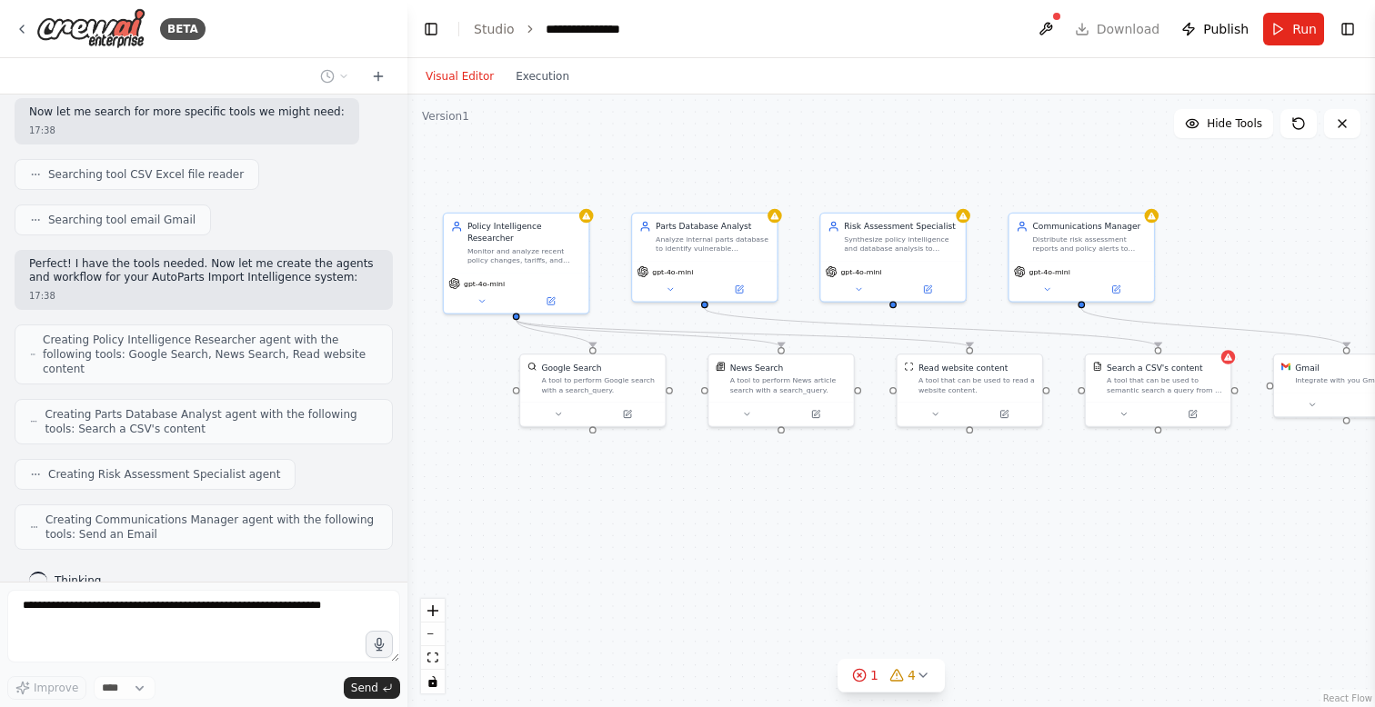
drag, startPoint x: 873, startPoint y: 539, endPoint x: 827, endPoint y: 529, distance: 47.4
click at [827, 529] on div ".deletable-edge-delete-btn { width: 20px; height: 20px; border: 0px solid #ffff…" at bounding box center [891, 401] width 968 height 613
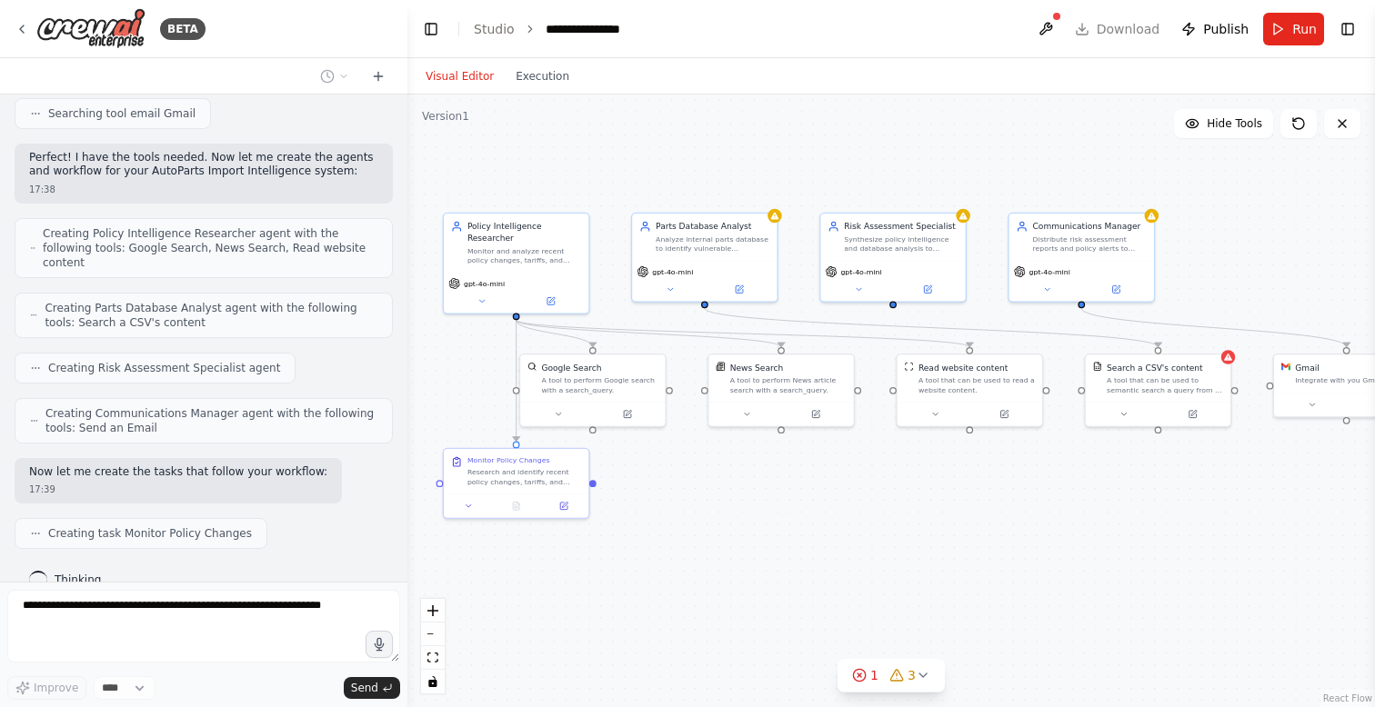
scroll to position [653, 0]
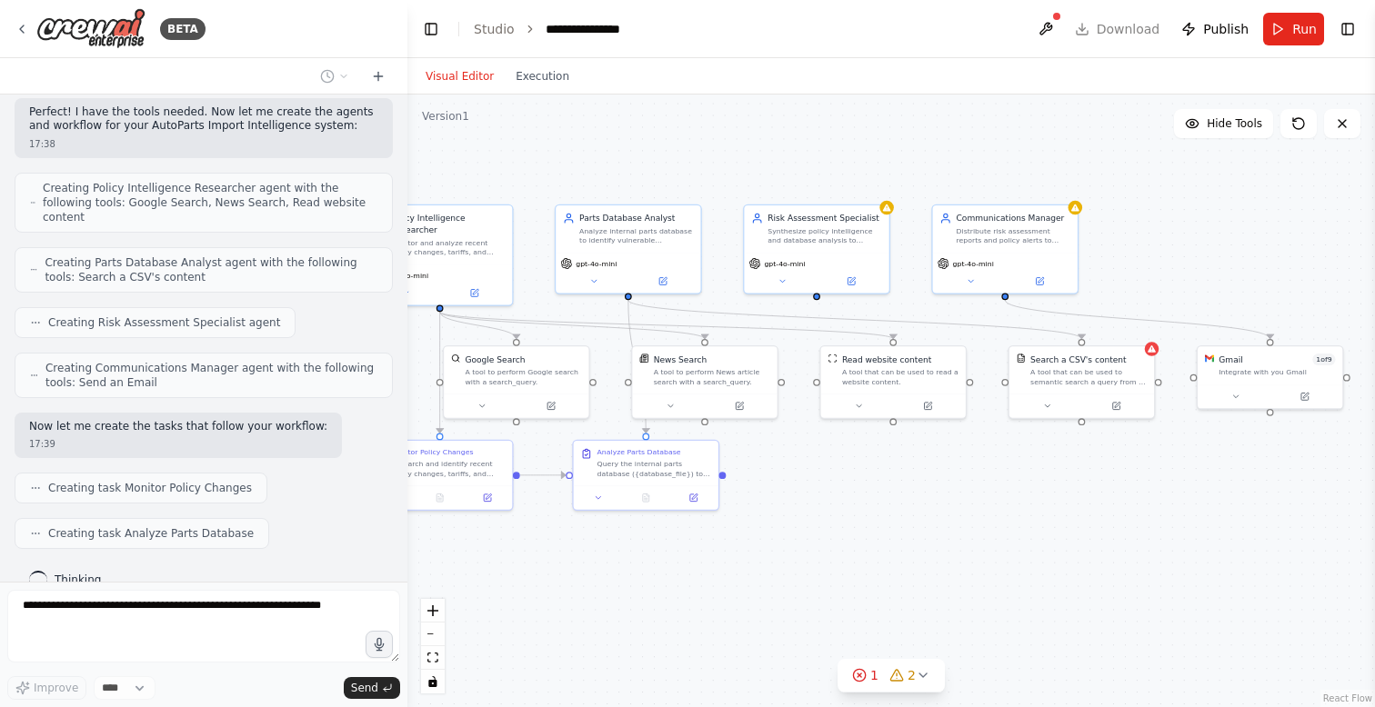
drag, startPoint x: 1097, startPoint y: 487, endPoint x: 998, endPoint y: 477, distance: 98.7
click at [998, 477] on div ".deletable-edge-delete-btn { width: 20px; height: 20px; border: 0px solid #ffff…" at bounding box center [891, 401] width 968 height 613
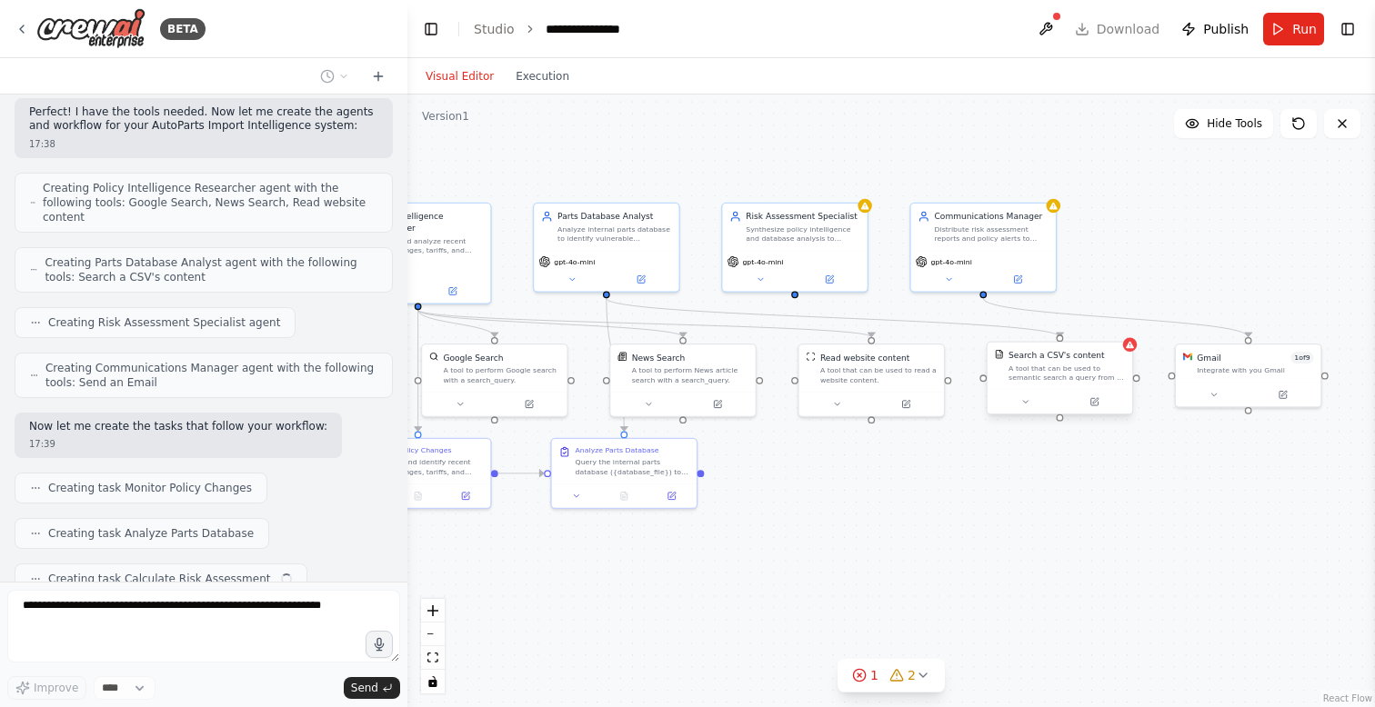
scroll to position [698, 0]
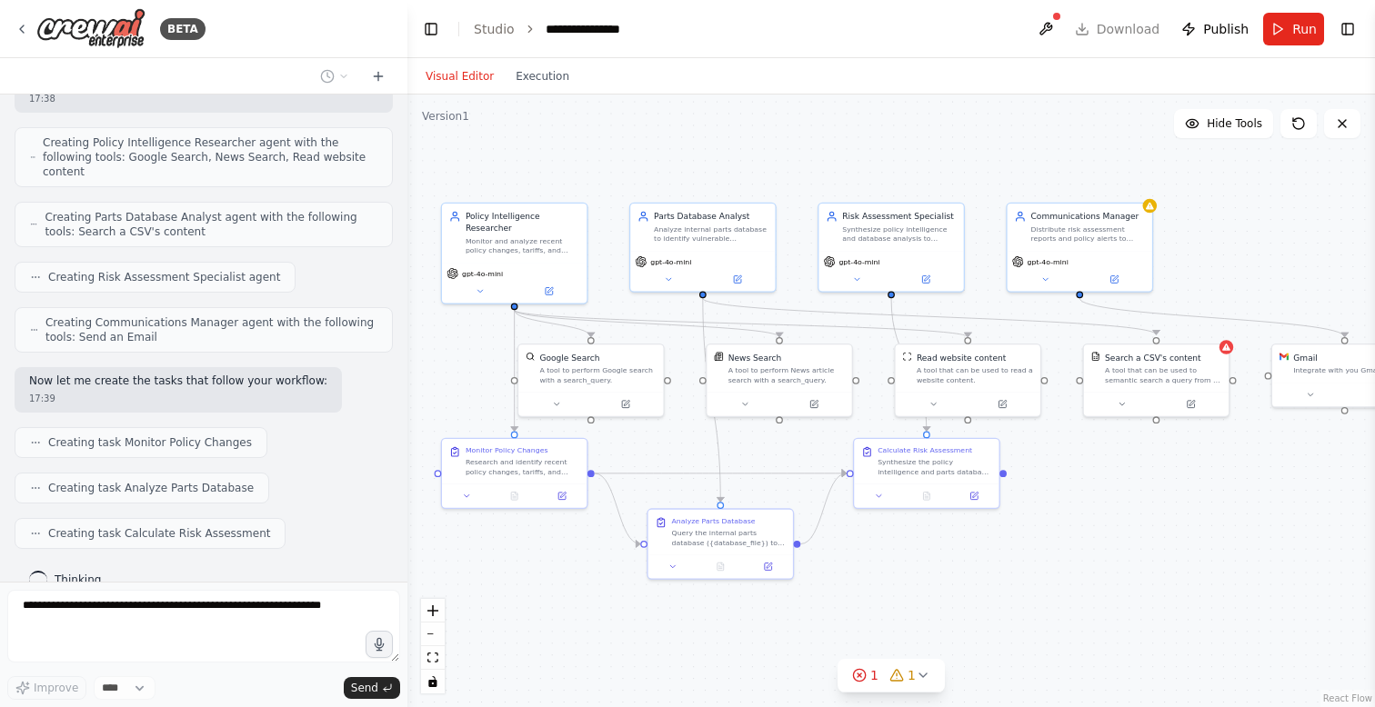
drag, startPoint x: 898, startPoint y: 558, endPoint x: 1029, endPoint y: 557, distance: 131.9
click at [1031, 557] on div ".deletable-edge-delete-btn { width: 20px; height: 20px; border: 0px solid #ffff…" at bounding box center [891, 401] width 968 height 613
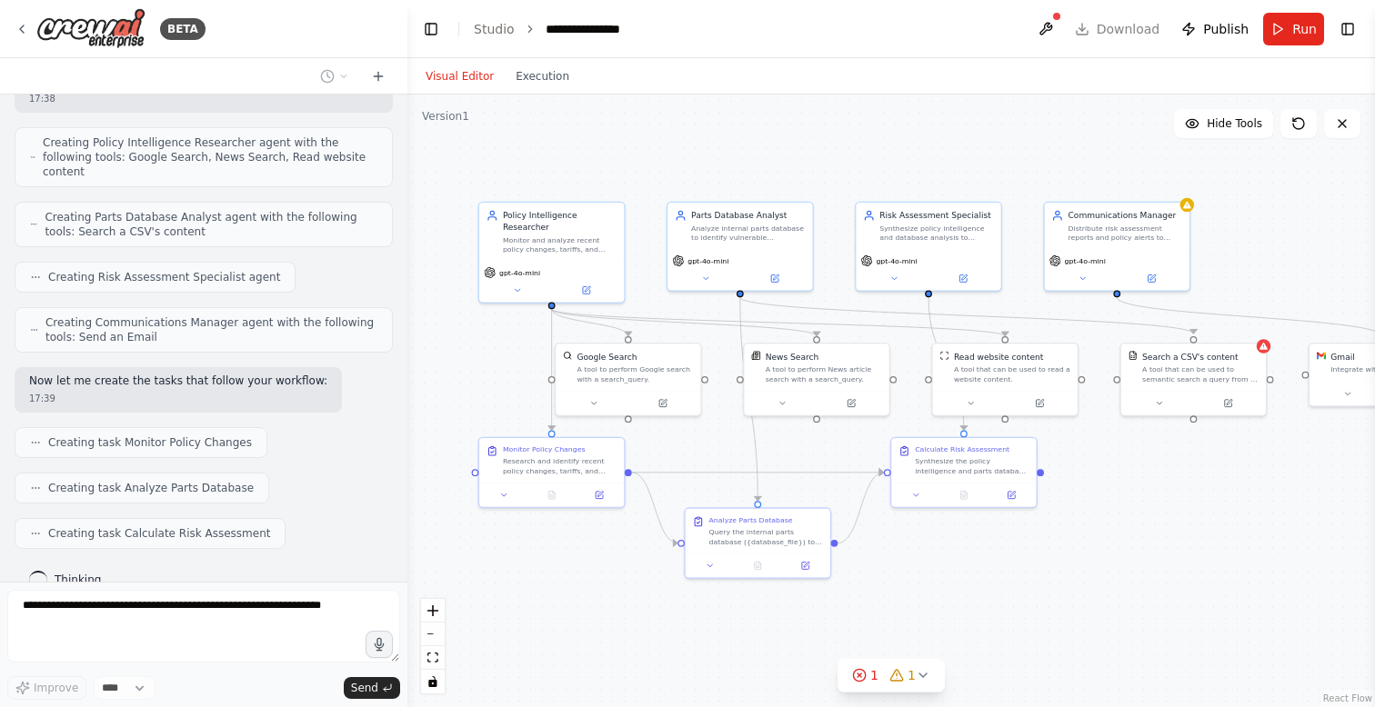
scroll to position [744, 0]
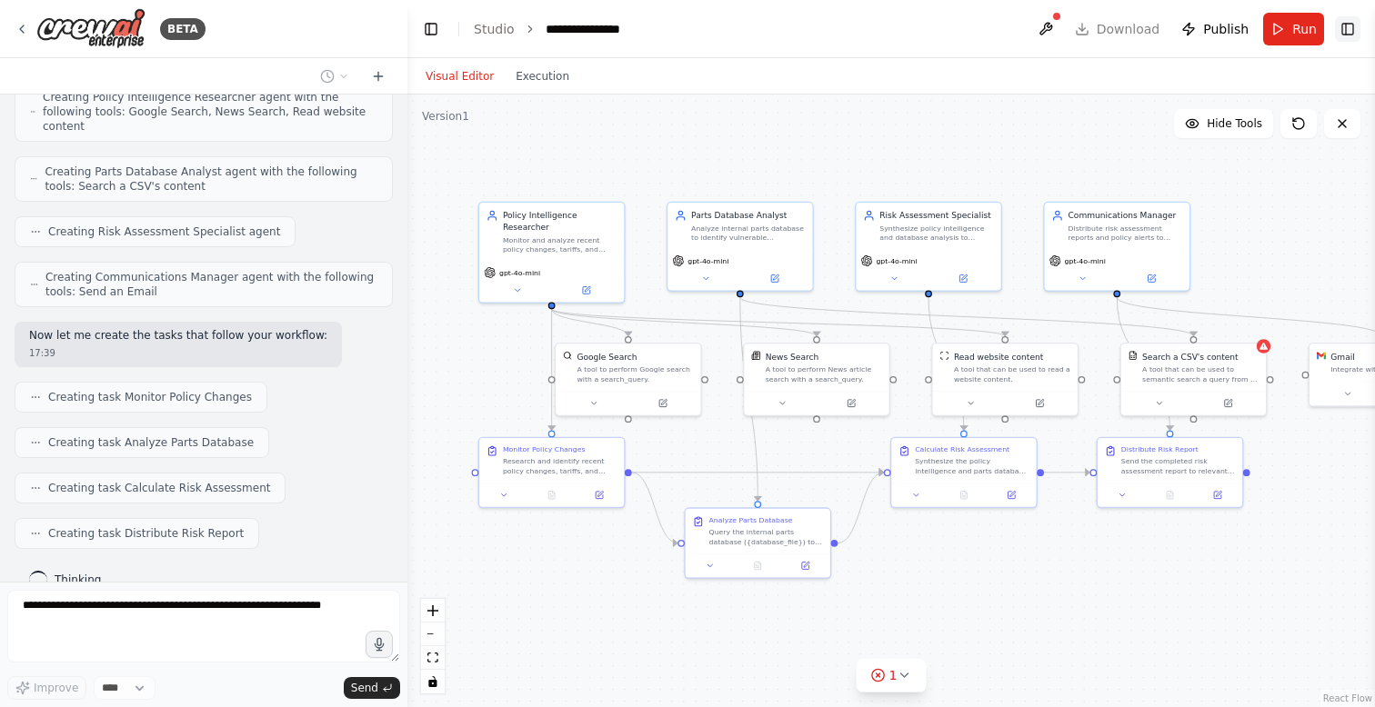
click at [1353, 25] on button "Toggle Right Sidebar" at bounding box center [1347, 28] width 25 height 25
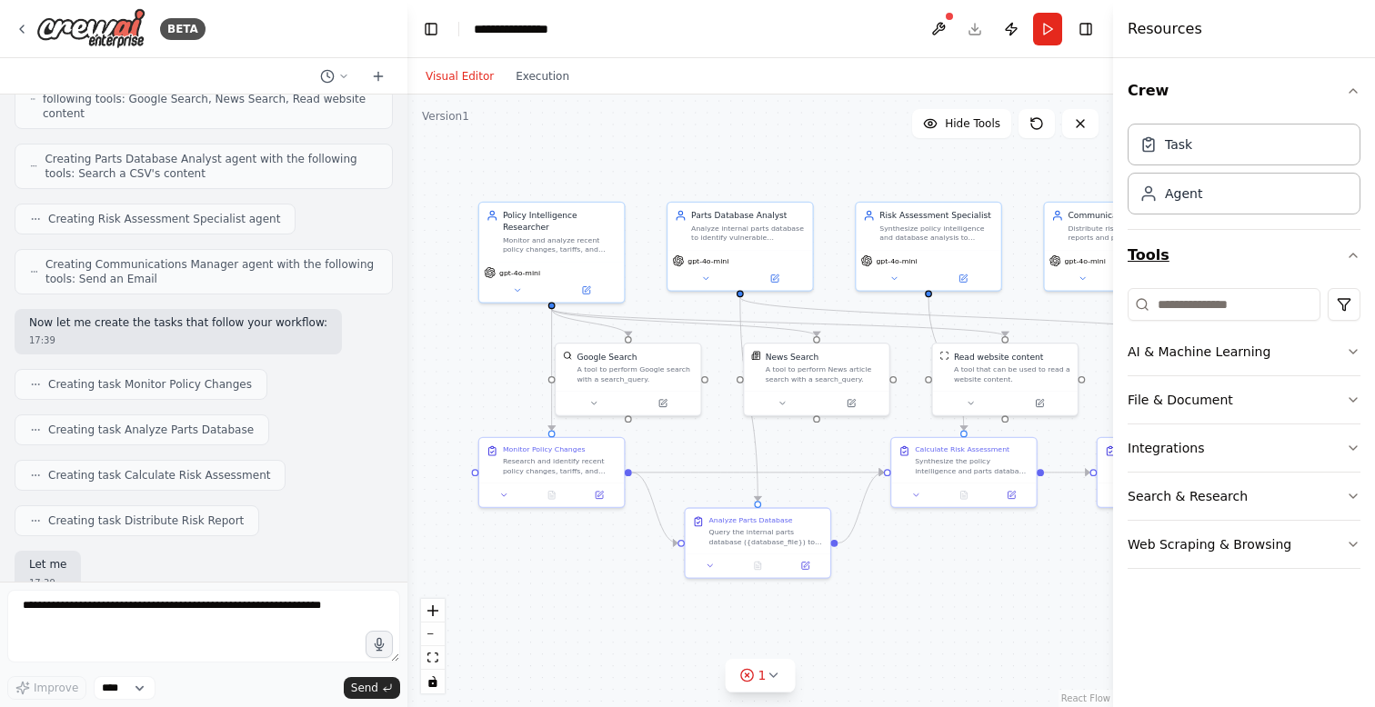
scroll to position [849, 0]
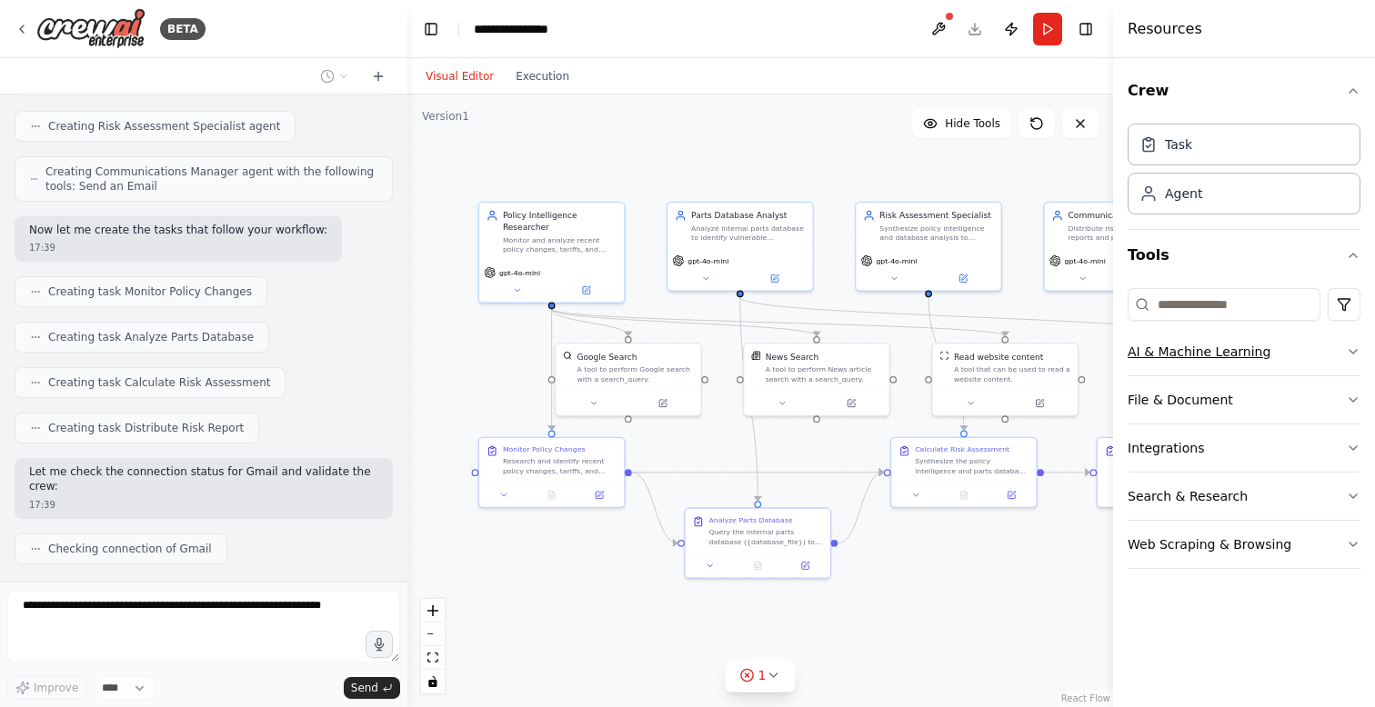
click at [1219, 351] on button "AI & Machine Learning" at bounding box center [1244, 351] width 233 height 47
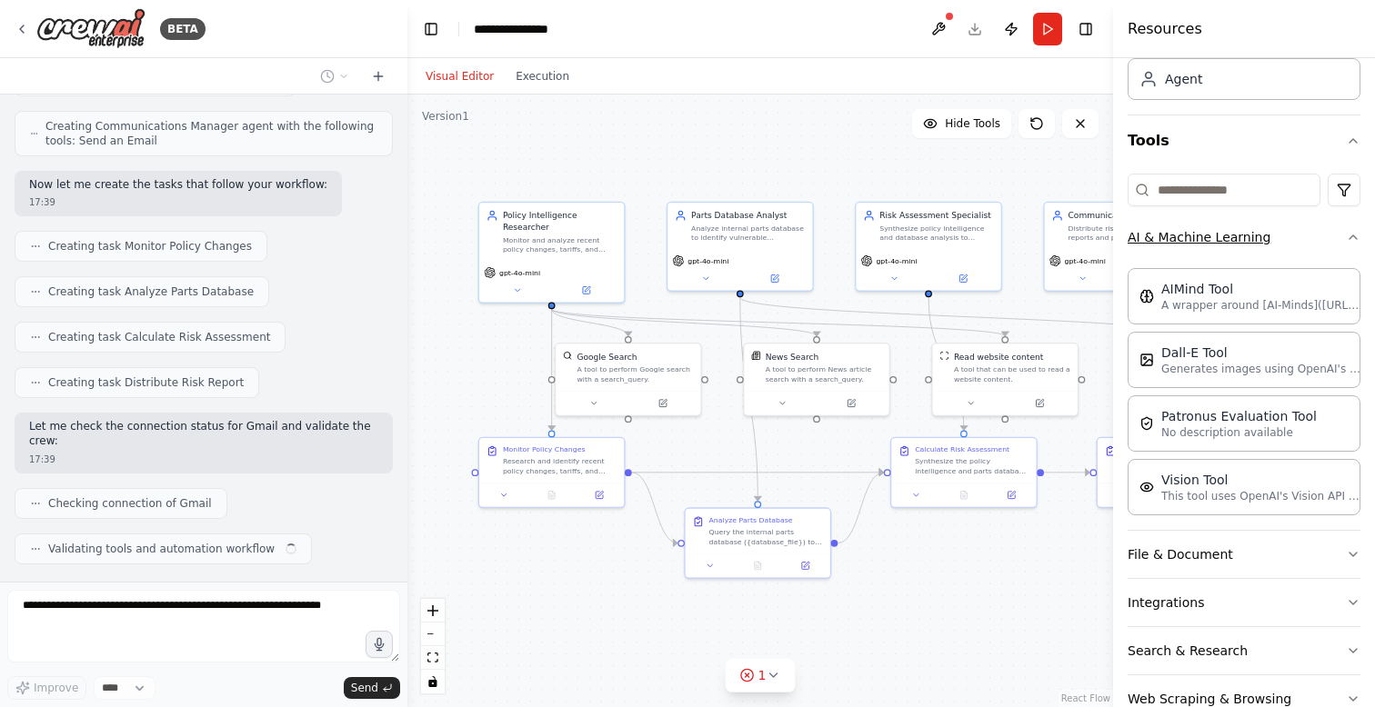
scroll to position [143, 0]
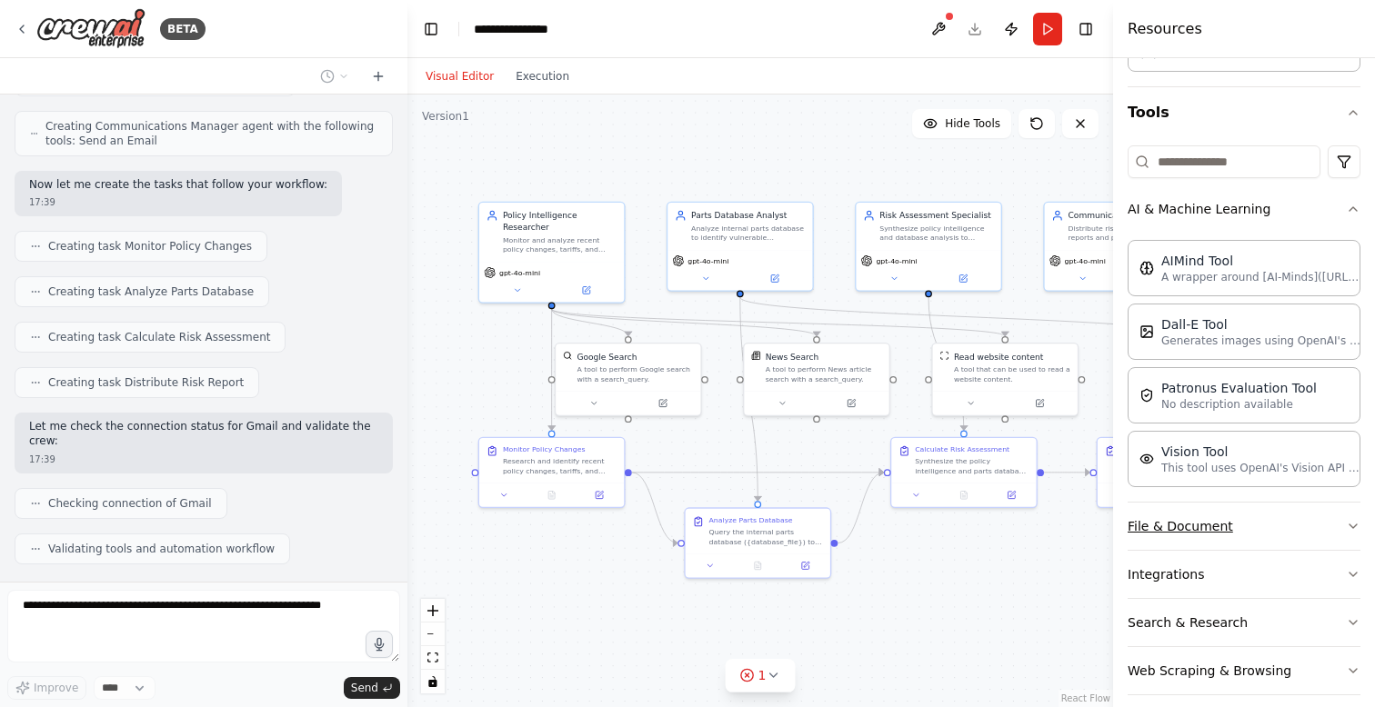
click at [1184, 533] on button "File & Document" at bounding box center [1244, 526] width 233 height 47
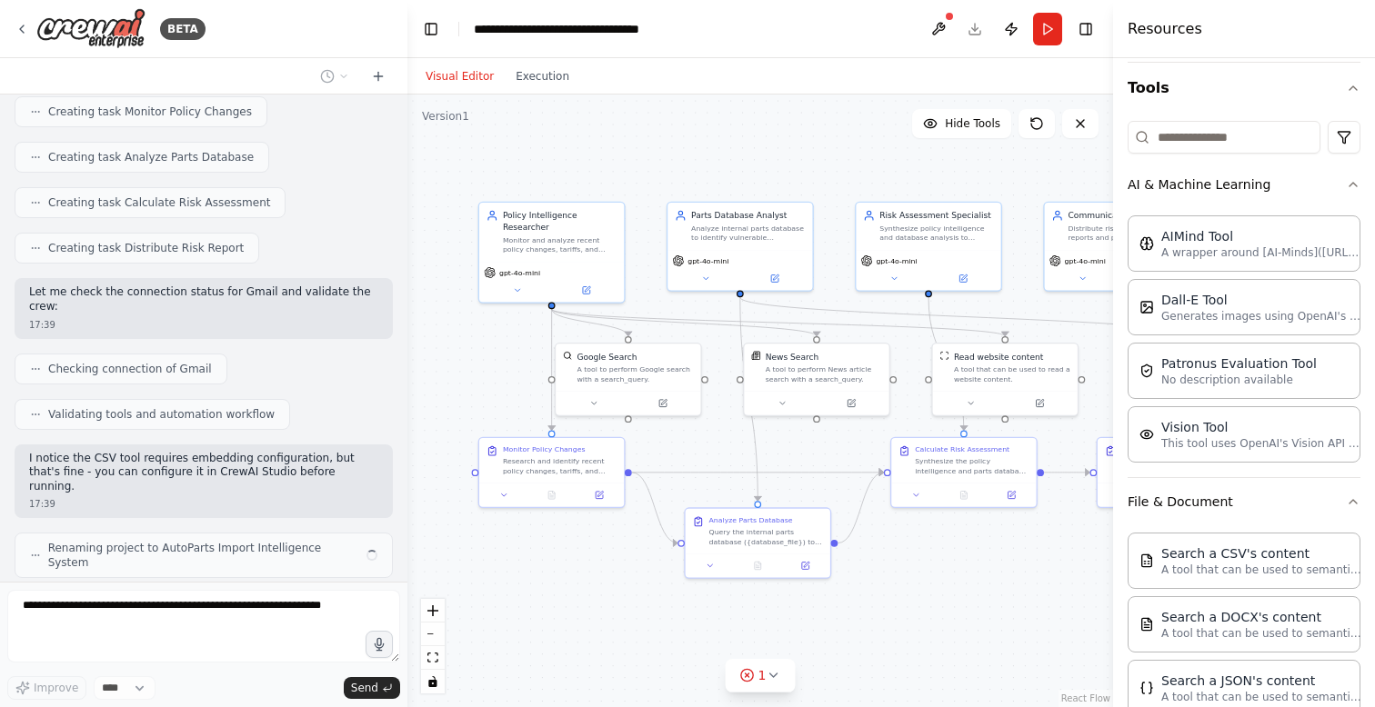
scroll to position [154, 0]
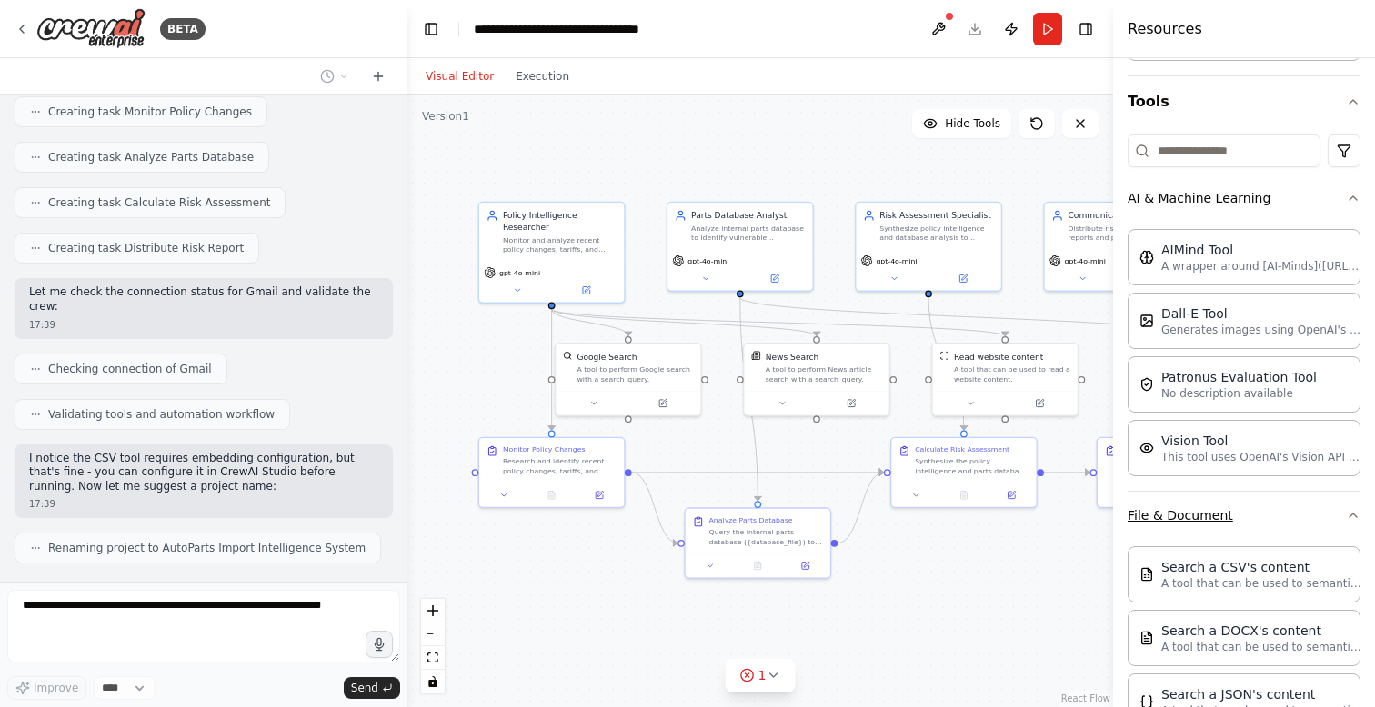
click at [1209, 513] on button "File & Document" at bounding box center [1244, 515] width 233 height 47
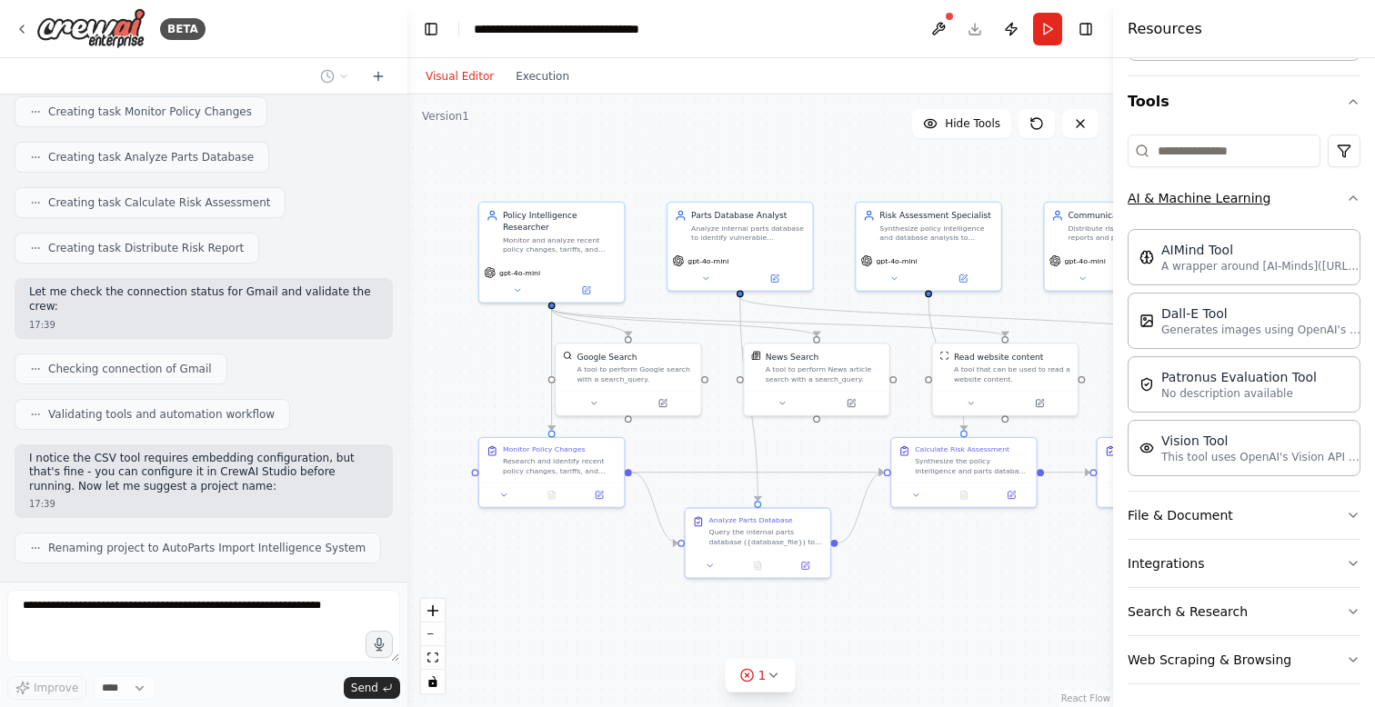
click at [1249, 207] on button "AI & Machine Learning" at bounding box center [1244, 198] width 233 height 47
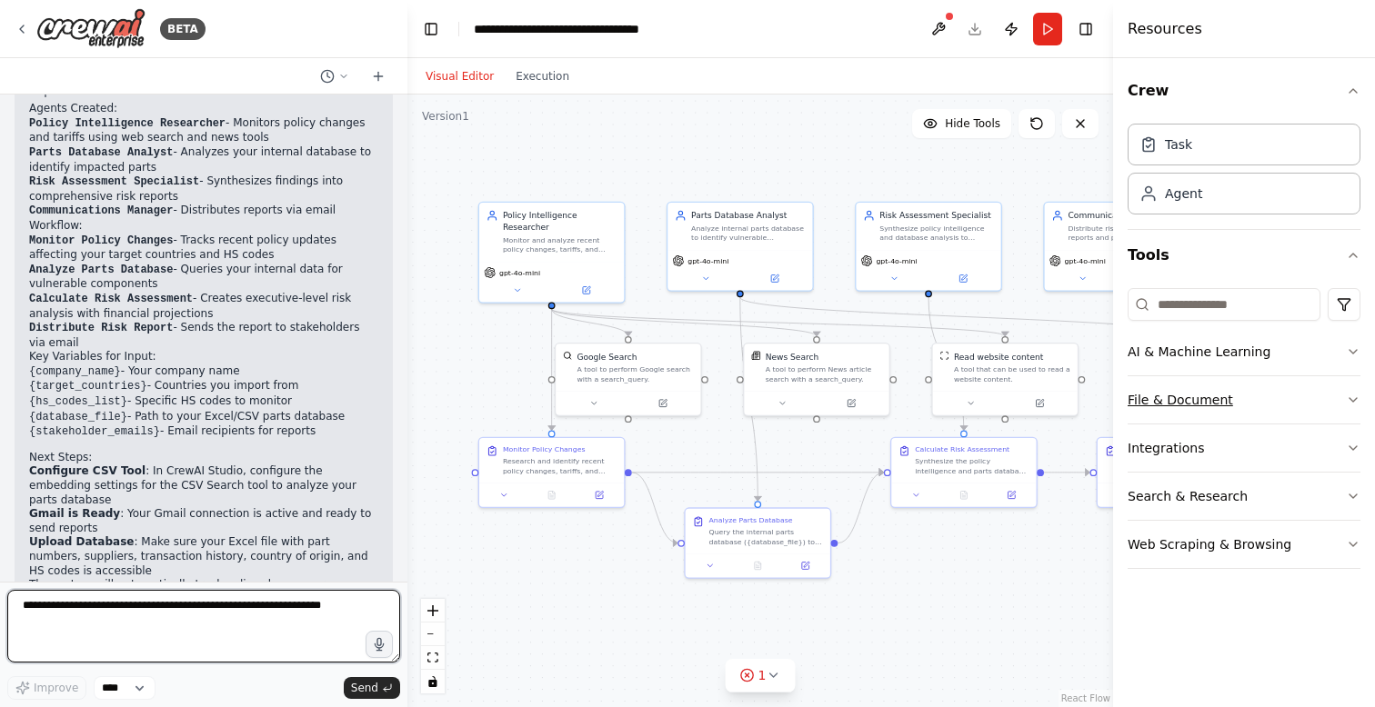
scroll to position [1573, 0]
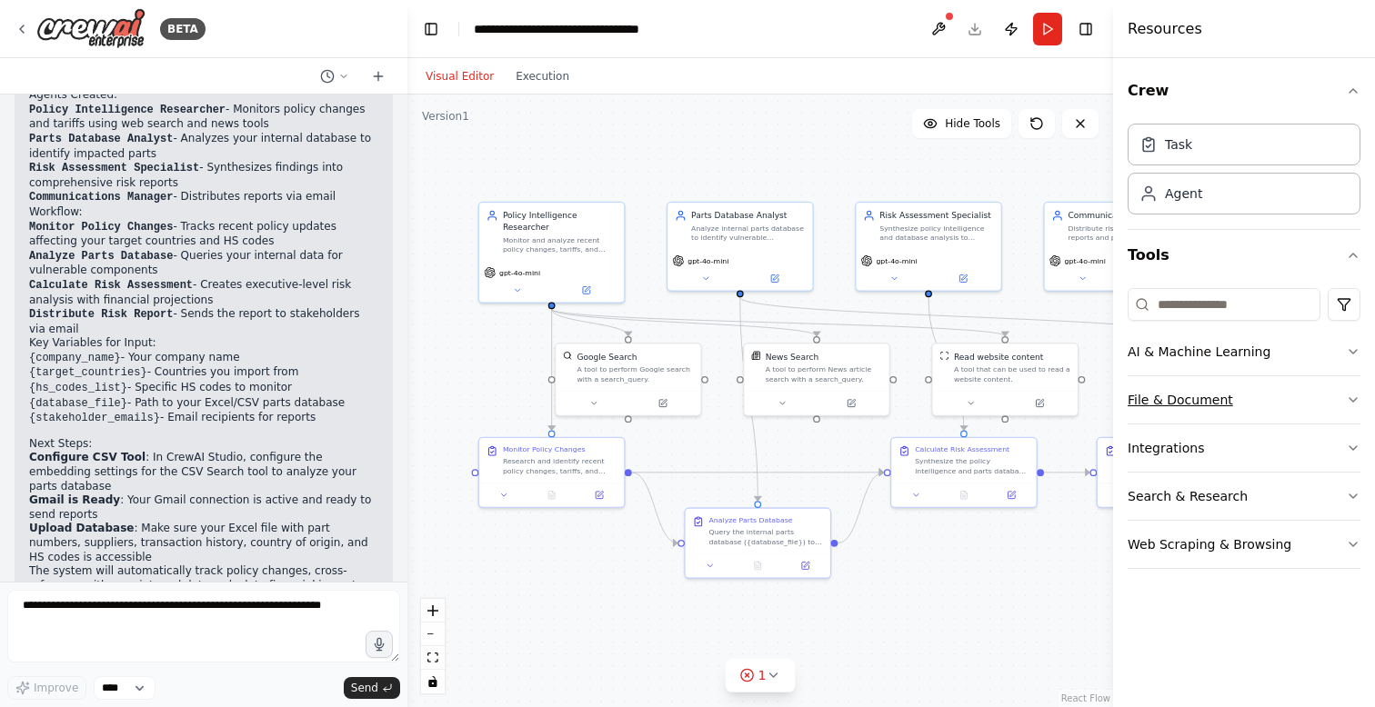
click at [1149, 392] on button "File & Document" at bounding box center [1244, 399] width 233 height 47
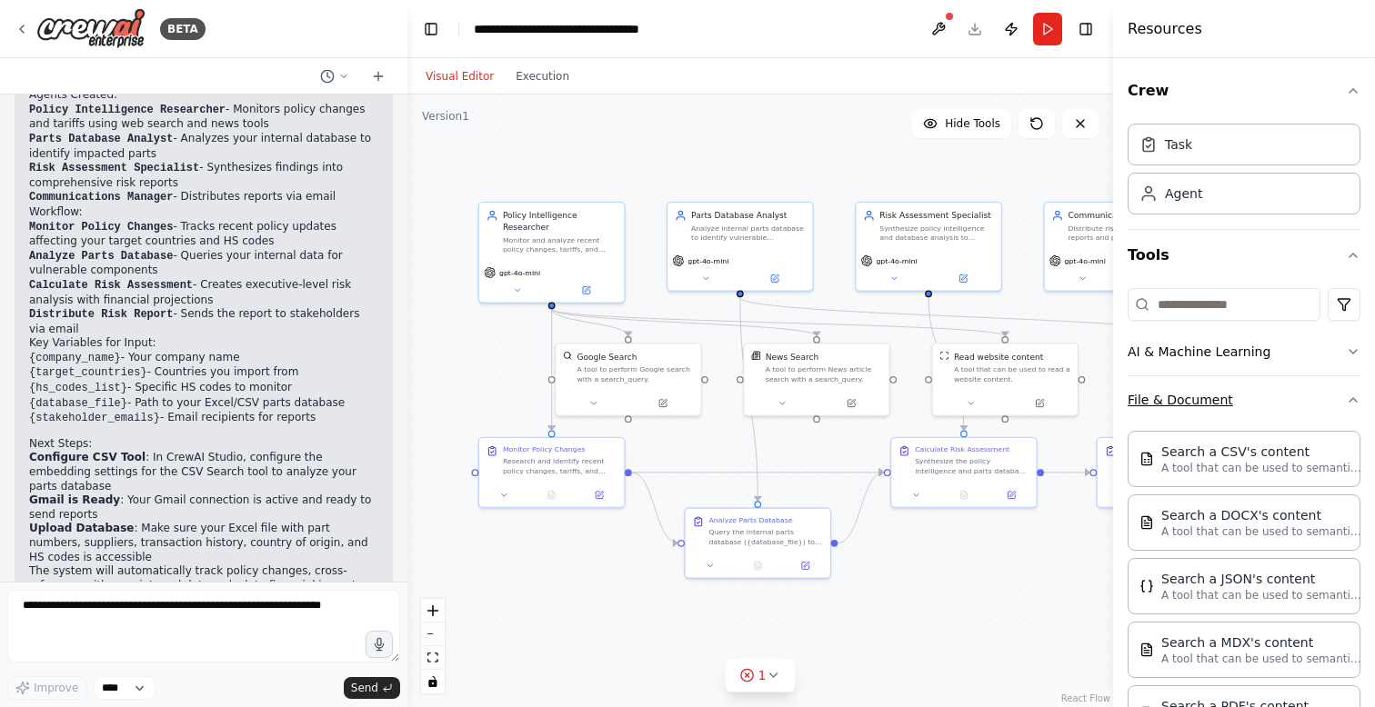
click at [1144, 406] on button "File & Document" at bounding box center [1244, 399] width 233 height 47
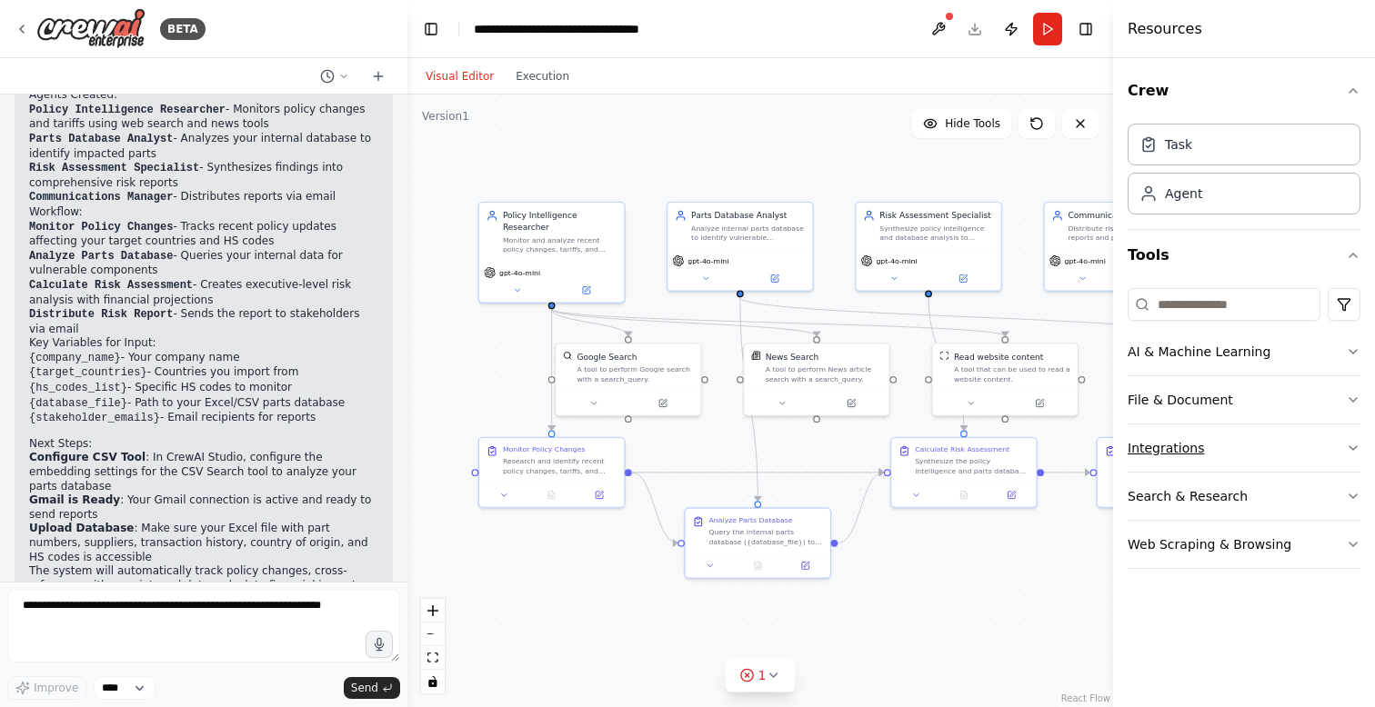
click at [1147, 439] on button "Integrations" at bounding box center [1244, 448] width 233 height 47
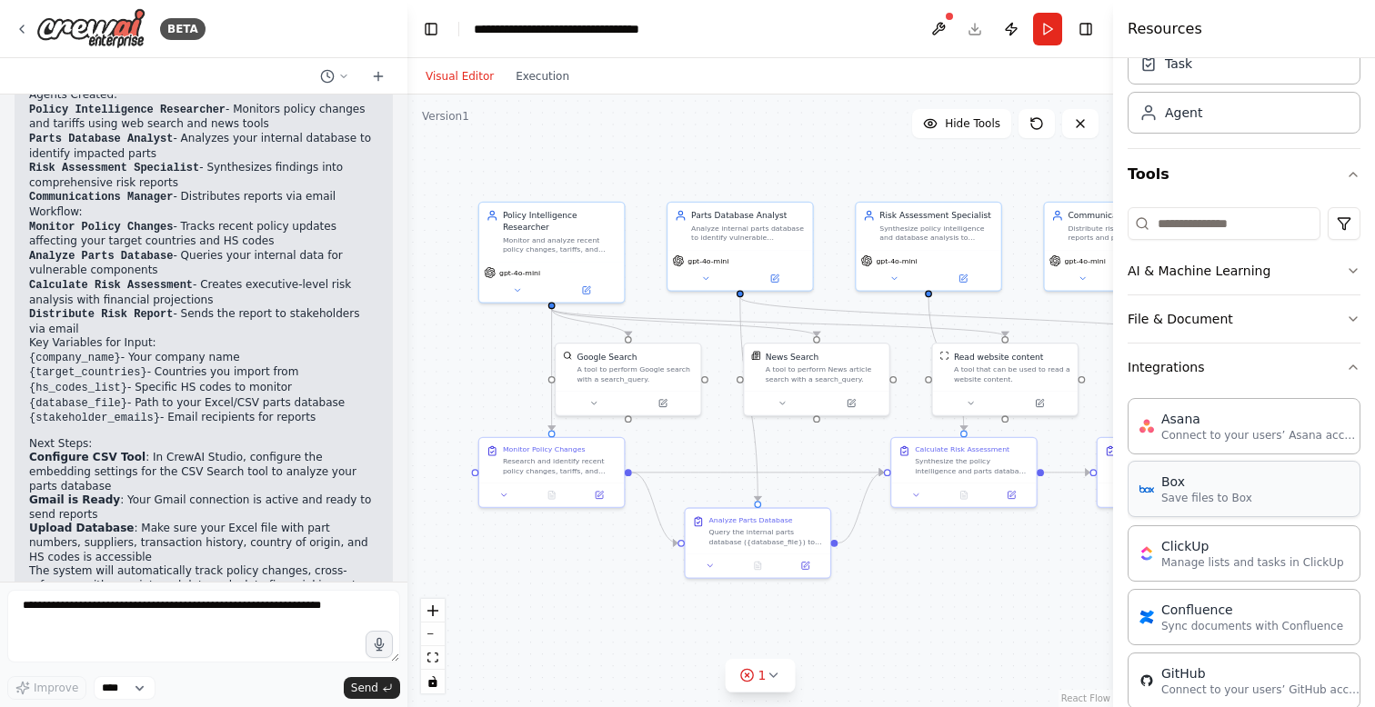
scroll to position [86, 0]
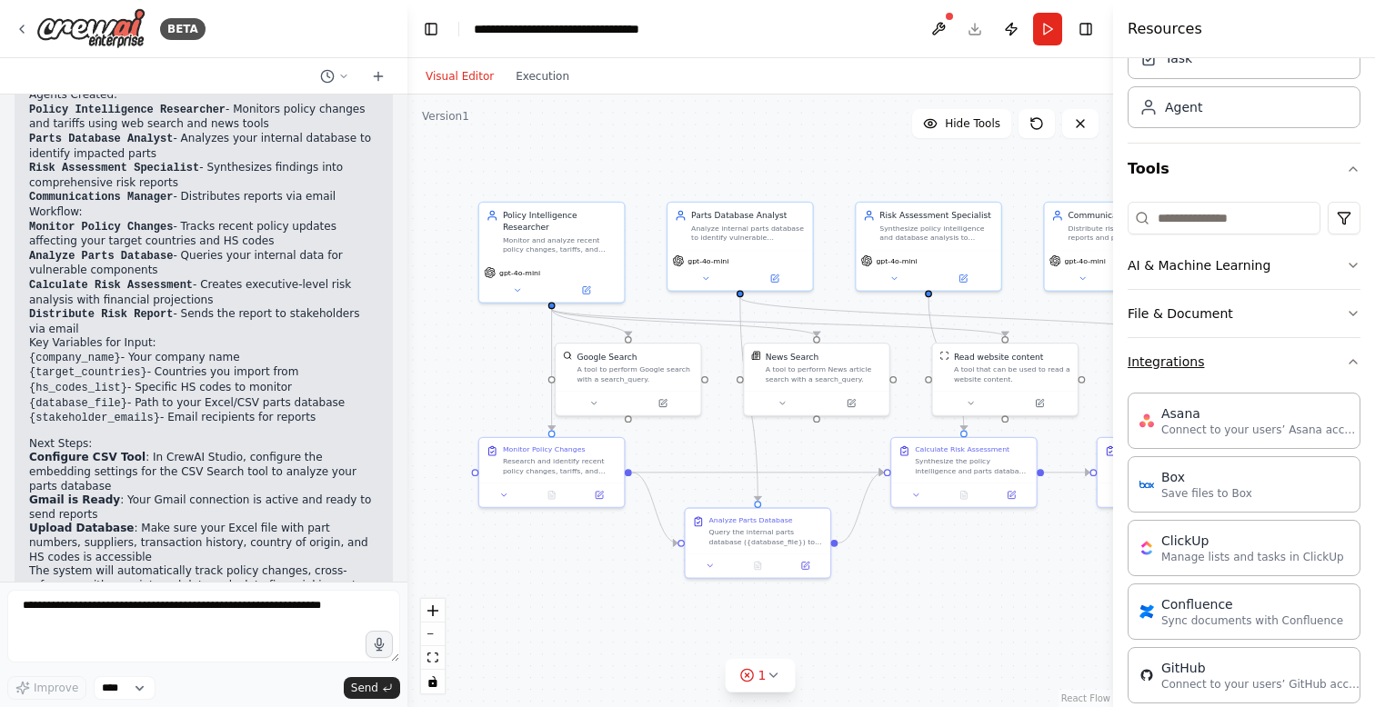
click at [1171, 378] on button "Integrations" at bounding box center [1244, 361] width 233 height 47
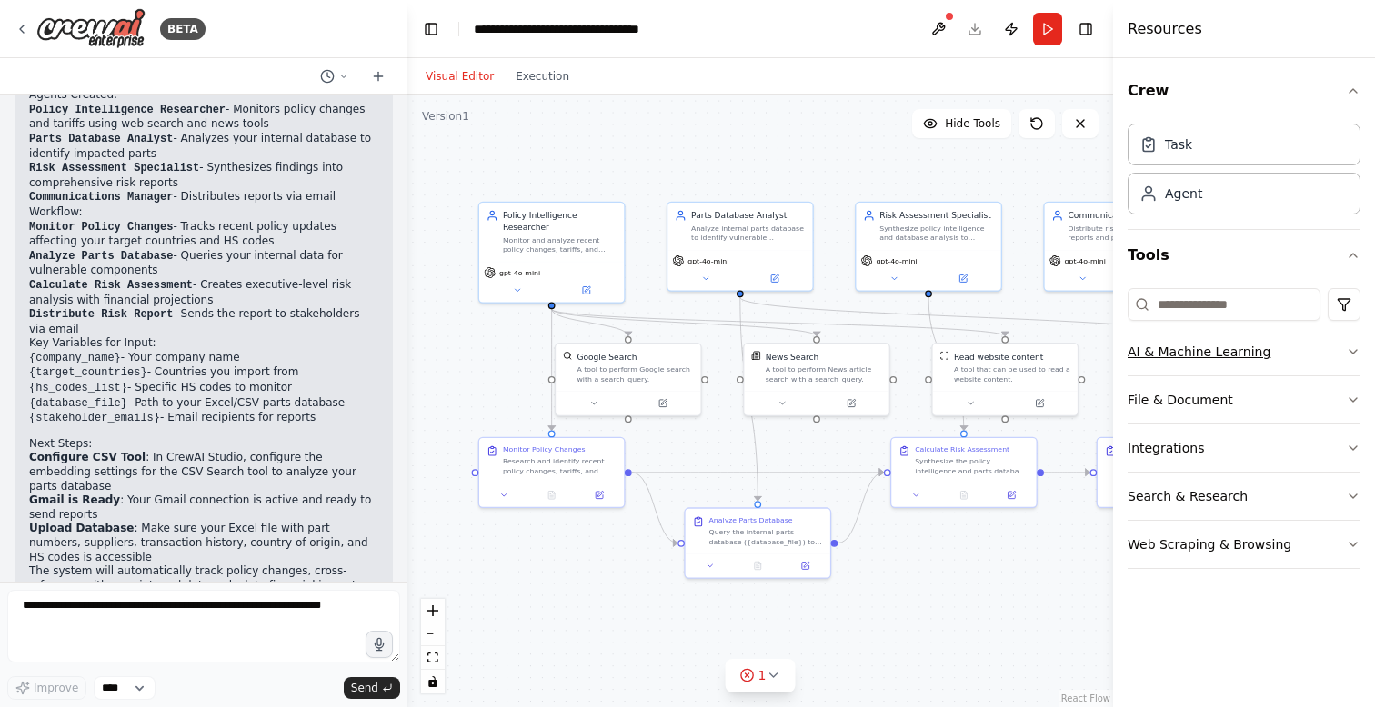
click at [1175, 351] on button "AI & Machine Learning" at bounding box center [1244, 351] width 233 height 47
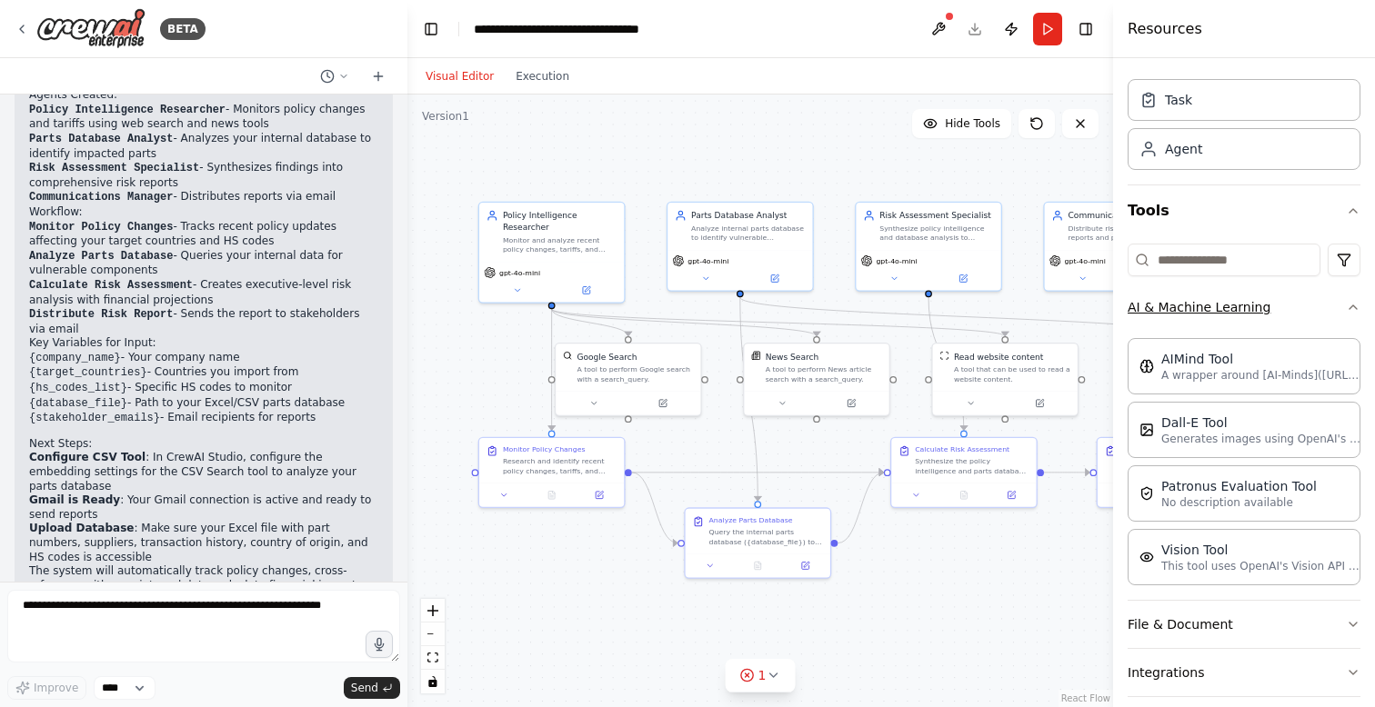
scroll to position [46, 0]
click at [1087, 35] on button "Toggle Right Sidebar" at bounding box center [1085, 28] width 25 height 25
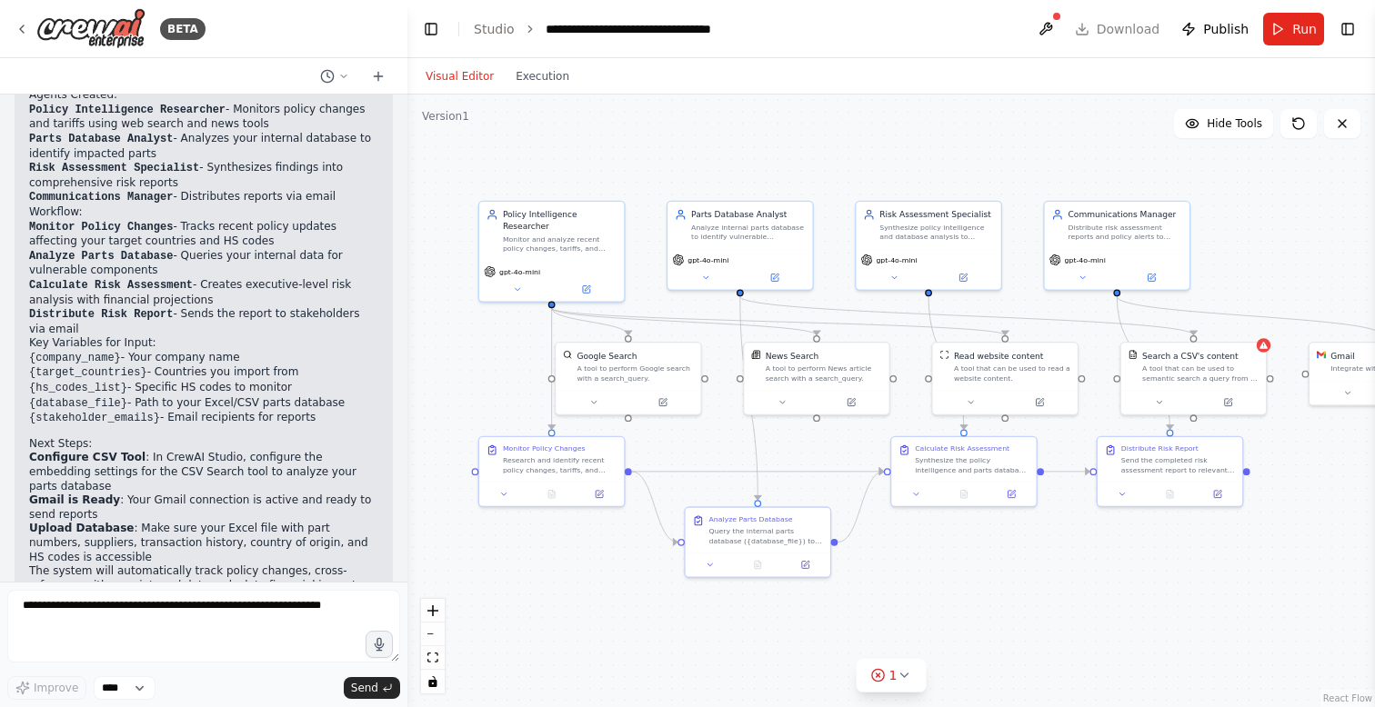
click at [1151, 646] on div ".deletable-edge-delete-btn { width: 20px; height: 20px; border: 0px solid #ffff…" at bounding box center [891, 401] width 968 height 613
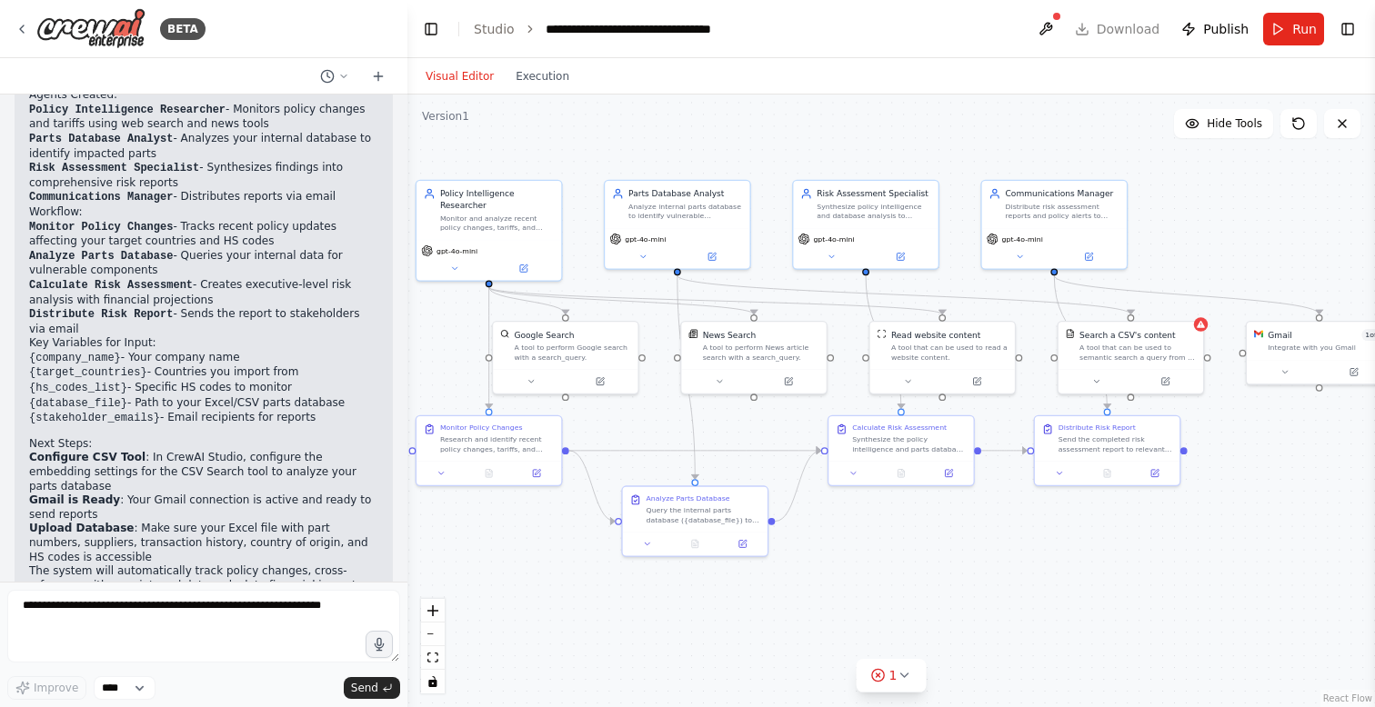
drag, startPoint x: 1233, startPoint y: 579, endPoint x: 1174, endPoint y: 557, distance: 63.0
click at [1174, 557] on div ".deletable-edge-delete-btn { width: 20px; height: 20px; border: 0px solid #ffff…" at bounding box center [891, 401] width 968 height 613
drag, startPoint x: 633, startPoint y: 333, endPoint x: 576, endPoint y: 331, distance: 57.3
click at [576, 331] on div "Google Search" at bounding box center [535, 332] width 116 height 12
click at [870, 568] on div ".deletable-edge-delete-btn { width: 20px; height: 20px; border: 0px solid #ffff…" at bounding box center [891, 401] width 968 height 613
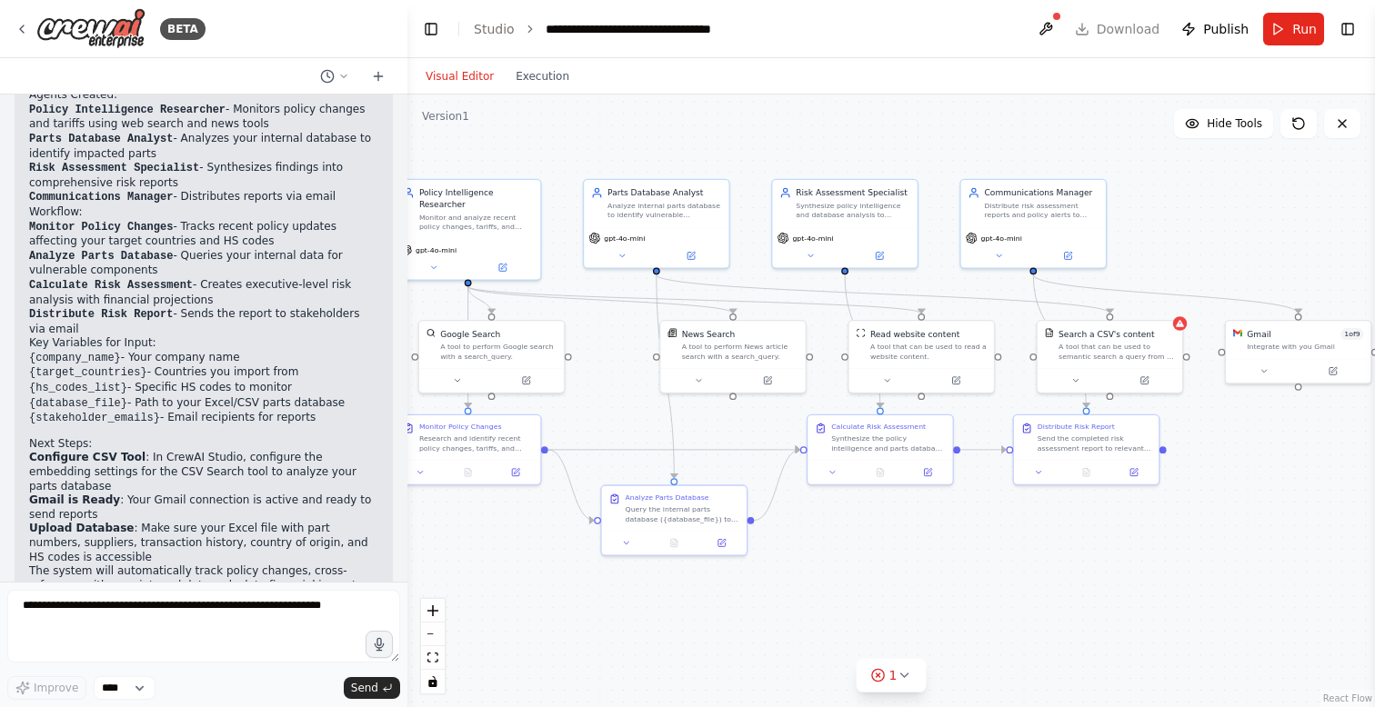
drag, startPoint x: 1119, startPoint y: 551, endPoint x: 858, endPoint y: 550, distance: 261.0
click at [858, 550] on div ".deletable-edge-delete-btn { width: 20px; height: 20px; border: 0px solid #ffff…" at bounding box center [891, 401] width 968 height 613
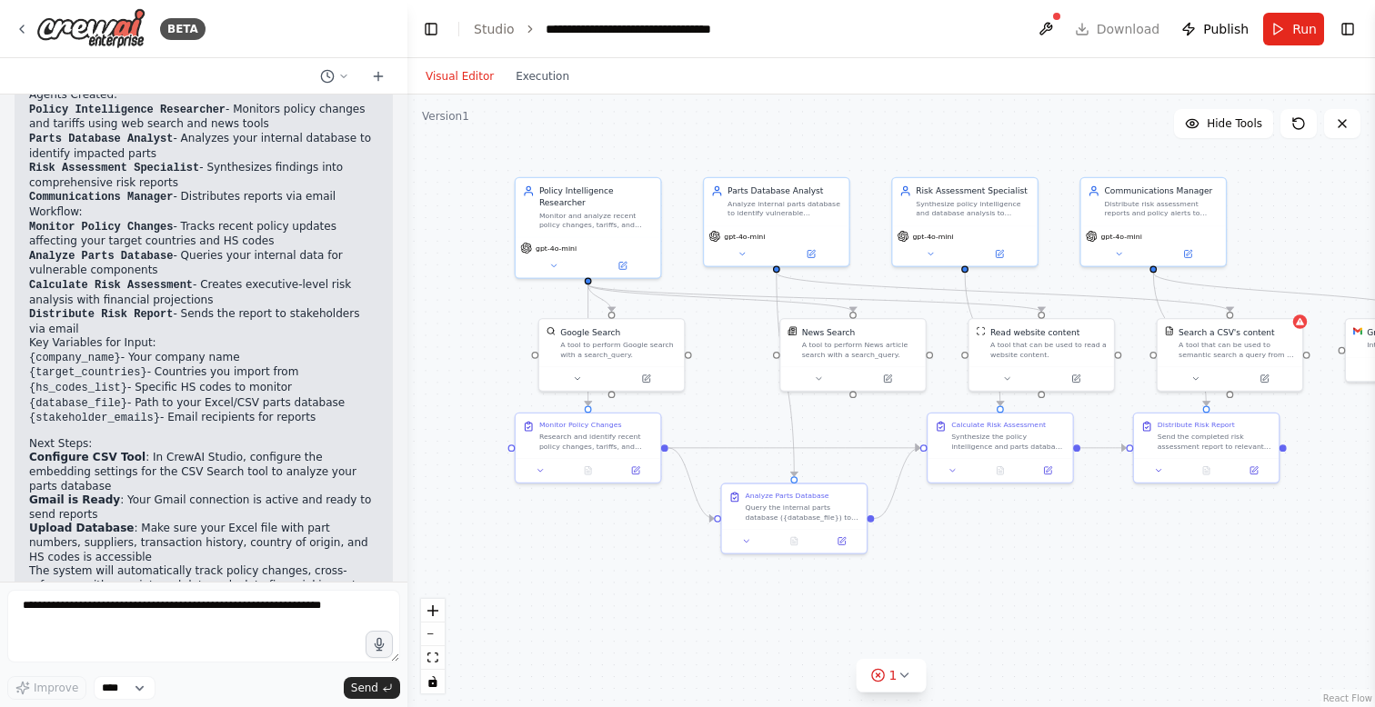
drag, startPoint x: 1016, startPoint y: 413, endPoint x: 1373, endPoint y: 412, distance: 357.4
click at [1373, 412] on div "BETA I want to build An AutoParts Import Intelligence Agent, that pulls the mos…" at bounding box center [687, 353] width 1375 height 707
drag, startPoint x: 668, startPoint y: 336, endPoint x: 645, endPoint y: 337, distance: 23.7
click at [645, 337] on div "Google Search A tool to perform Google search with a search_query." at bounding box center [595, 341] width 116 height 33
click at [702, 343] on div ".deletable-edge-delete-btn { width: 20px; height: 20px; border: 0px solid #ffff…" at bounding box center [891, 401] width 968 height 613
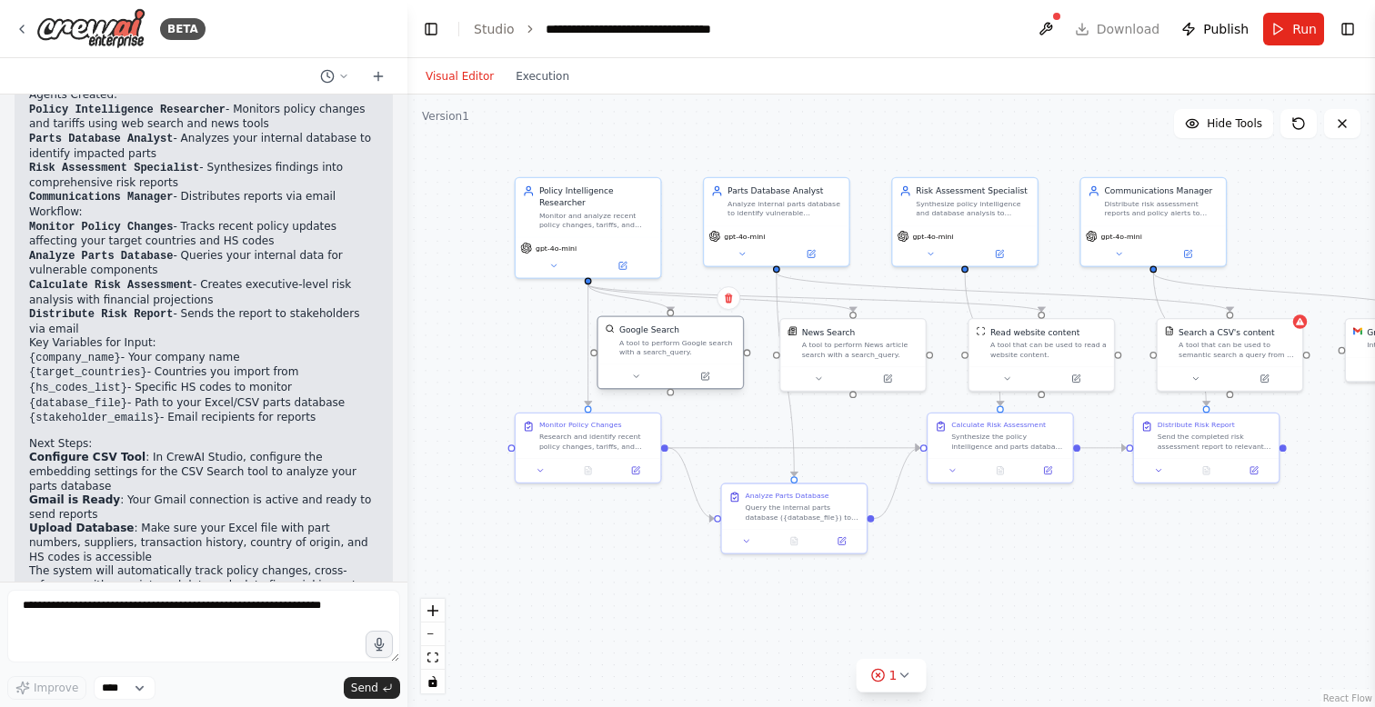
drag, startPoint x: 630, startPoint y: 341, endPoint x: 715, endPoint y: 341, distance: 84.6
click at [715, 340] on div "A tool to perform Google search with a search_query." at bounding box center [677, 347] width 116 height 19
click at [831, 413] on div ".deletable-edge-delete-btn { width: 20px; height: 20px; border: 0px solid #ffff…" at bounding box center [891, 401] width 968 height 613
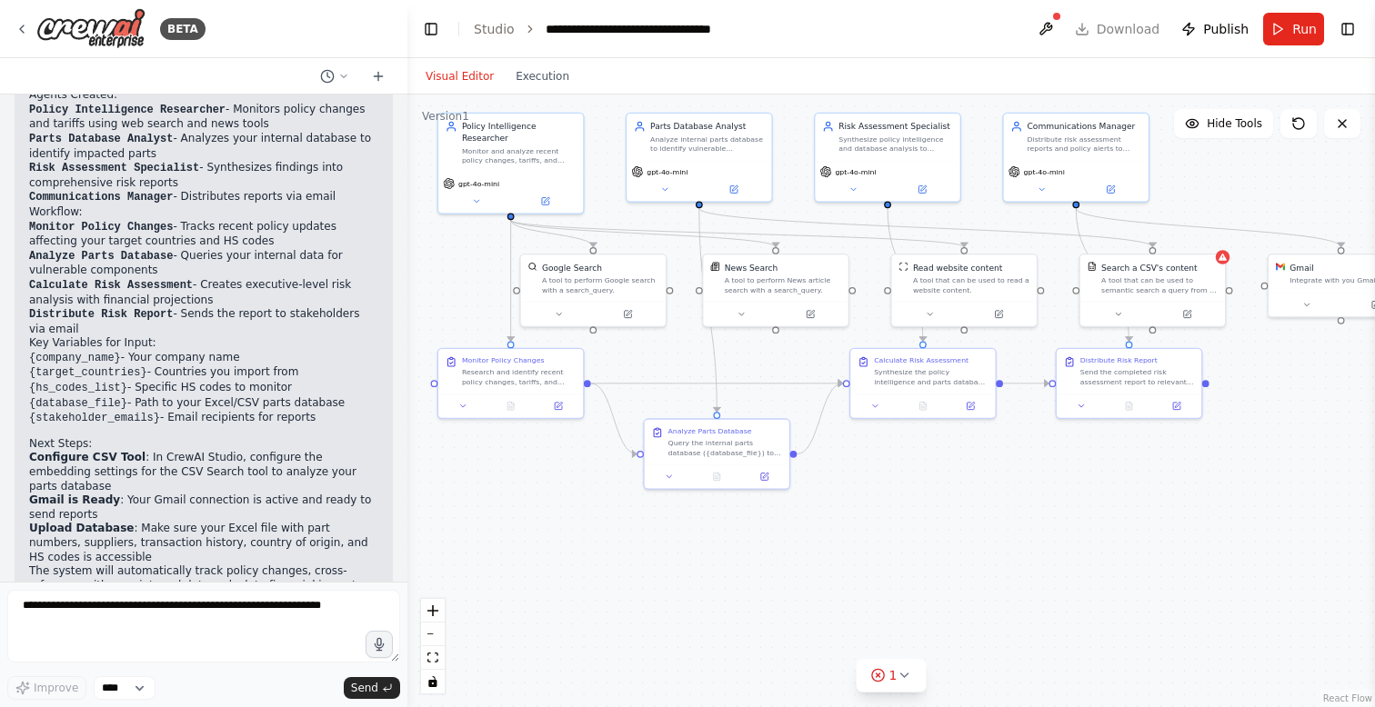
drag, startPoint x: 1315, startPoint y: 271, endPoint x: 1238, endPoint y: 206, distance: 100.7
click at [1238, 206] on div ".deletable-edge-delete-btn { width: 20px; height: 20px; border: 0px solid #ffff…" at bounding box center [891, 401] width 968 height 613
click at [1341, 25] on button "Toggle Right Sidebar" at bounding box center [1347, 28] width 25 height 25
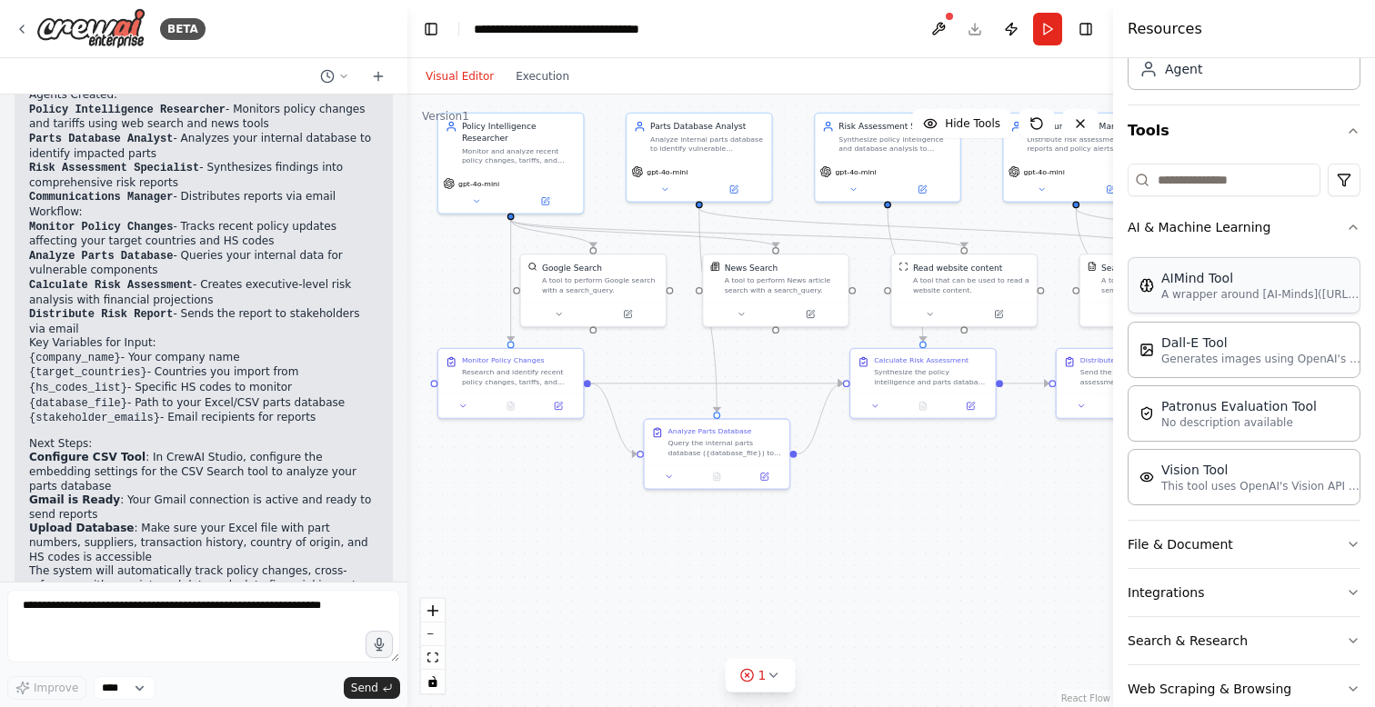
scroll to position [160, 0]
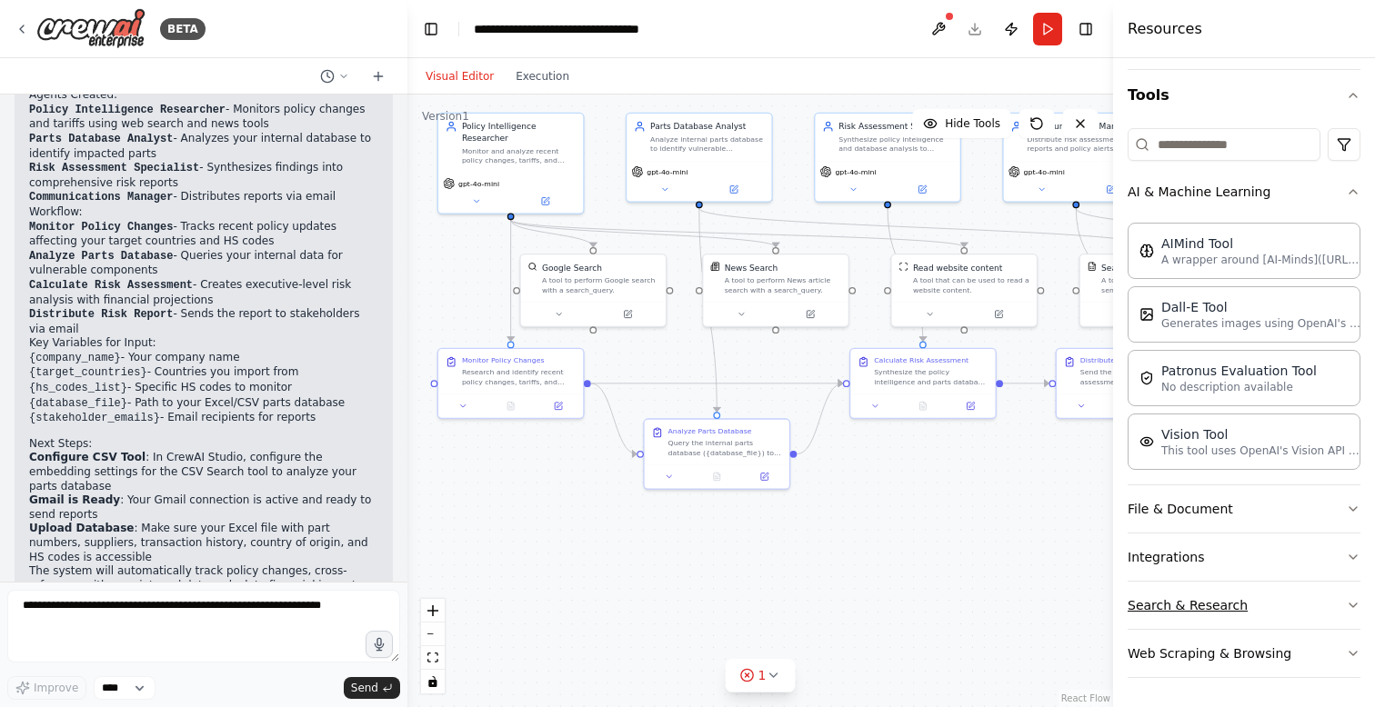
click at [1242, 602] on button "Search & Research" at bounding box center [1244, 605] width 233 height 47
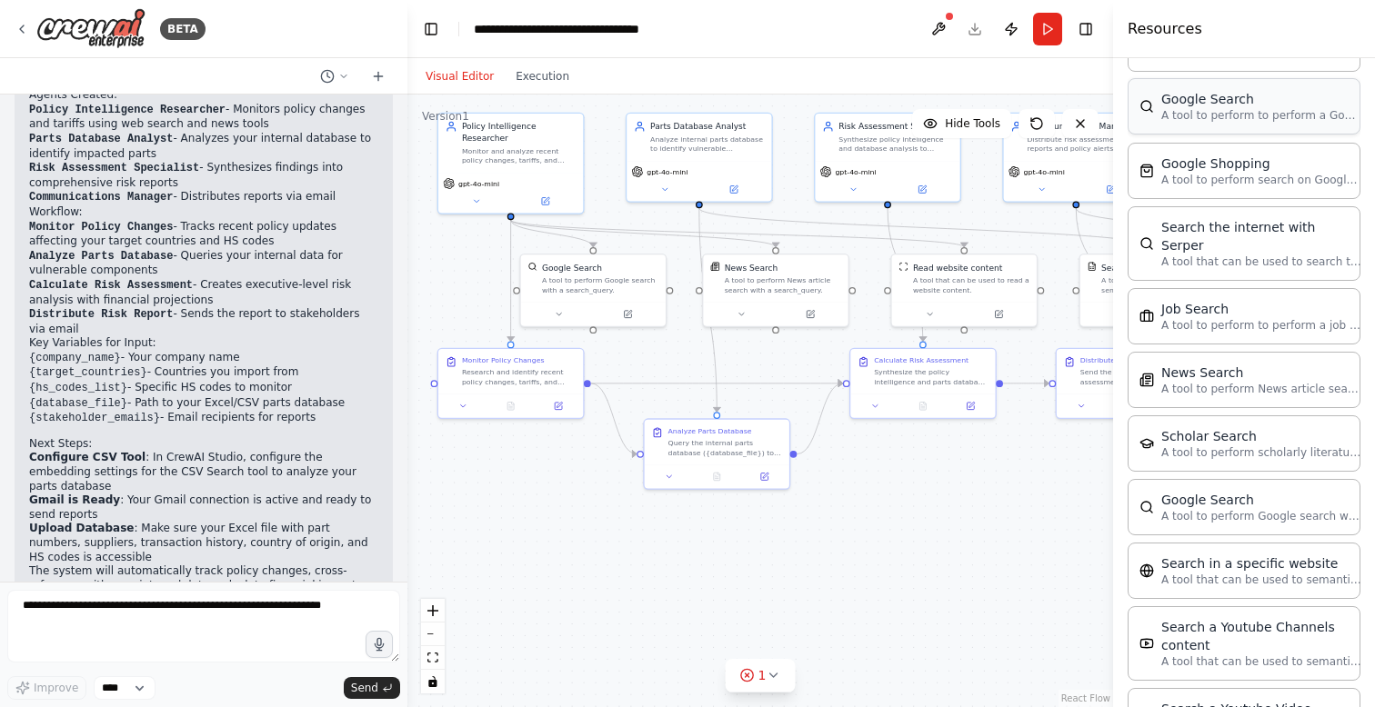
scroll to position [1000, 0]
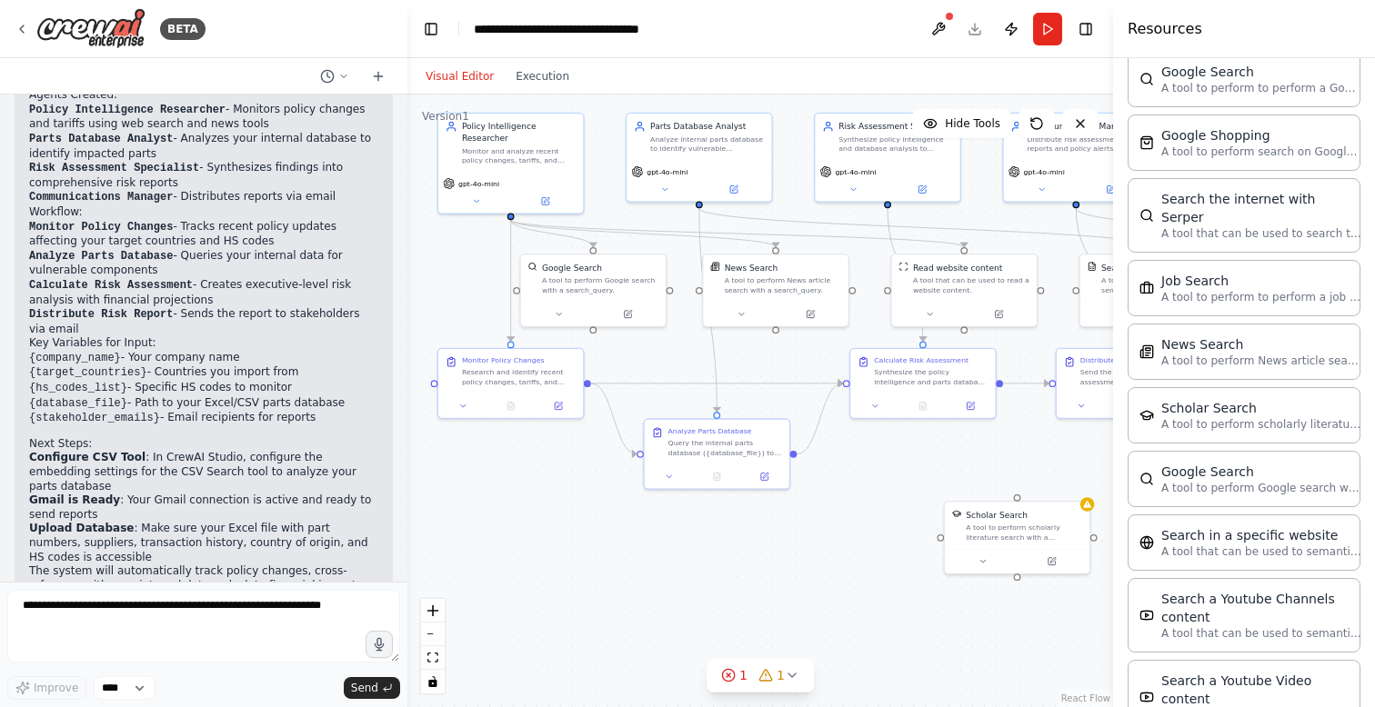
click at [1010, 470] on div ".deletable-edge-delete-btn { width: 20px; height: 20px; border: 0px solid #ffff…" at bounding box center [760, 401] width 706 height 613
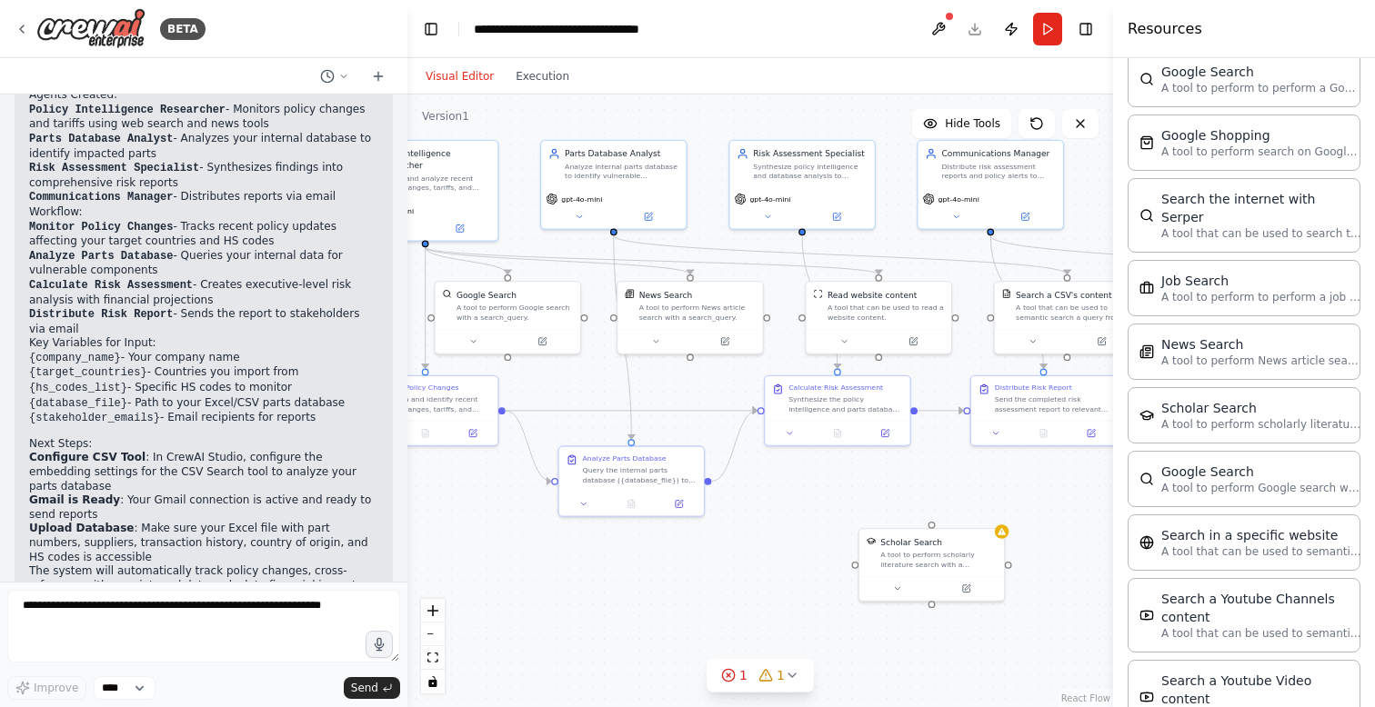
drag, startPoint x: 1038, startPoint y: 473, endPoint x: 951, endPoint y: 500, distance: 90.6
click at [952, 500] on div ".deletable-edge-delete-btn { width: 20px; height: 20px; border: 0px solid #ffff…" at bounding box center [760, 401] width 706 height 613
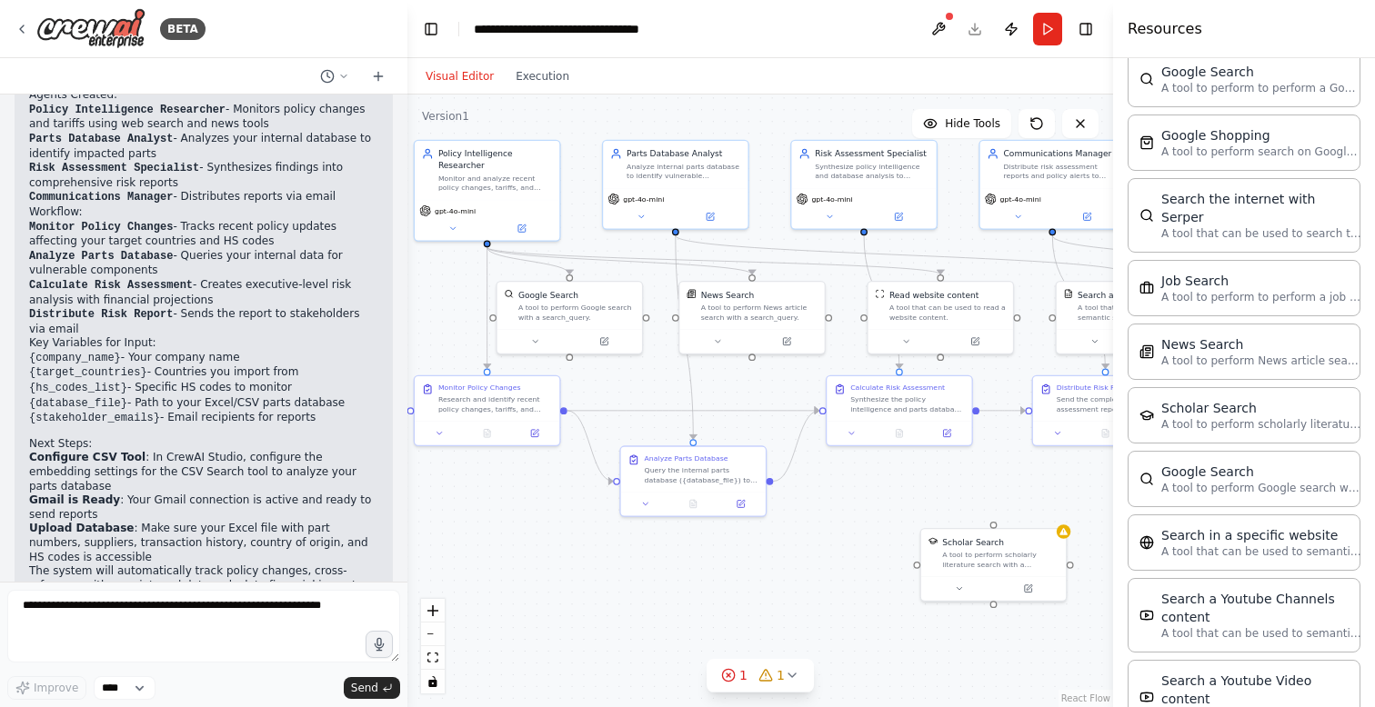
drag, startPoint x: 850, startPoint y: 482, endPoint x: 912, endPoint y: 482, distance: 61.8
click at [912, 482] on div ".deletable-edge-delete-btn { width: 20px; height: 20px; border: 0px solid #ffff…" at bounding box center [760, 401] width 706 height 613
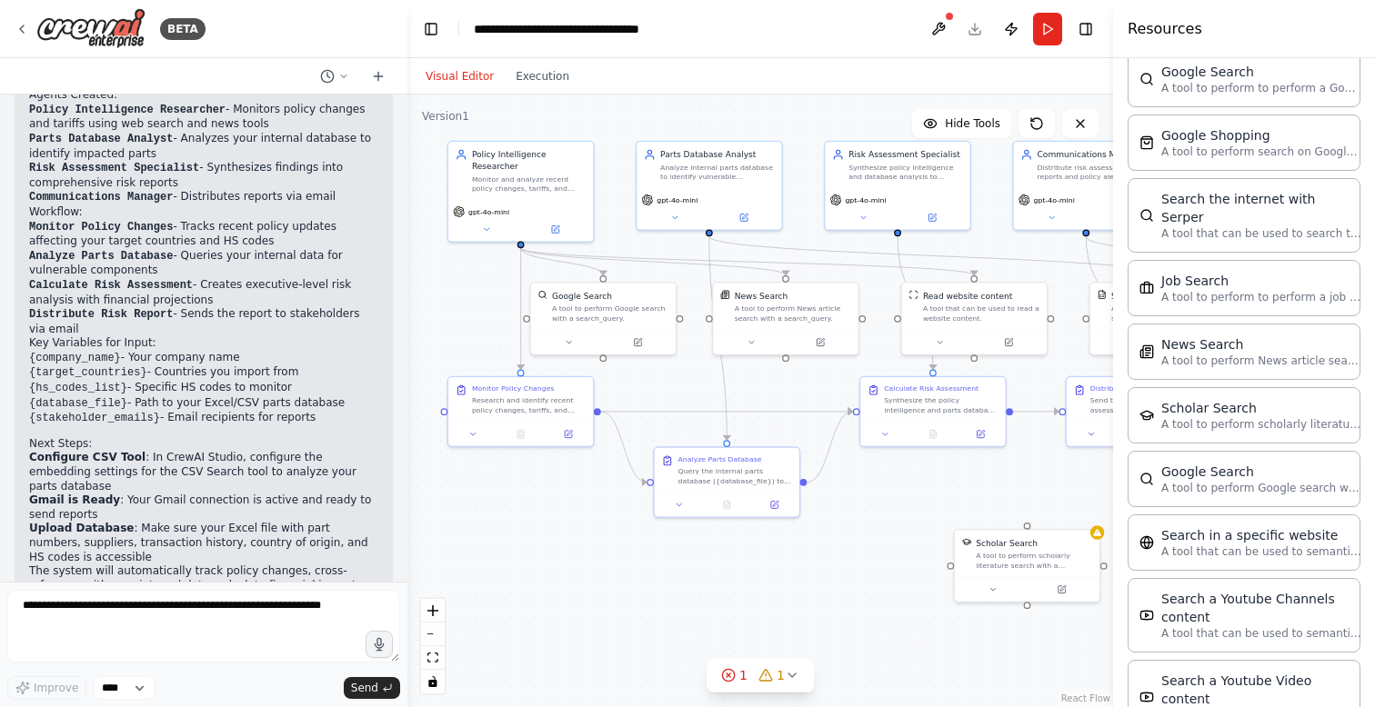
drag, startPoint x: 912, startPoint y: 243, endPoint x: 947, endPoint y: 244, distance: 34.6
click at [947, 244] on div ".deletable-edge-delete-btn { width: 20px; height: 20px; border: 0px solid #ffff…" at bounding box center [760, 401] width 706 height 613
drag, startPoint x: 1028, startPoint y: 527, endPoint x: 522, endPoint y: 244, distance: 579.3
click at [522, 243] on div "Policy Intelligence Researcher Monitor and analyze recent policy changes, tarif…" at bounding box center [617, 280] width 457 height 396
drag, startPoint x: 1086, startPoint y: 566, endPoint x: 492, endPoint y: 316, distance: 644.3
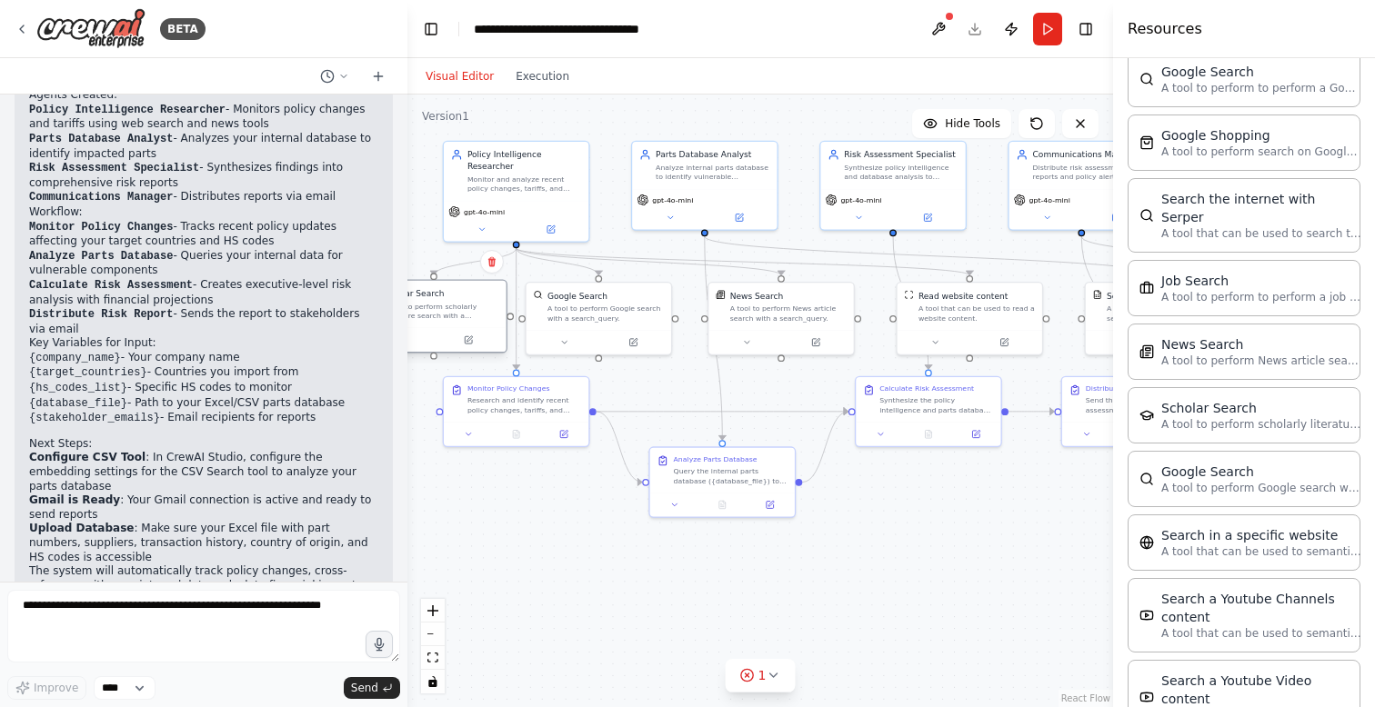
click at [492, 316] on div "A tool to perform scholarly literature search with a search_query." at bounding box center [441, 311] width 116 height 19
click at [514, 540] on div ".deletable-edge-delete-btn { width: 20px; height: 20px; border: 0px solid #ffff…" at bounding box center [760, 401] width 706 height 613
click at [1090, 29] on button "Toggle Right Sidebar" at bounding box center [1085, 28] width 25 height 25
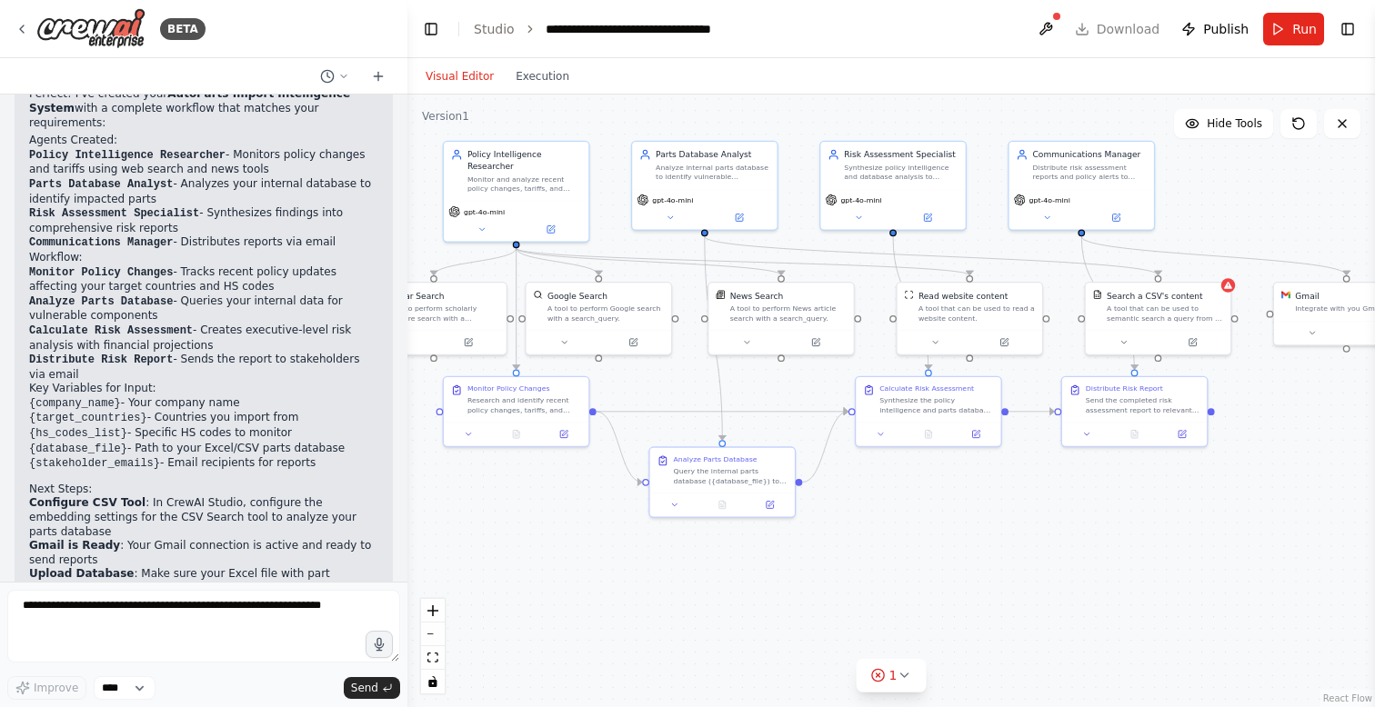
scroll to position [1537, 0]
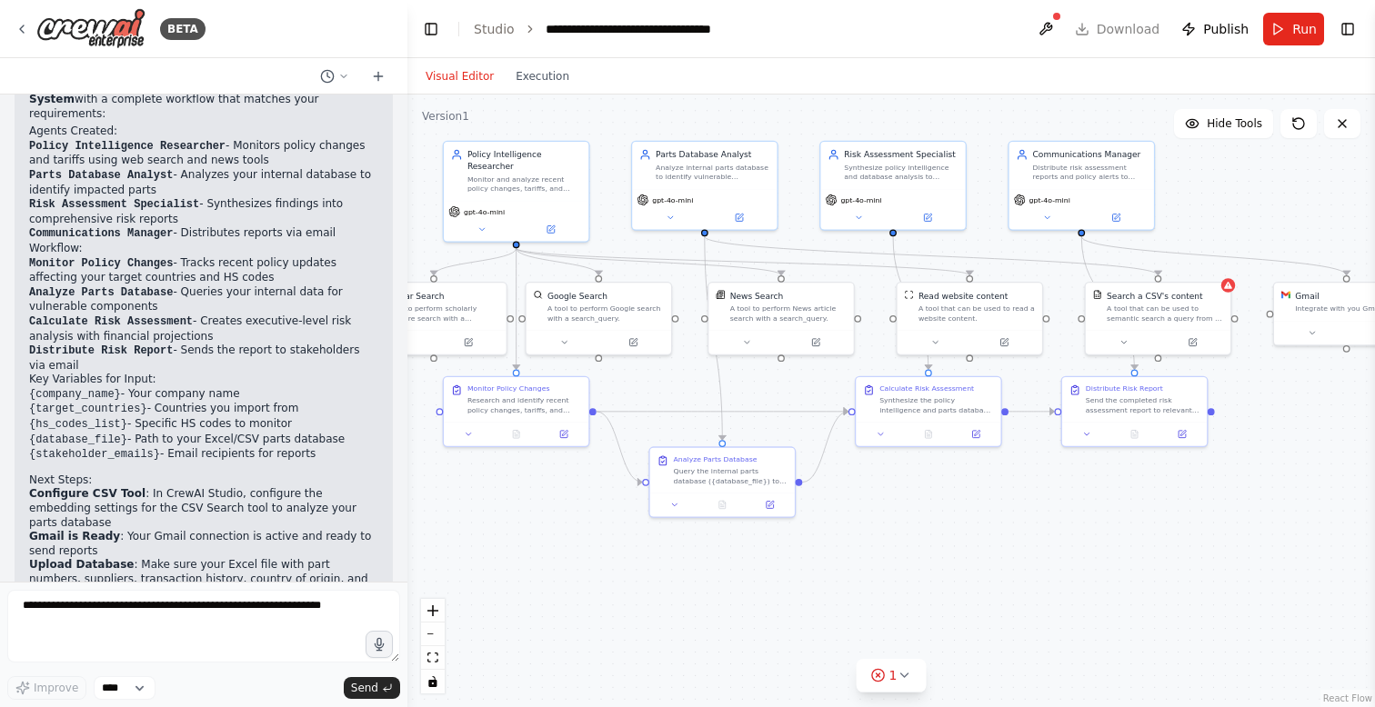
drag, startPoint x: 29, startPoint y: 335, endPoint x: 316, endPoint y: 389, distance: 292.5
click at [320, 389] on ul "{company_name} - Your company name {target_countries} - Countries you import fr…" at bounding box center [203, 424] width 349 height 75
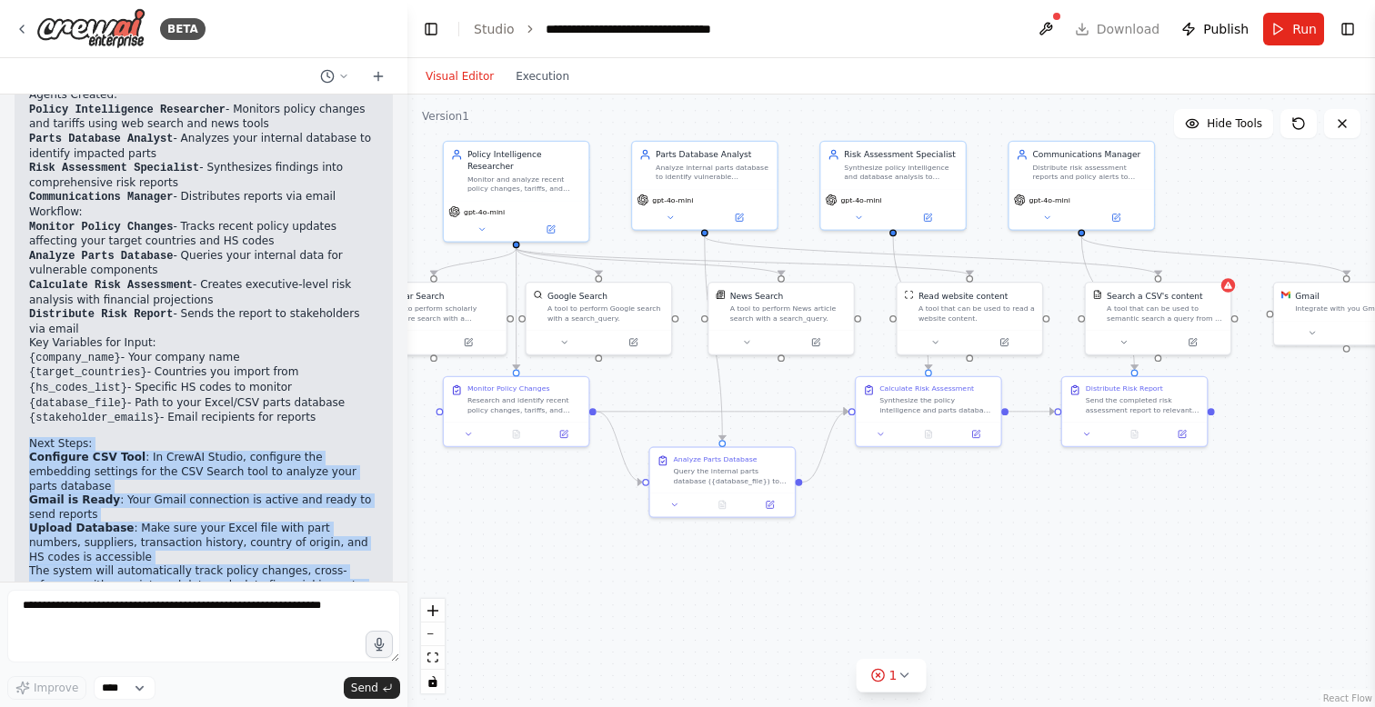
drag, startPoint x: 31, startPoint y: 386, endPoint x: 304, endPoint y: 542, distance: 314.0
click at [304, 542] on div "Perfect! I've created your AutoParts Import Intelligence System with a complete…" at bounding box center [203, 331] width 349 height 579
click at [304, 565] on p "The system will automatically track policy changes, cross-reference with your i…" at bounding box center [203, 593] width 349 height 56
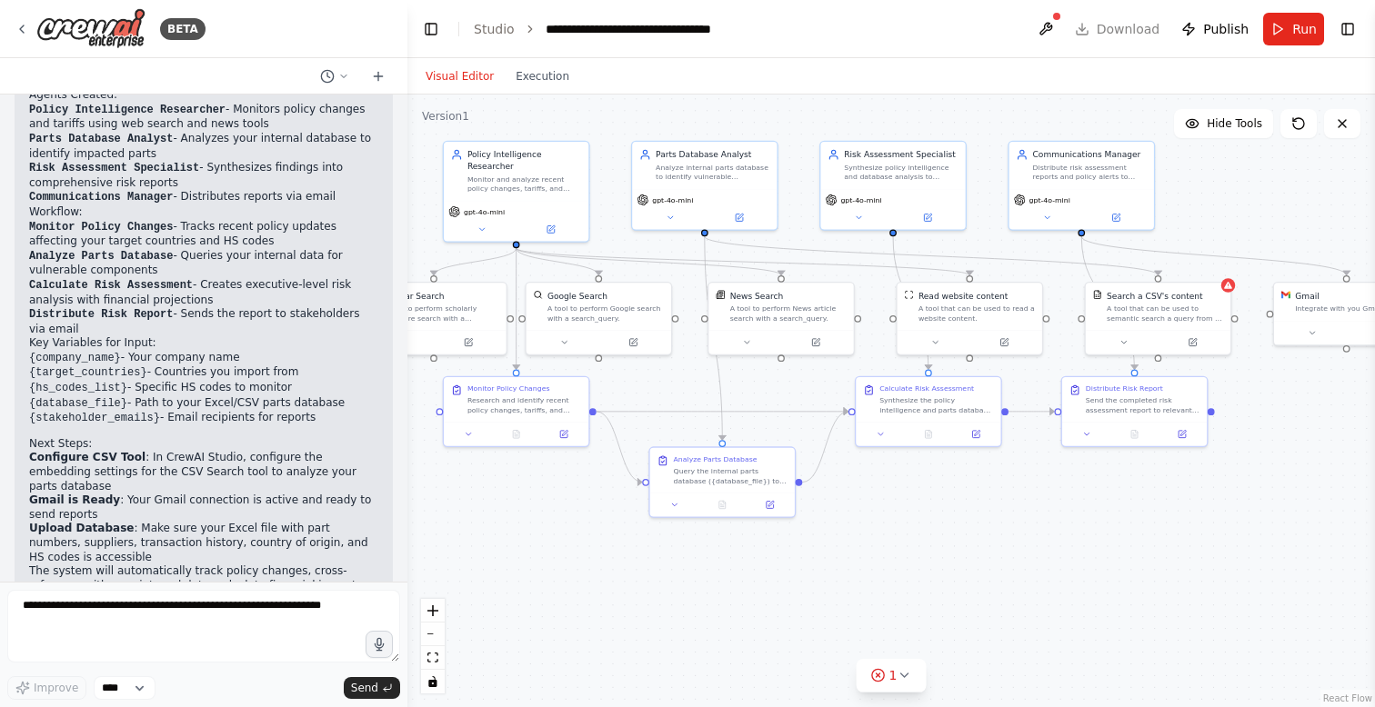
click at [42, 522] on strong "Upload Database" at bounding box center [81, 528] width 105 height 13
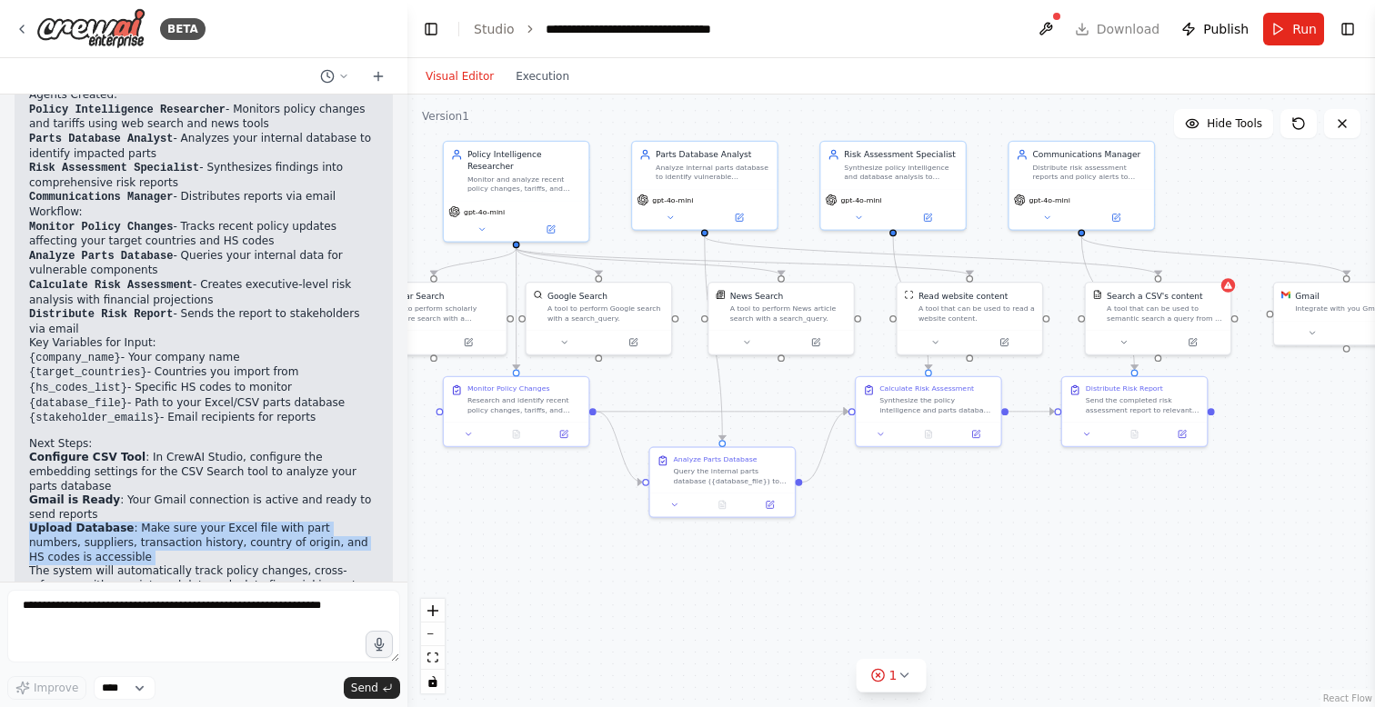
click at [42, 522] on strong "Upload Database" at bounding box center [81, 528] width 105 height 13
click at [538, 551] on div ".deletable-edge-delete-btn { width: 20px; height: 20px; border: 0px solid #ffff…" at bounding box center [891, 401] width 968 height 613
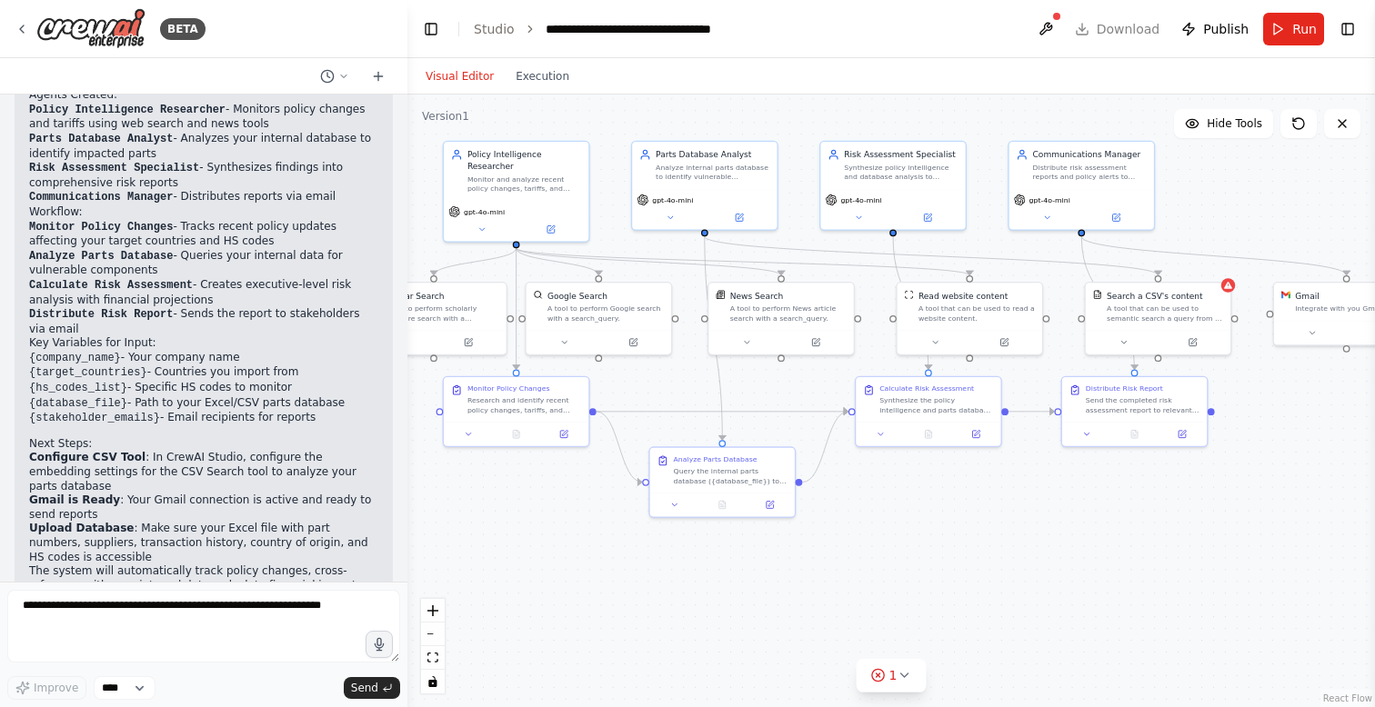
click at [320, 522] on li "Upload Database : Make sure your Excel file with part numbers, suppliers, trans…" at bounding box center [203, 543] width 349 height 43
click at [1291, 25] on button "Run" at bounding box center [1293, 29] width 61 height 33
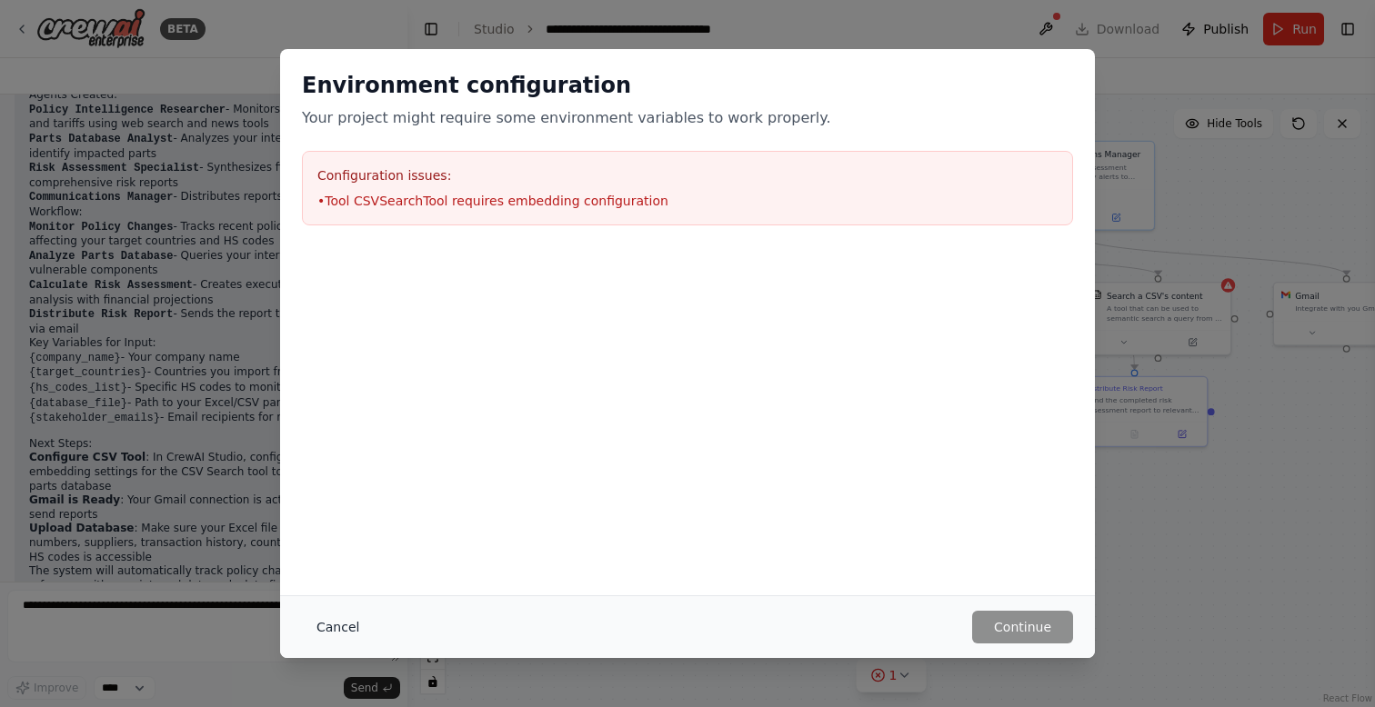
click at [343, 617] on button "Cancel" at bounding box center [338, 627] width 72 height 33
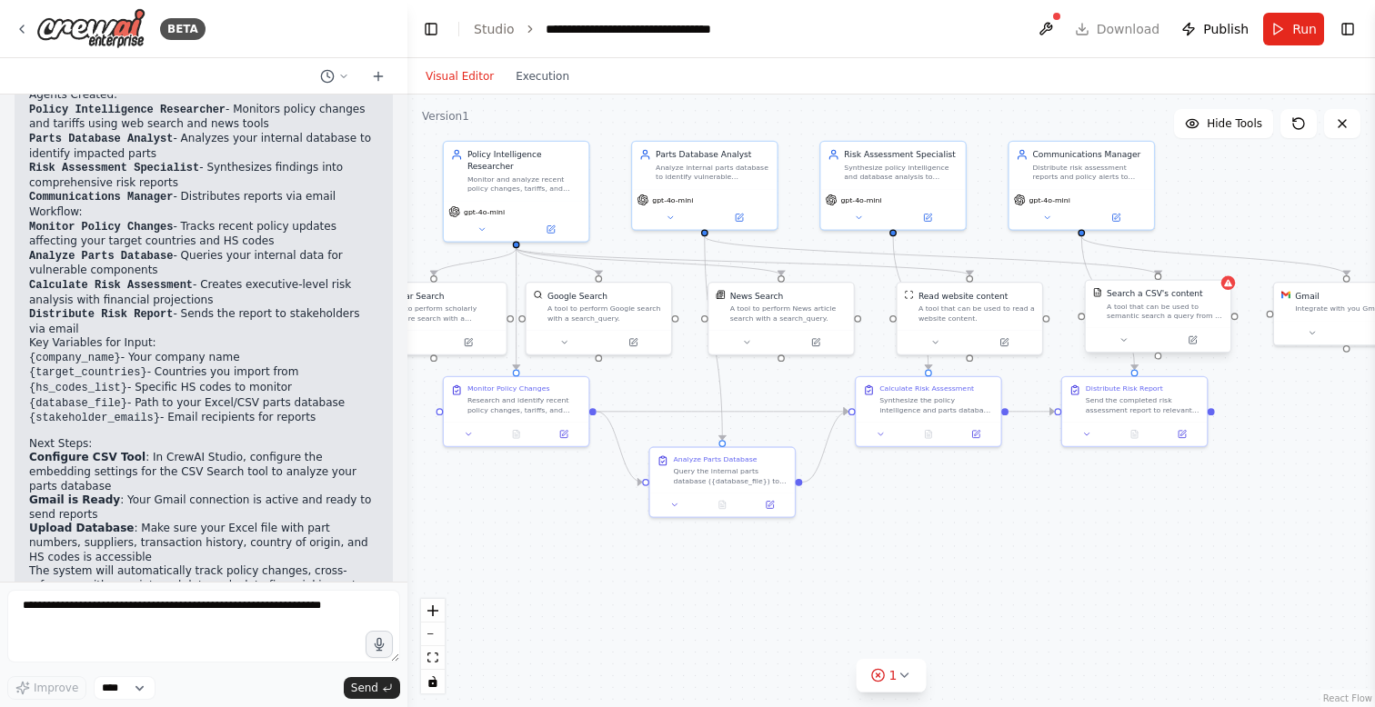
click at [1199, 313] on div "A tool that can be used to semantic search a query from a CSV's content." at bounding box center [1165, 311] width 116 height 19
click at [1216, 260] on icon at bounding box center [1215, 262] width 7 height 10
click at [1150, 261] on button "Confirm" at bounding box center [1164, 262] width 65 height 22
click at [1279, 23] on button "Run" at bounding box center [1293, 29] width 61 height 33
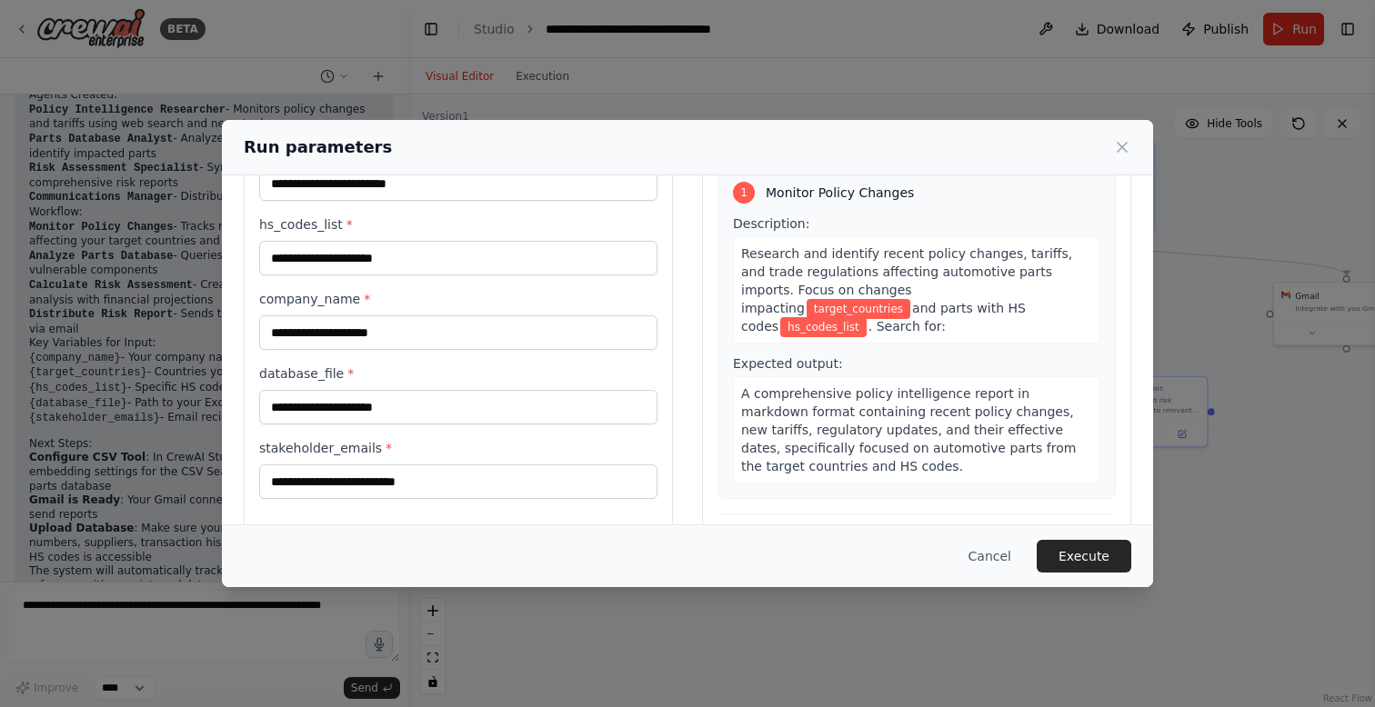
scroll to position [125, 0]
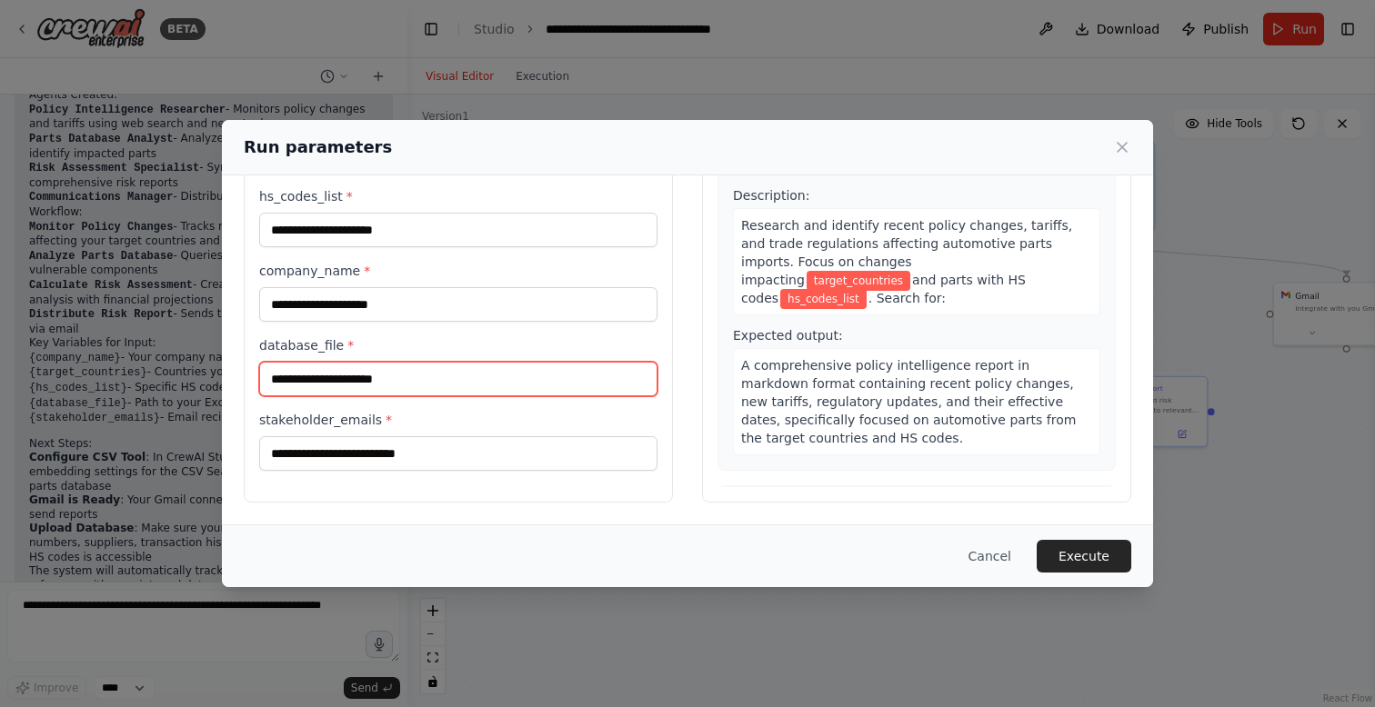
click at [346, 385] on input "database_file *" at bounding box center [458, 379] width 398 height 35
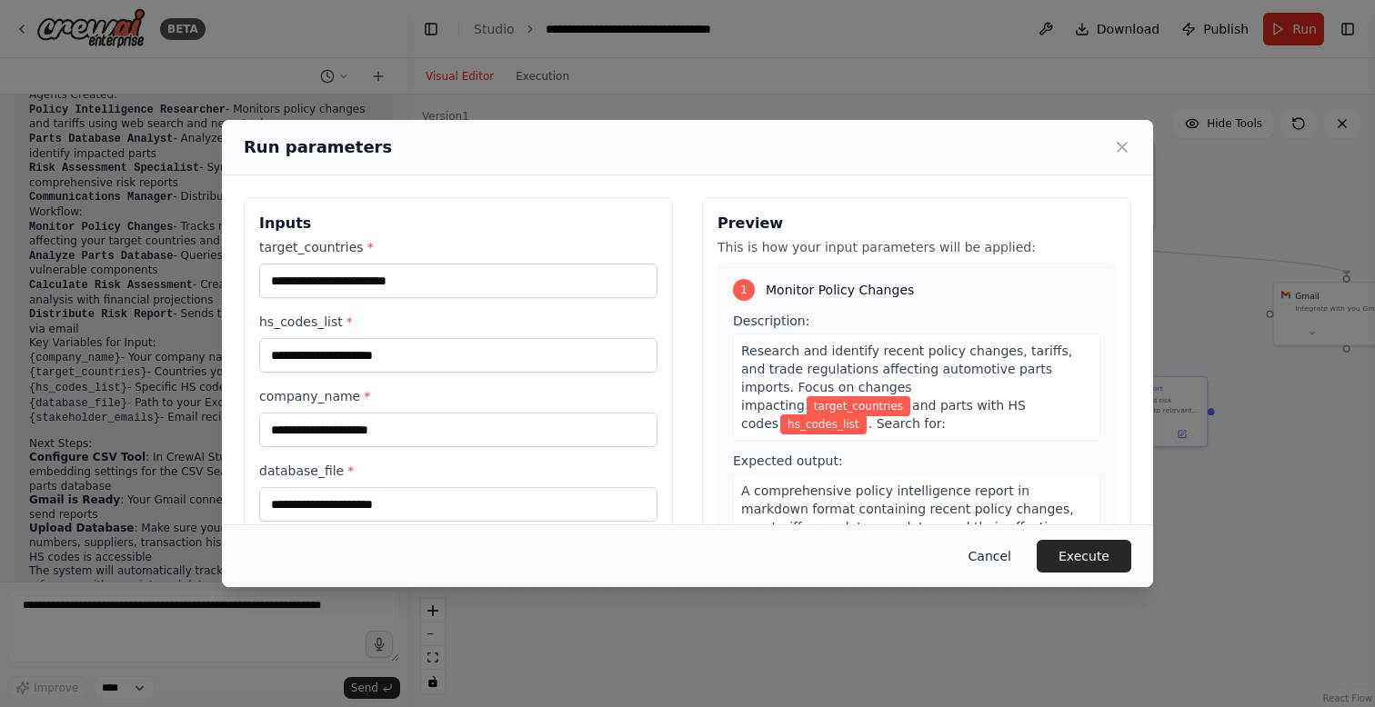
click at [981, 553] on button "Cancel" at bounding box center [990, 556] width 72 height 33
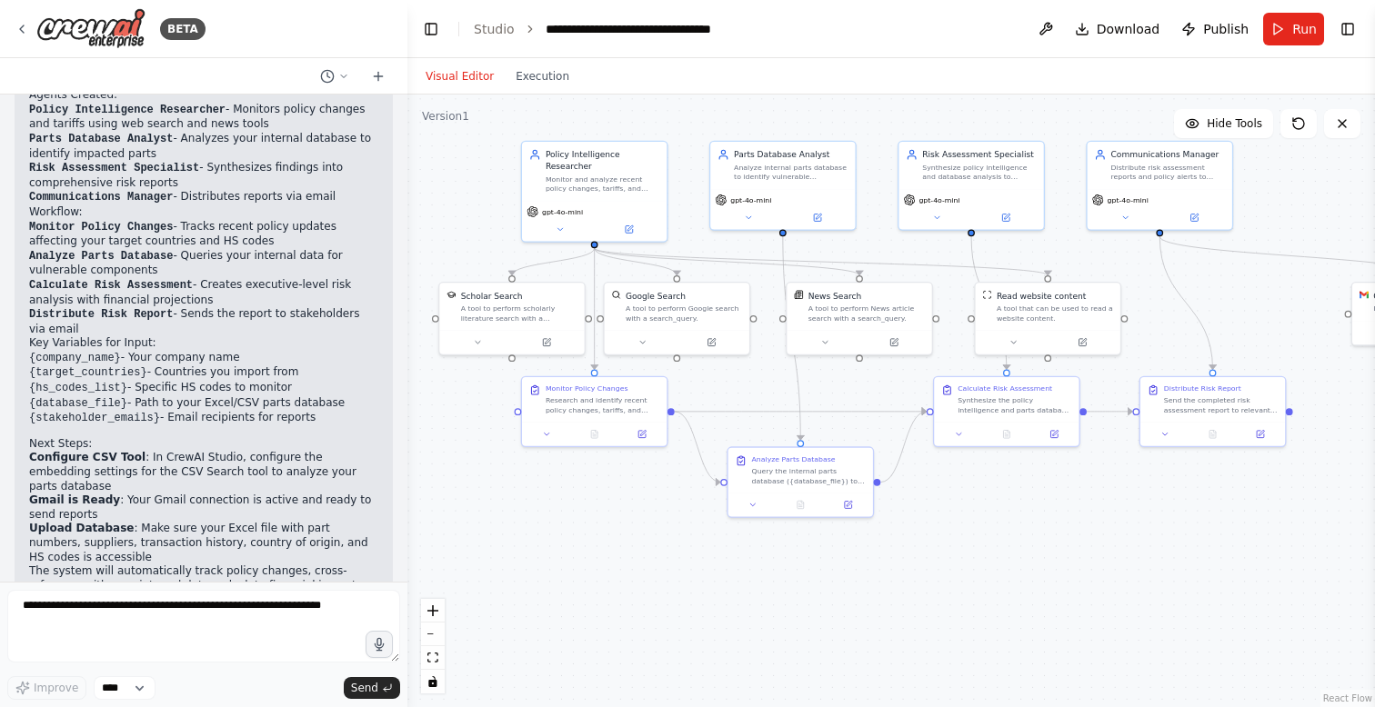
drag, startPoint x: 627, startPoint y: 134, endPoint x: 705, endPoint y: 134, distance: 78.2
click at [707, 134] on div ".deletable-edge-delete-btn { width: 20px; height: 20px; border: 0px solid #ffff…" at bounding box center [891, 401] width 968 height 613
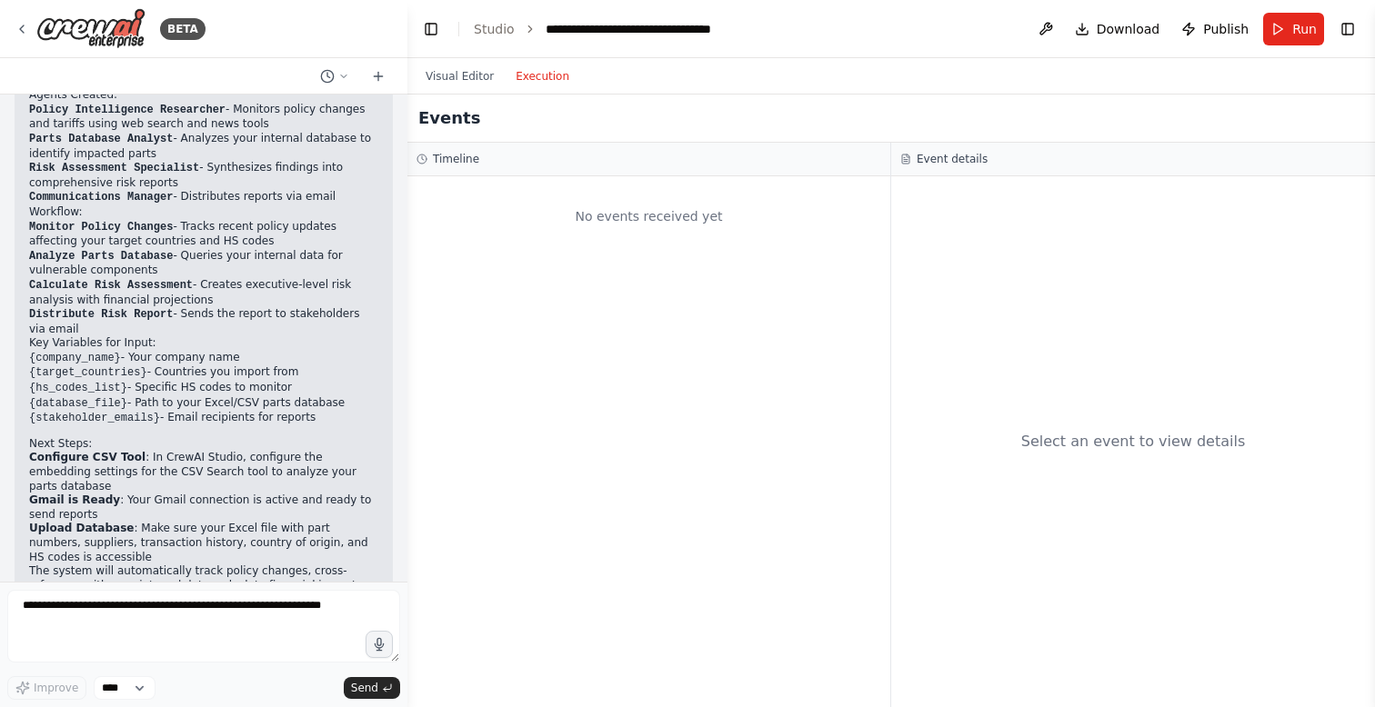
click at [539, 79] on button "Execution" at bounding box center [542, 76] width 75 height 22
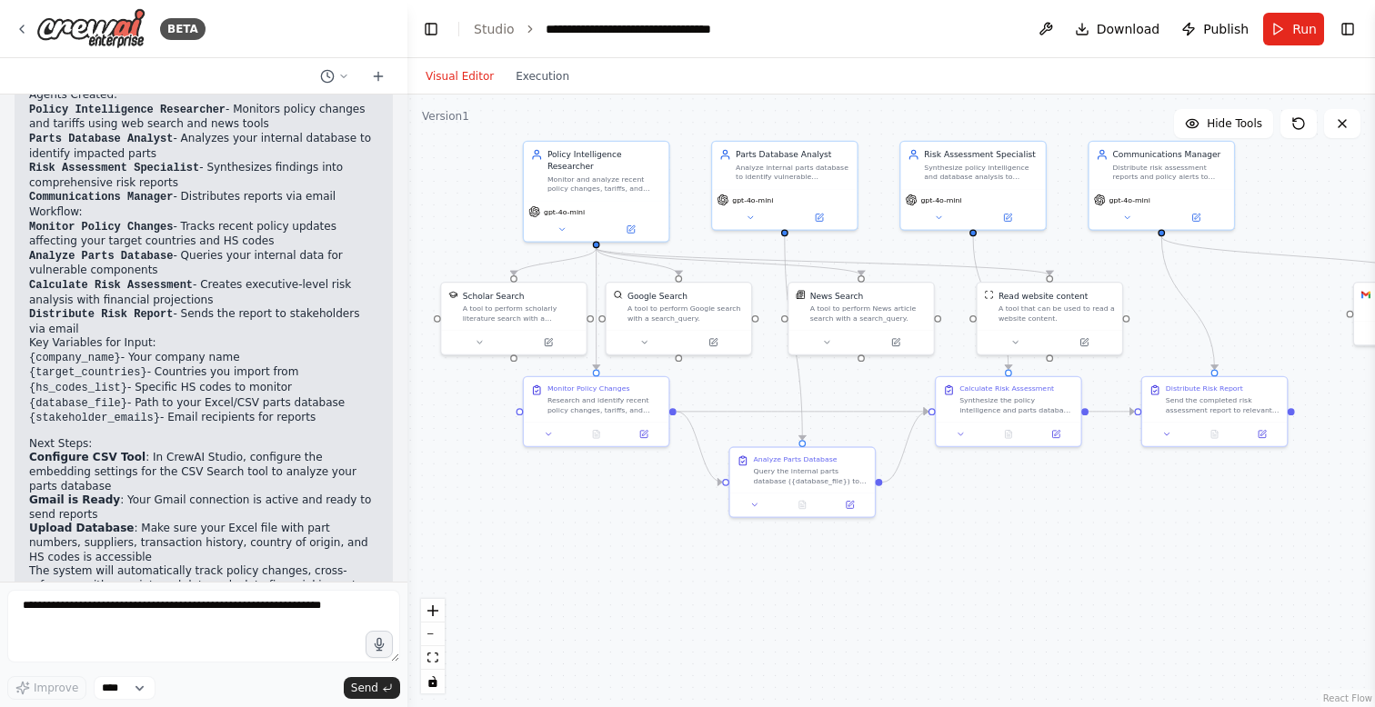
click at [483, 85] on button "Visual Editor" at bounding box center [460, 76] width 90 height 22
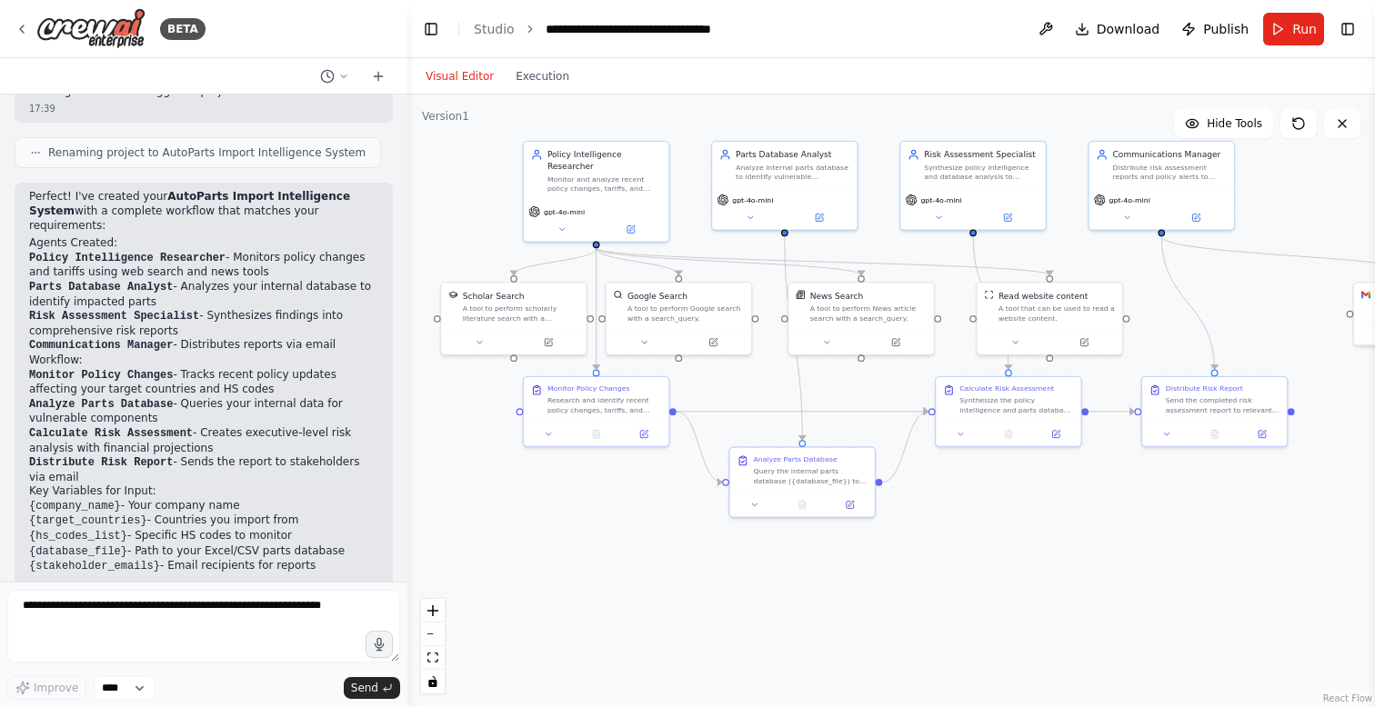
scroll to position [1573, 0]
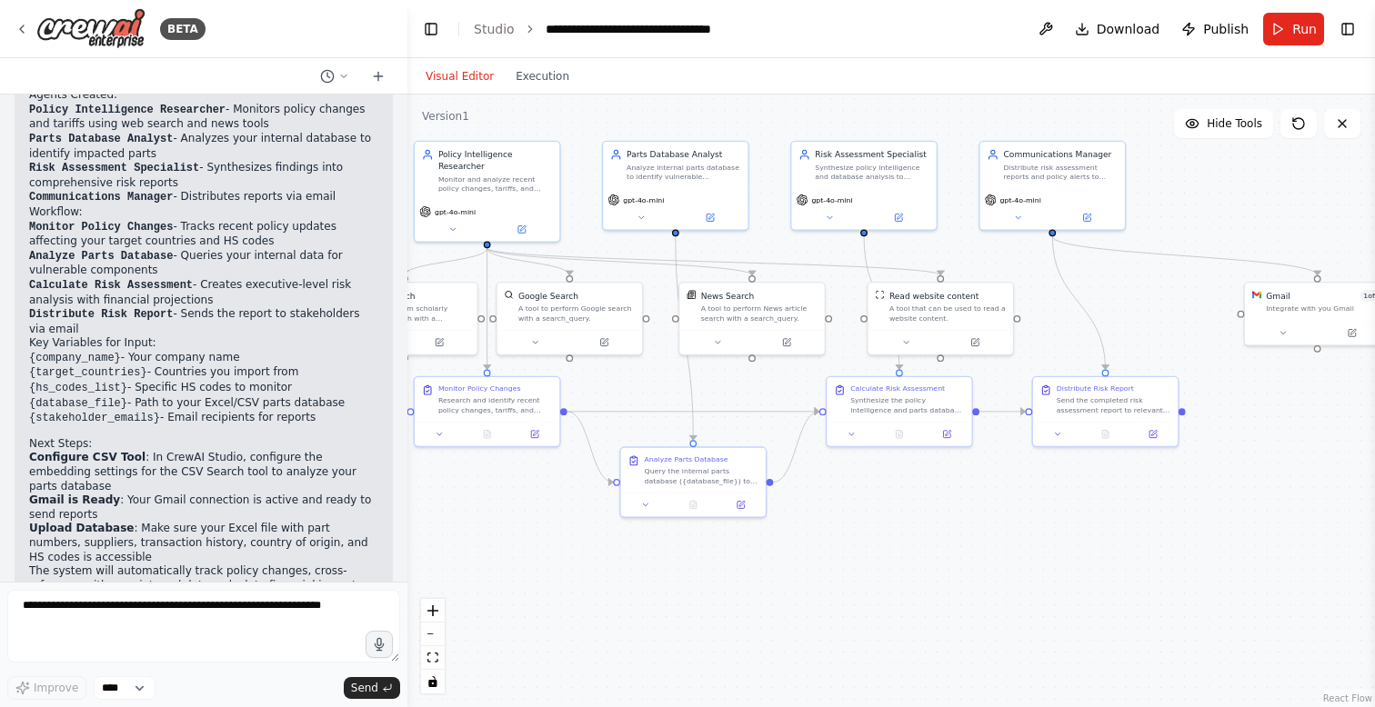
drag, startPoint x: 1227, startPoint y: 317, endPoint x: 1118, endPoint y: 317, distance: 109.1
click at [1118, 317] on div ".deletable-edge-delete-btn { width: 20px; height: 20px; border: 0px solid #ffff…" at bounding box center [891, 401] width 968 height 613
click at [841, 539] on div ".deletable-edge-delete-btn { width: 20px; height: 20px; border: 0px solid #ffff…" at bounding box center [891, 401] width 968 height 613
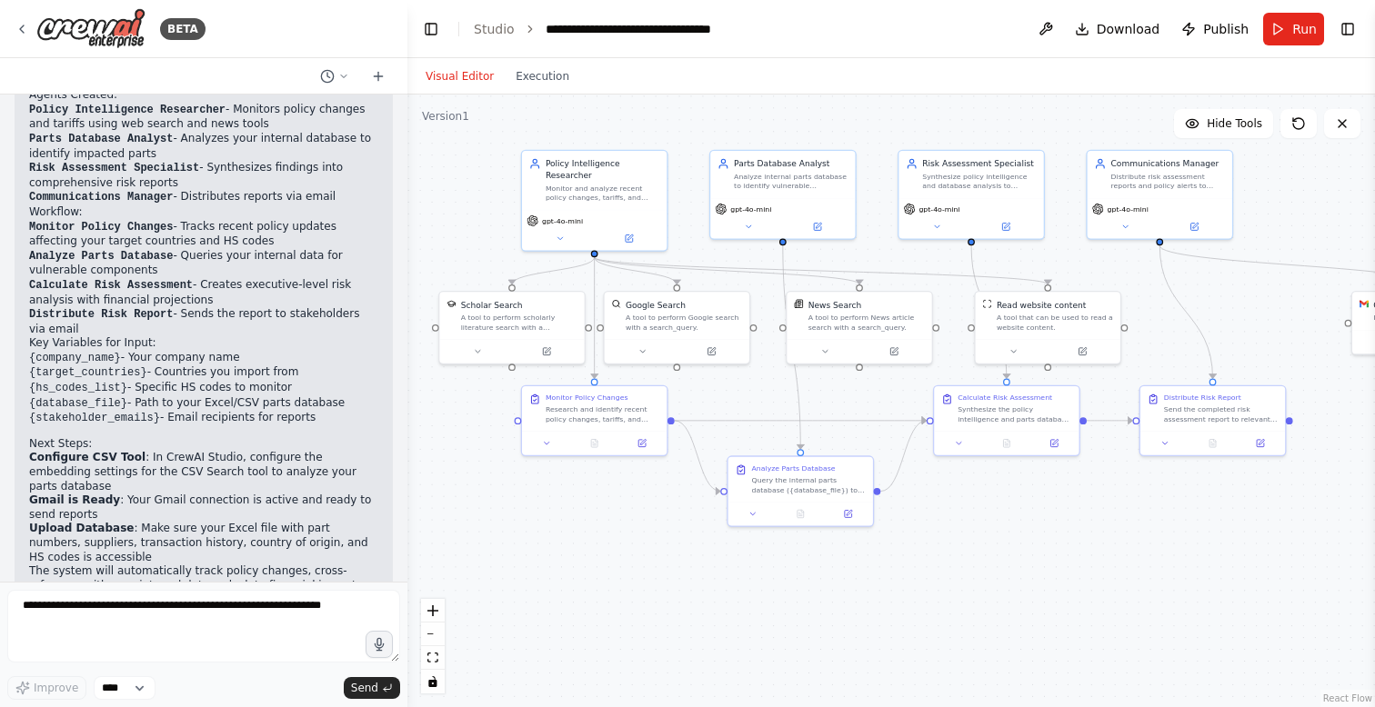
drag, startPoint x: 820, startPoint y: 550, endPoint x: 928, endPoint y: 559, distance: 107.7
click at [928, 559] on div ".deletable-edge-delete-btn { width: 20px; height: 20px; border: 0px solid #ffff…" at bounding box center [891, 401] width 968 height 613
click at [21, 31] on icon at bounding box center [22, 29] width 15 height 15
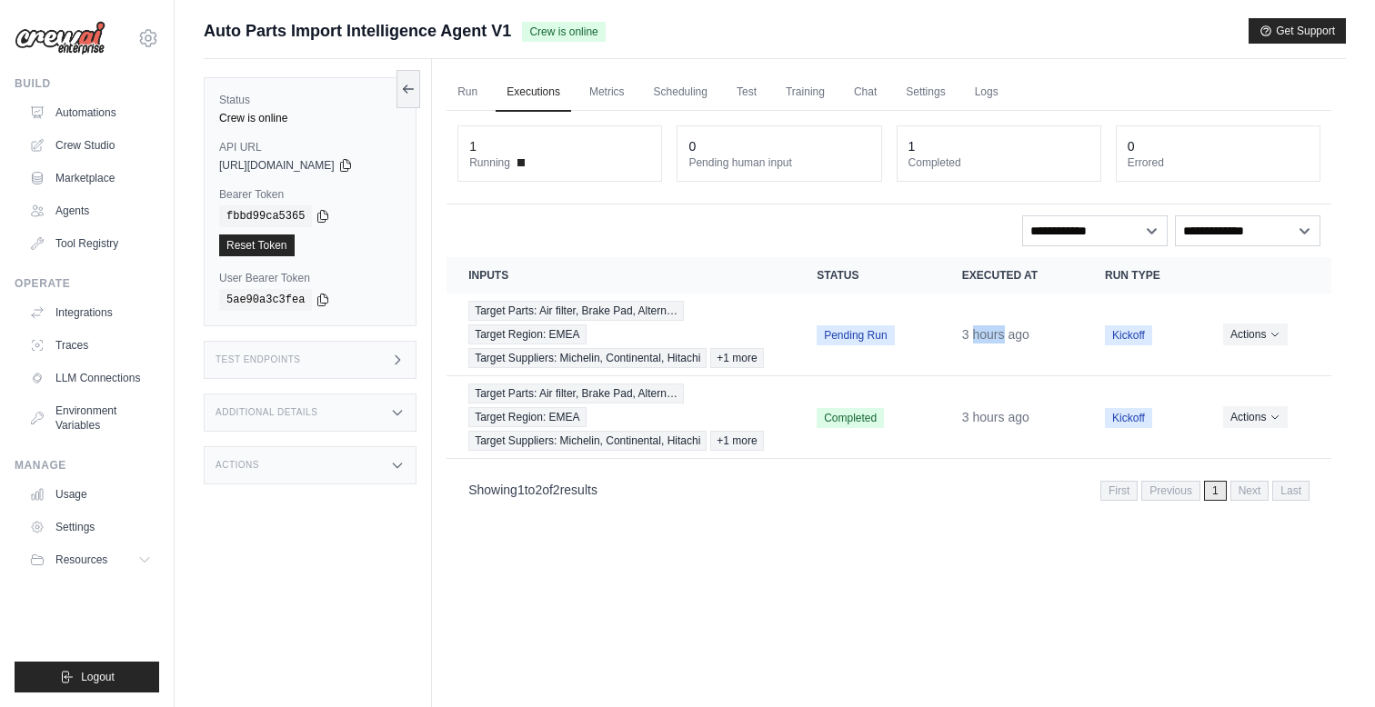
click at [978, 334] on time "3 hours ago" at bounding box center [995, 334] width 67 height 15
click at [903, 310] on td "Pending Run" at bounding box center [867, 335] width 145 height 83
click at [471, 90] on link "Run" at bounding box center [467, 93] width 42 height 38
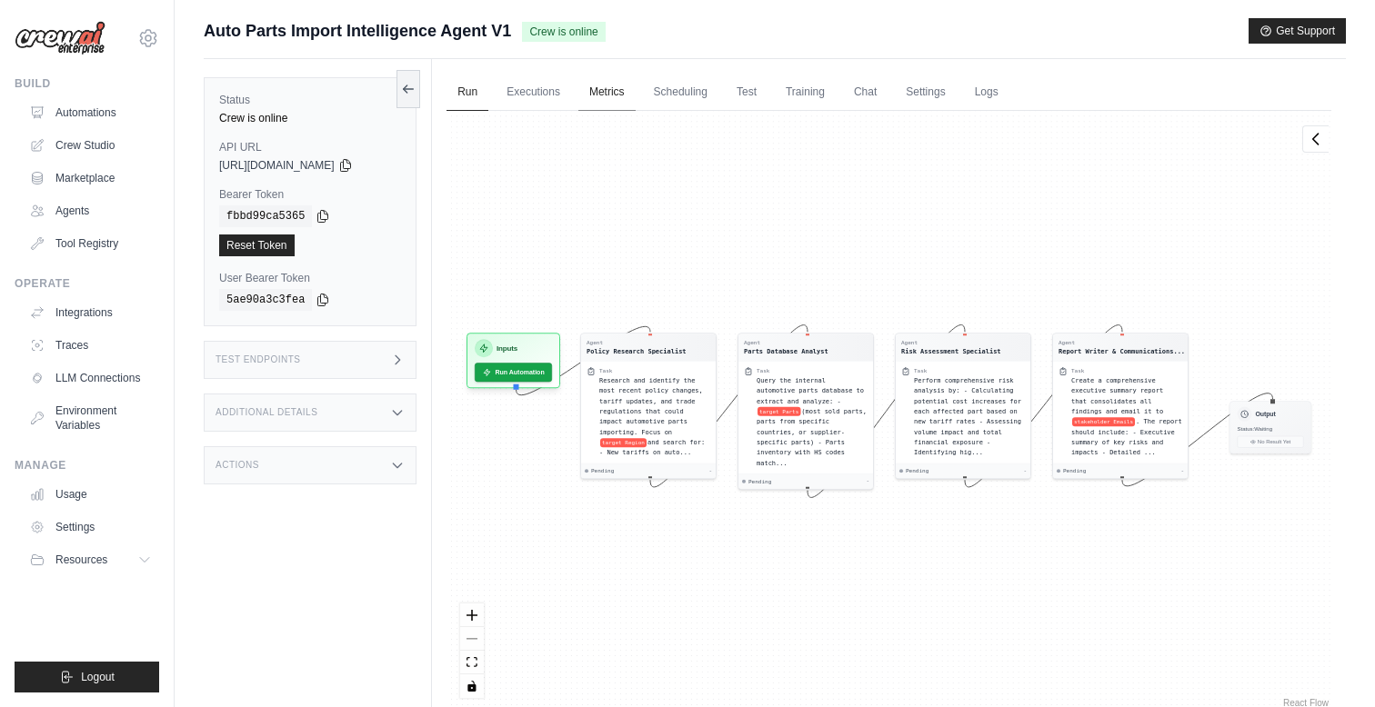
click at [614, 87] on link "Metrics" at bounding box center [606, 93] width 57 height 38
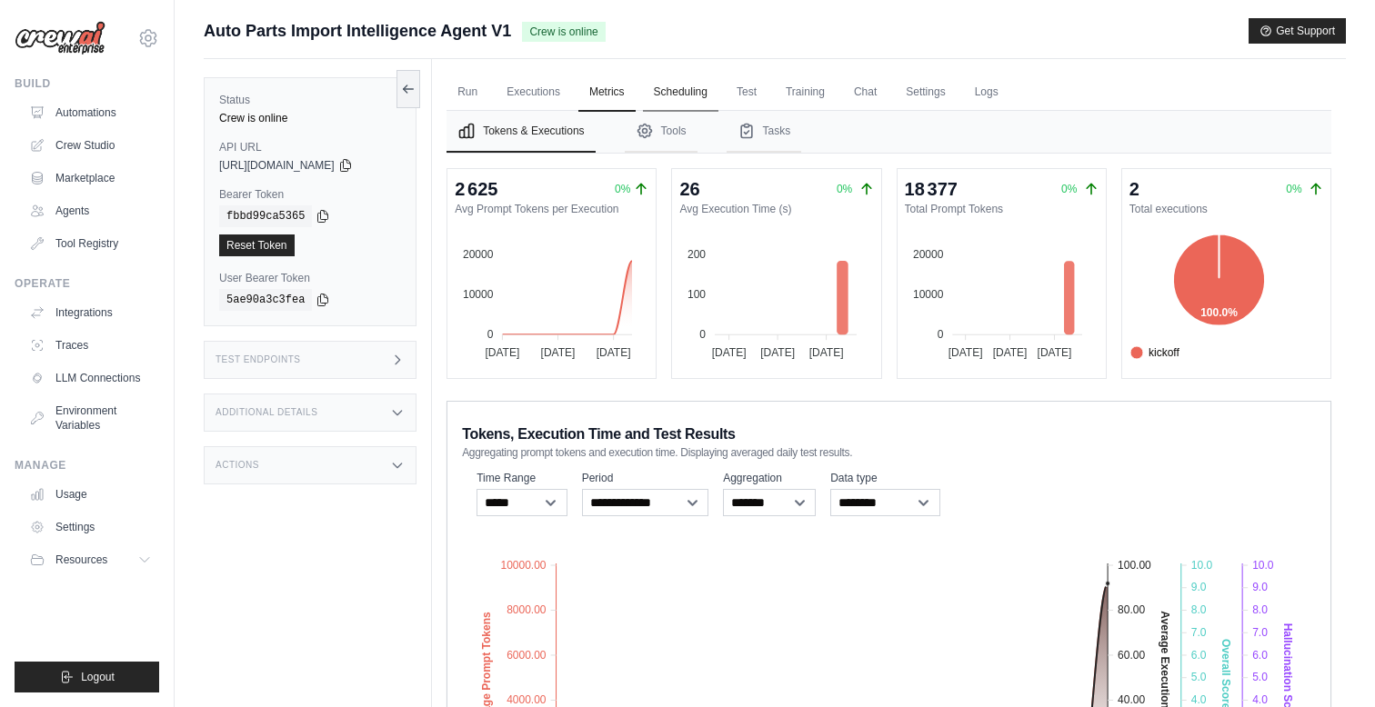
click at [663, 81] on link "Scheduling" at bounding box center [680, 93] width 75 height 38
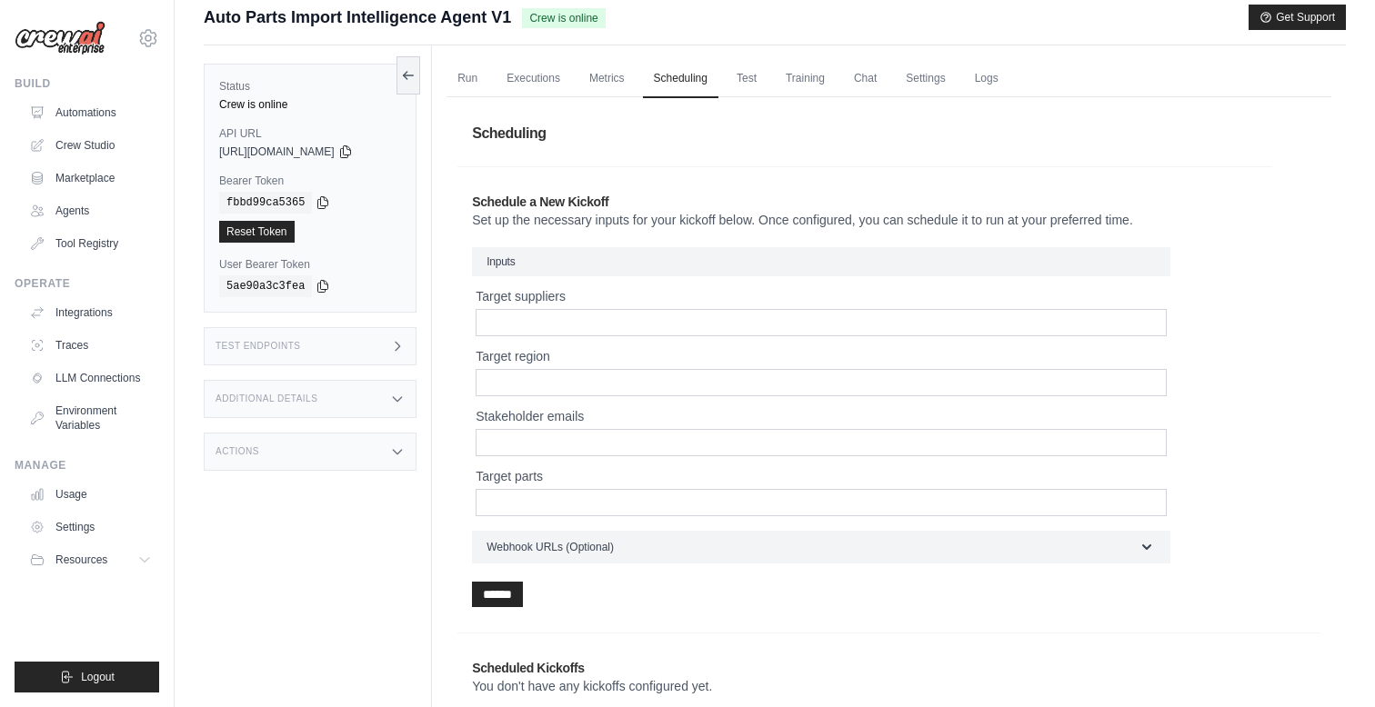
scroll to position [13, 0]
click at [861, 76] on link "Chat" at bounding box center [865, 80] width 45 height 38
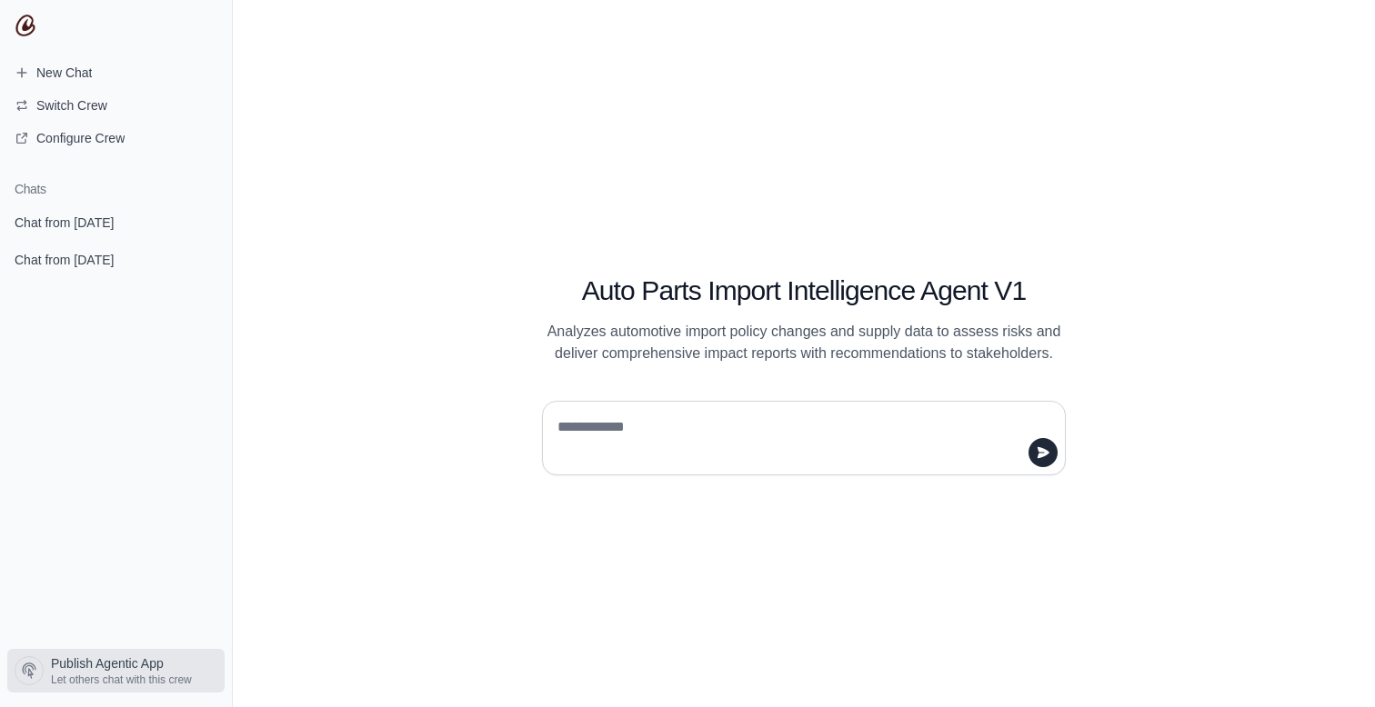
click at [29, 667] on icon at bounding box center [29, 671] width 18 height 18
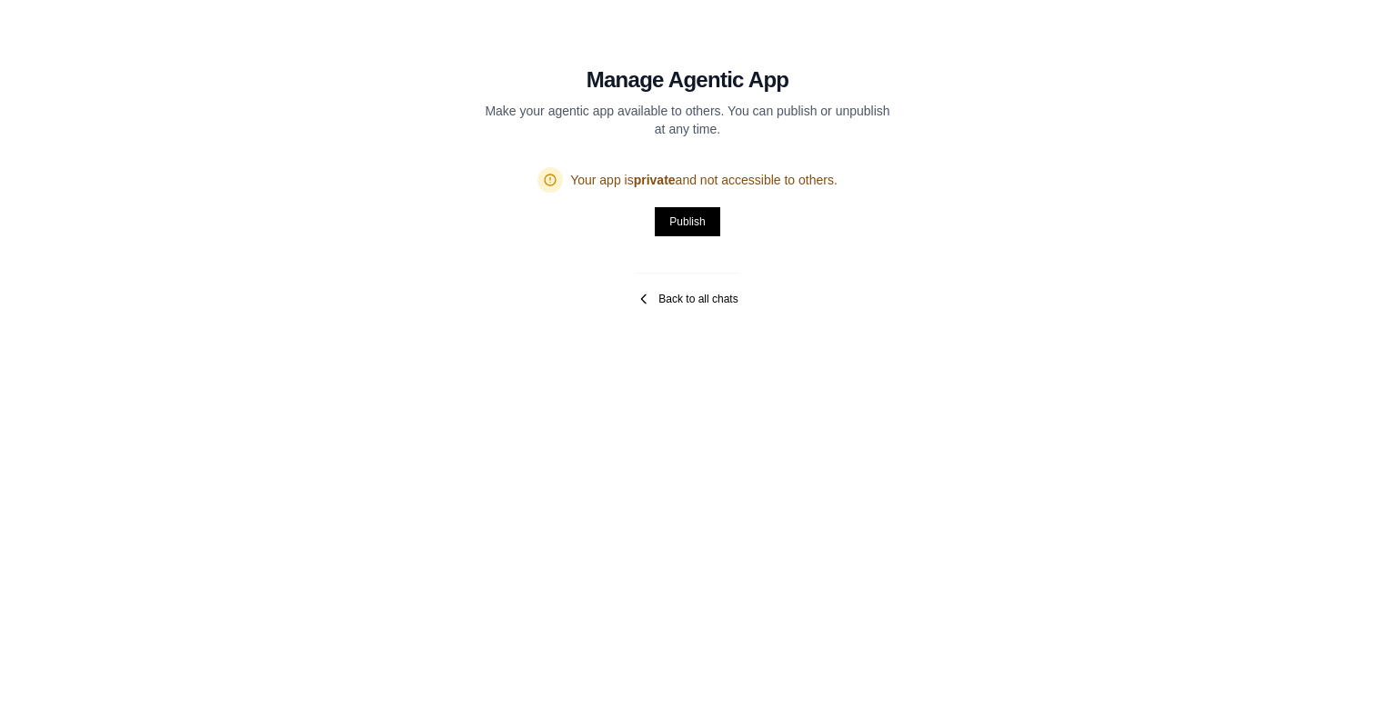
click at [649, 299] on icon at bounding box center [644, 299] width 15 height 15
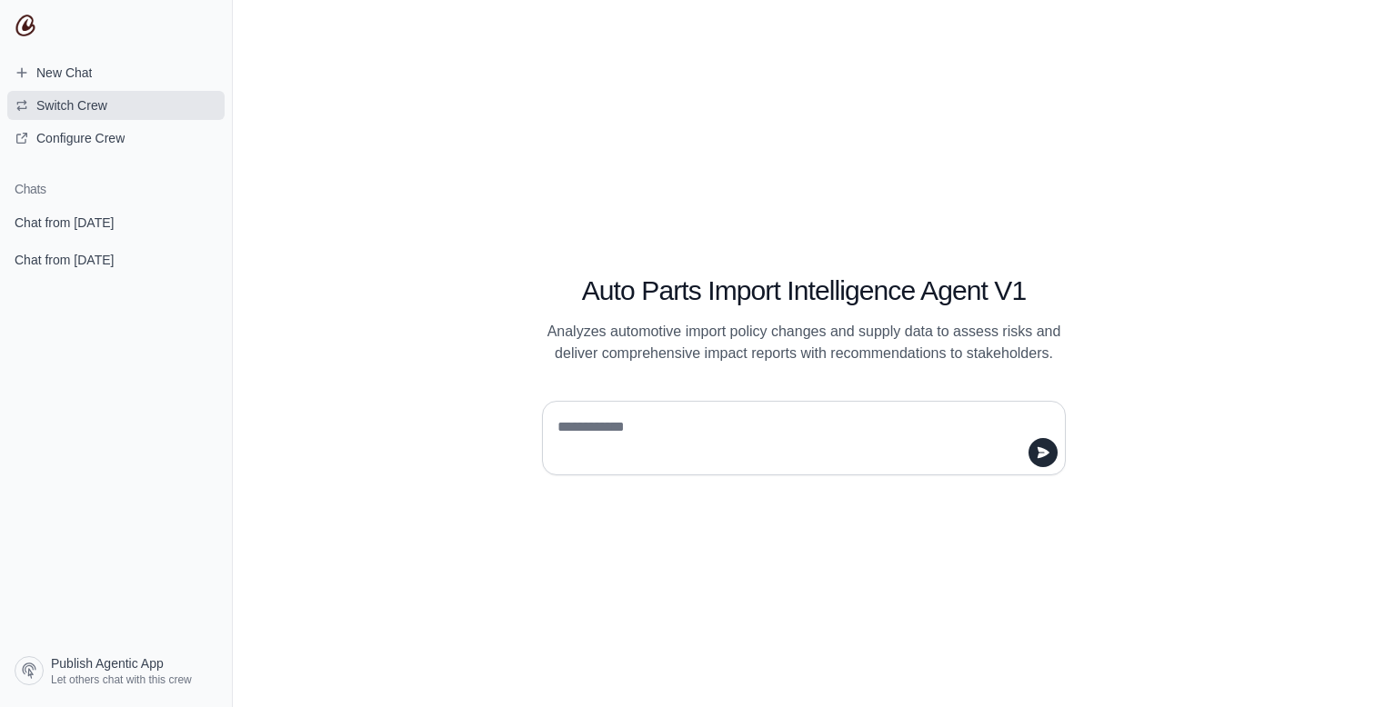
click at [85, 101] on span "Switch Crew" at bounding box center [71, 105] width 71 height 18
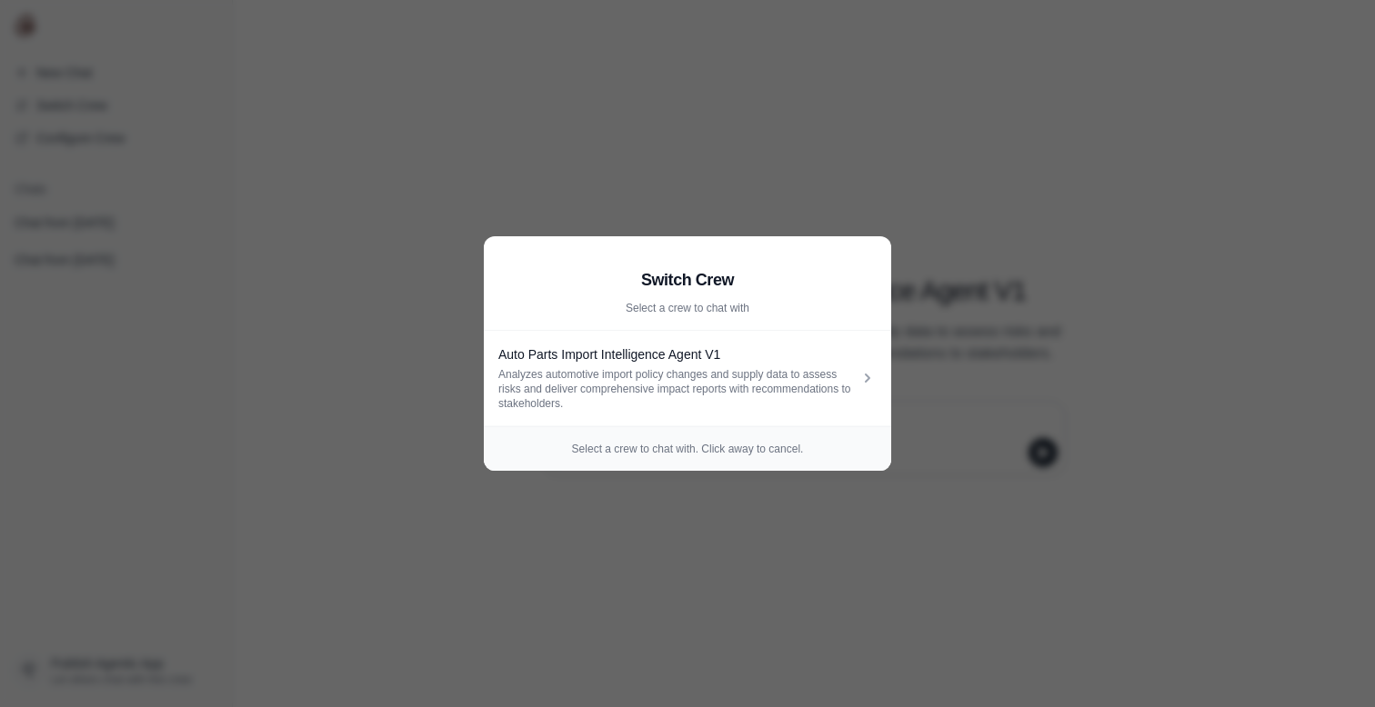
click at [439, 220] on aside "Switch Crew Select a crew to chat with Auto Parts Import Intelligence Agent V1 …" at bounding box center [687, 353] width 1375 height 707
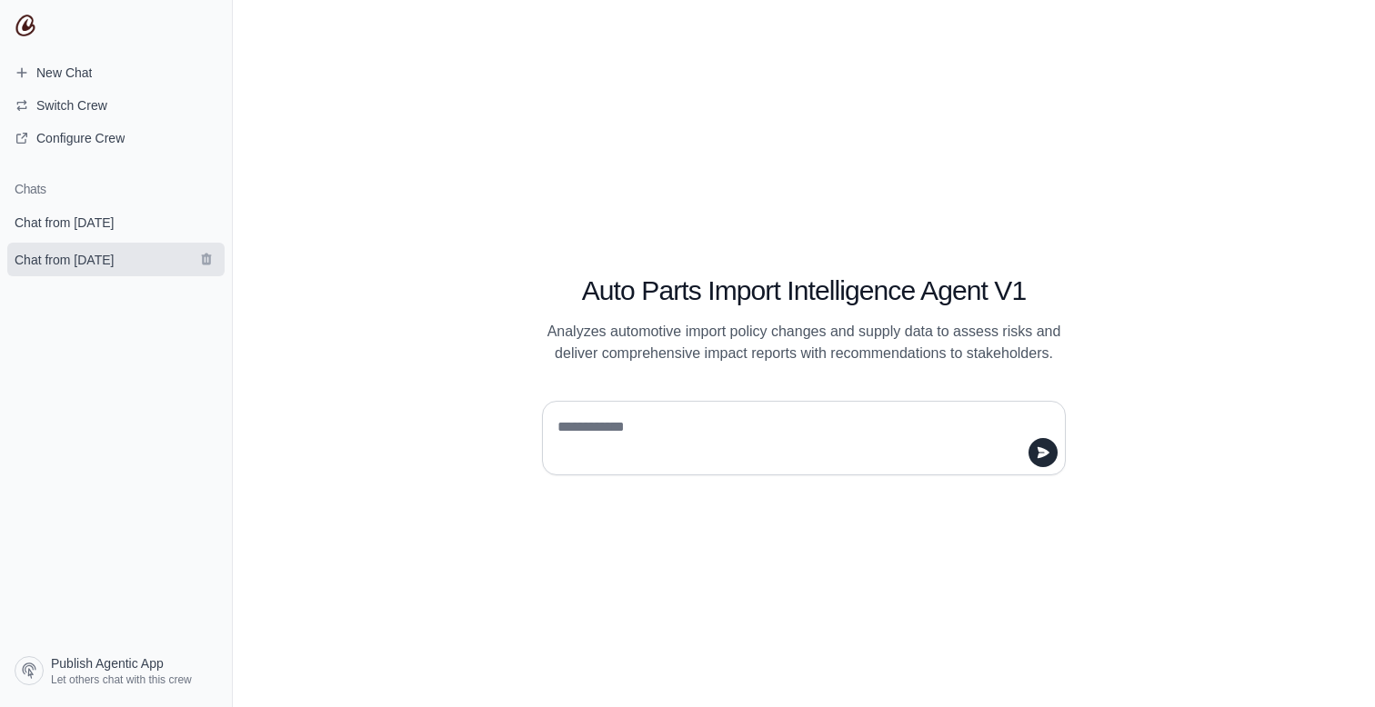
click at [62, 248] on link "Chat from August 21" at bounding box center [115, 260] width 217 height 34
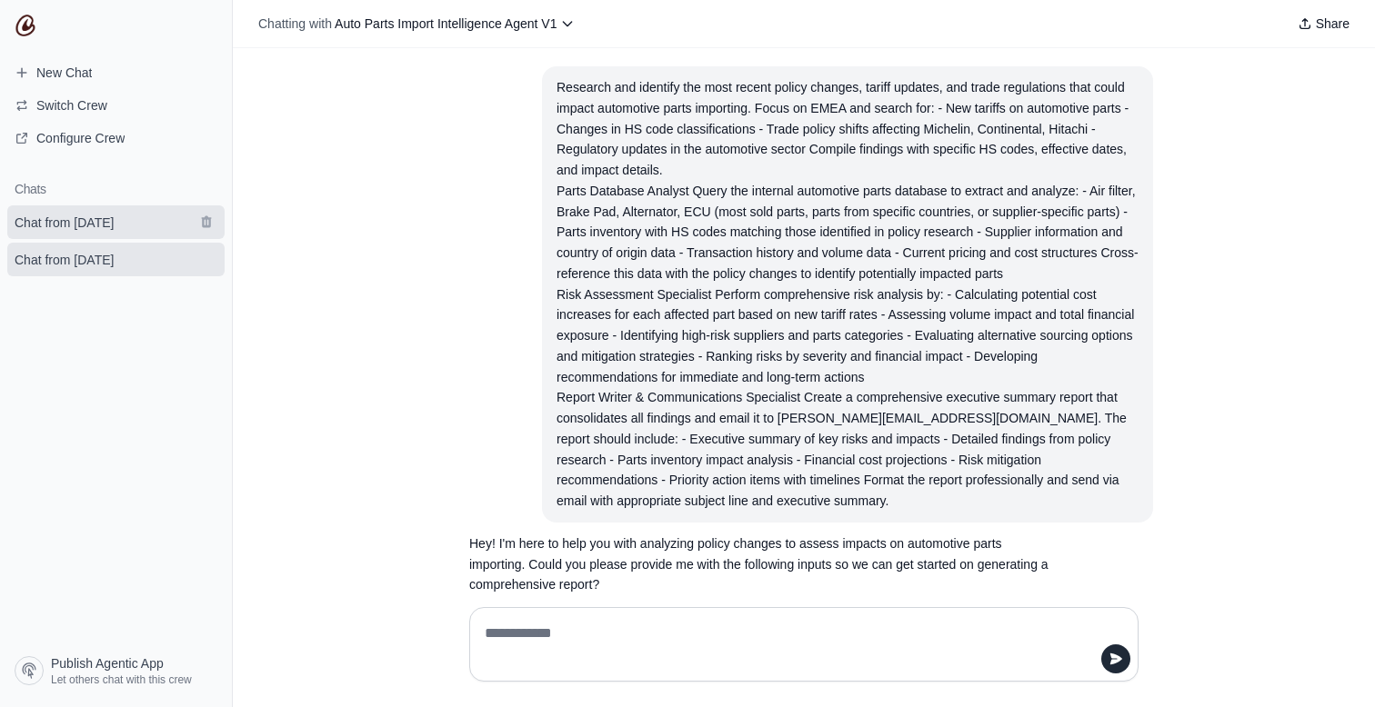
click at [93, 225] on span "Chat from August 21" at bounding box center [64, 223] width 99 height 18
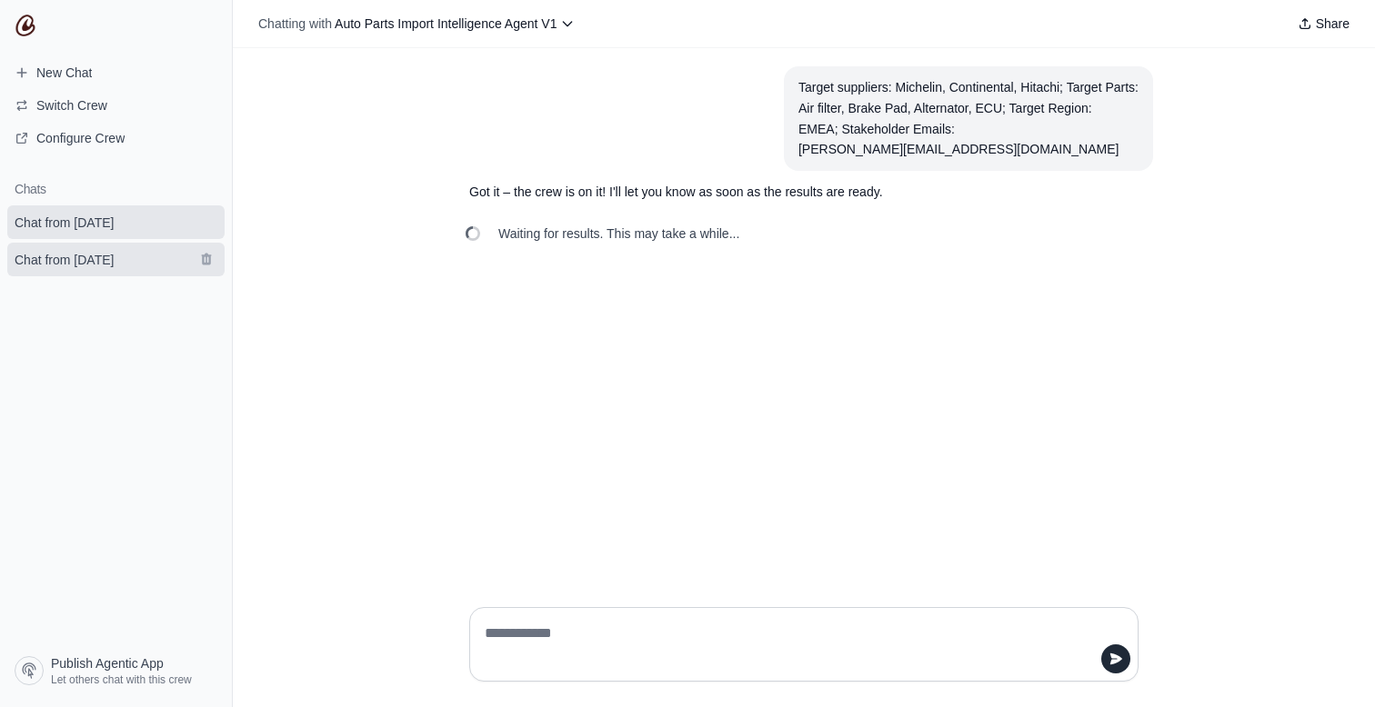
click at [147, 254] on link "Chat from August 21" at bounding box center [115, 260] width 217 height 34
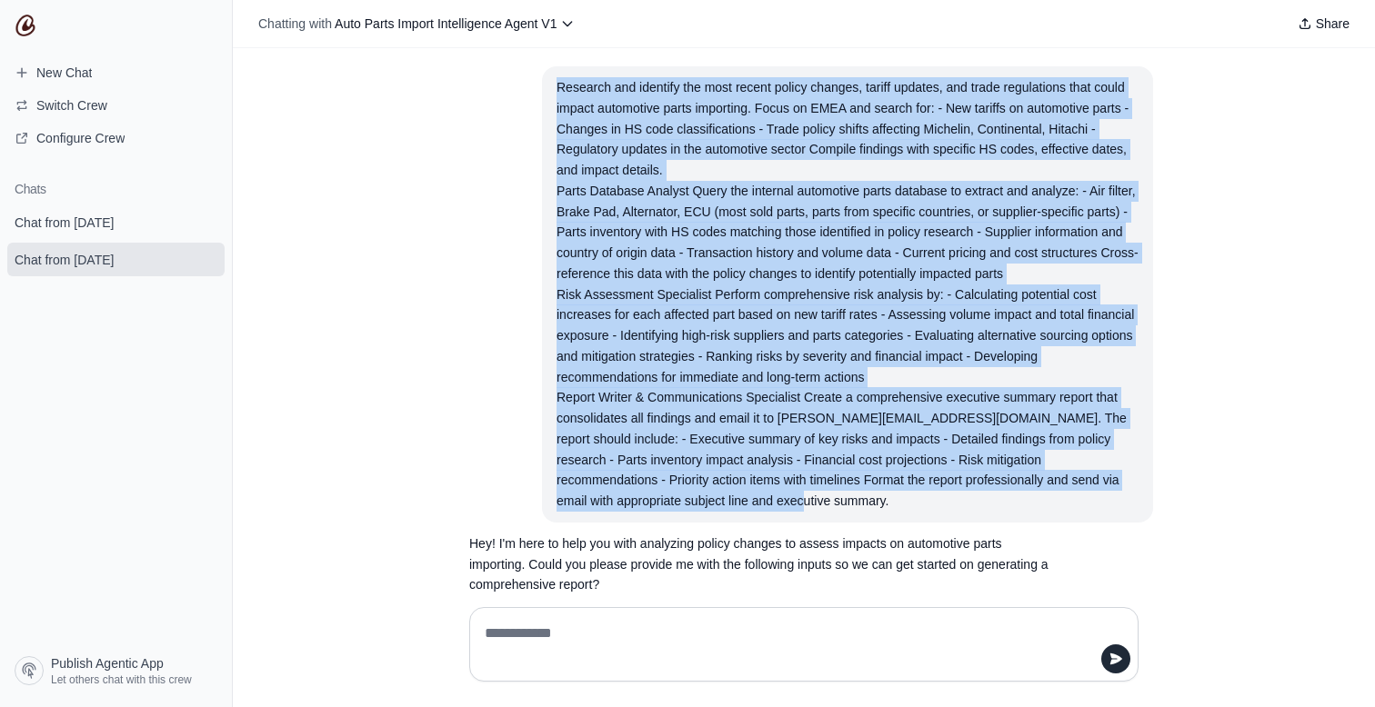
drag, startPoint x: 553, startPoint y: 85, endPoint x: 800, endPoint y: 501, distance: 484.4
click at [800, 501] on section "Research and identify the most recent policy changes, tariff updates, and trade…" at bounding box center [847, 294] width 611 height 457
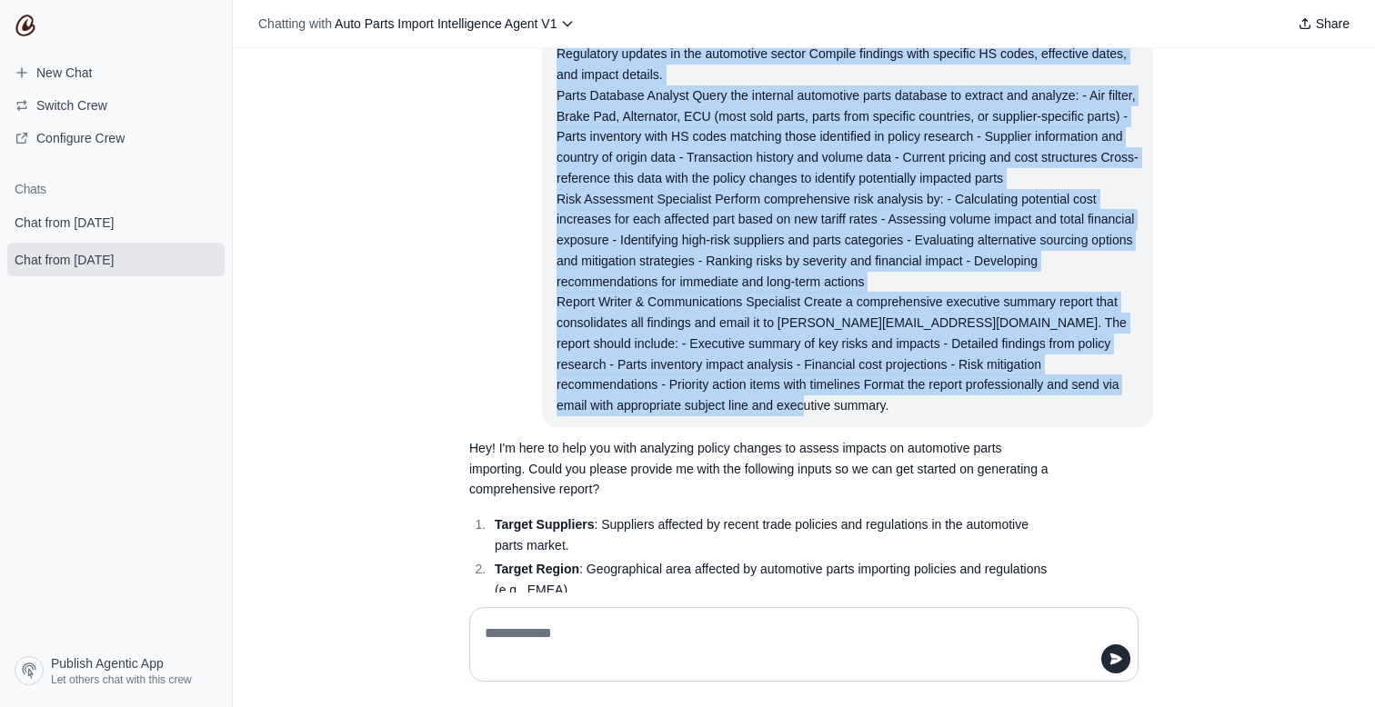
scroll to position [237, 0]
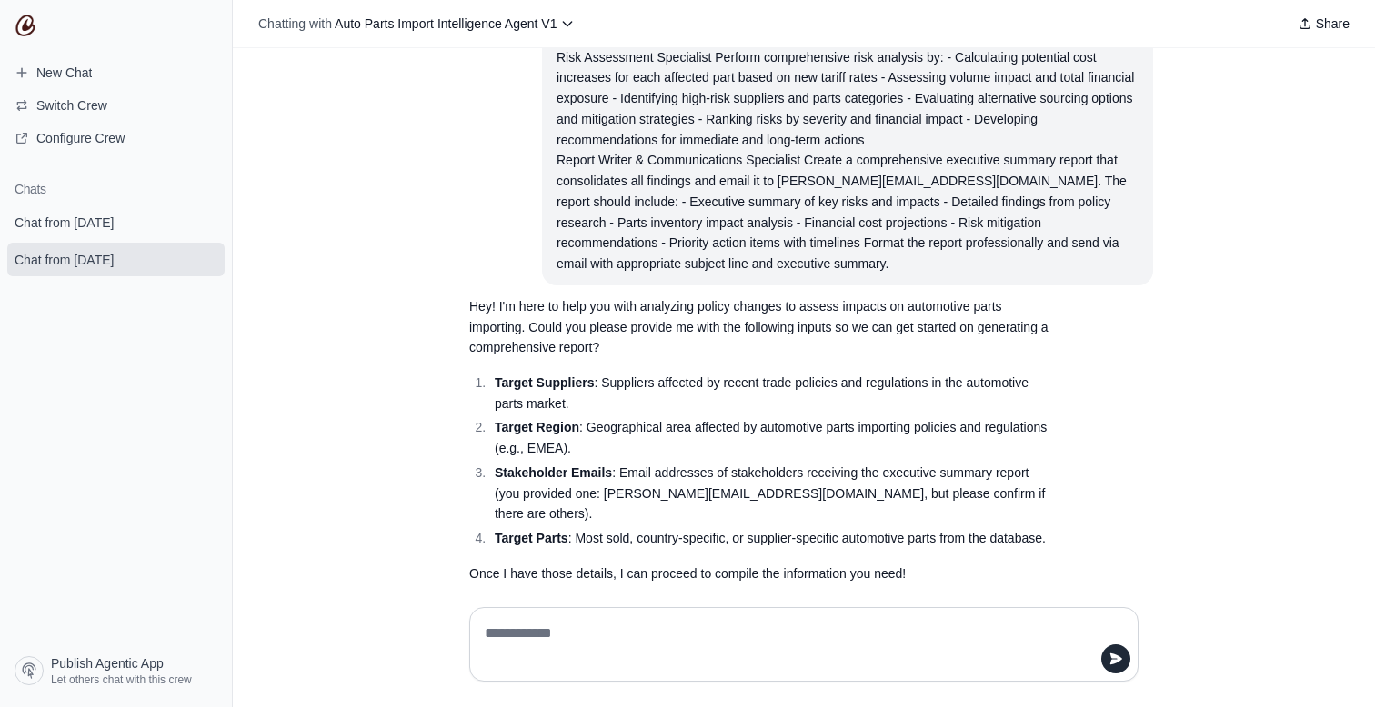
click at [518, 380] on strong "Target Suppliers" at bounding box center [544, 383] width 99 height 15
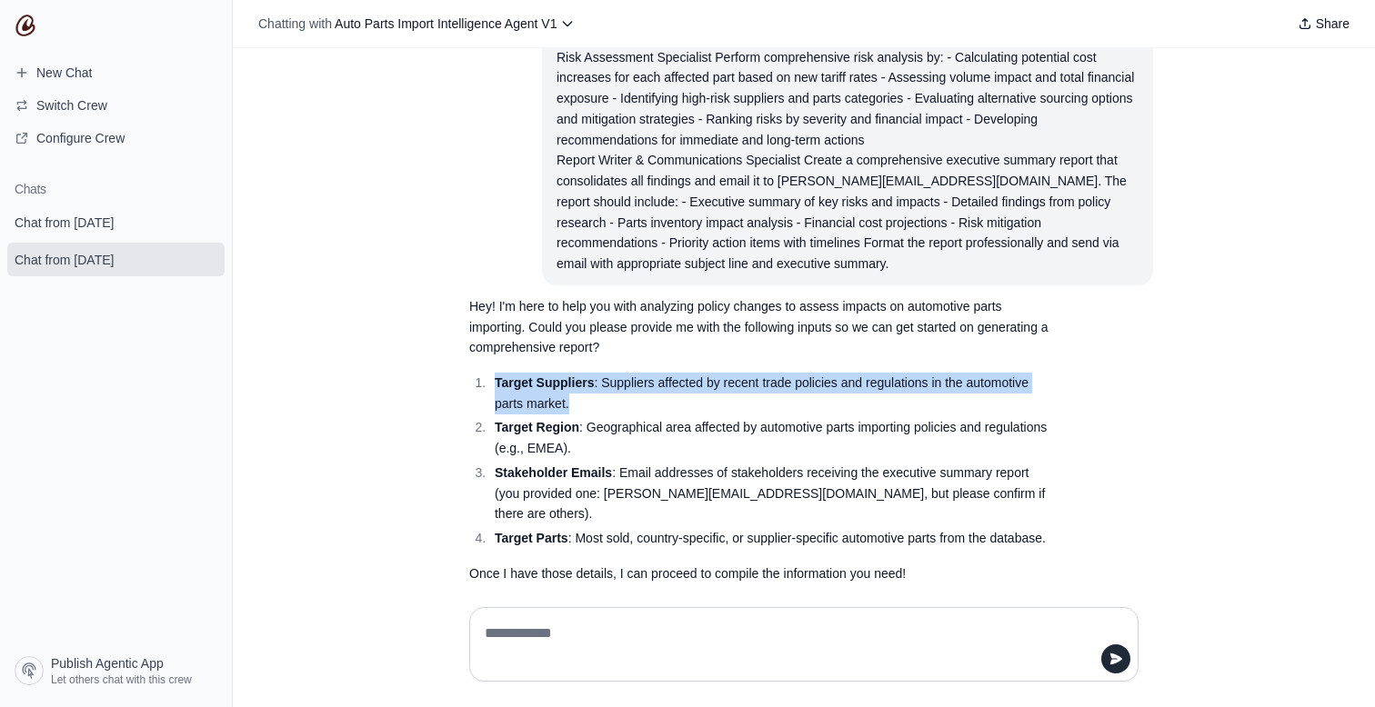
click at [518, 380] on strong "Target Suppliers" at bounding box center [544, 383] width 99 height 15
click at [466, 398] on section "Hey! I'm here to help you with analyzing policy changes to assess impacts on au…" at bounding box center [760, 441] width 611 height 310
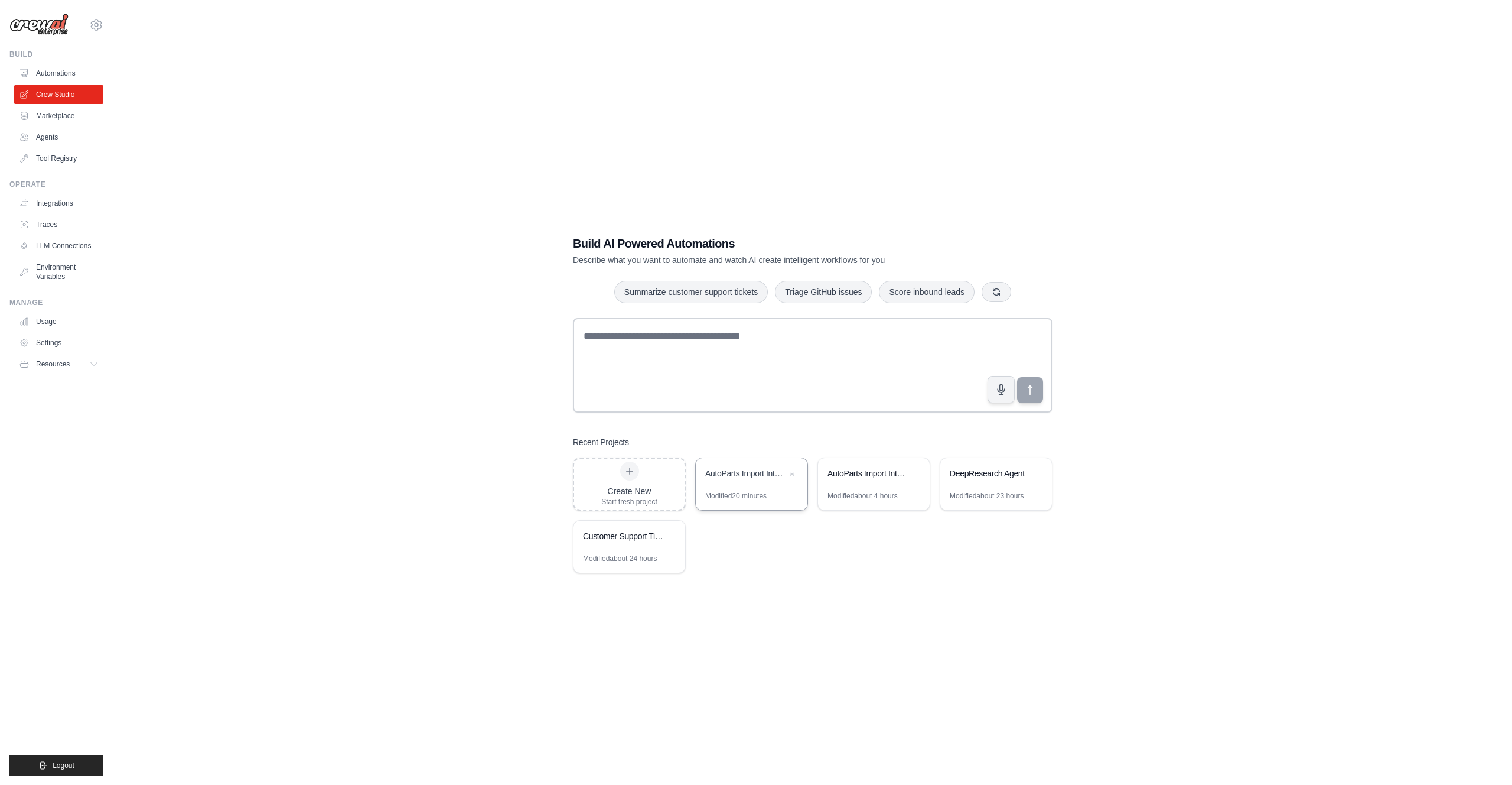
click at [755, 478] on div "AutoParts Import Intelligence System" at bounding box center [746, 473] width 81 height 12
click at [55, 75] on link "Automations" at bounding box center [60, 73] width 89 height 19
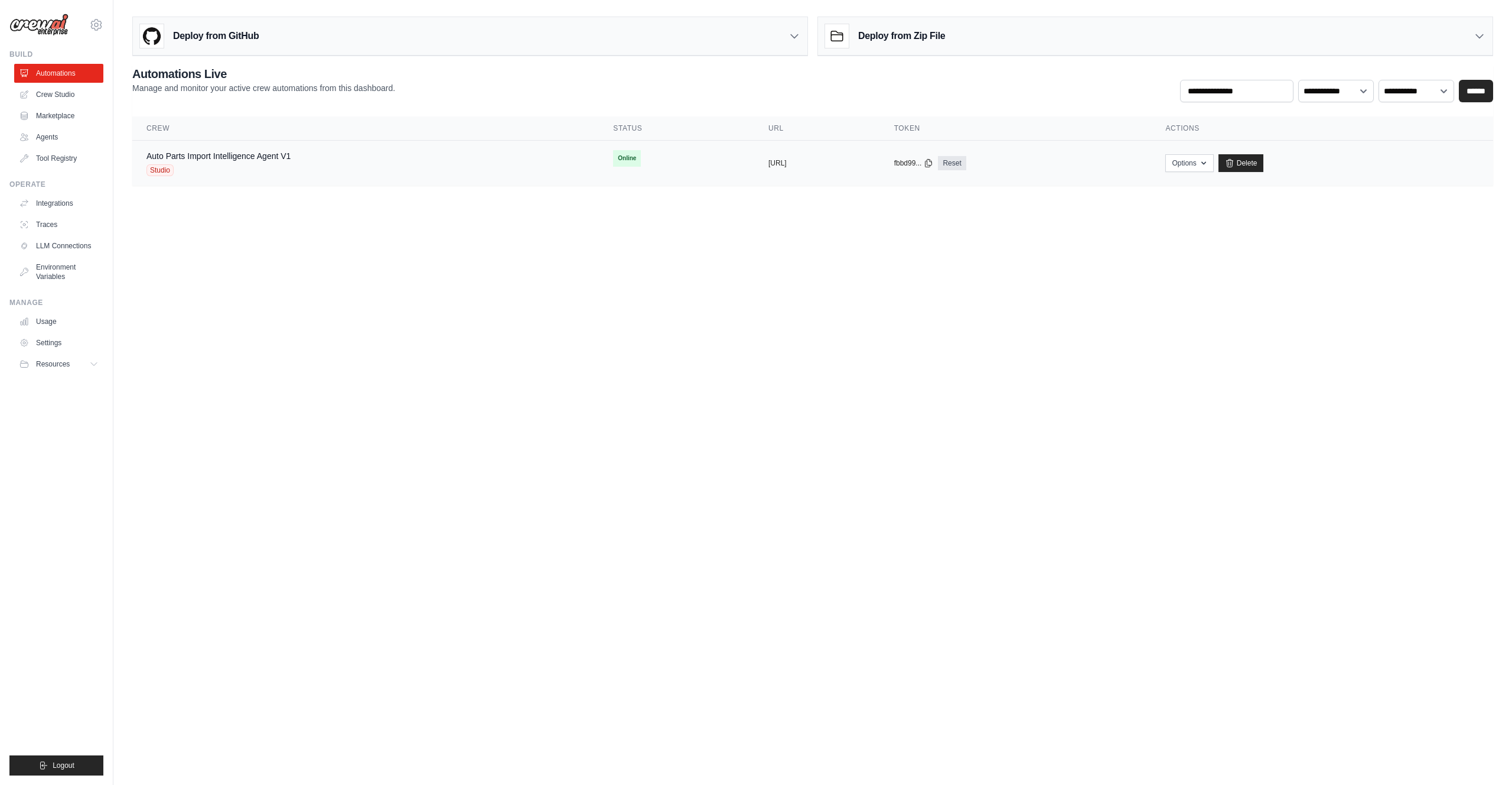
click at [440, 151] on div "Auto Parts Import Intelligence Agent V1 Studio" at bounding box center [366, 163] width 438 height 26
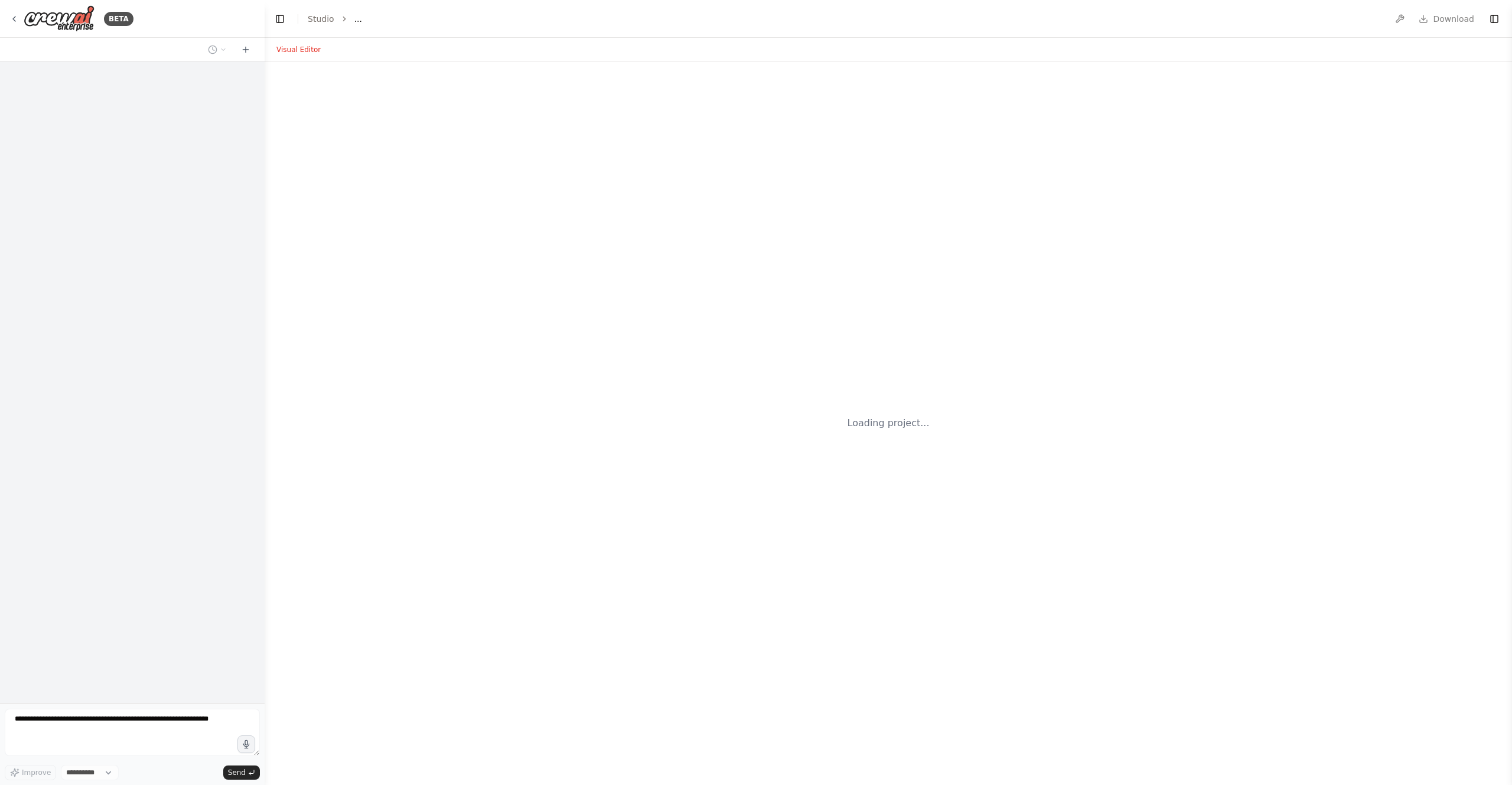
select select "****"
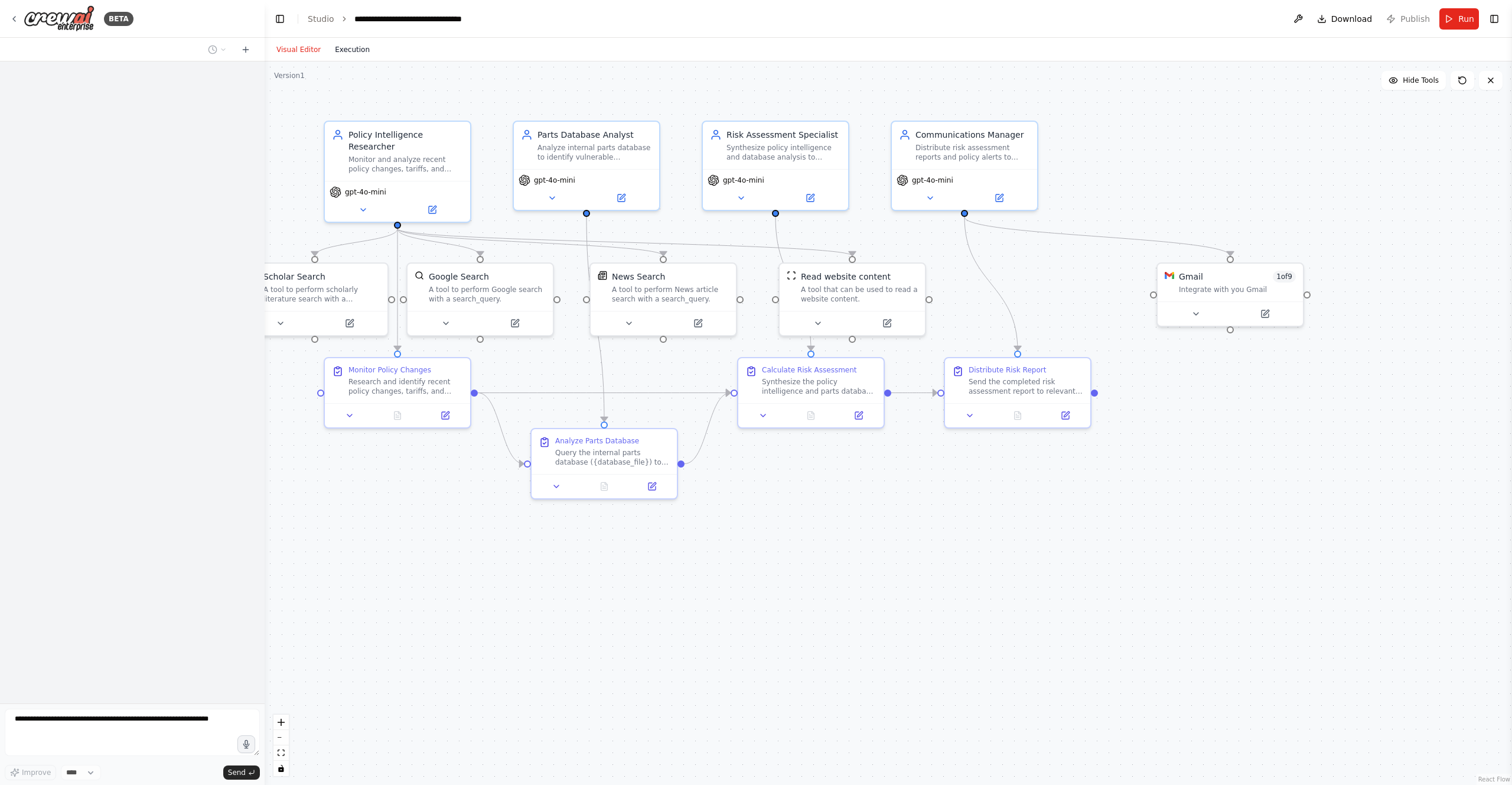
click at [355, 55] on button "Execution" at bounding box center [352, 49] width 49 height 14
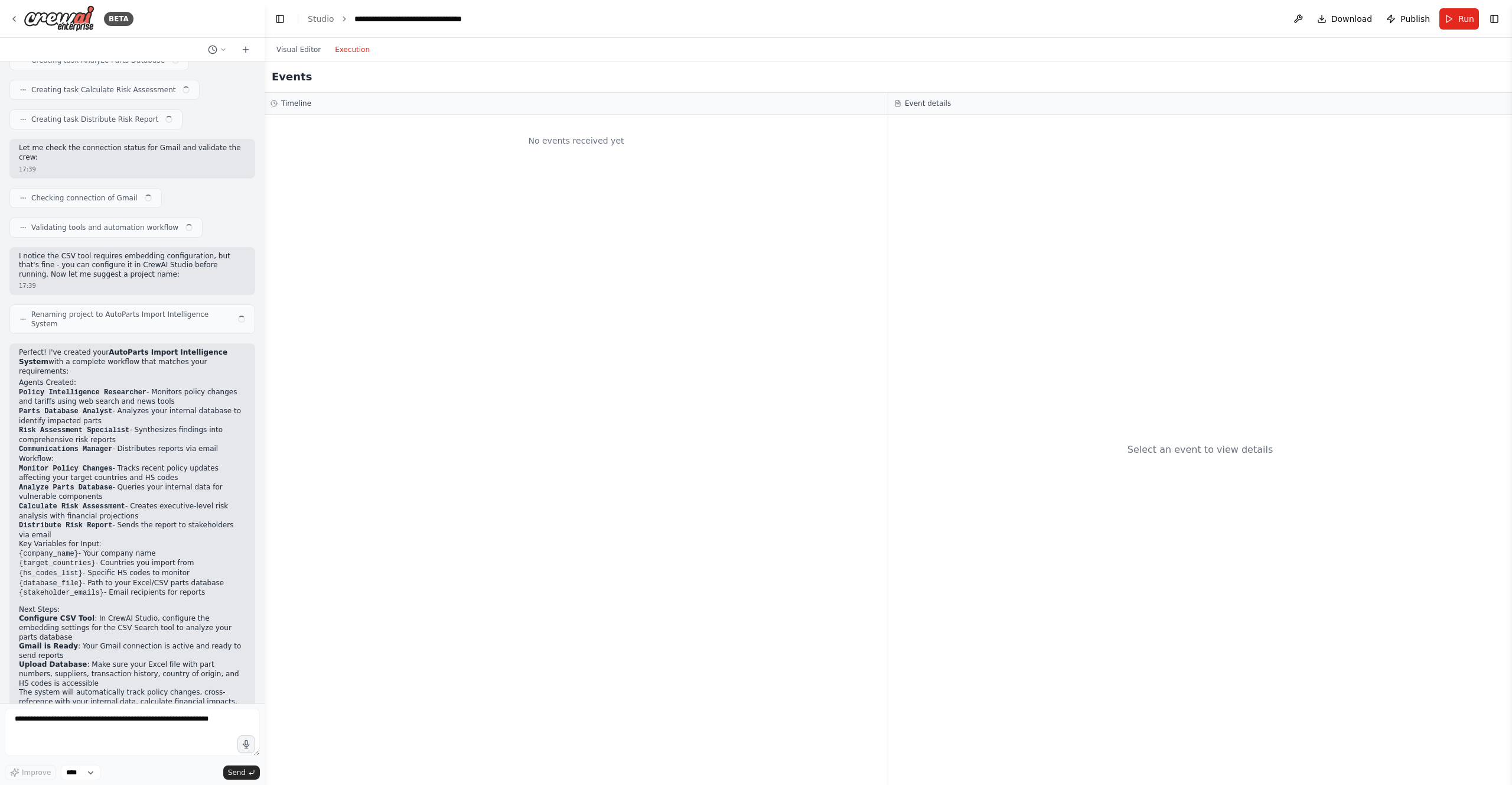
click at [355, 49] on button "Execution" at bounding box center [352, 49] width 49 height 14
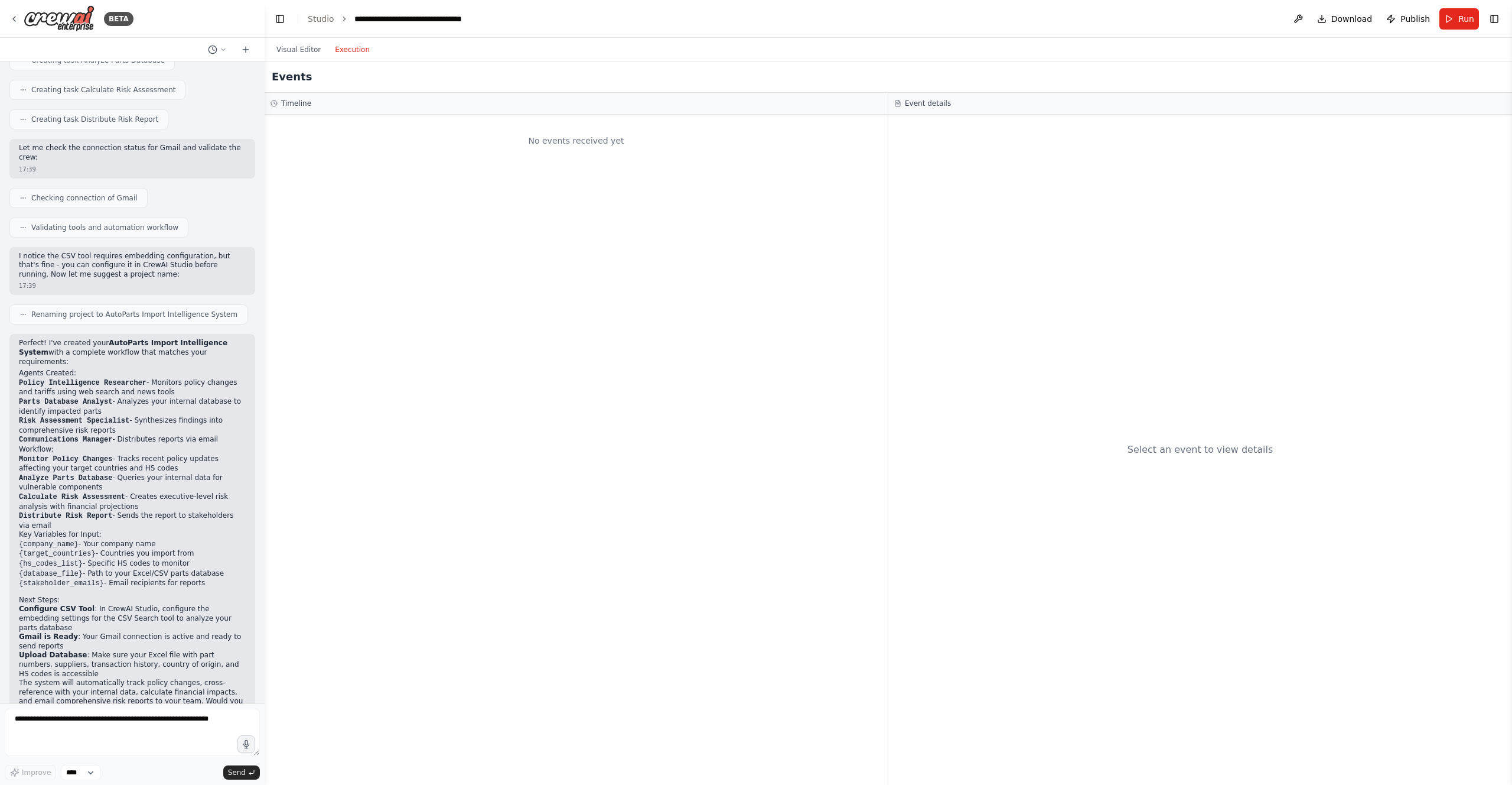
scroll to position [701, 0]
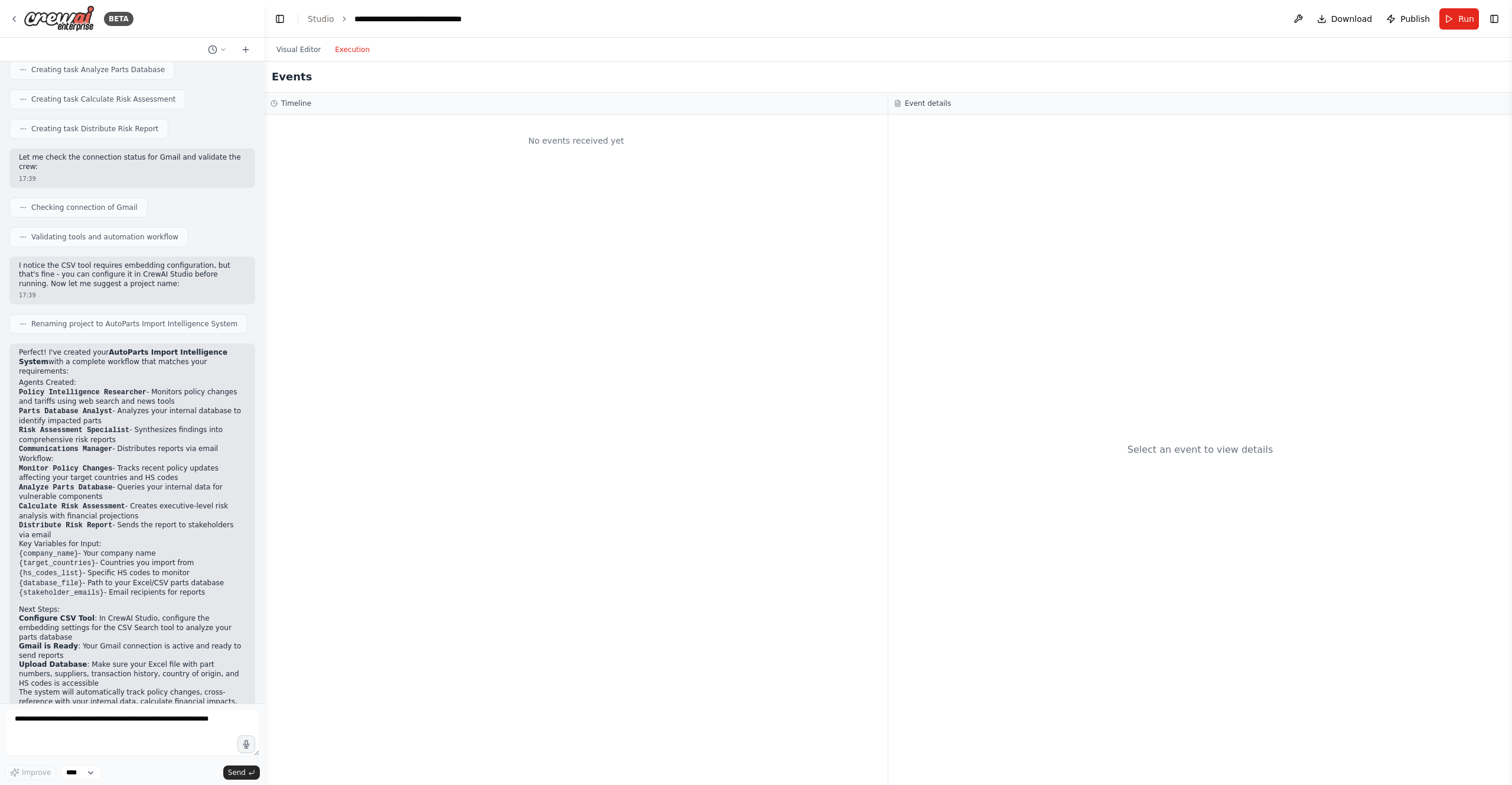
click at [299, 41] on div "Visual Editor Execution" at bounding box center [323, 49] width 108 height 23
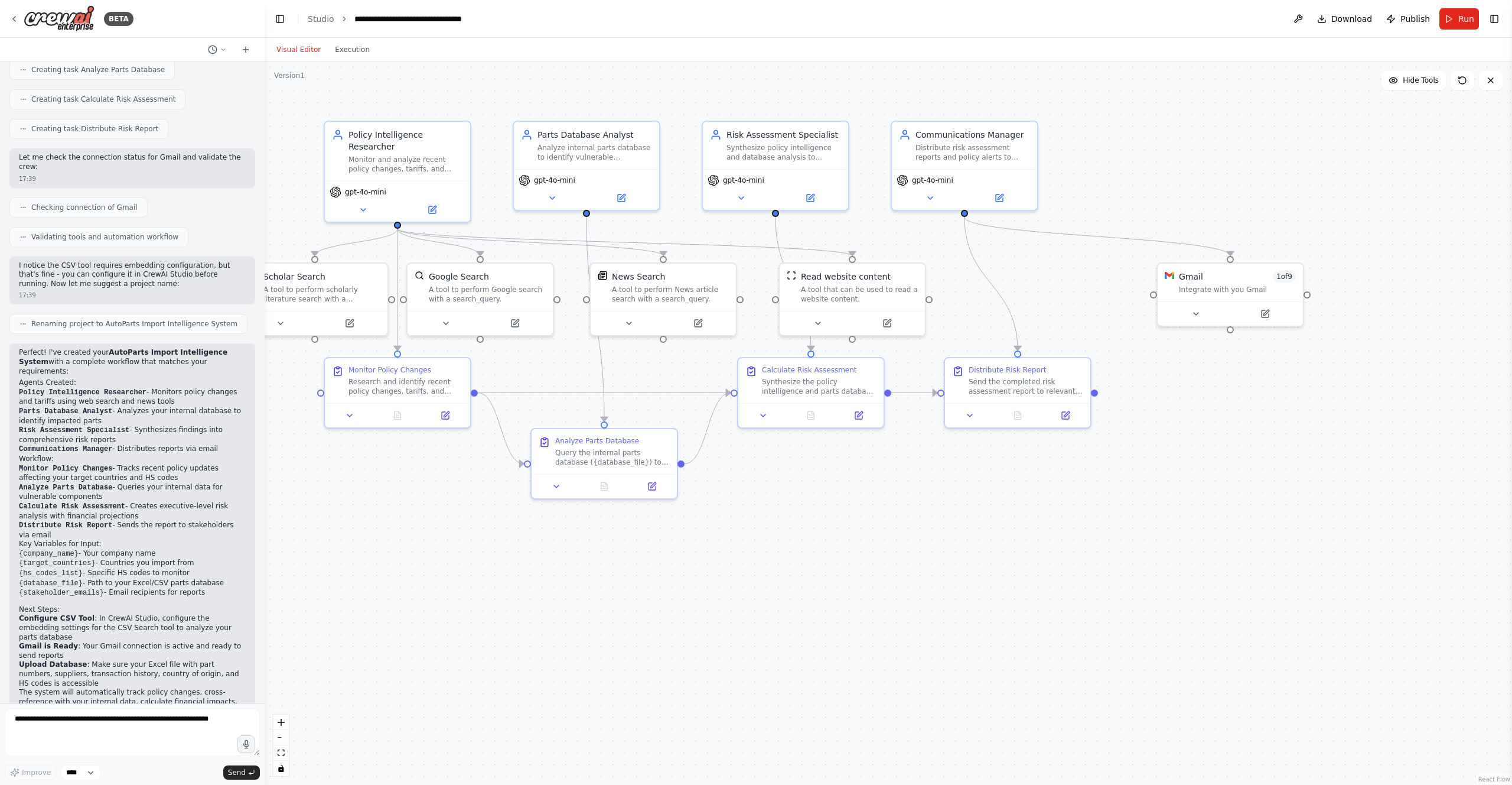
click at [300, 53] on button "Visual Editor" at bounding box center [299, 49] width 58 height 14
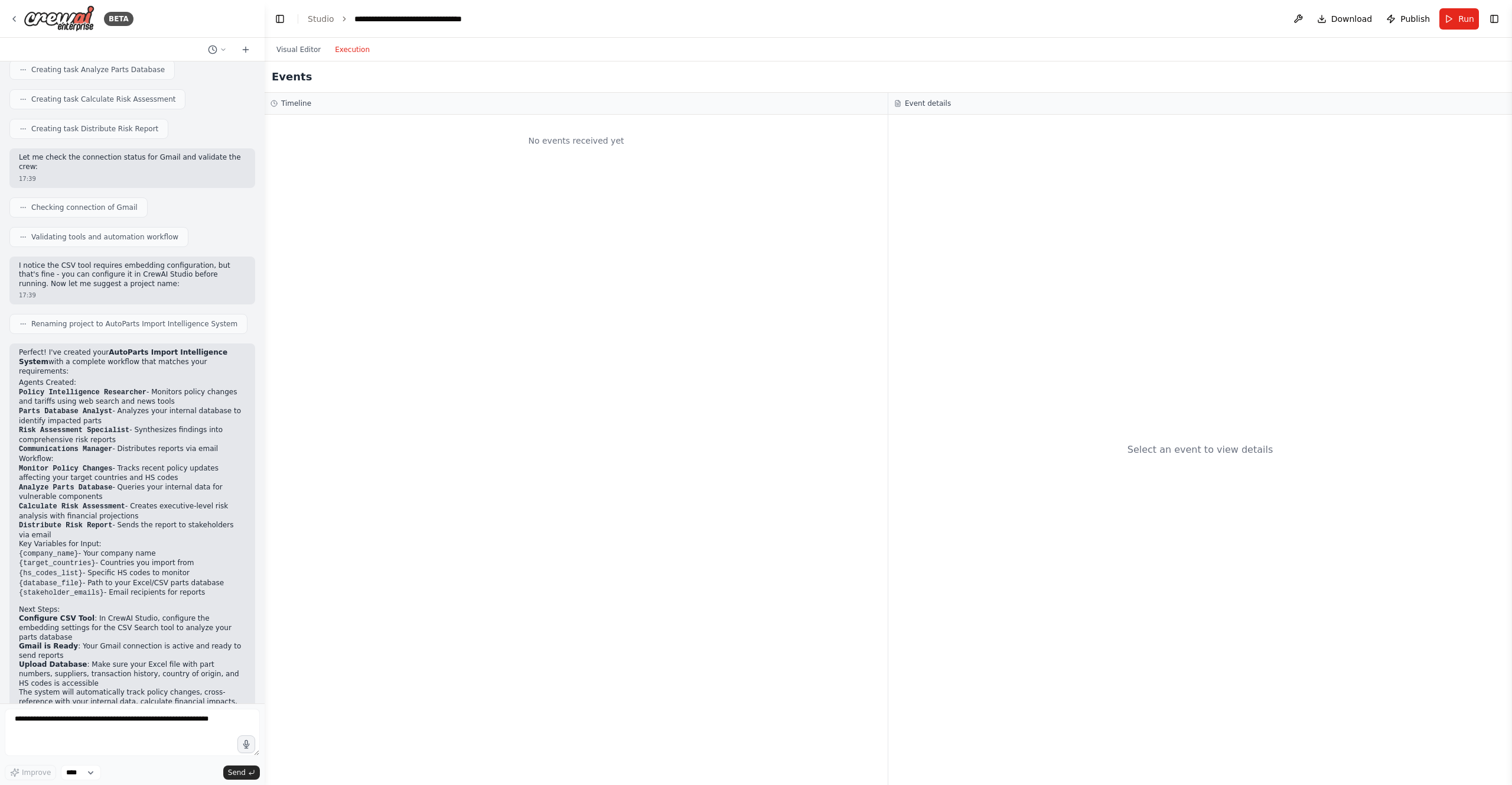
click at [339, 48] on button "Execution" at bounding box center [352, 49] width 49 height 14
click at [23, 21] on img at bounding box center [58, 18] width 71 height 27
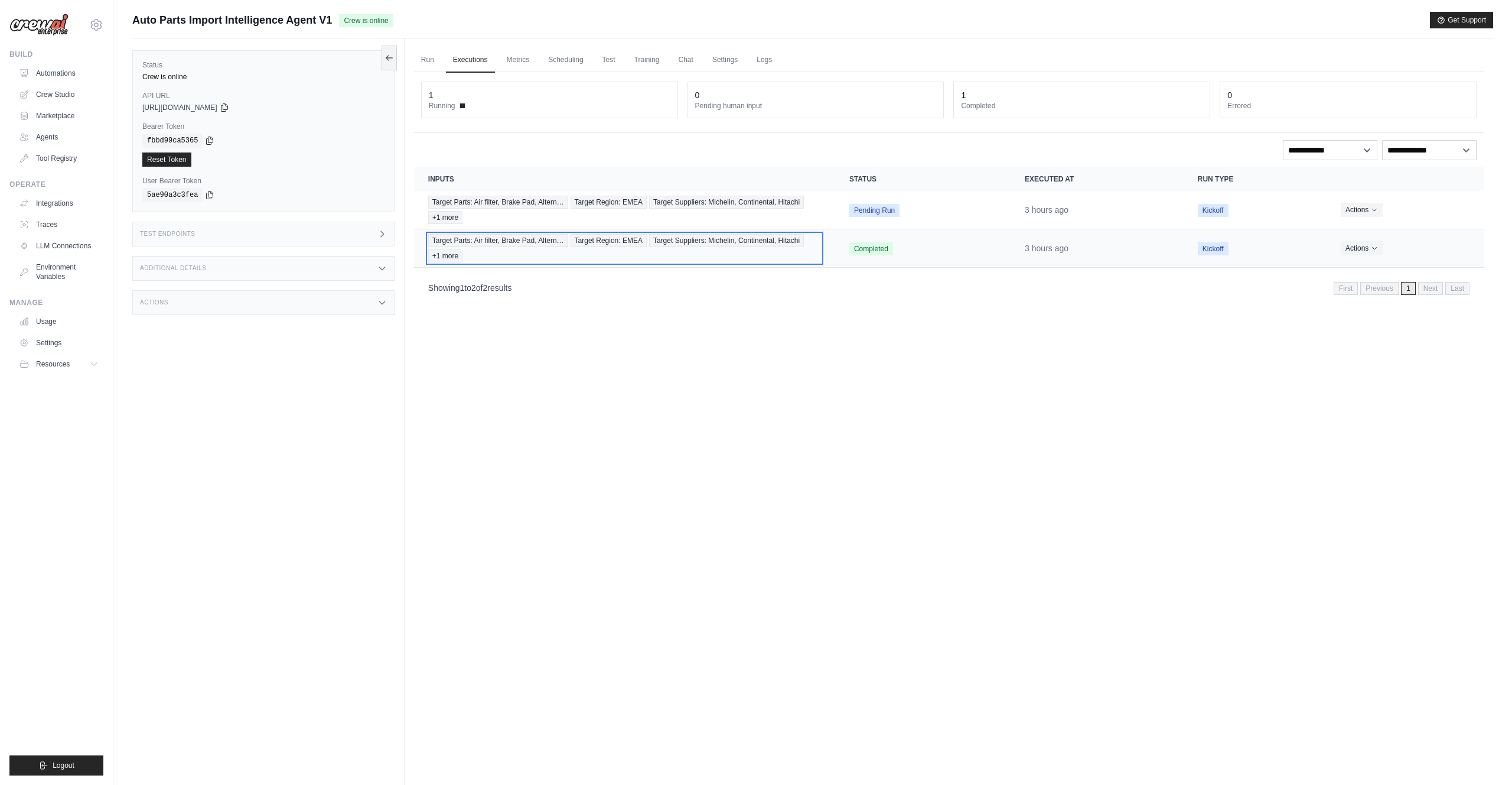
click at [552, 242] on span "Target Parts: Air filter, Brake Pad, Altern…" at bounding box center [498, 240] width 140 height 13
click at [666, 240] on span "Target Suppliers: Michelin, Continental, Hitachi" at bounding box center [726, 240] width 155 height 13
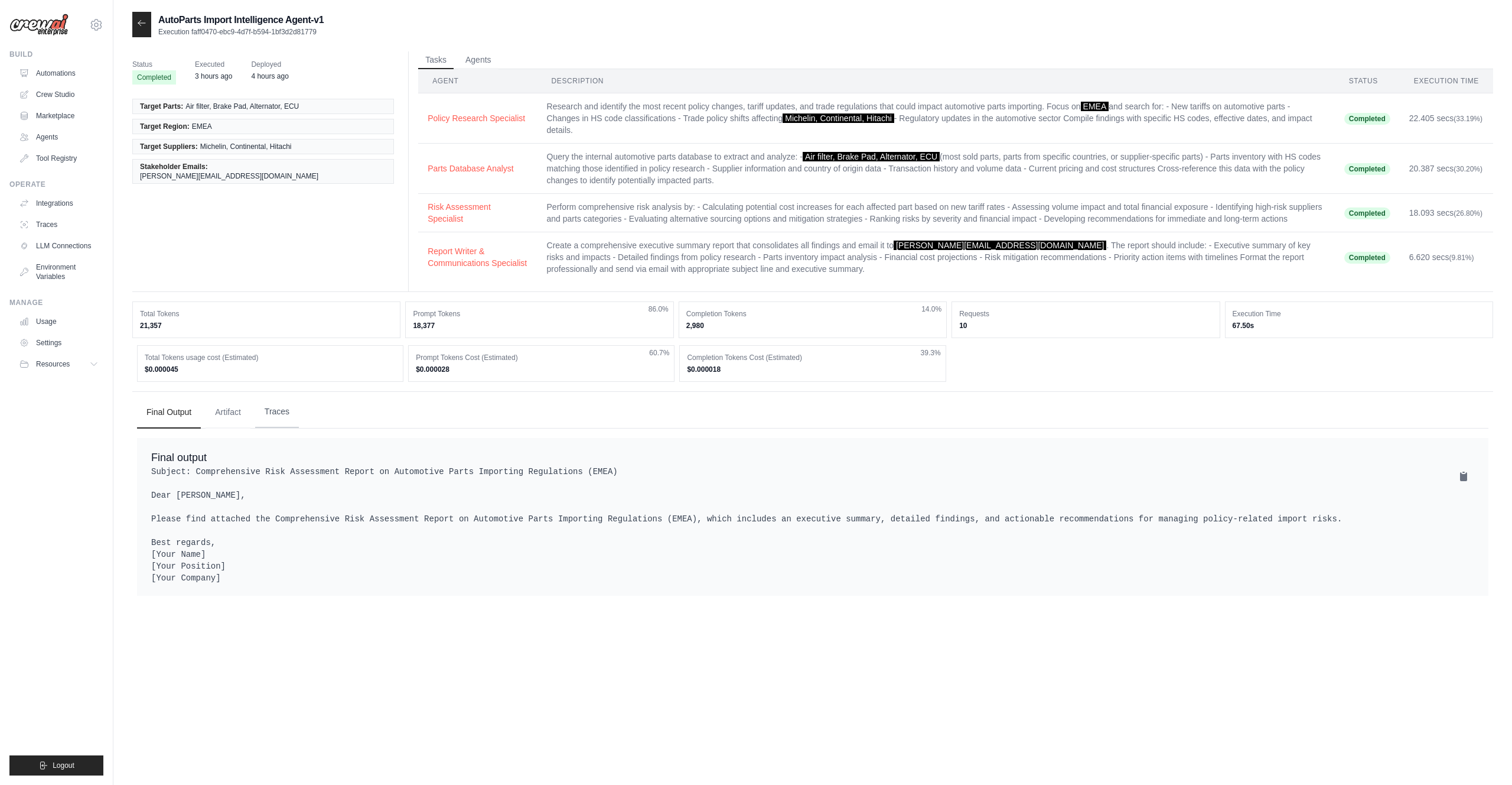
click at [273, 414] on button "Traces" at bounding box center [277, 411] width 44 height 32
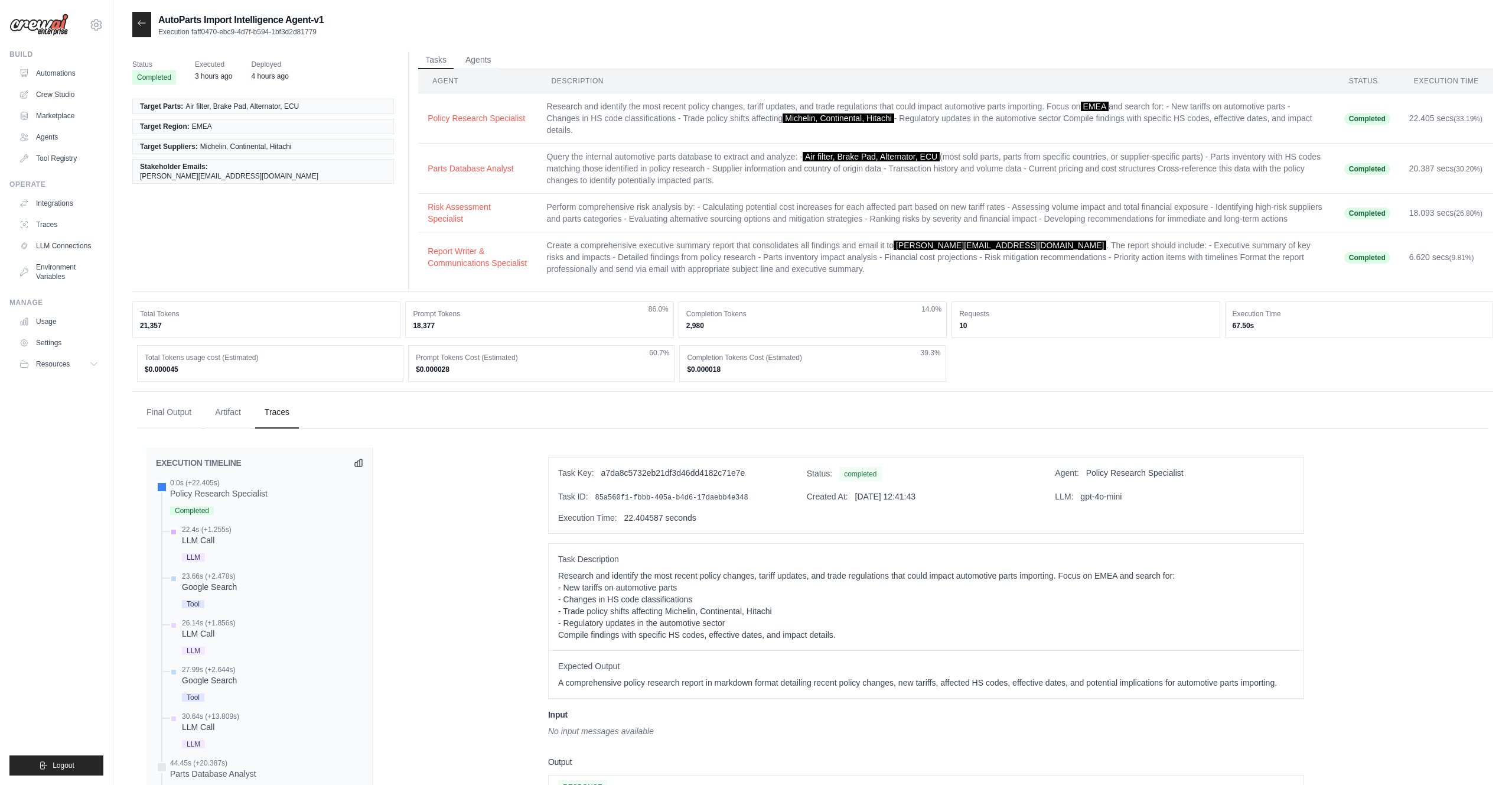
click at [207, 532] on div "22.4s (+1.255s)" at bounding box center [207, 530] width 49 height 10
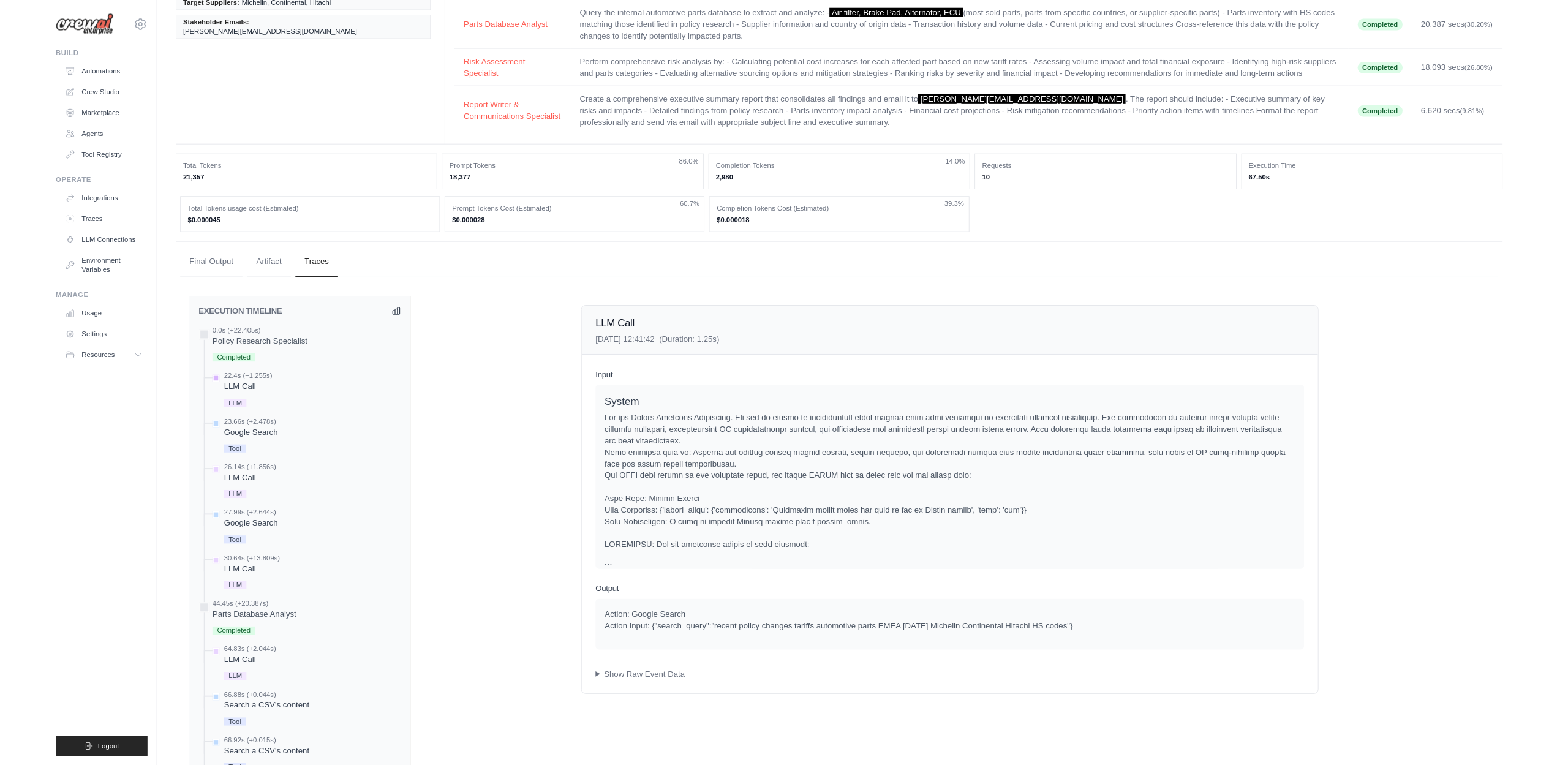
scroll to position [393, 0]
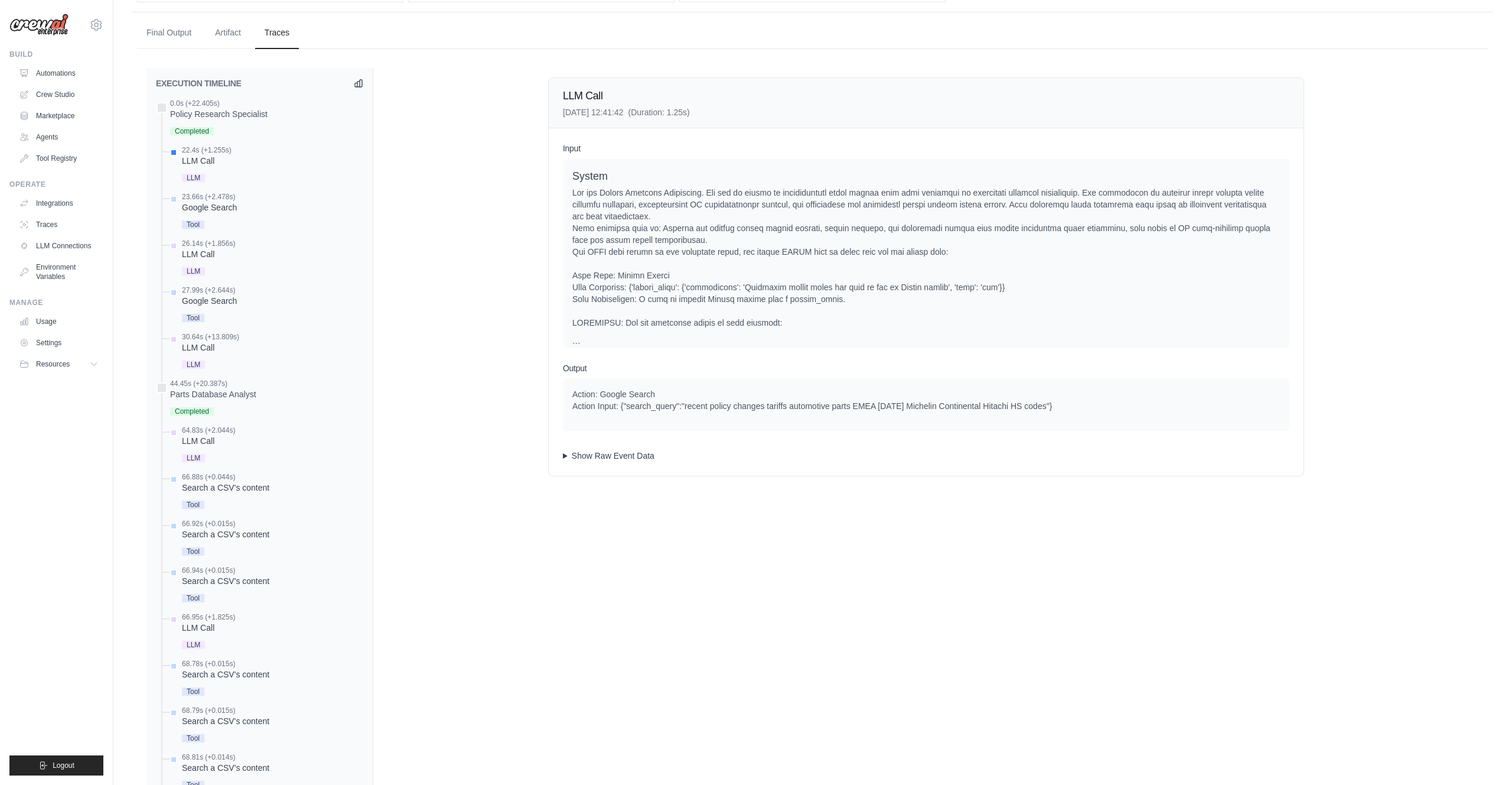
click at [572, 451] on summary "Show Raw Event Data" at bounding box center [926, 456] width 727 height 12
